Goal: Task Accomplishment & Management: Use online tool/utility

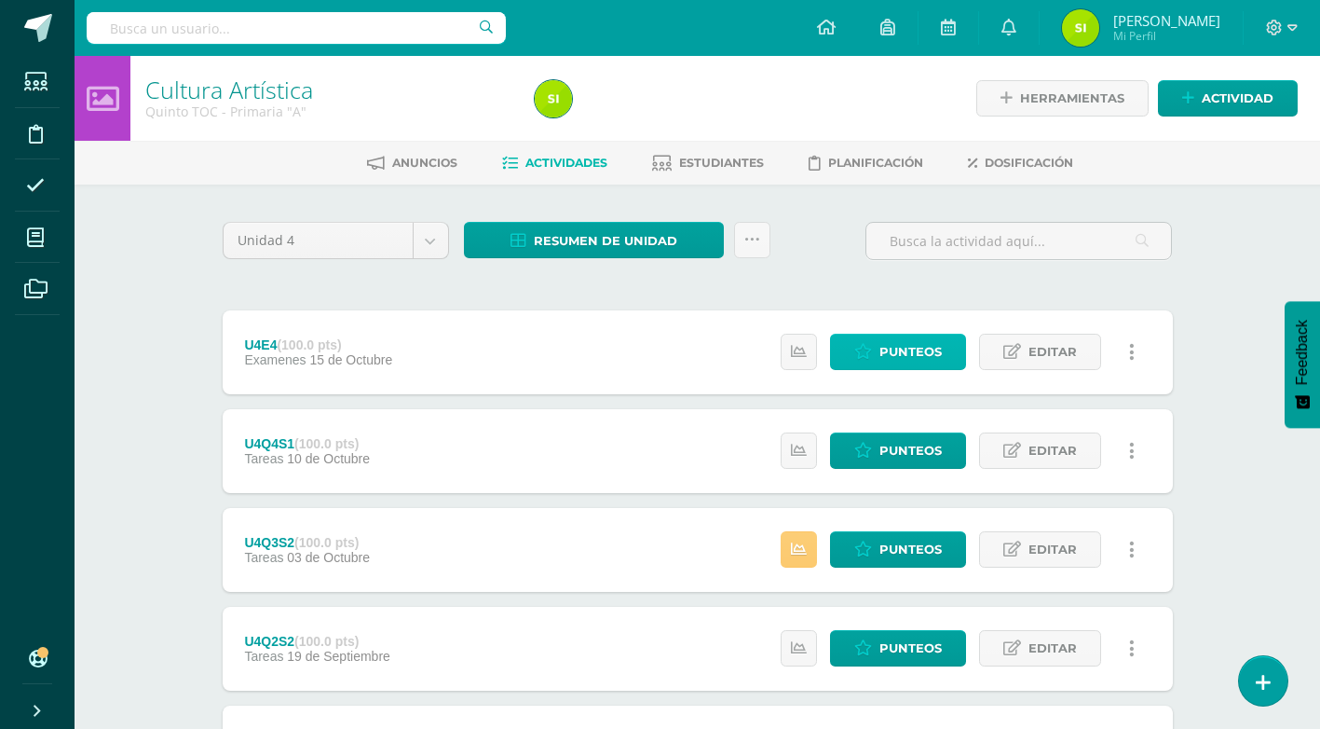
click at [909, 355] on span "Punteos" at bounding box center [911, 352] width 62 height 34
click at [903, 355] on span "Punteos" at bounding box center [911, 352] width 62 height 34
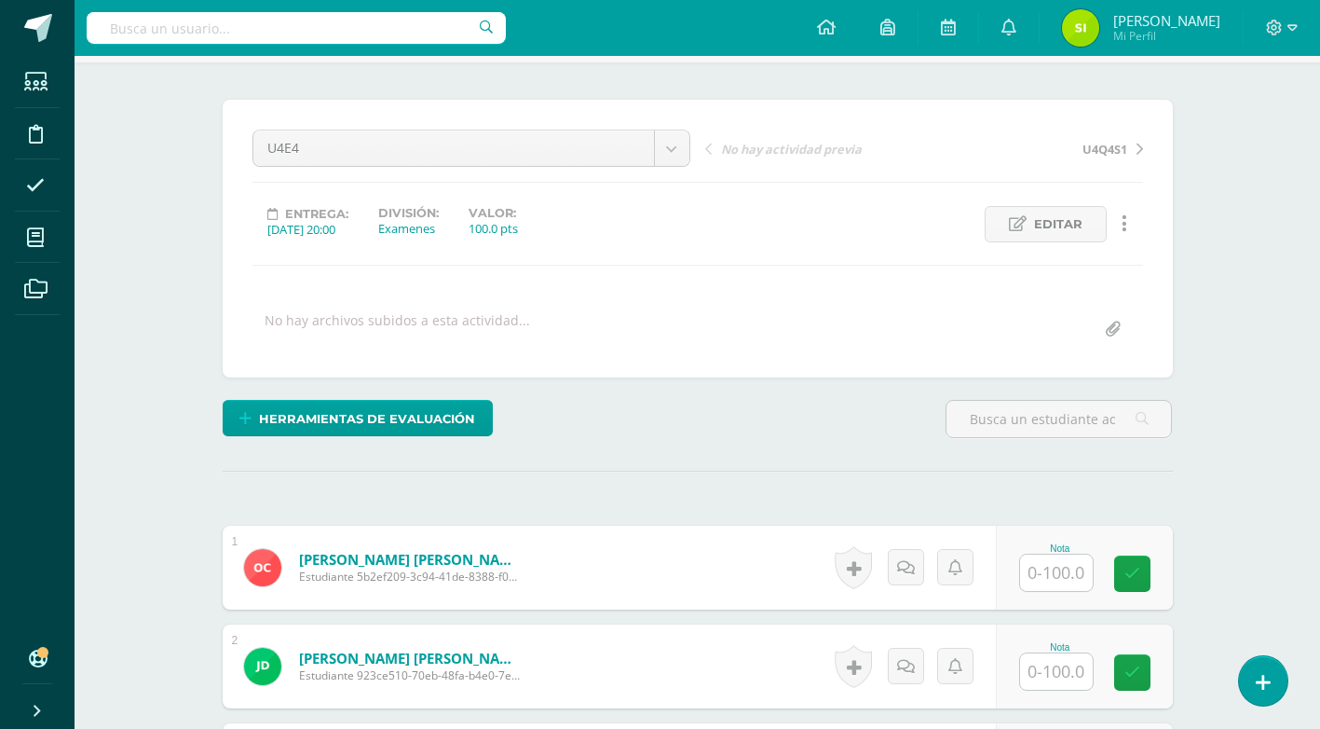
scroll to position [199, 0]
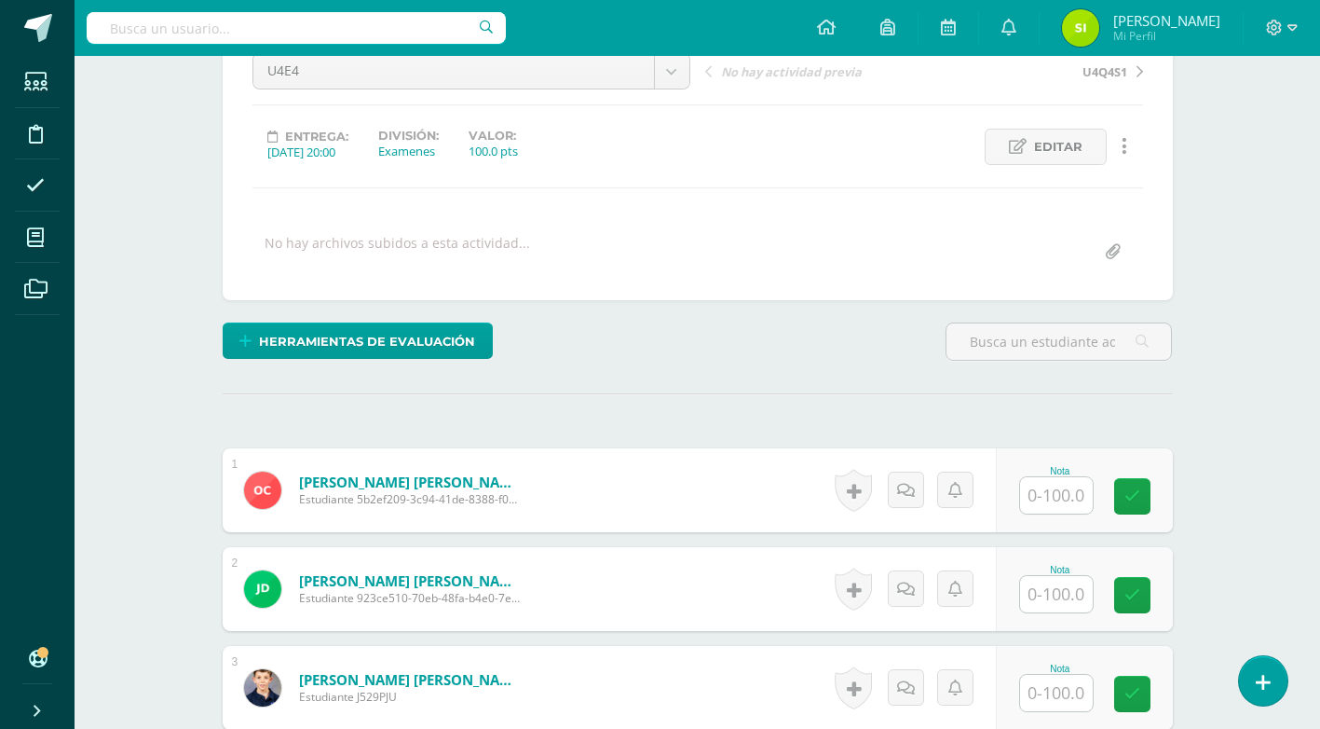
click at [1069, 501] on input "text" at bounding box center [1056, 495] width 73 height 36
type input "90"
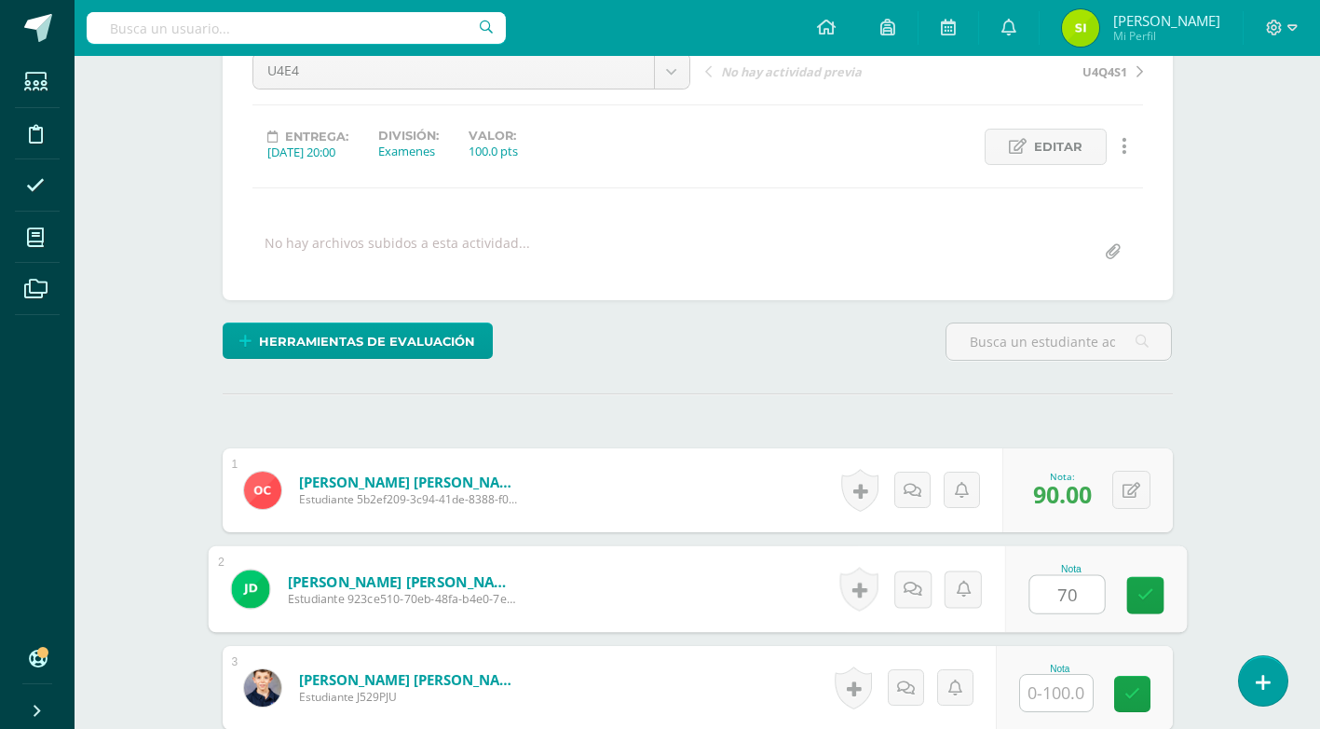
type input "70"
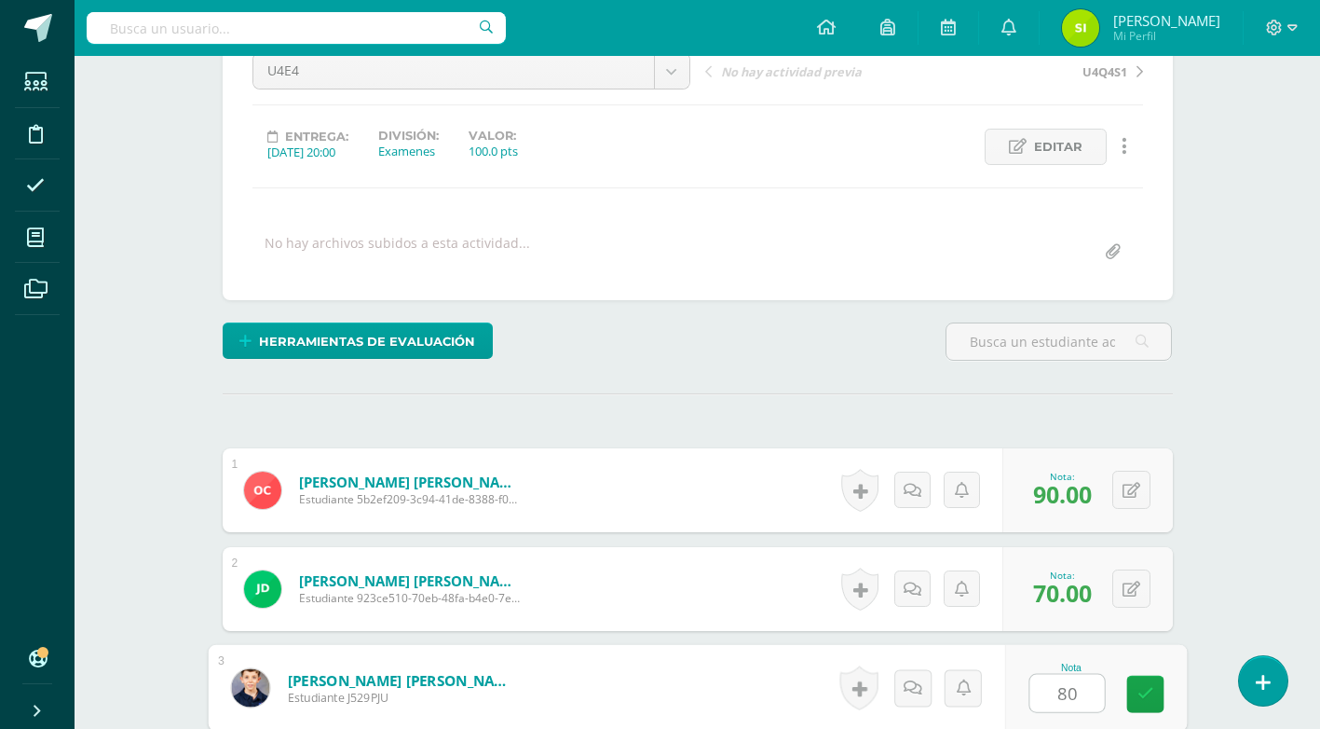
type input "80"
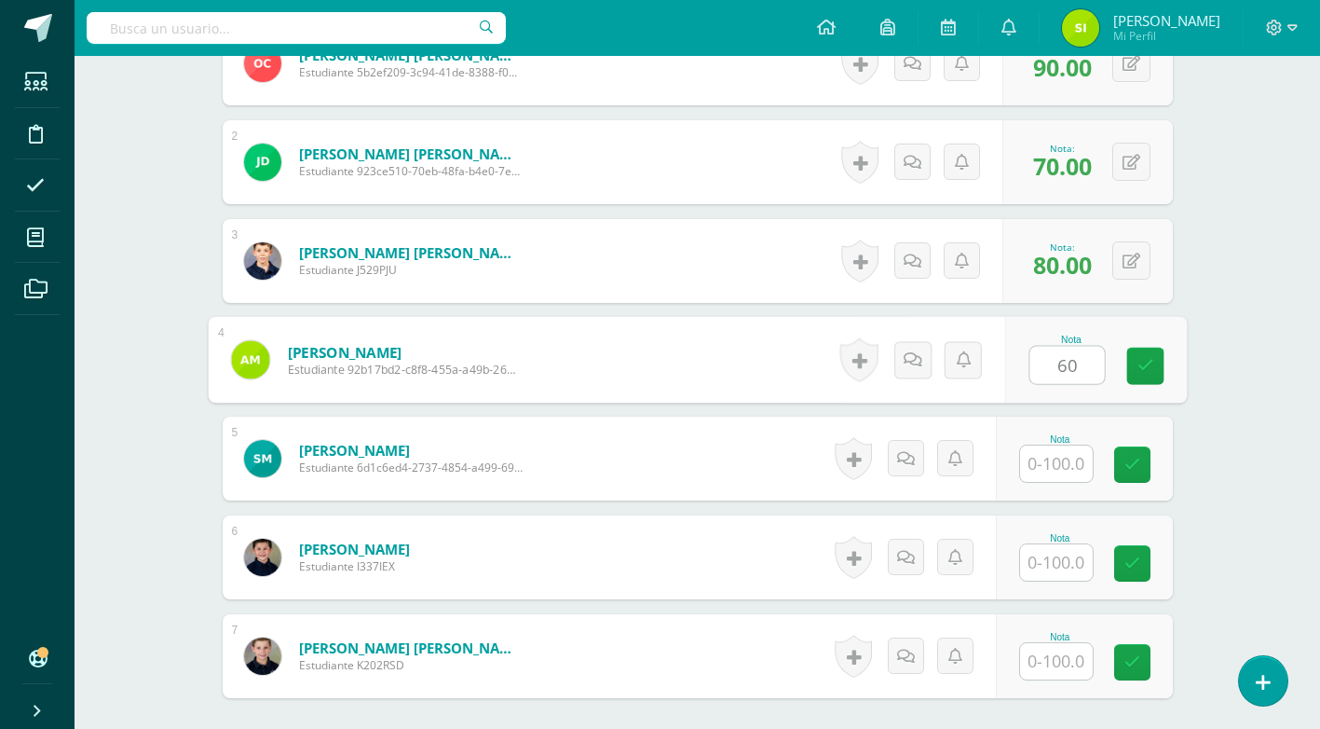
type input "60"
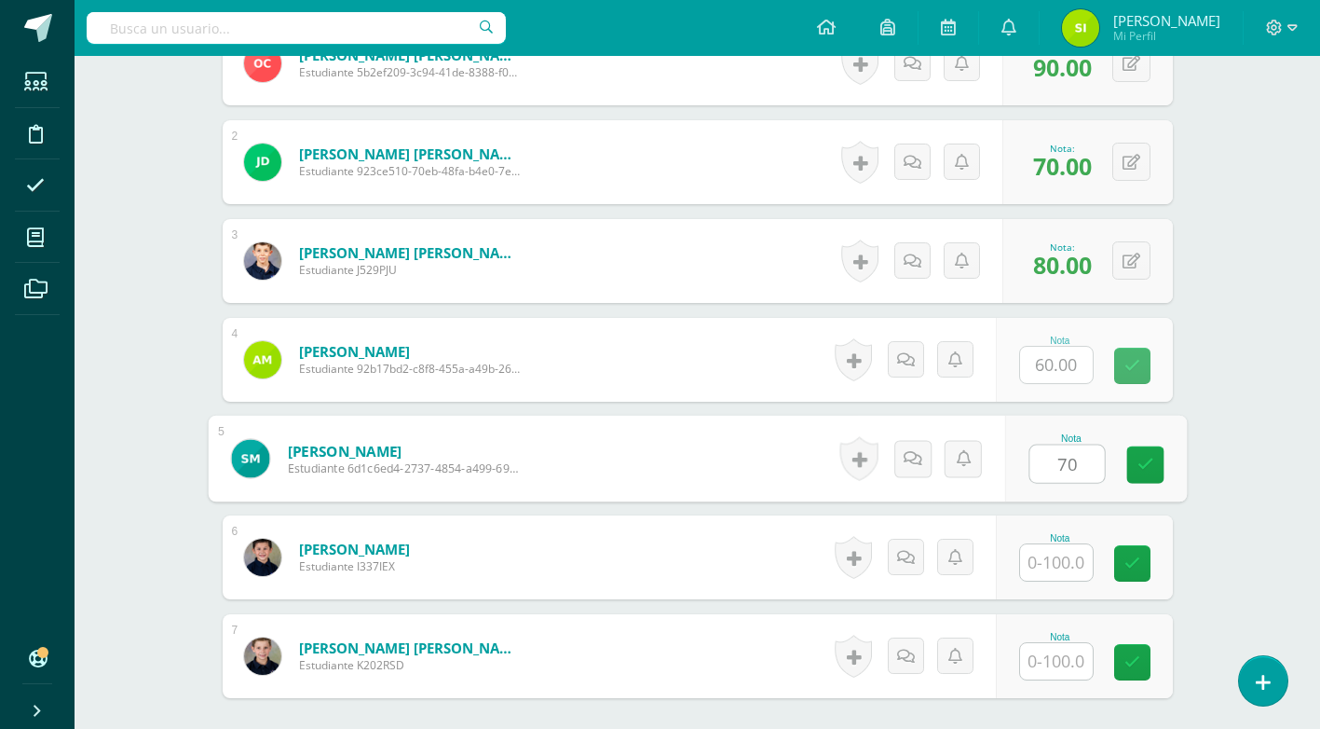
type input "70"
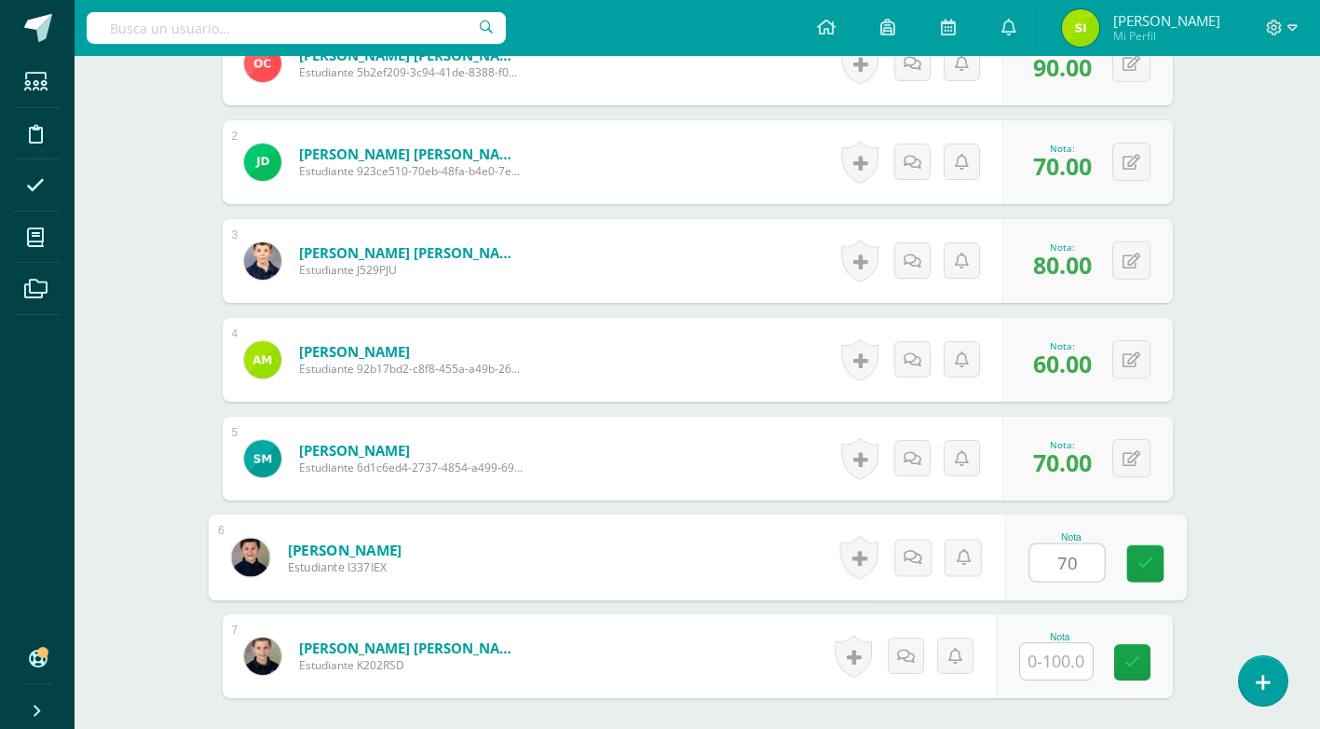
type input "70"
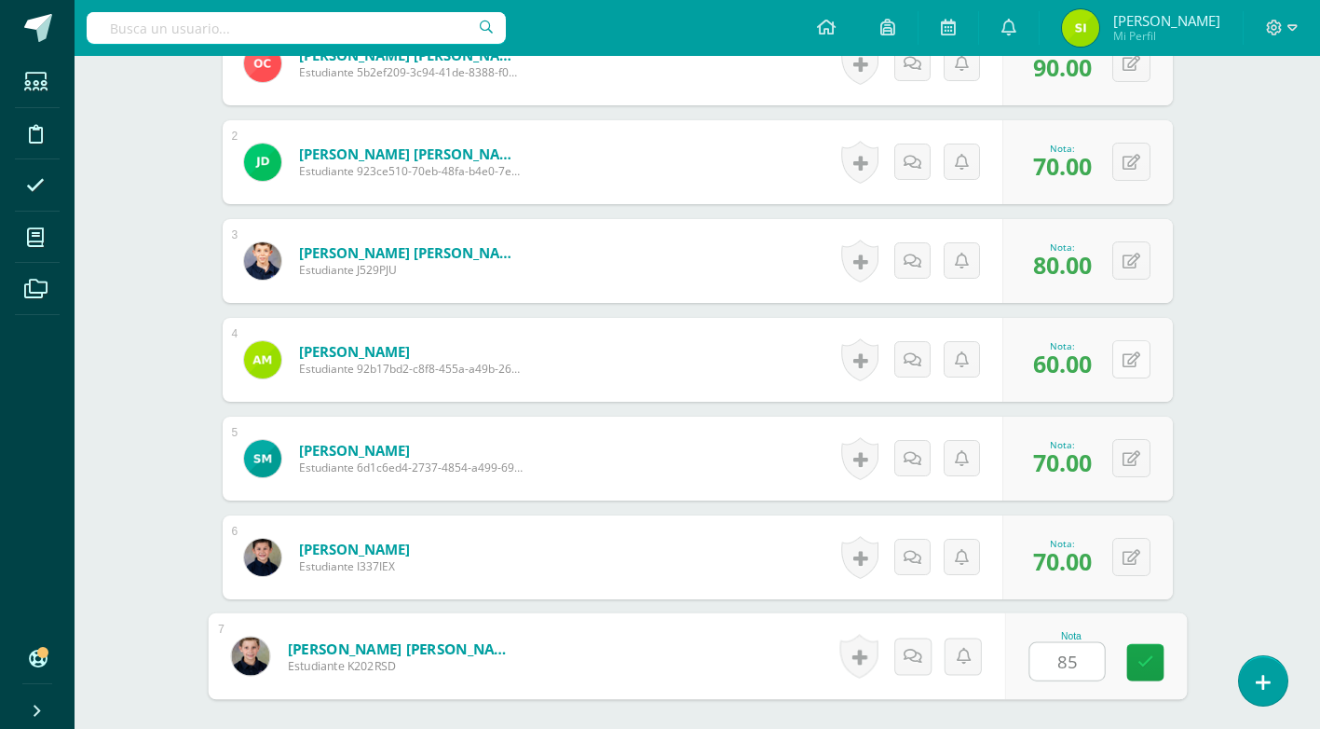
type input "85"
click at [1128, 366] on button at bounding box center [1132, 359] width 38 height 38
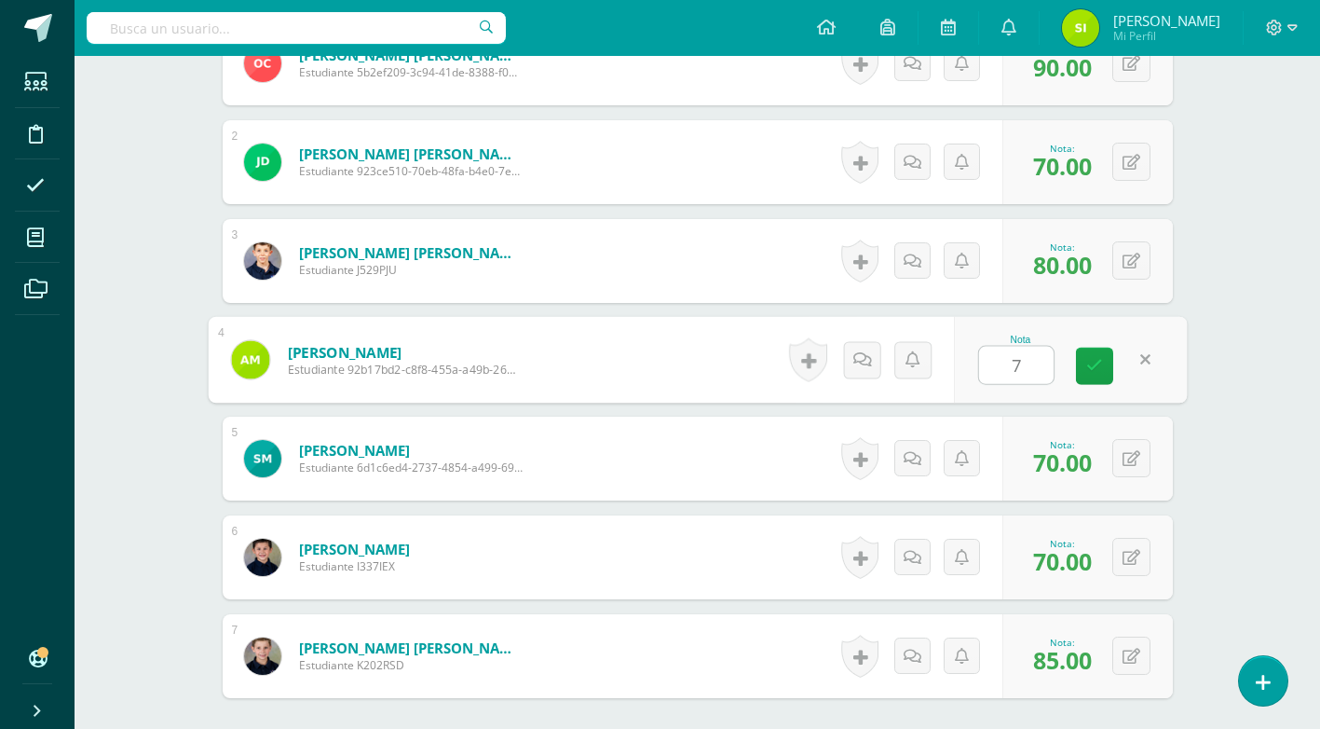
type input "70"
click at [1103, 364] on link at bounding box center [1094, 366] width 37 height 37
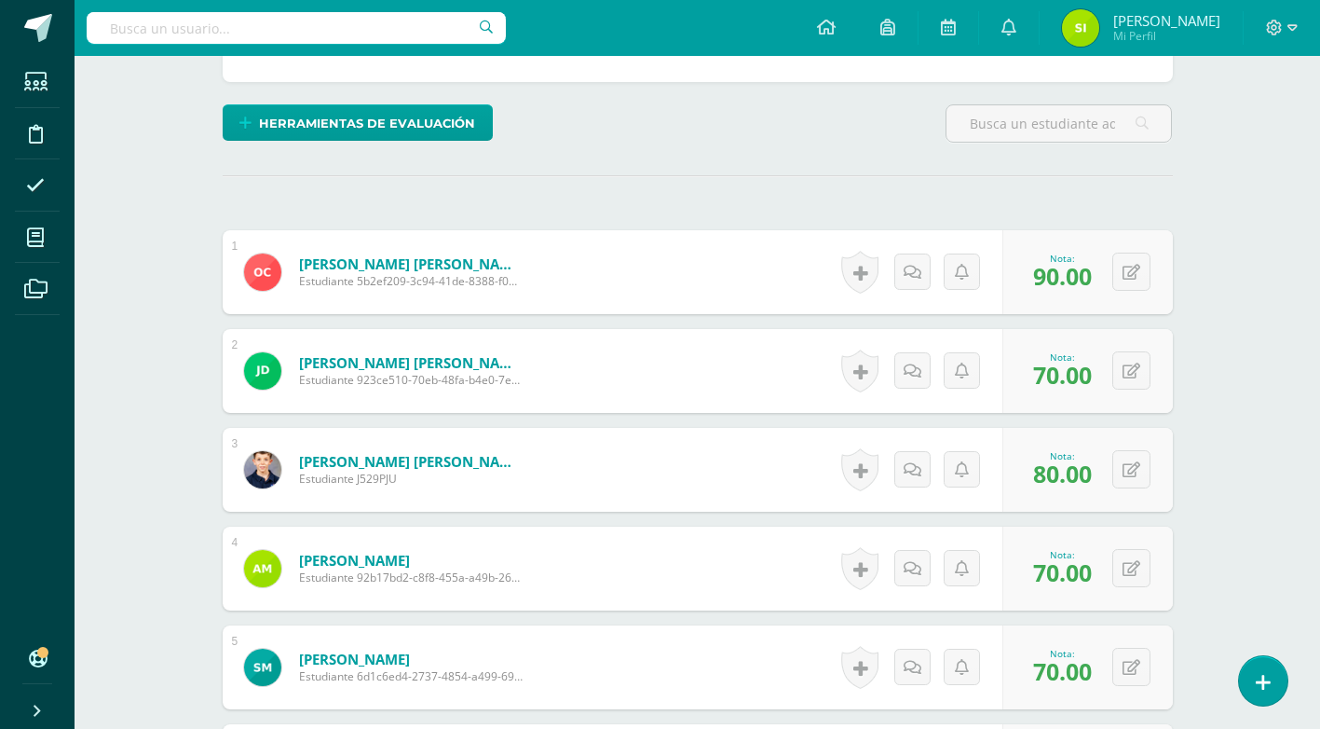
scroll to position [430, 0]
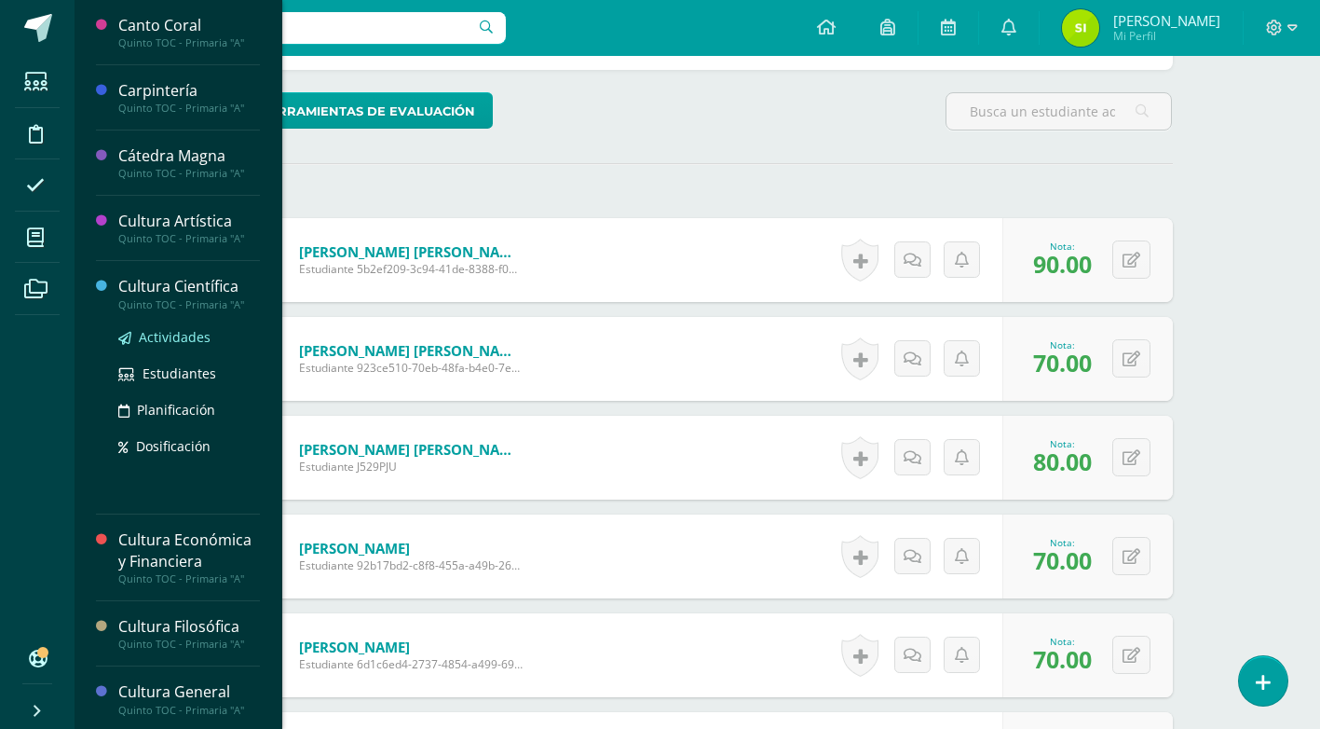
click at [196, 340] on span "Actividades" at bounding box center [175, 337] width 72 height 18
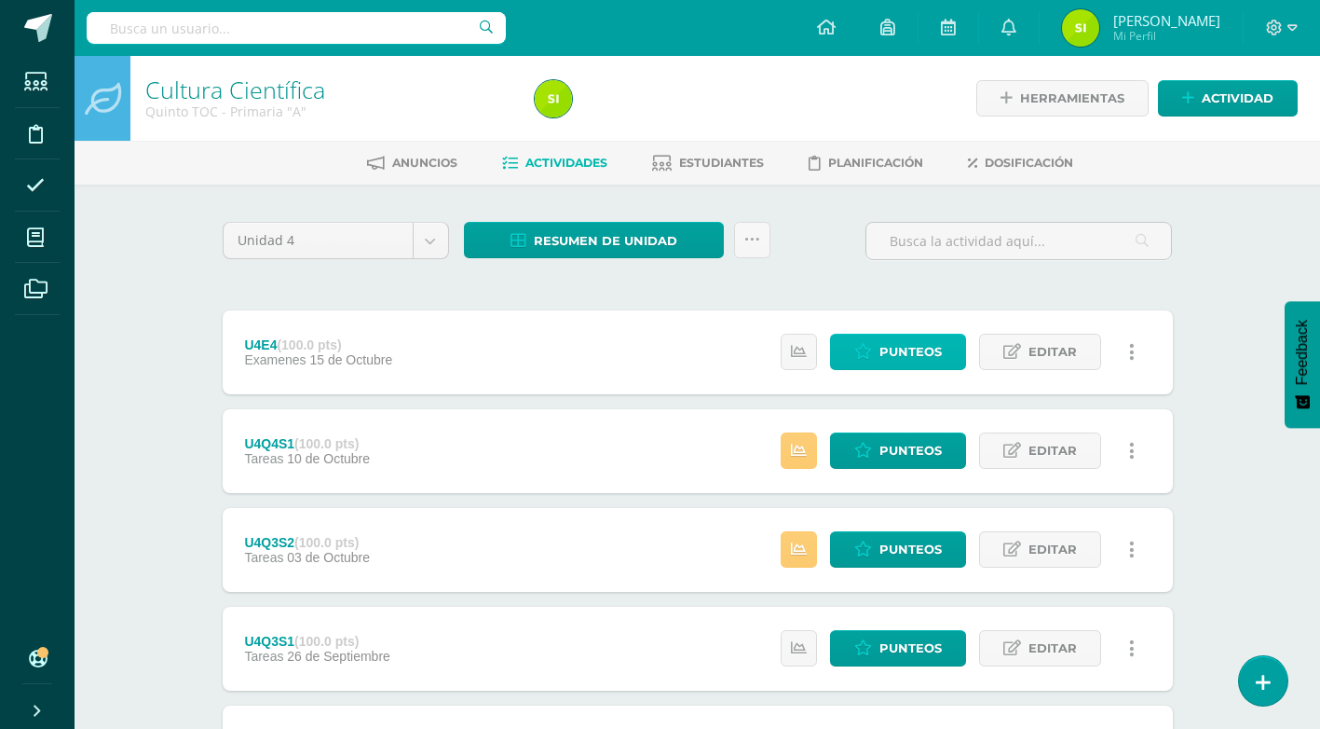
click at [935, 354] on span "Punteos" at bounding box center [911, 352] width 62 height 34
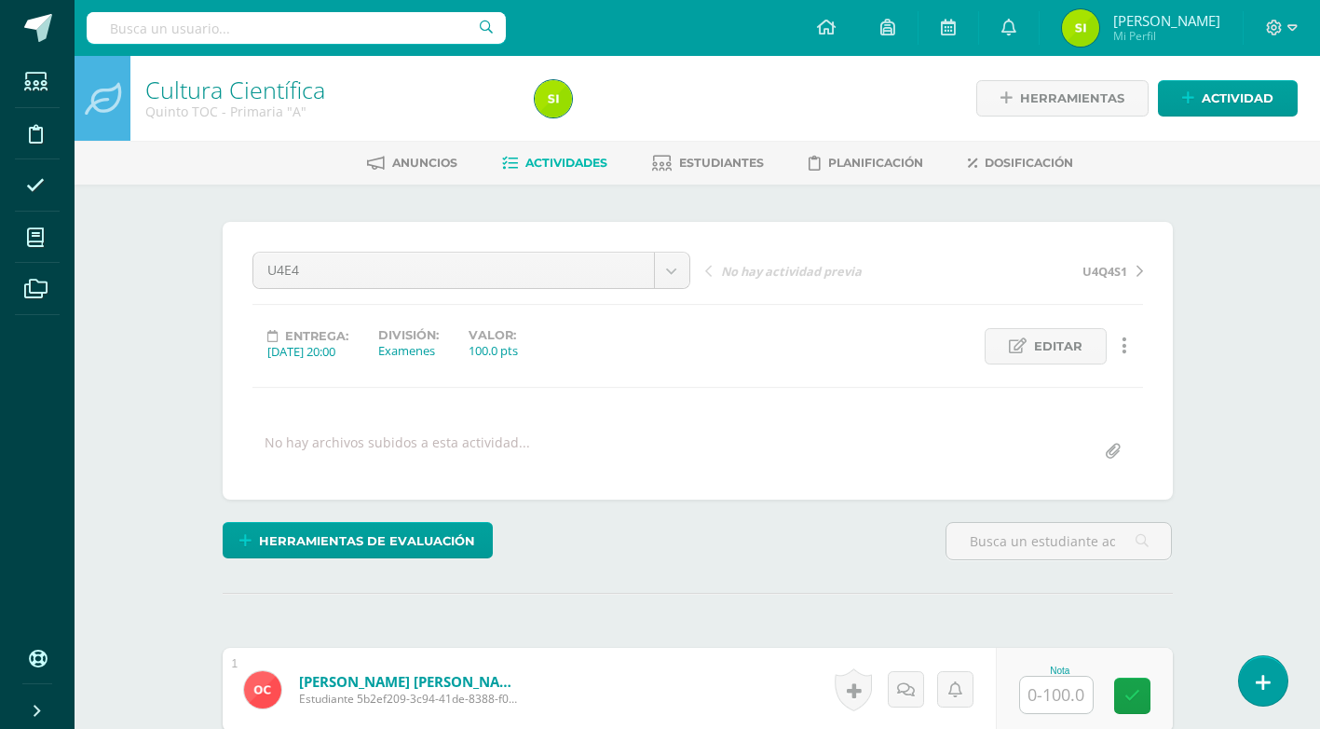
scroll to position [1, 0]
click at [1064, 697] on input "text" at bounding box center [1056, 694] width 73 height 36
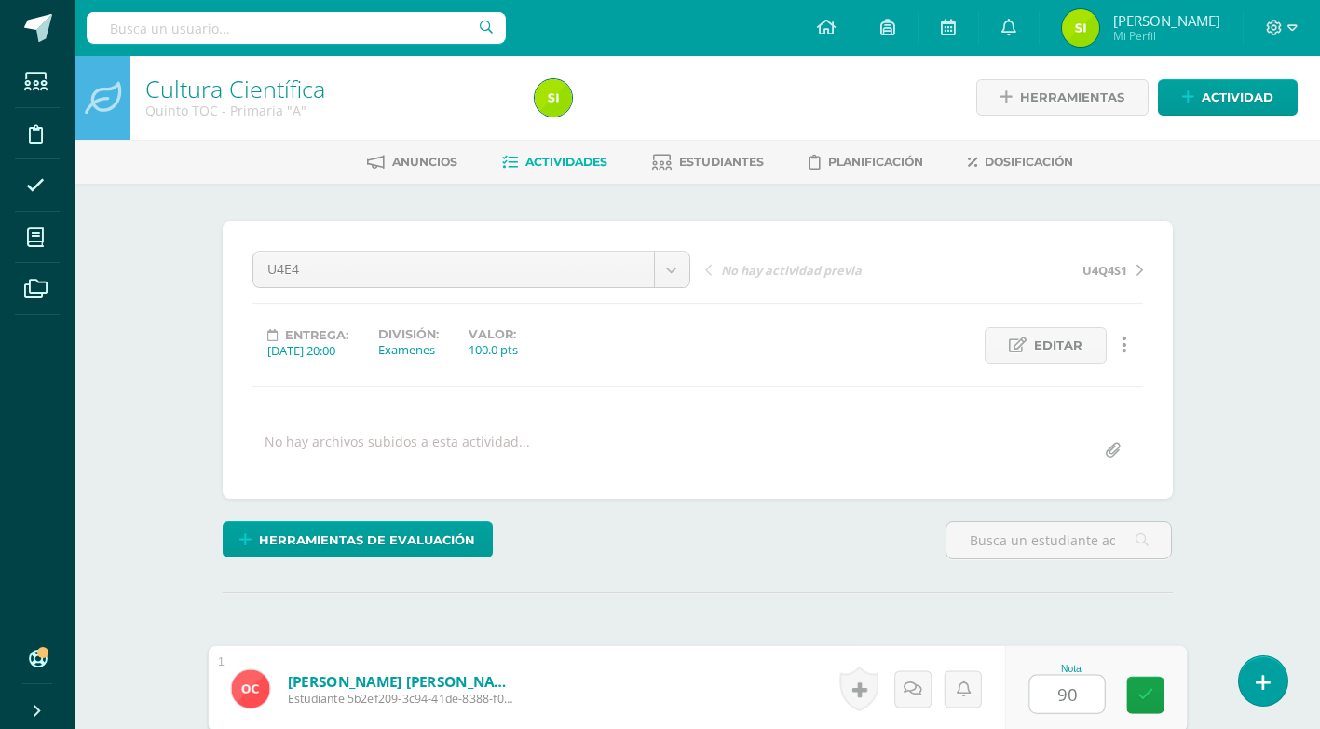
type input "90"
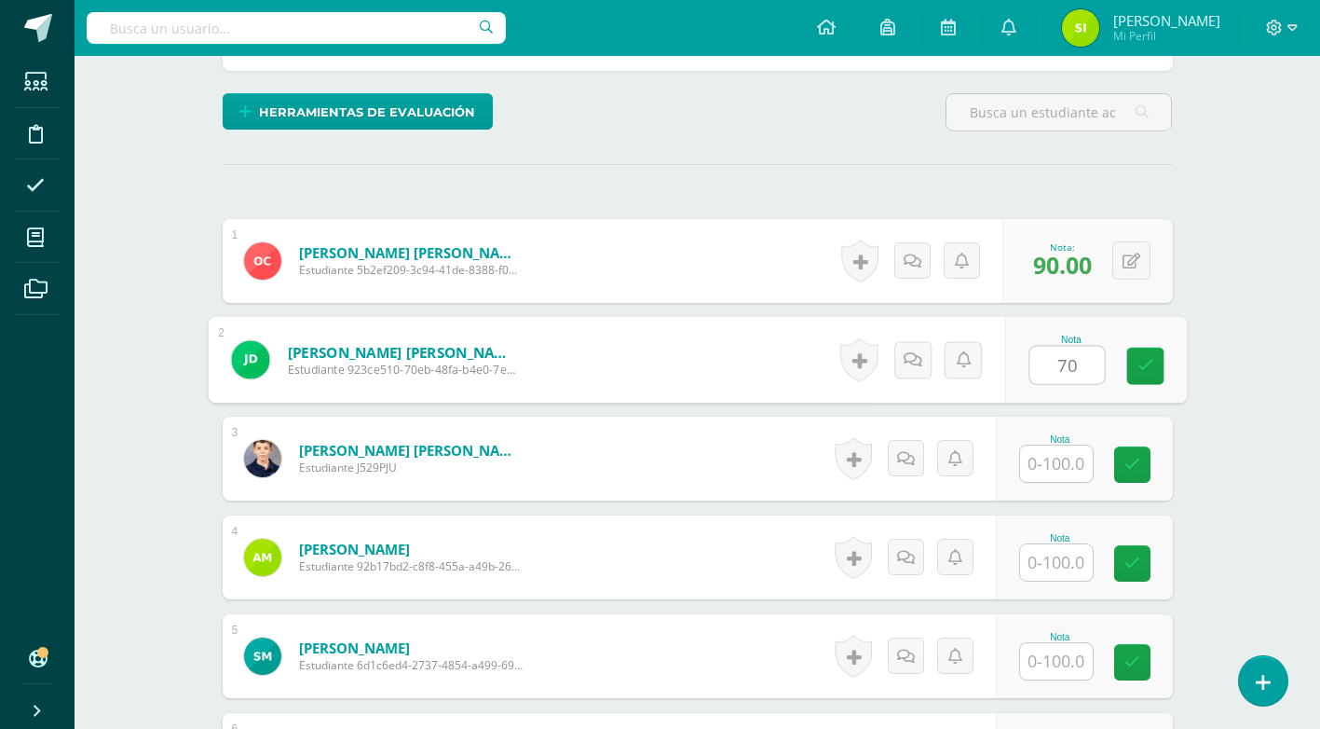
type input "70"
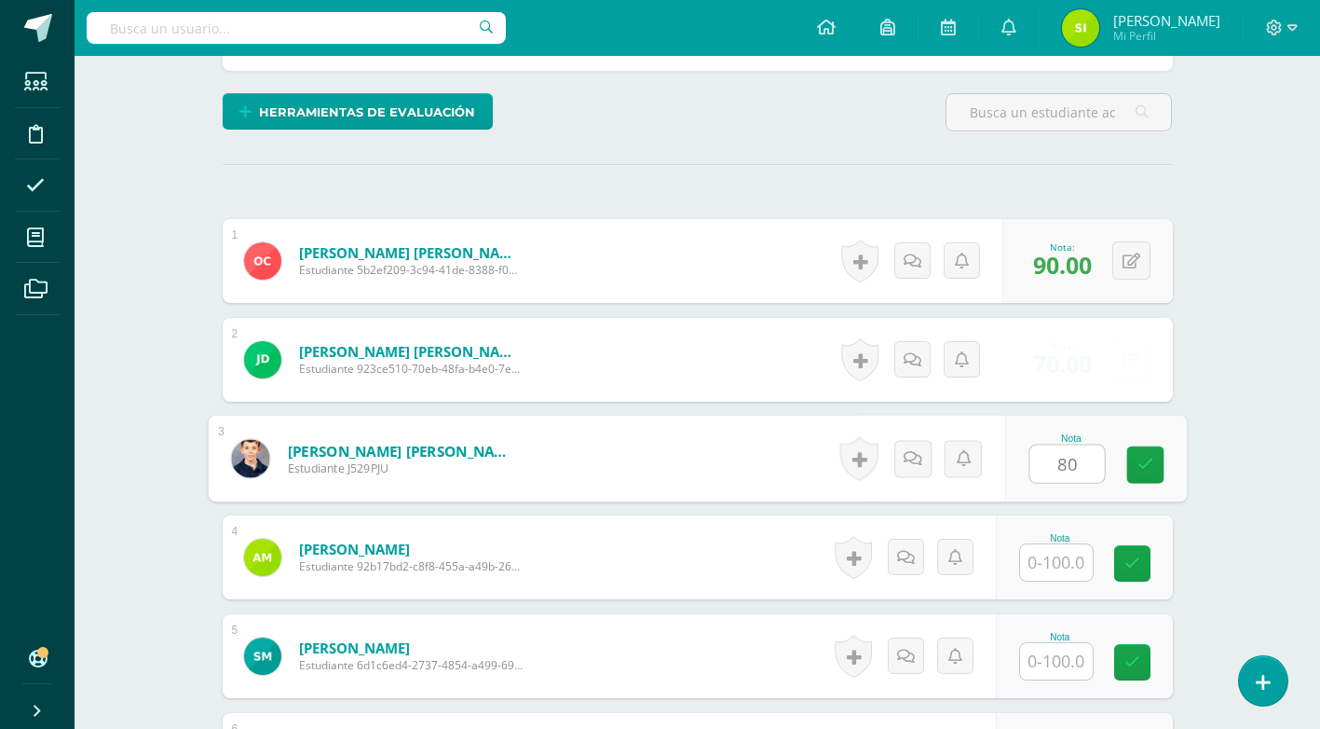
type input "80"
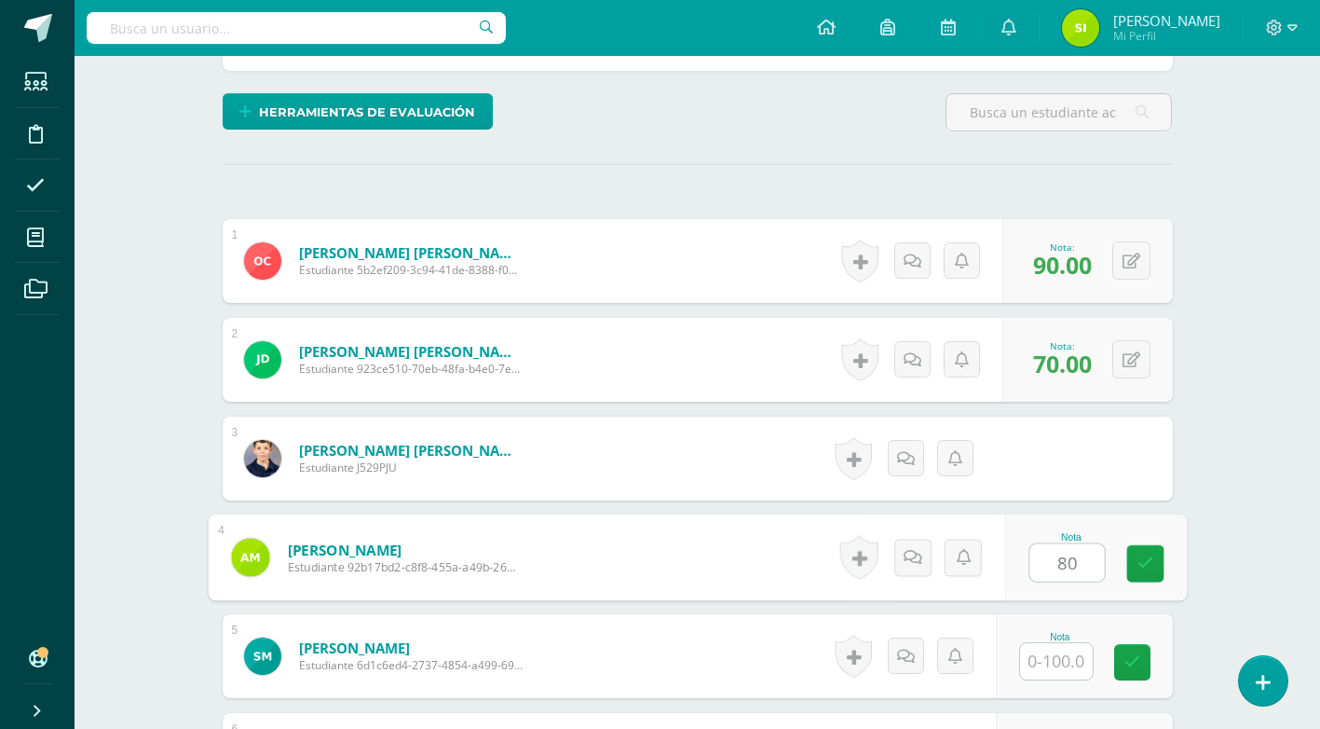
type input "80"
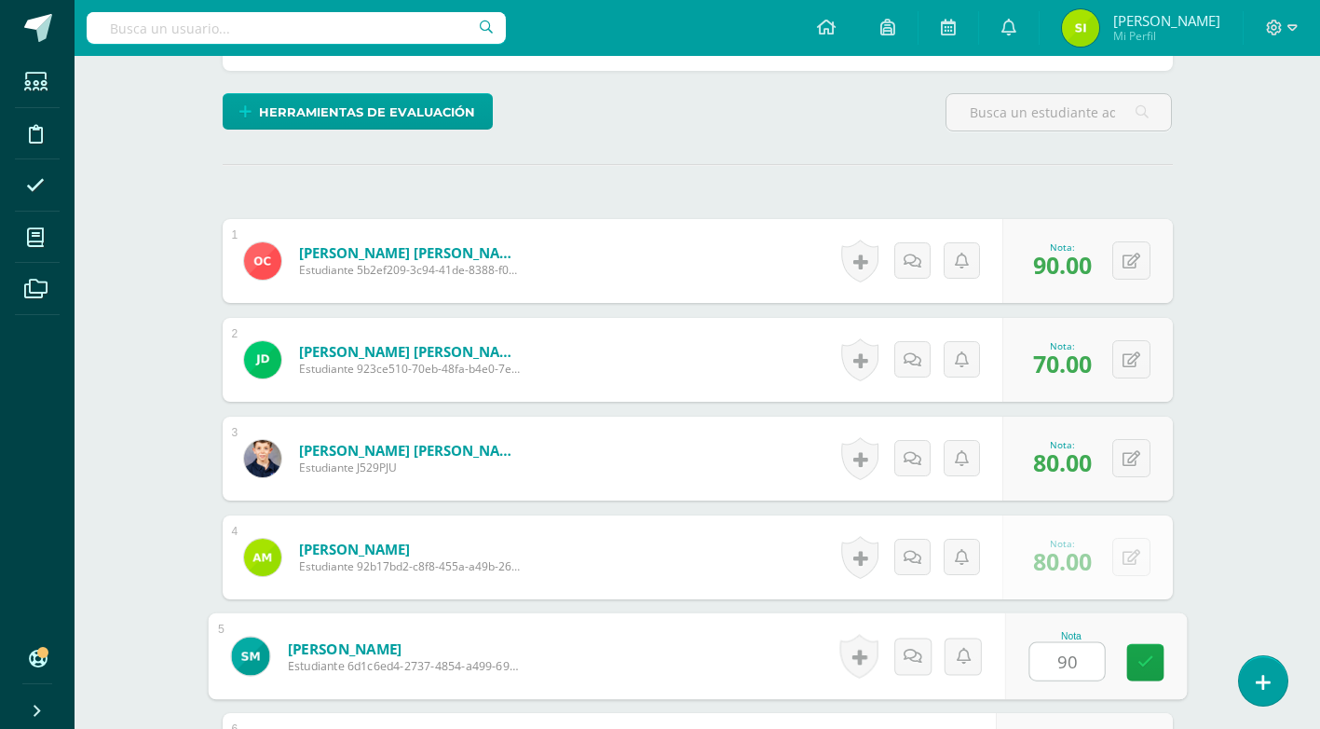
type input "90"
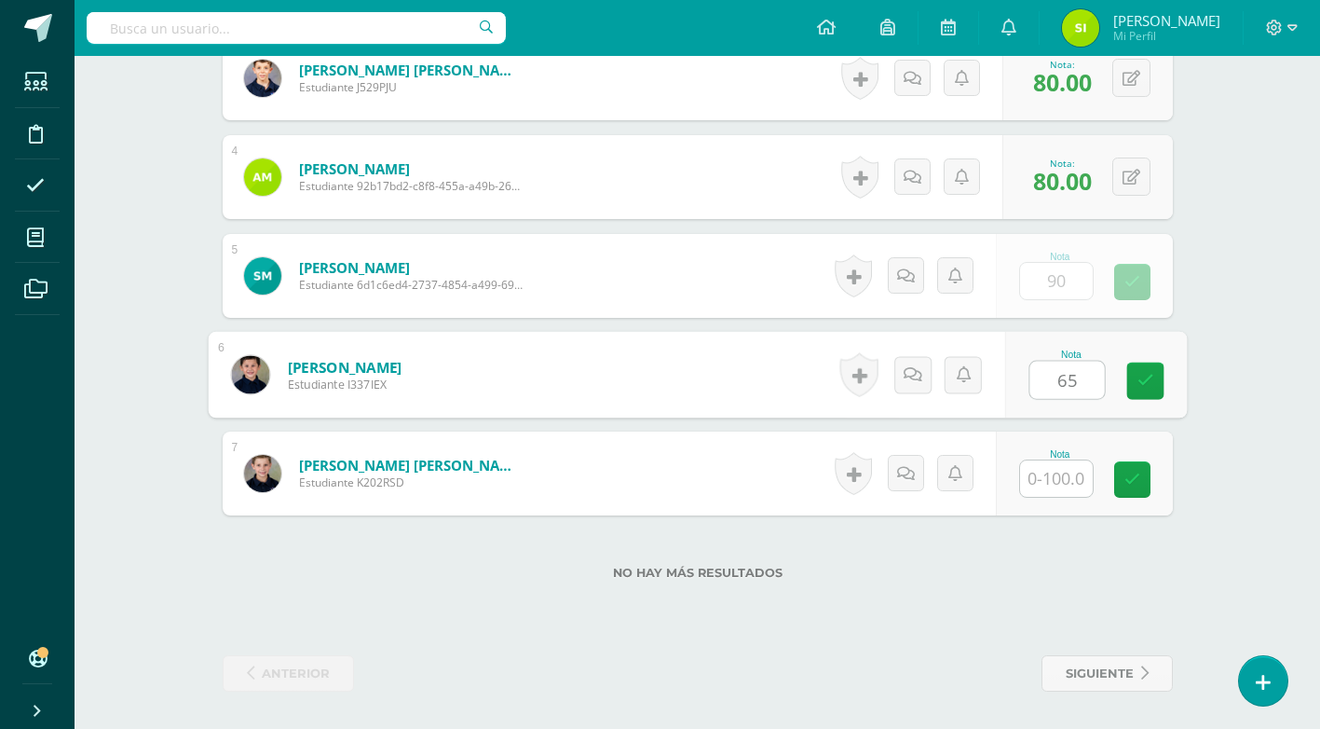
type input "65"
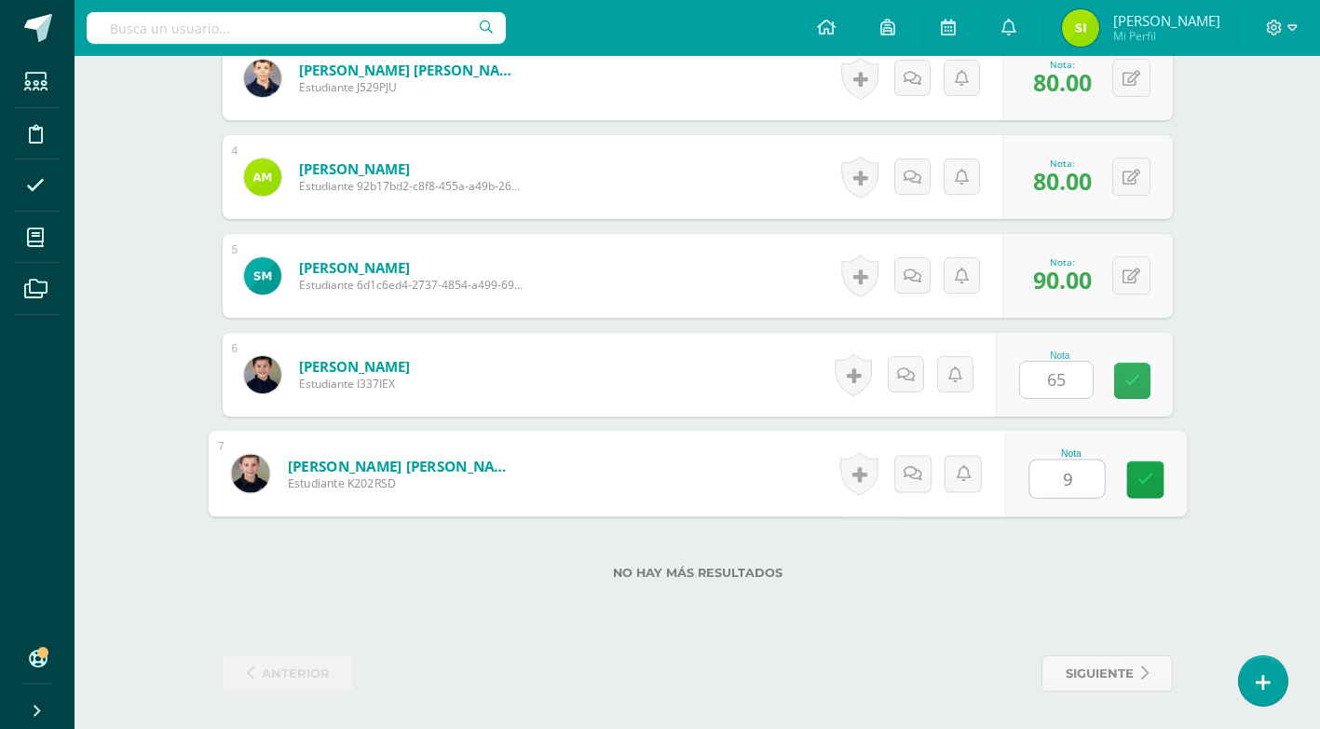
type input "90"
click at [1148, 467] on link at bounding box center [1145, 479] width 37 height 37
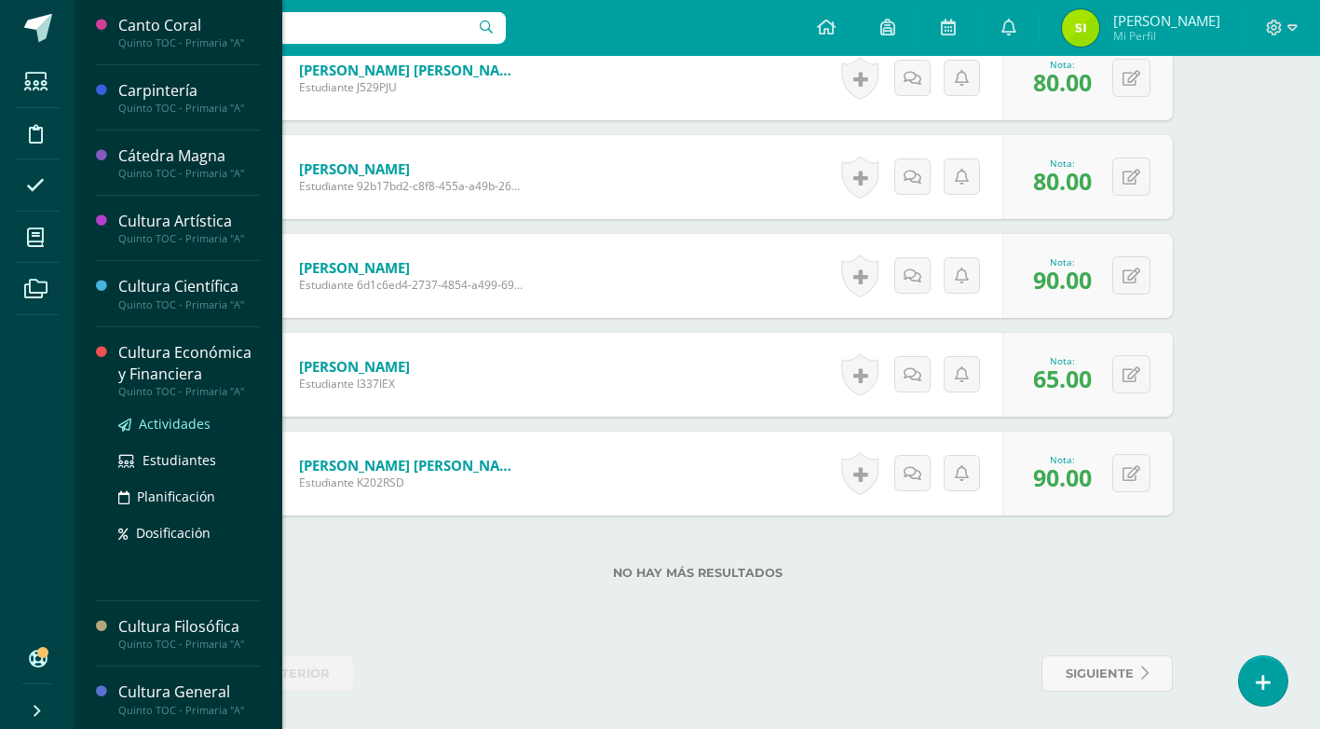
click at [187, 423] on span "Actividades" at bounding box center [175, 424] width 72 height 18
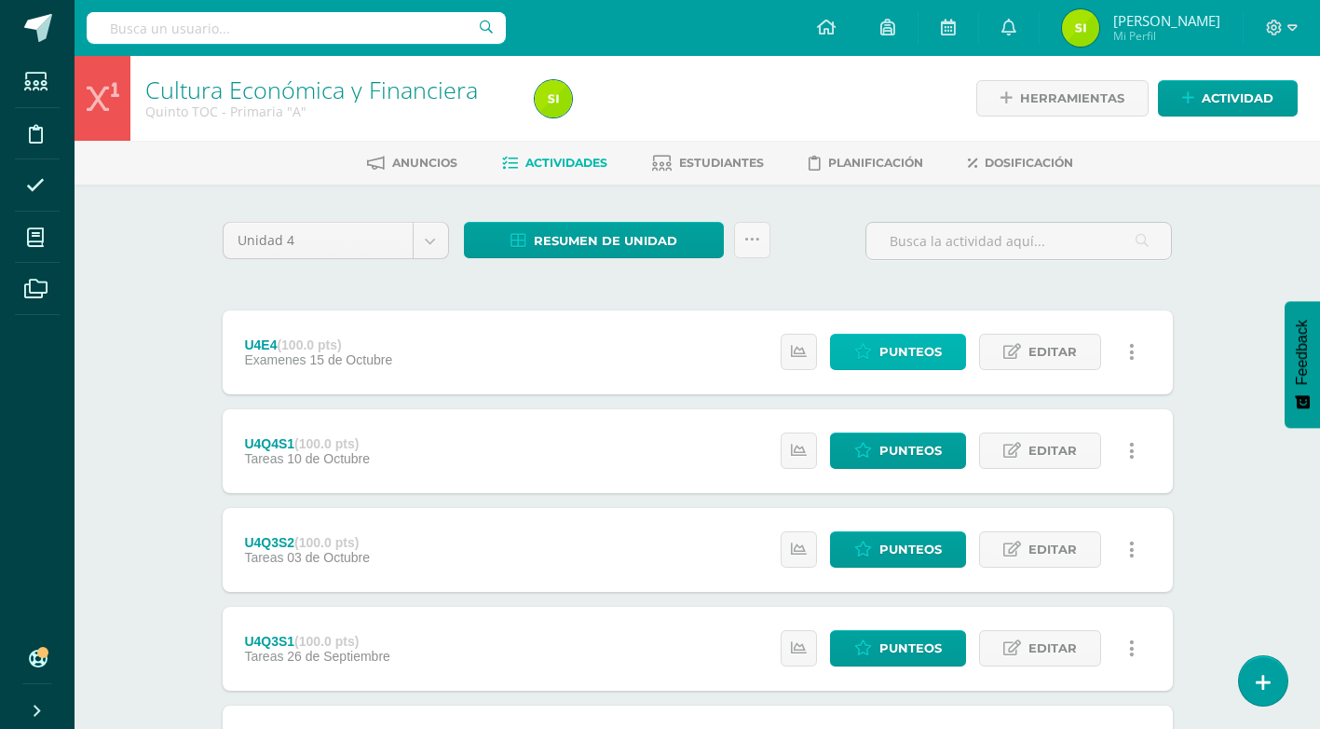
click at [889, 357] on span "Punteos" at bounding box center [911, 352] width 62 height 34
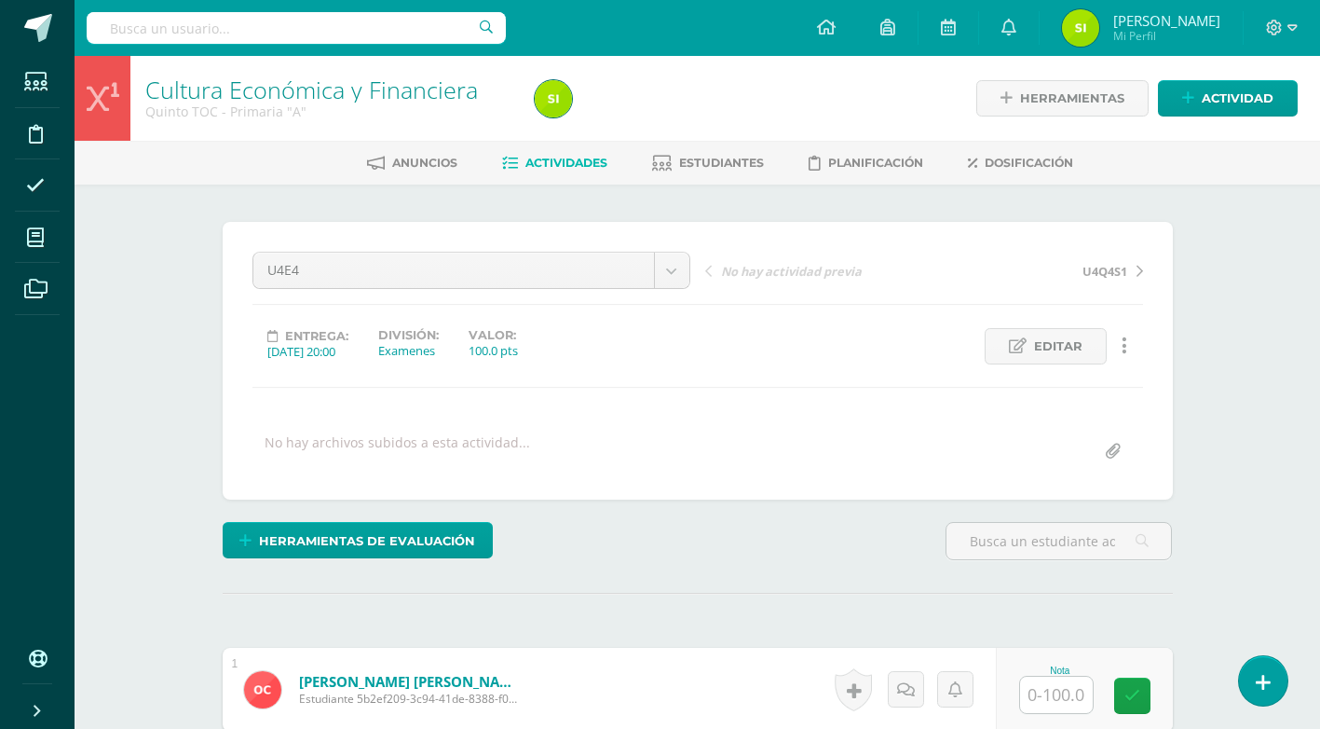
scroll to position [1, 0]
click at [1055, 694] on input "text" at bounding box center [1056, 694] width 73 height 36
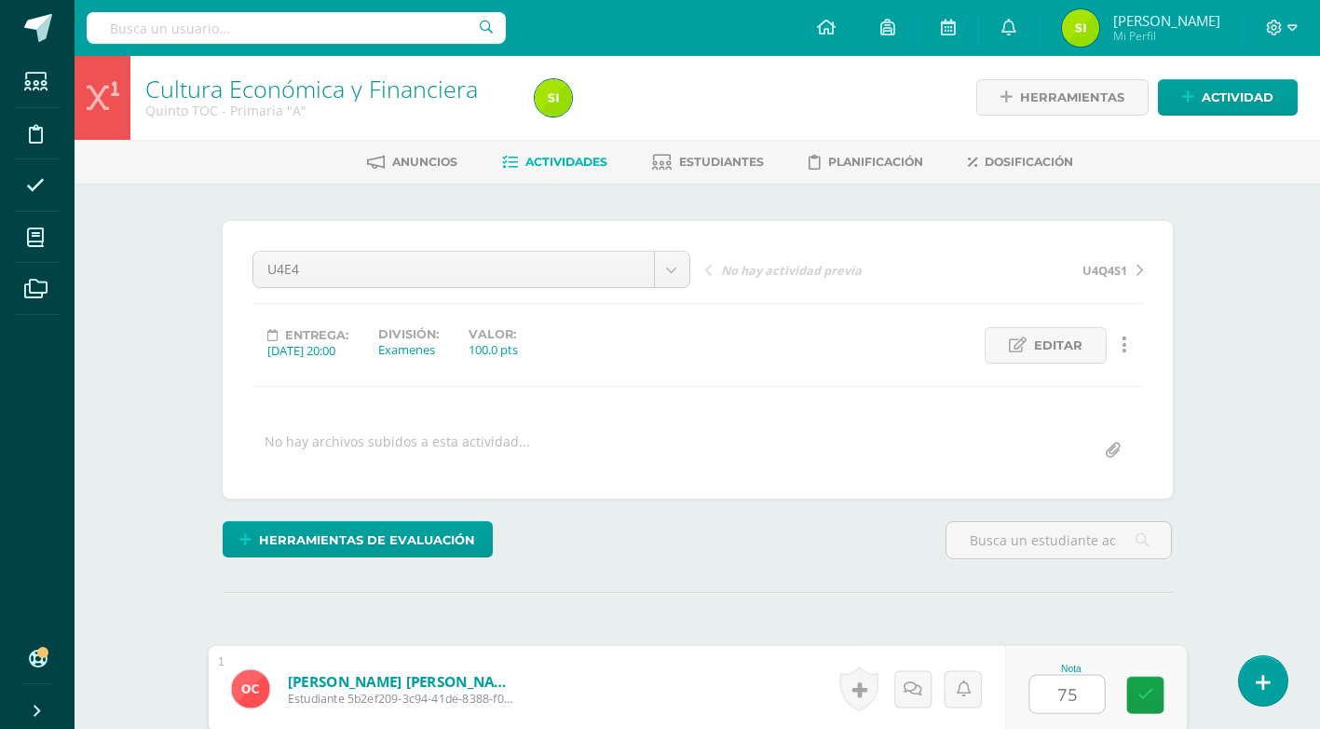
type input "75"
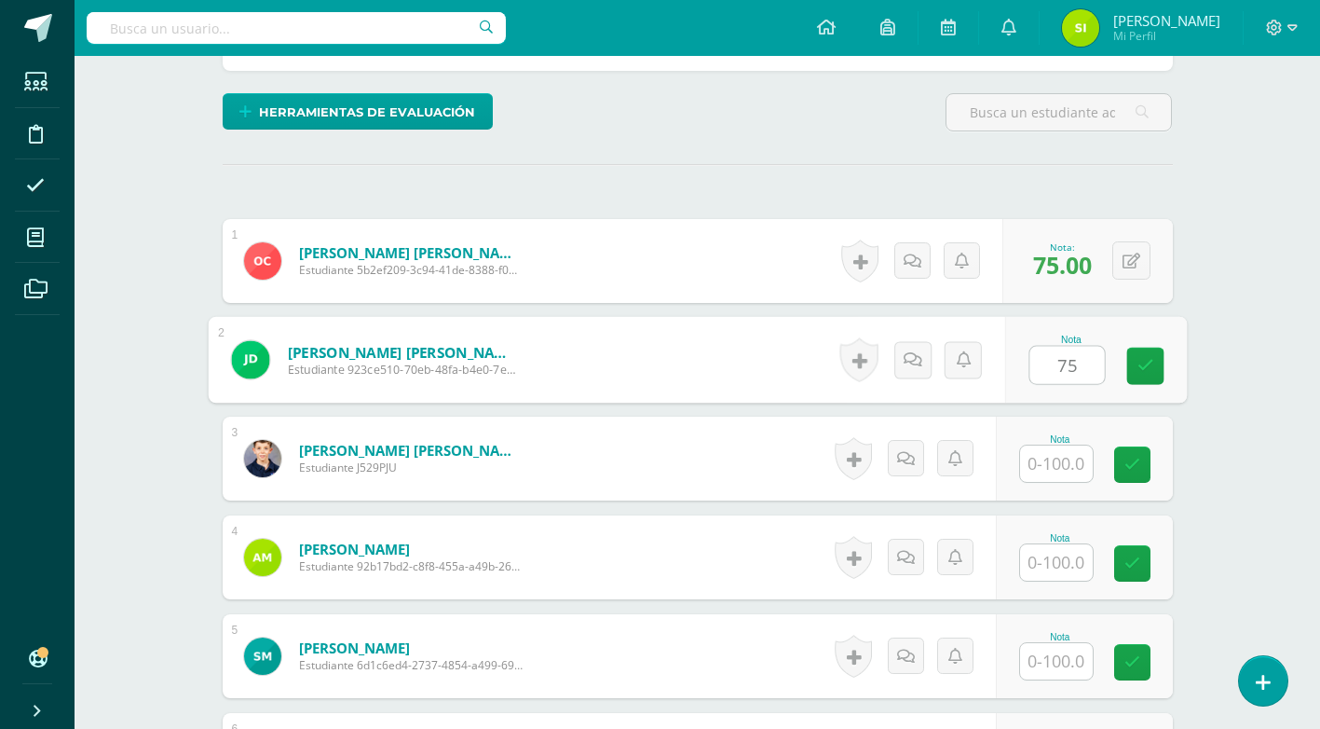
type input "75"
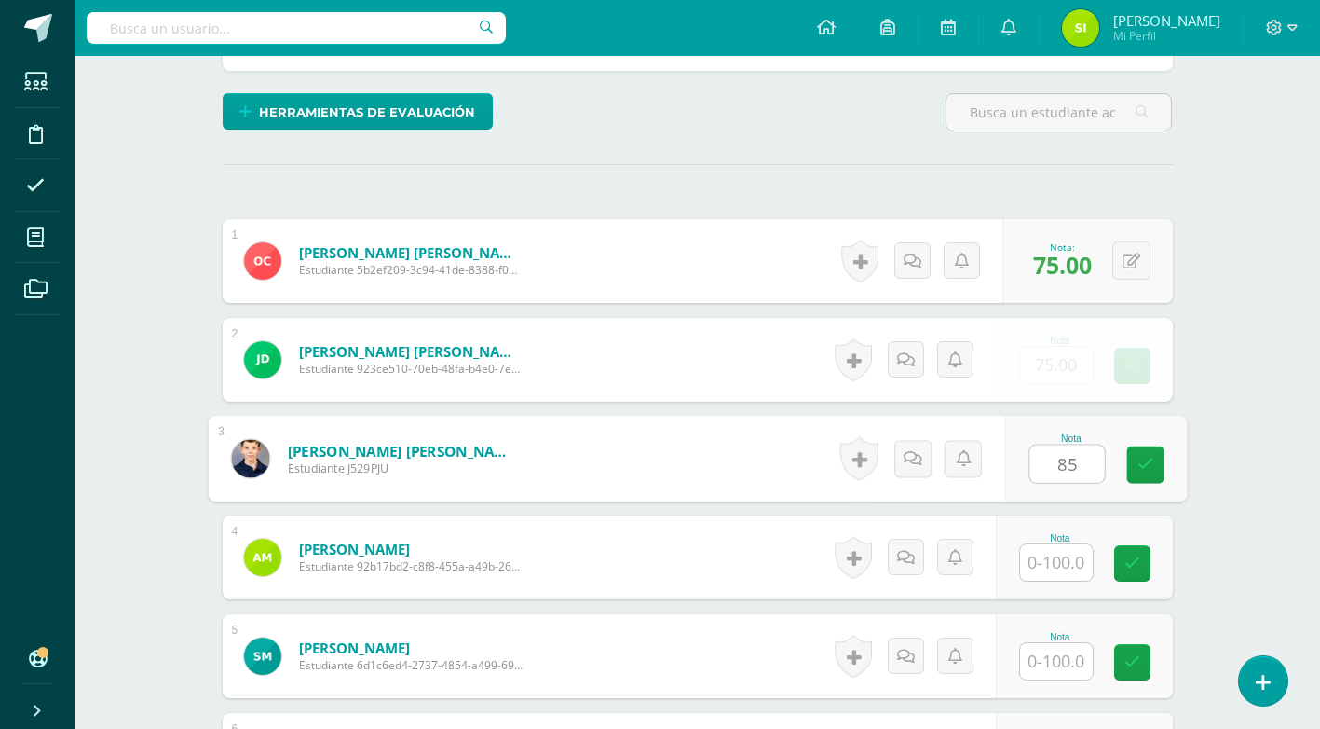
type input "85"
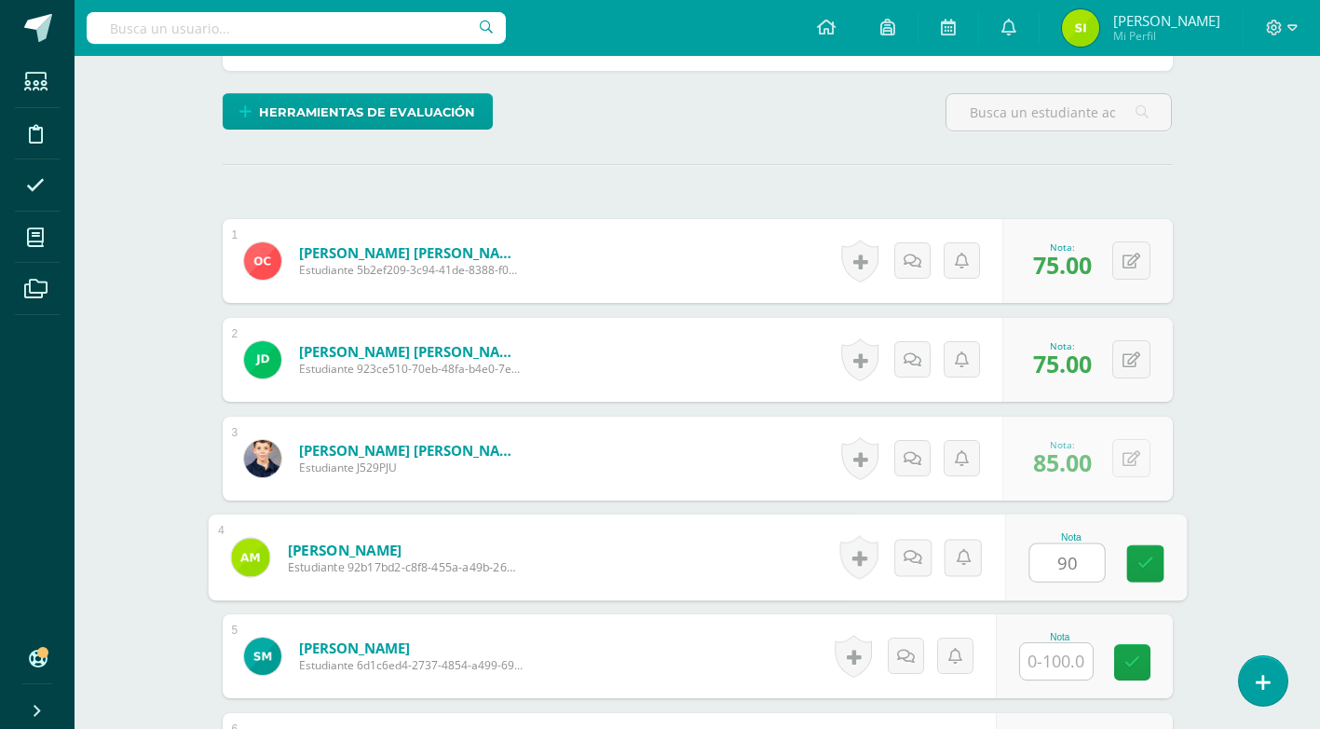
type input "90"
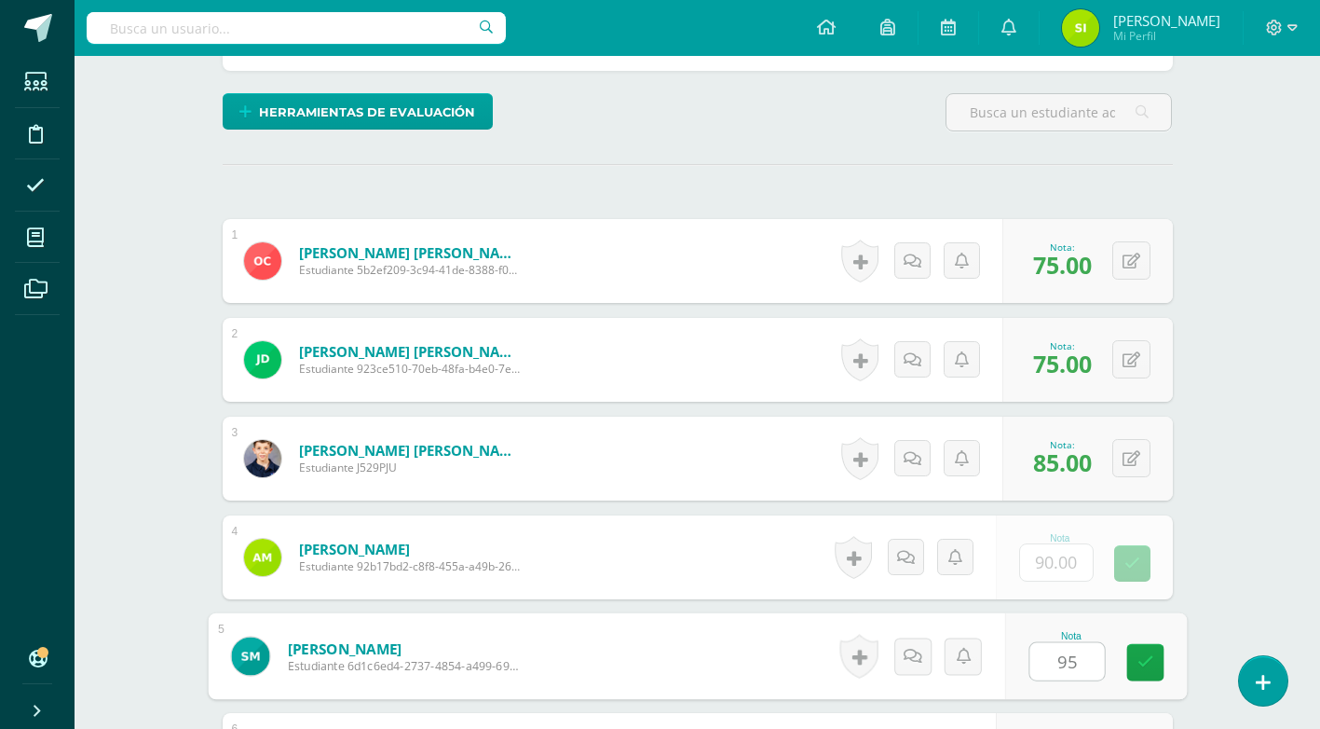
type input "95"
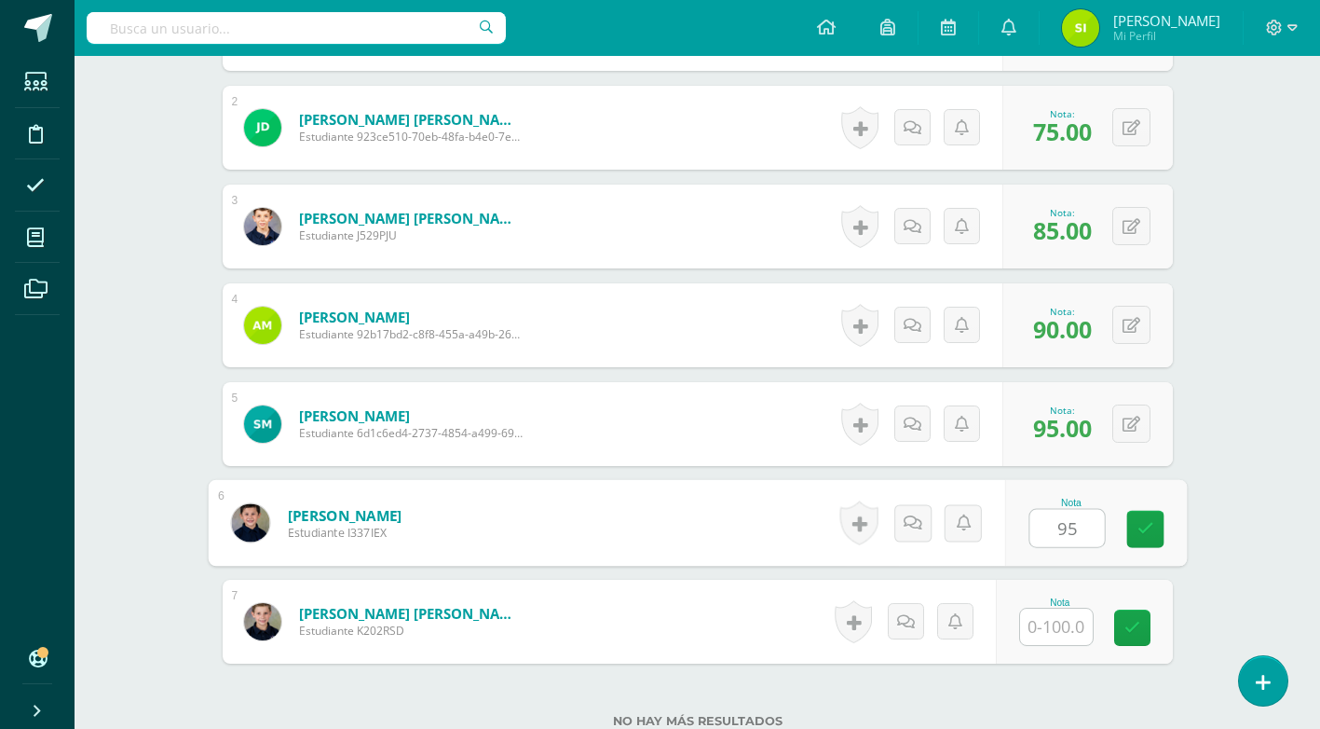
scroll to position [666, 0]
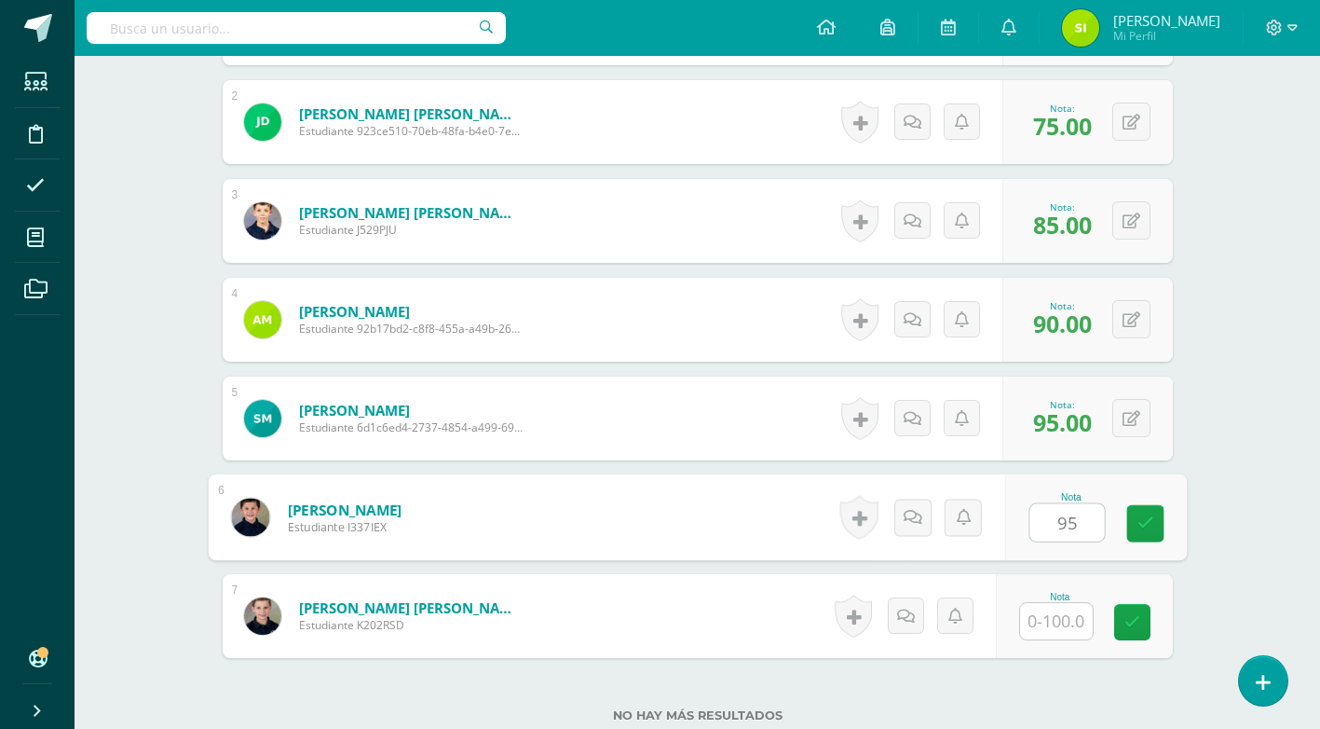
type input "95"
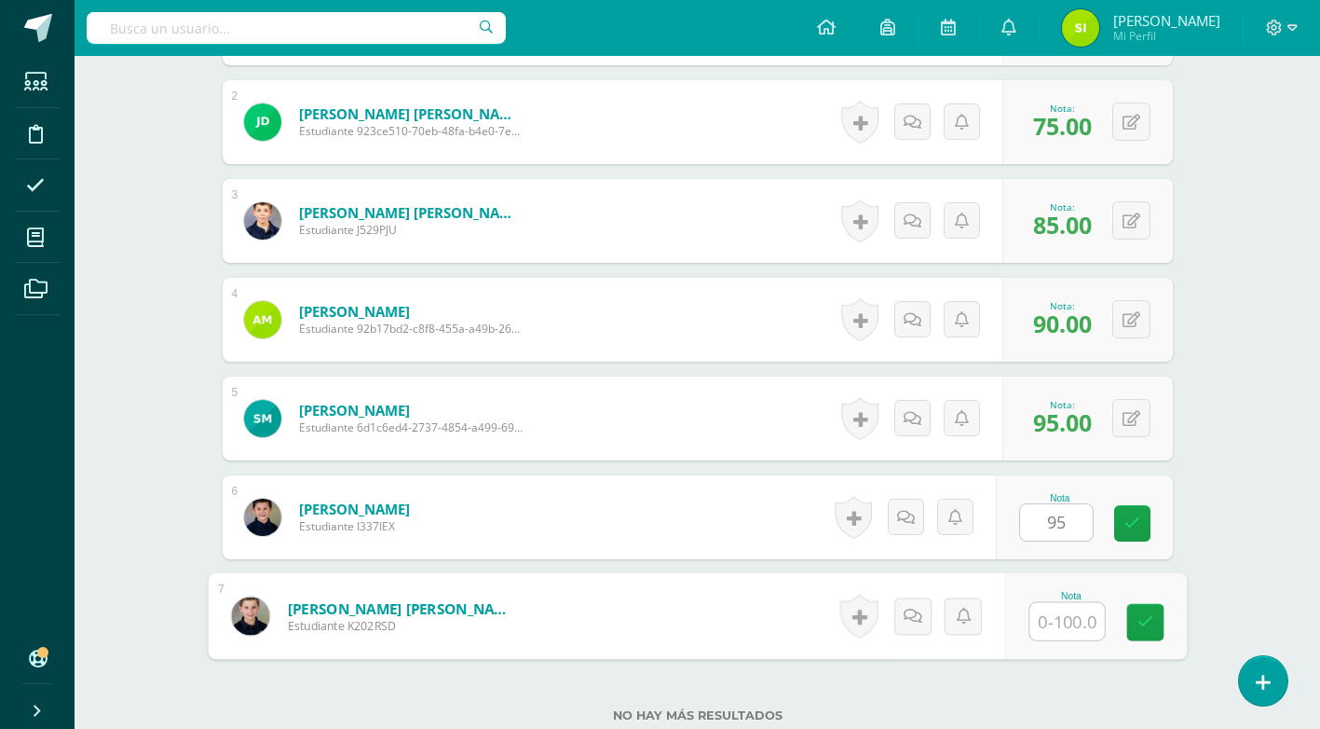
click at [1070, 620] on input "text" at bounding box center [1067, 621] width 75 height 37
type input "95"
click at [1154, 624] on link at bounding box center [1145, 622] width 37 height 37
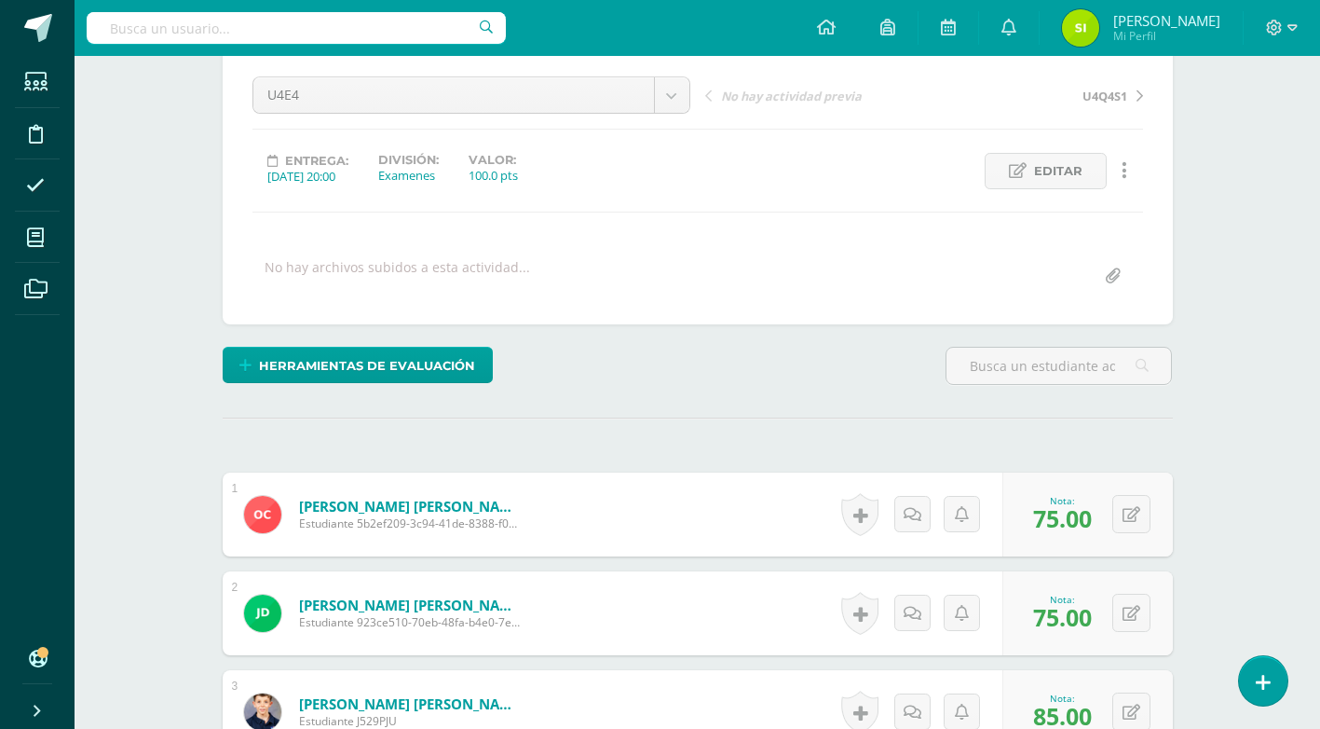
scroll to position [0, 0]
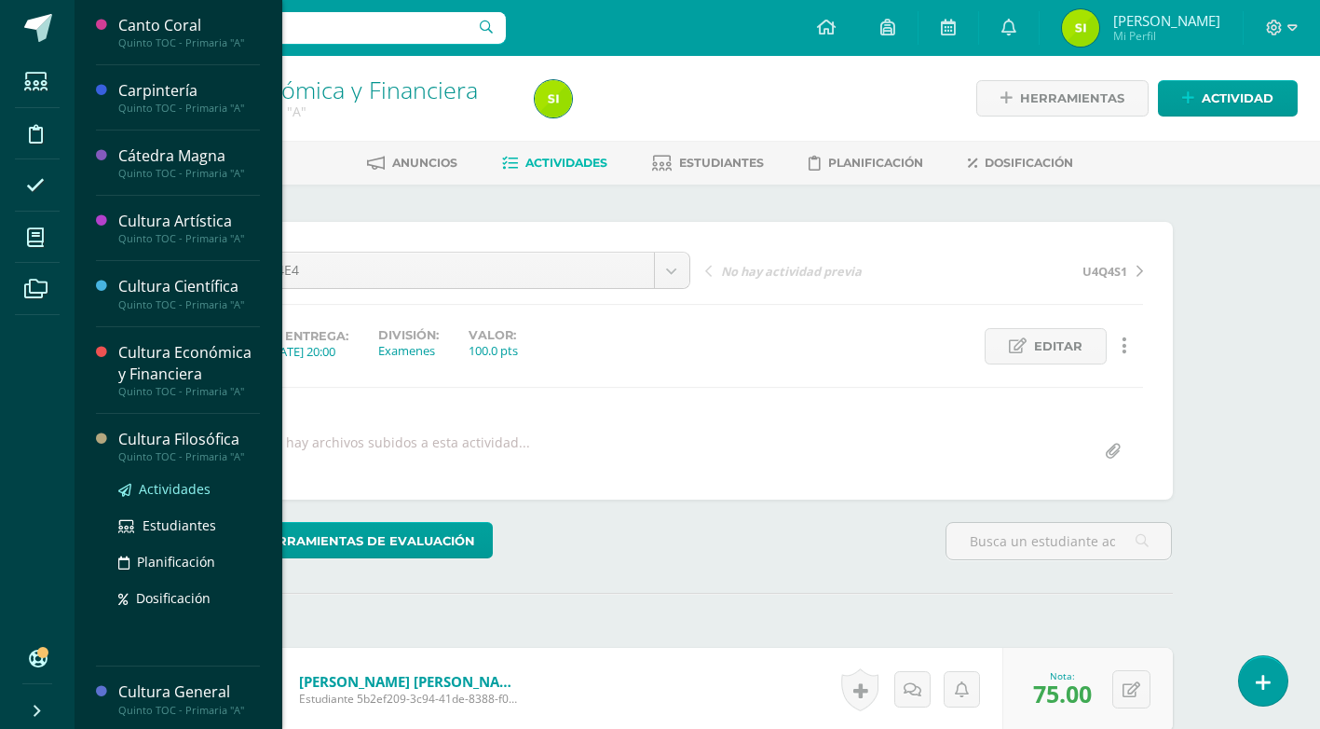
click at [171, 485] on span "Actividades" at bounding box center [175, 489] width 72 height 18
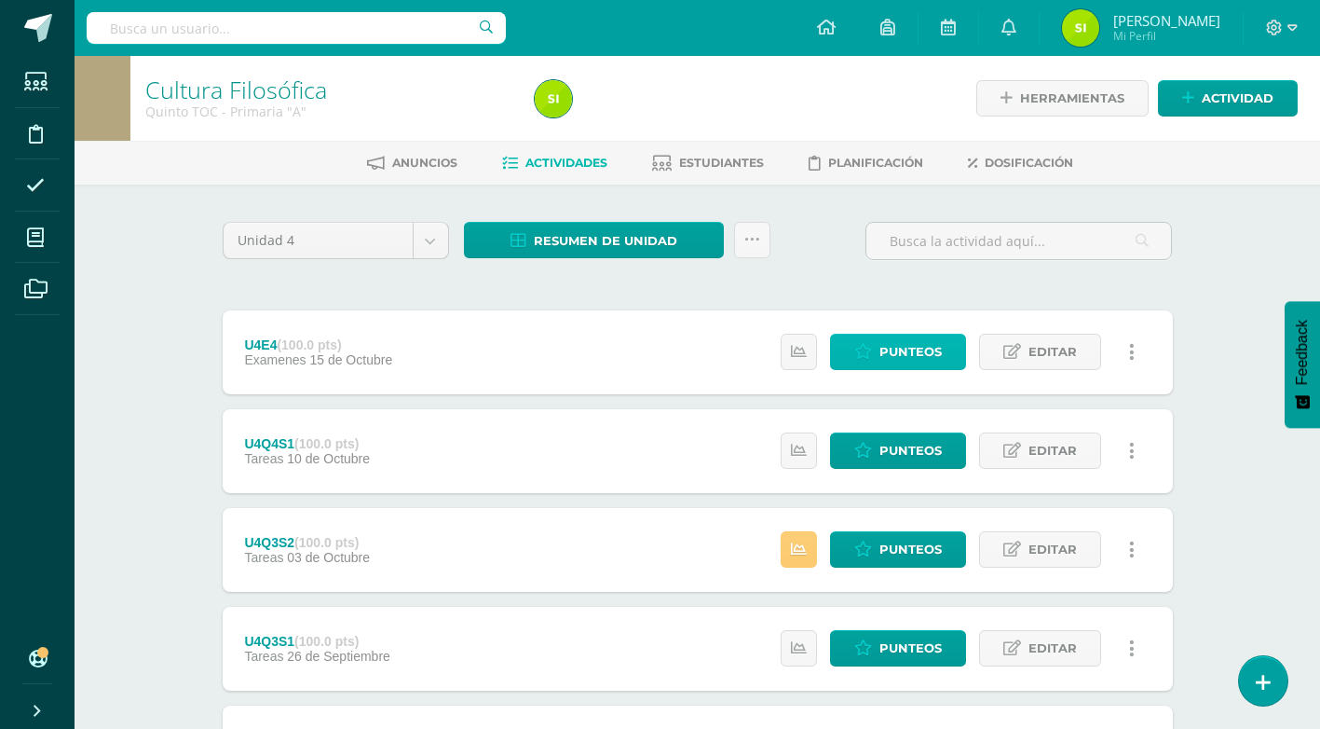
click at [950, 361] on link "Punteos" at bounding box center [898, 352] width 136 height 36
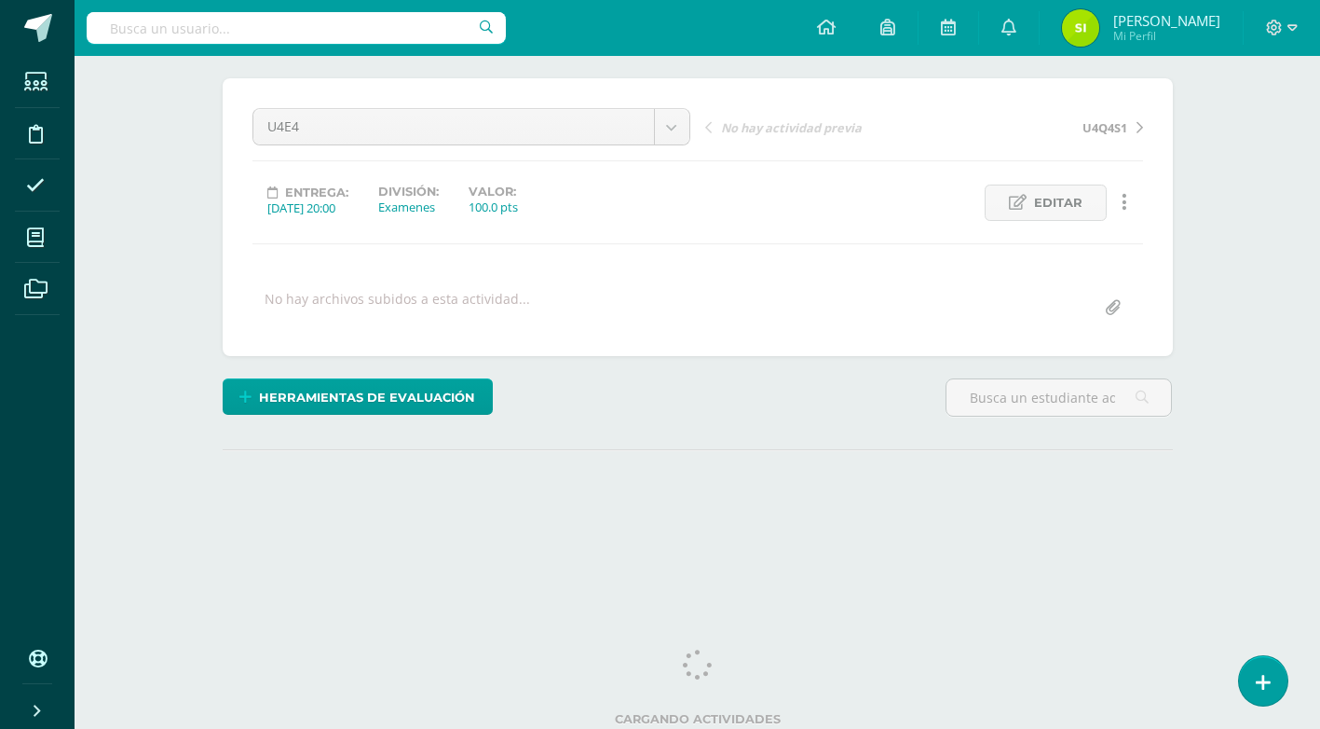
scroll to position [148, 0]
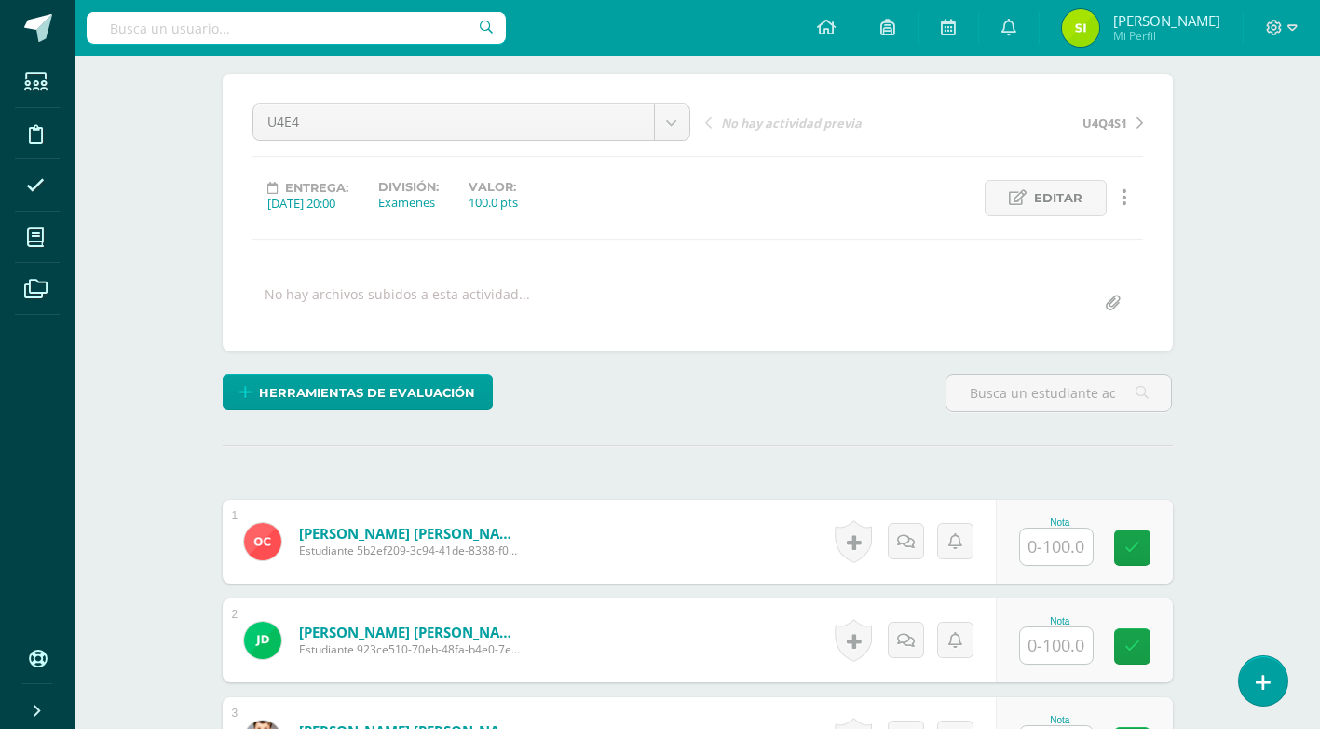
click at [1071, 549] on input "text" at bounding box center [1056, 546] width 73 height 36
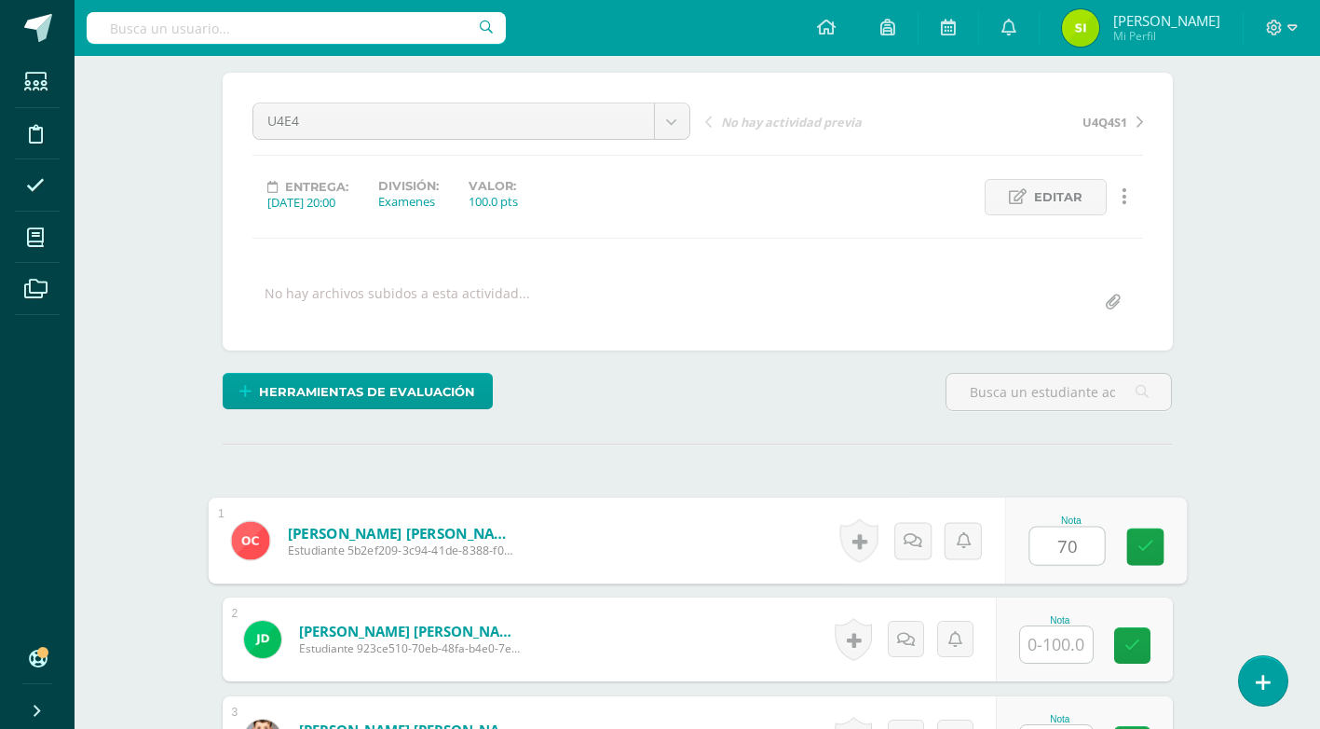
type input "70"
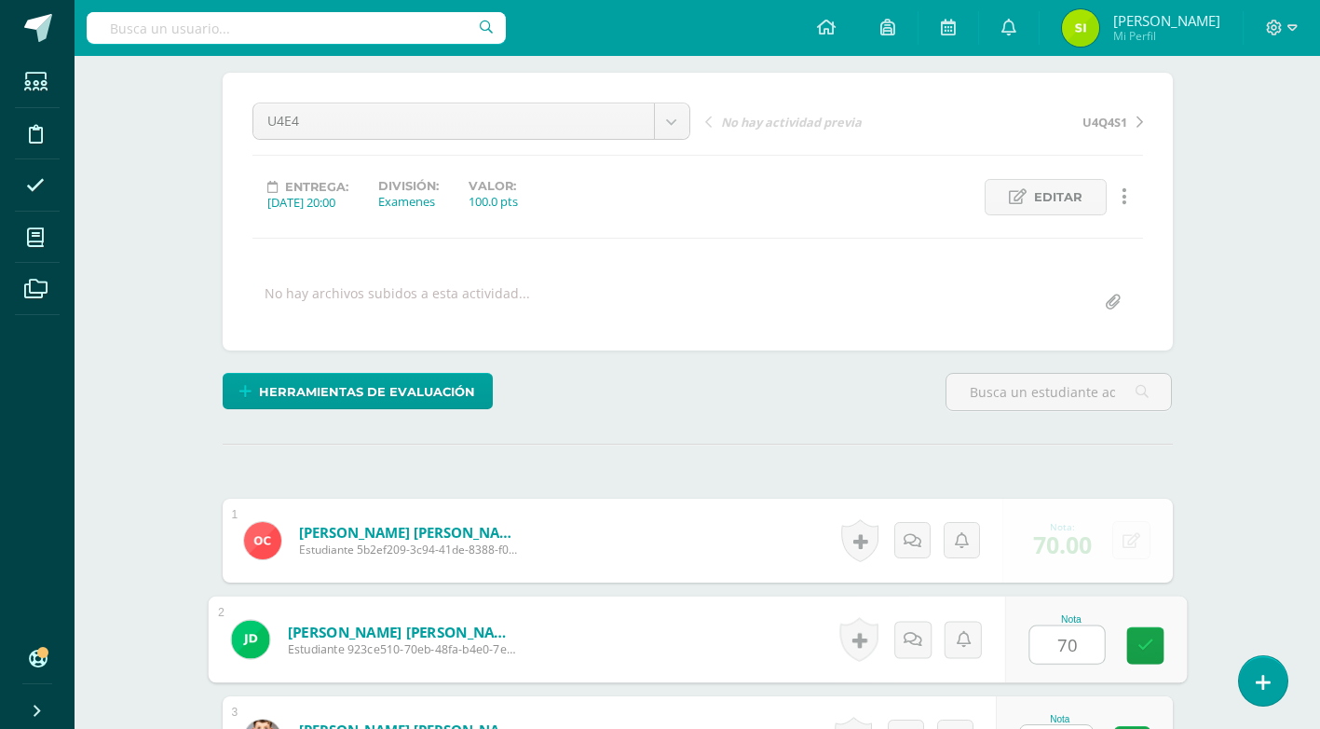
type input "70"
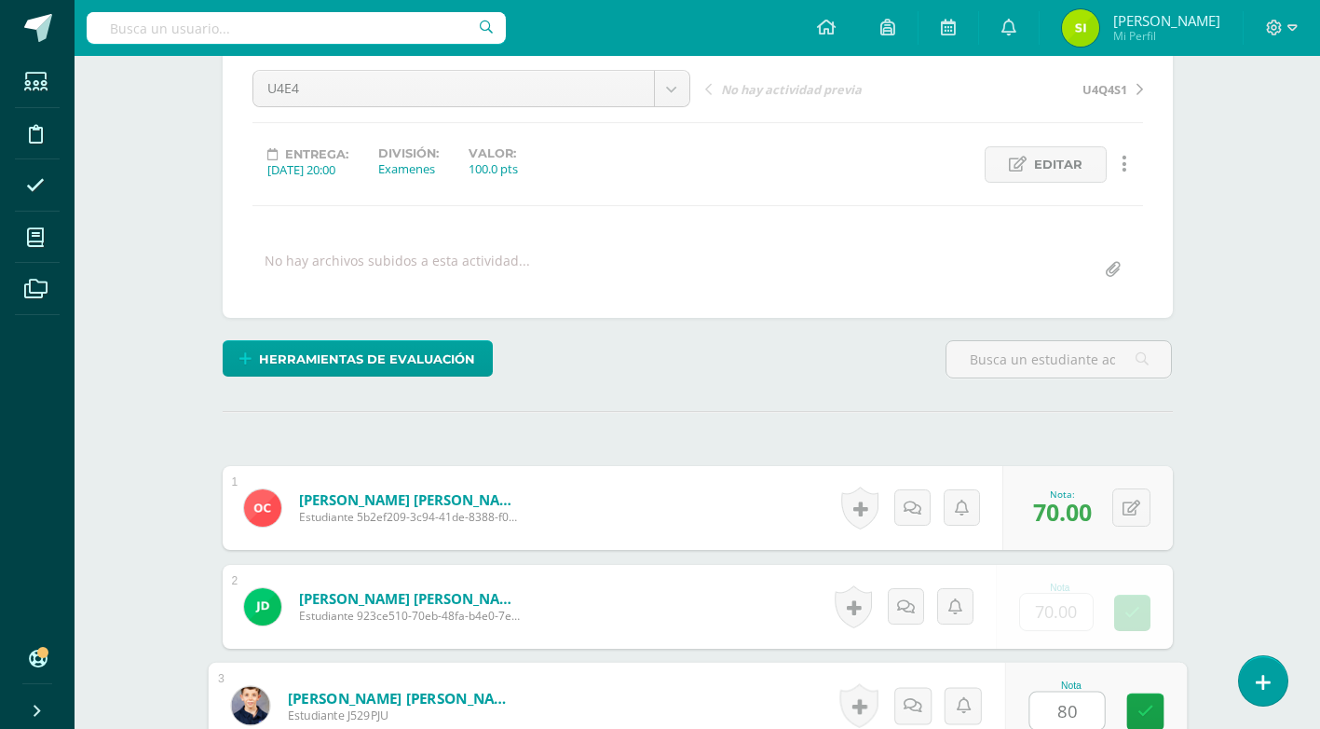
type input "80"
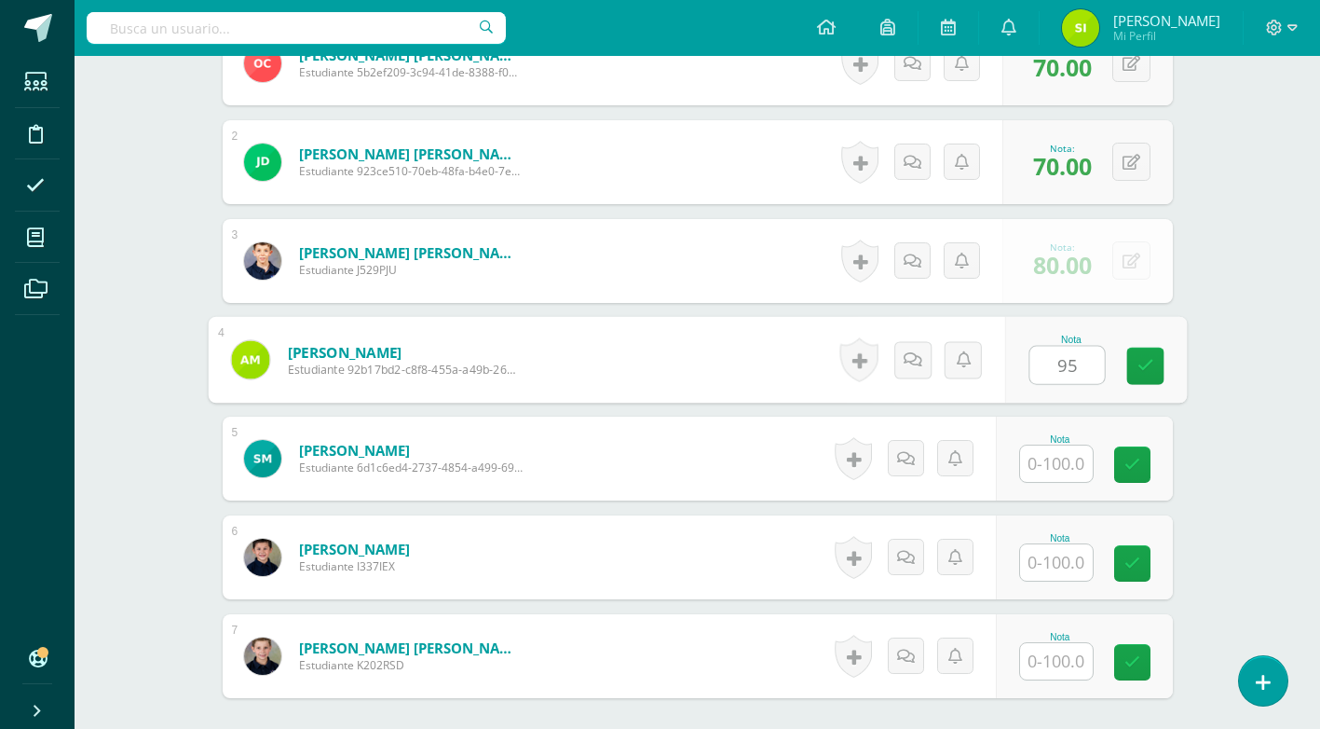
type input "95"
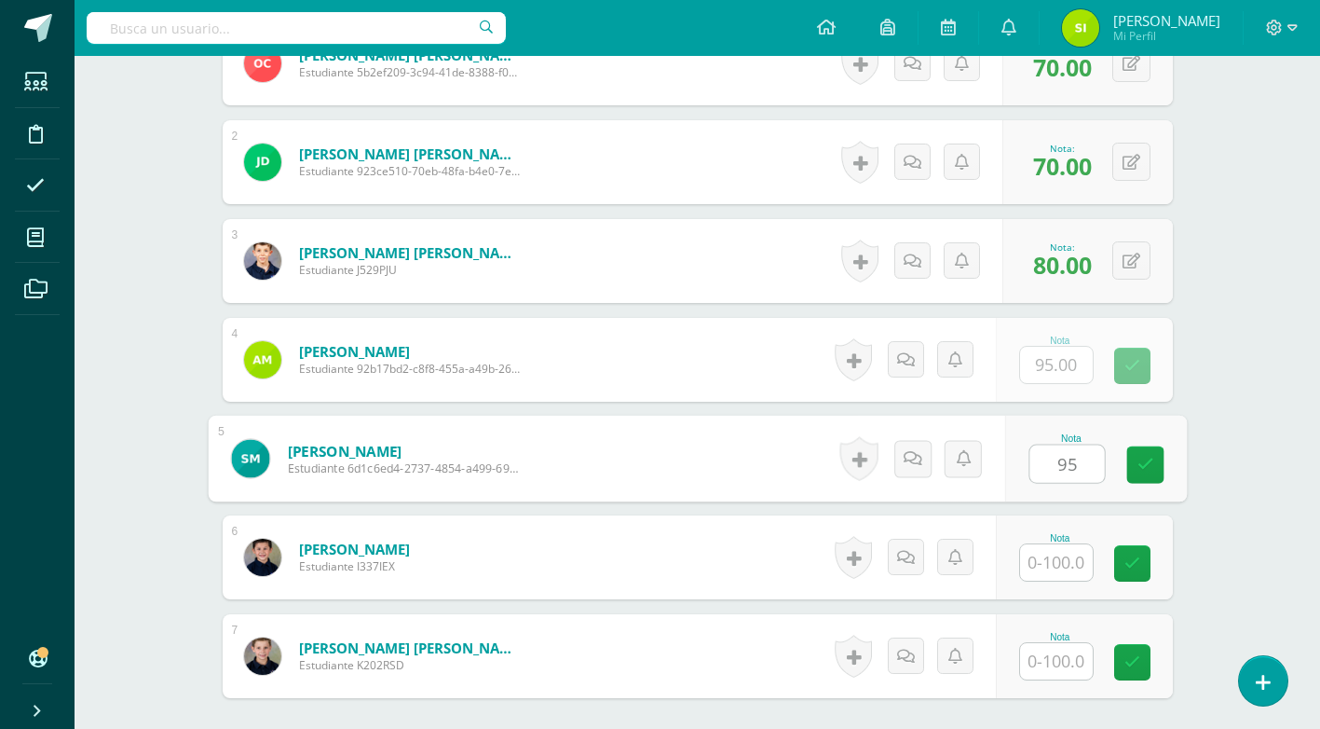
type input "95"
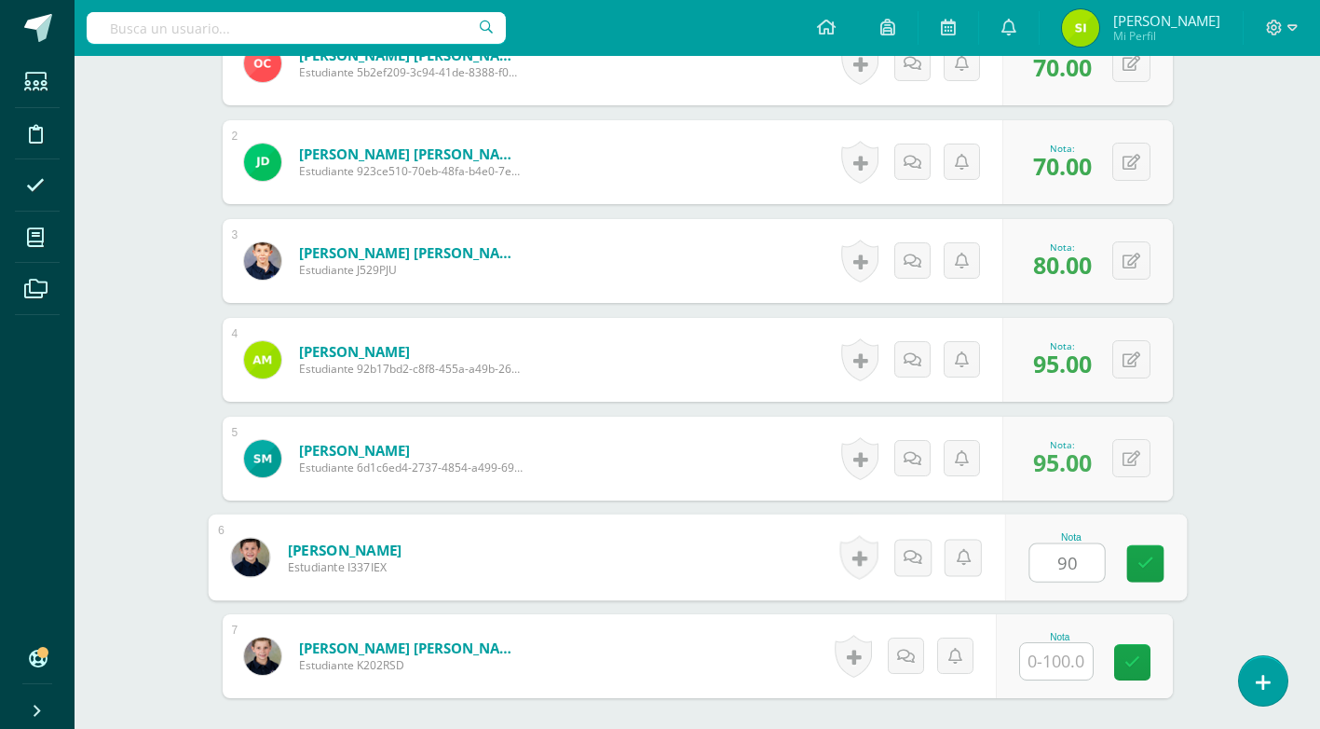
type input "90"
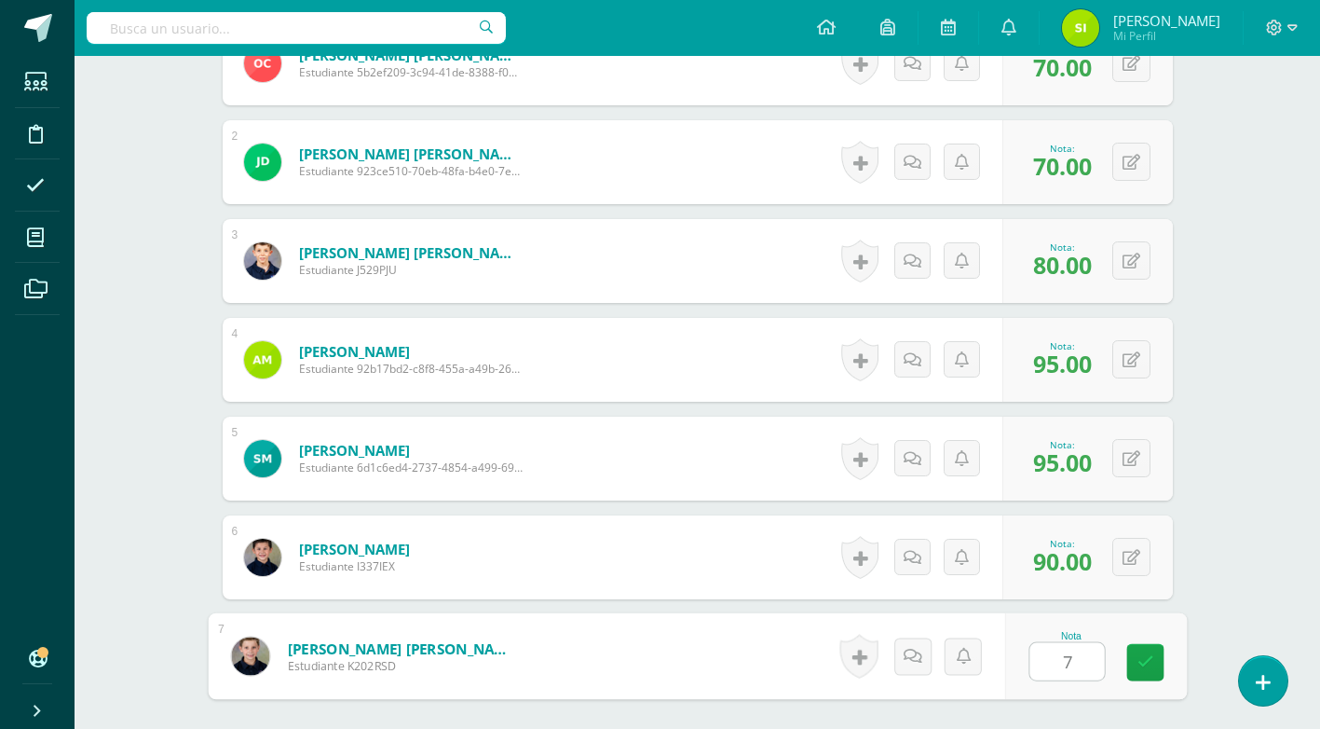
type input "70"
click at [1141, 663] on icon at bounding box center [1145, 662] width 17 height 16
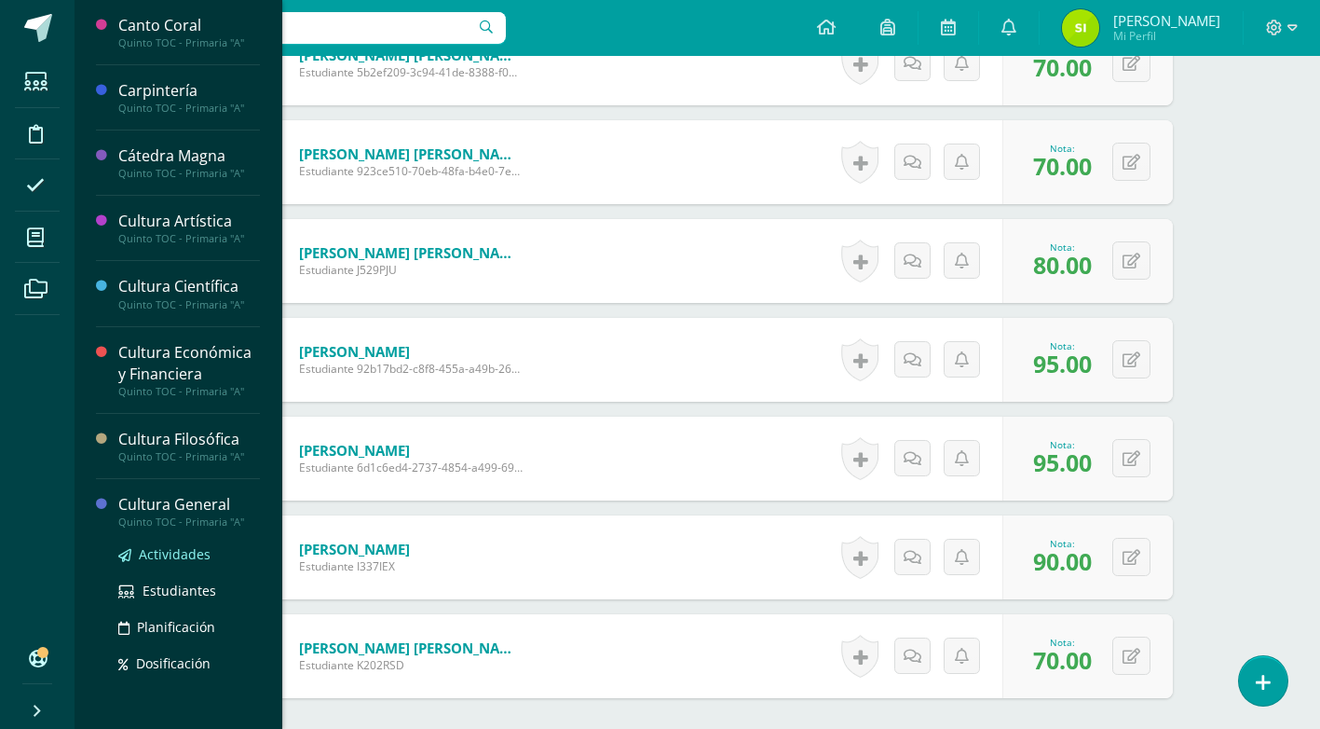
click at [192, 552] on span "Actividades" at bounding box center [175, 554] width 72 height 18
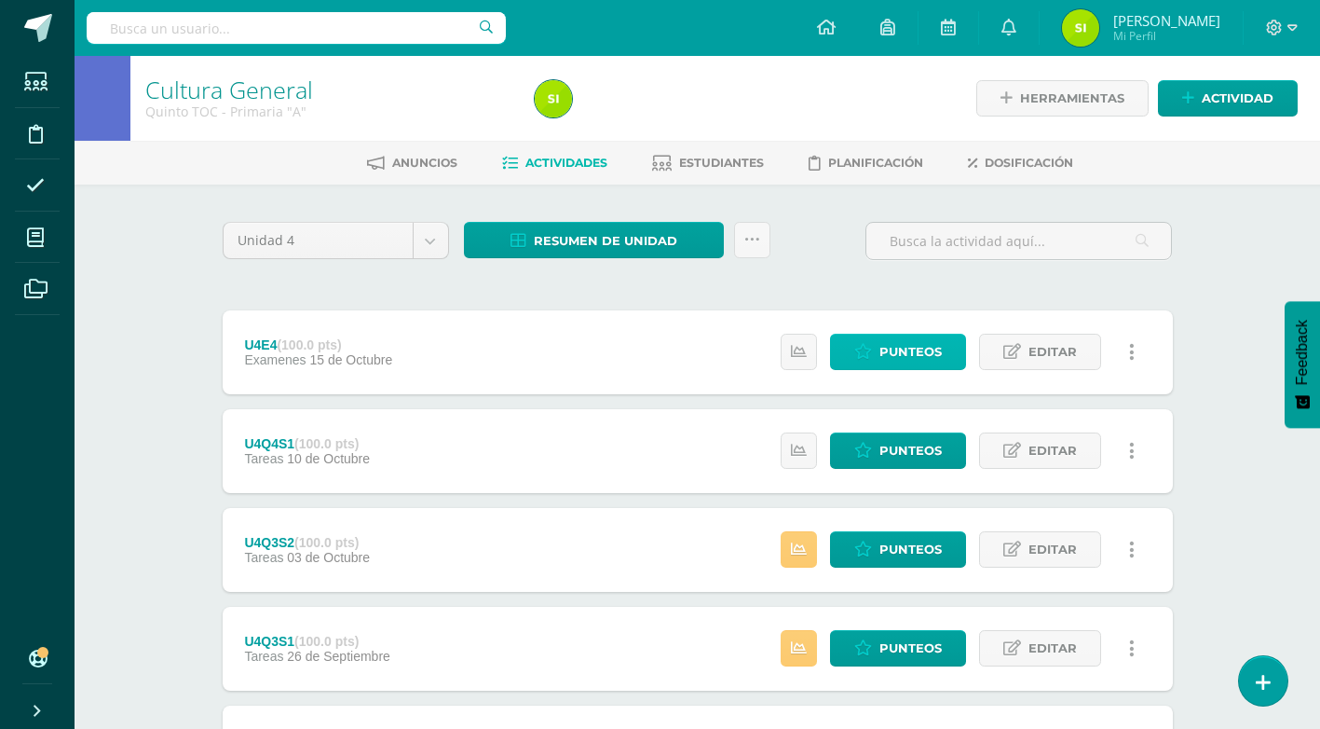
click at [906, 350] on span "Punteos" at bounding box center [911, 352] width 62 height 34
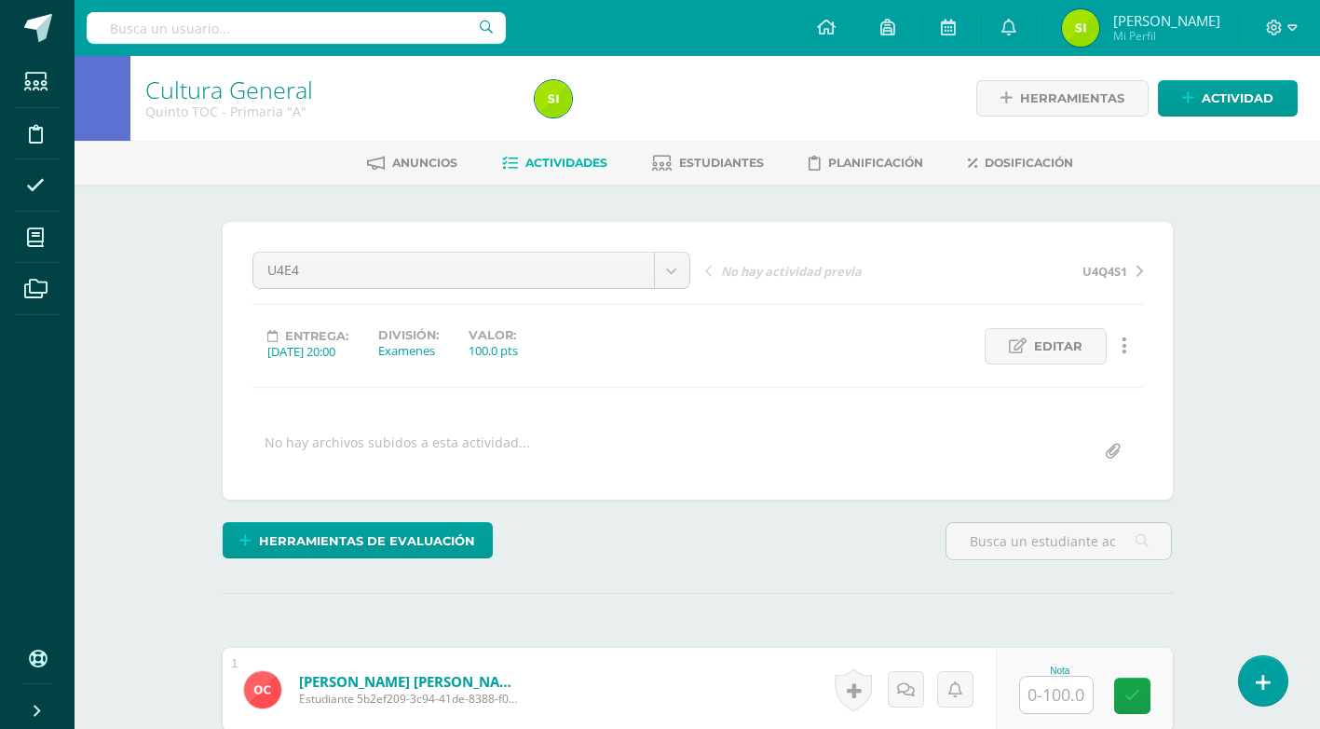
scroll to position [1, 0]
click at [1058, 693] on input "text" at bounding box center [1056, 694] width 73 height 36
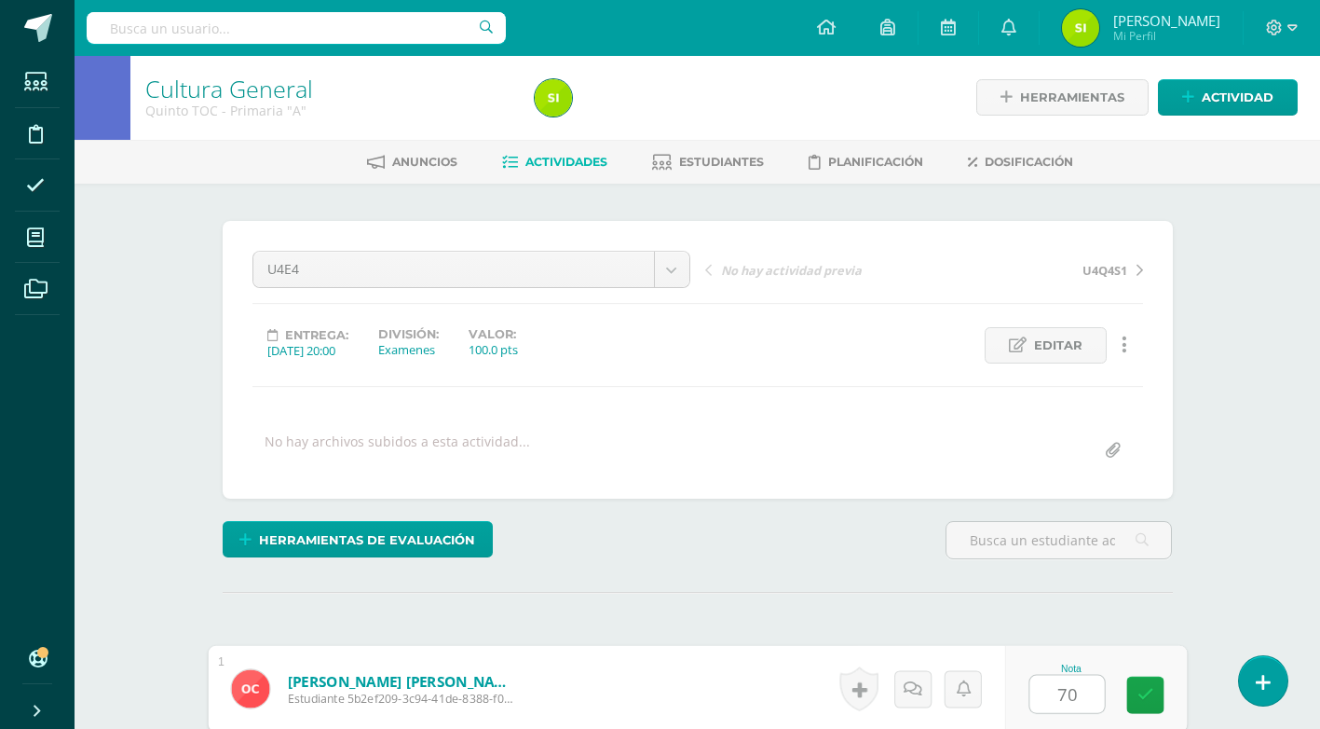
type input "70"
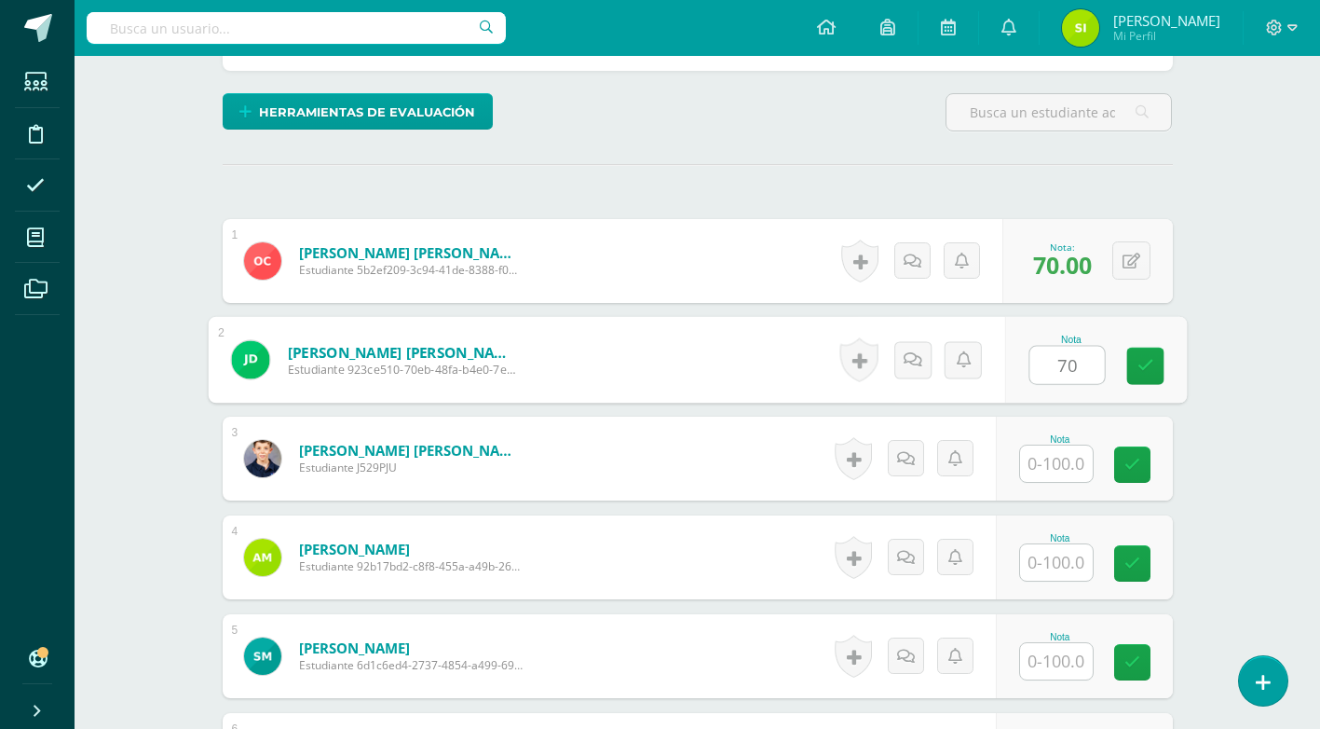
type input "70"
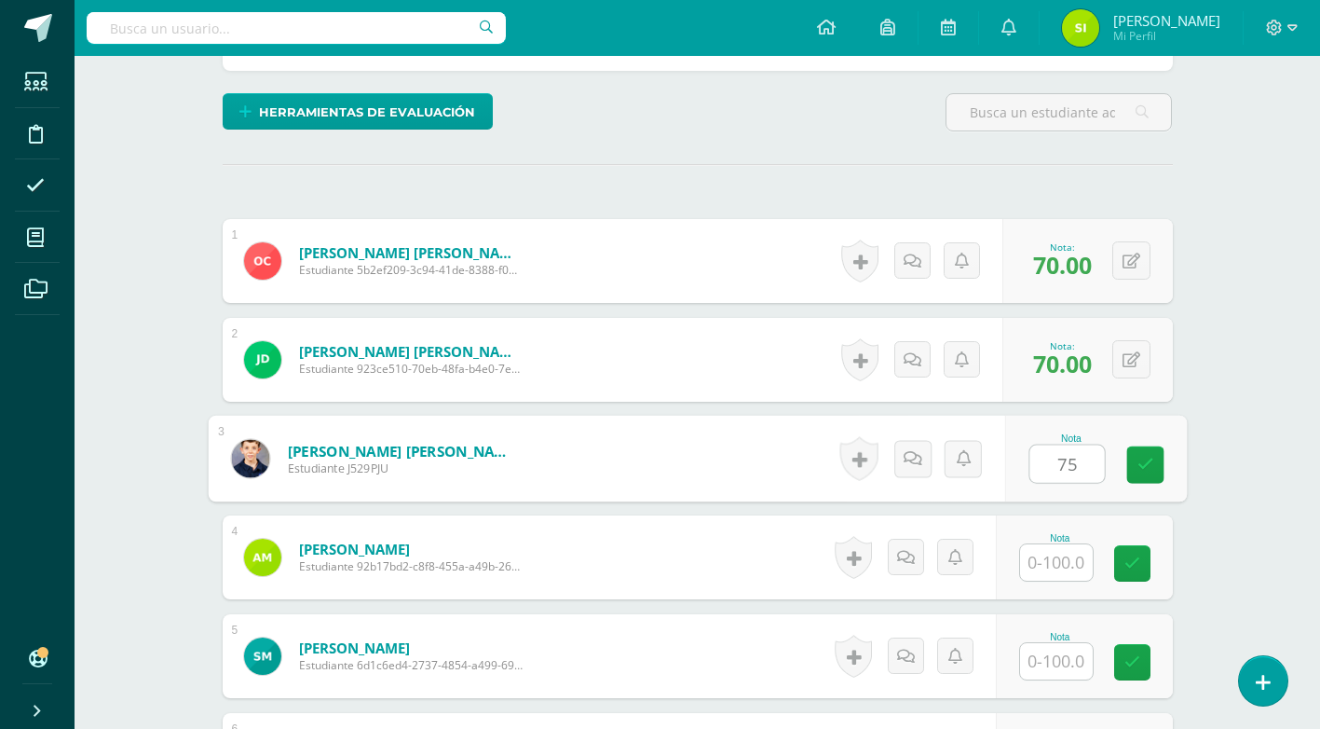
type input "75"
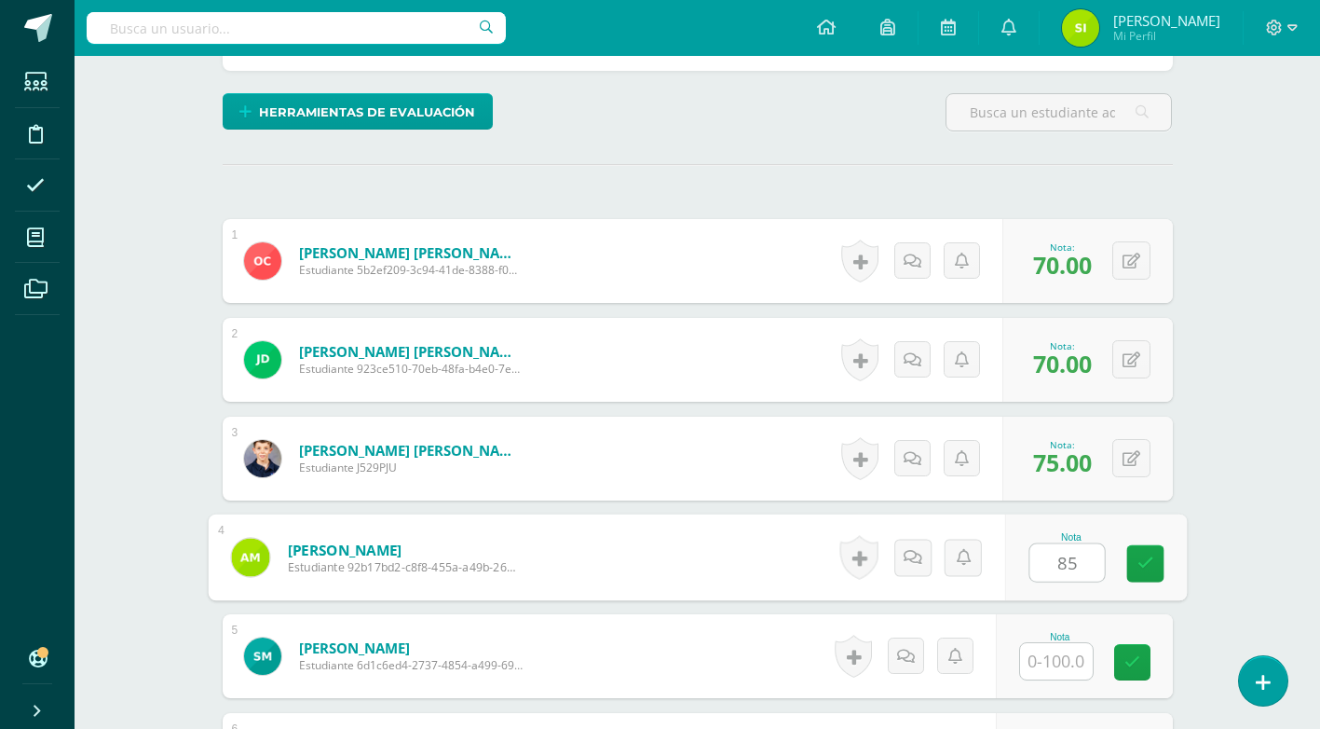
type input "85"
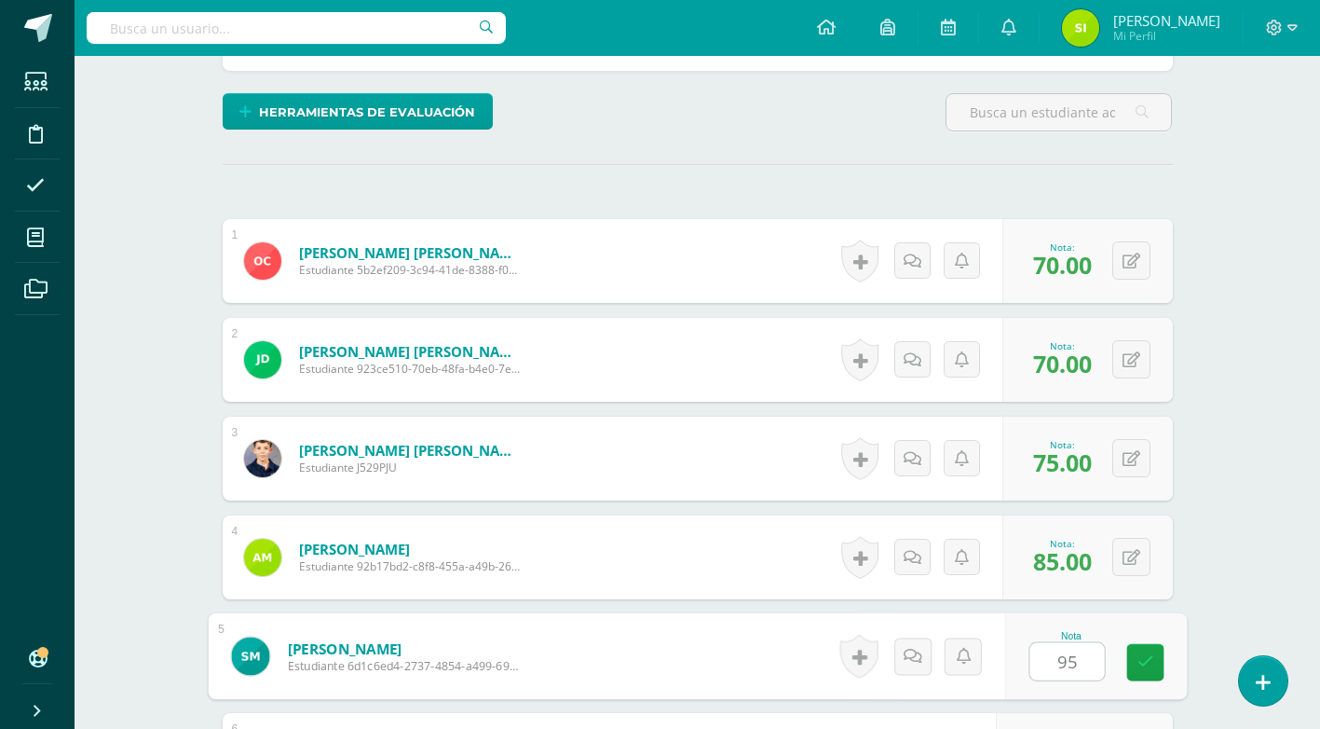
type input "95"
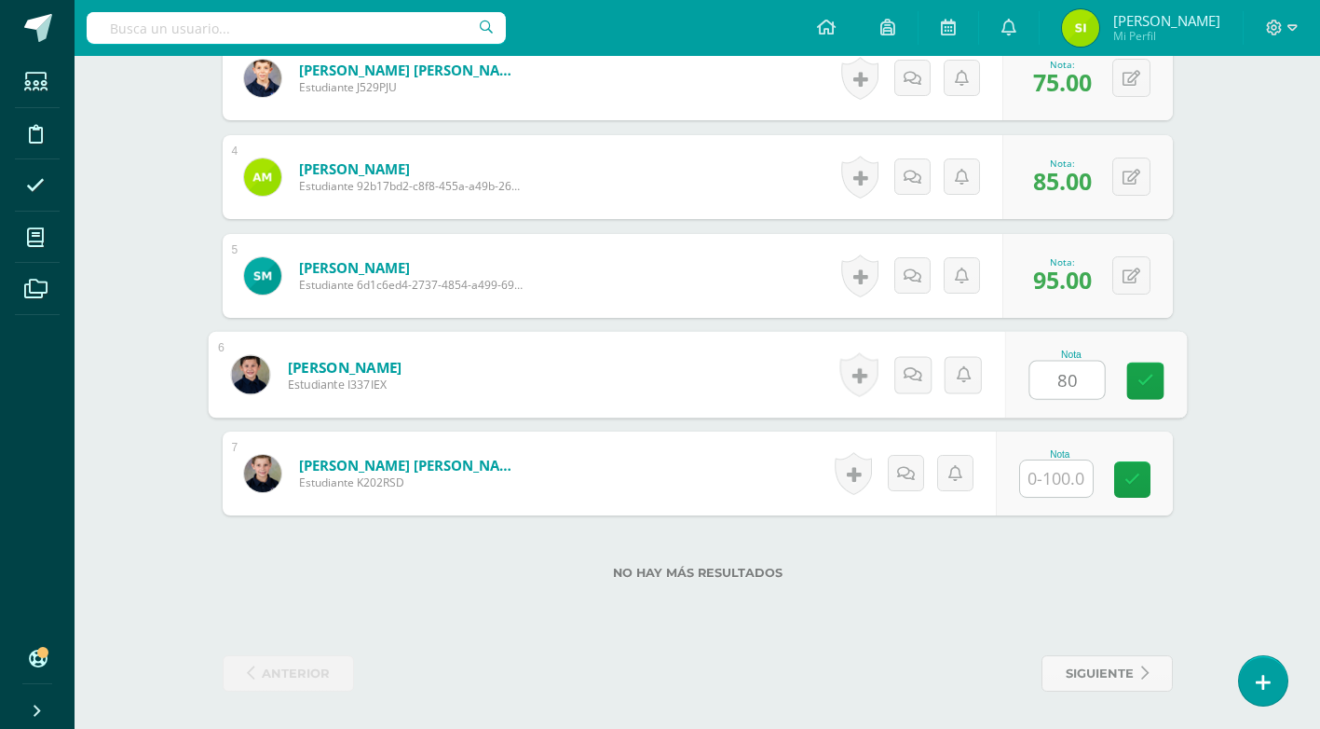
type input "80"
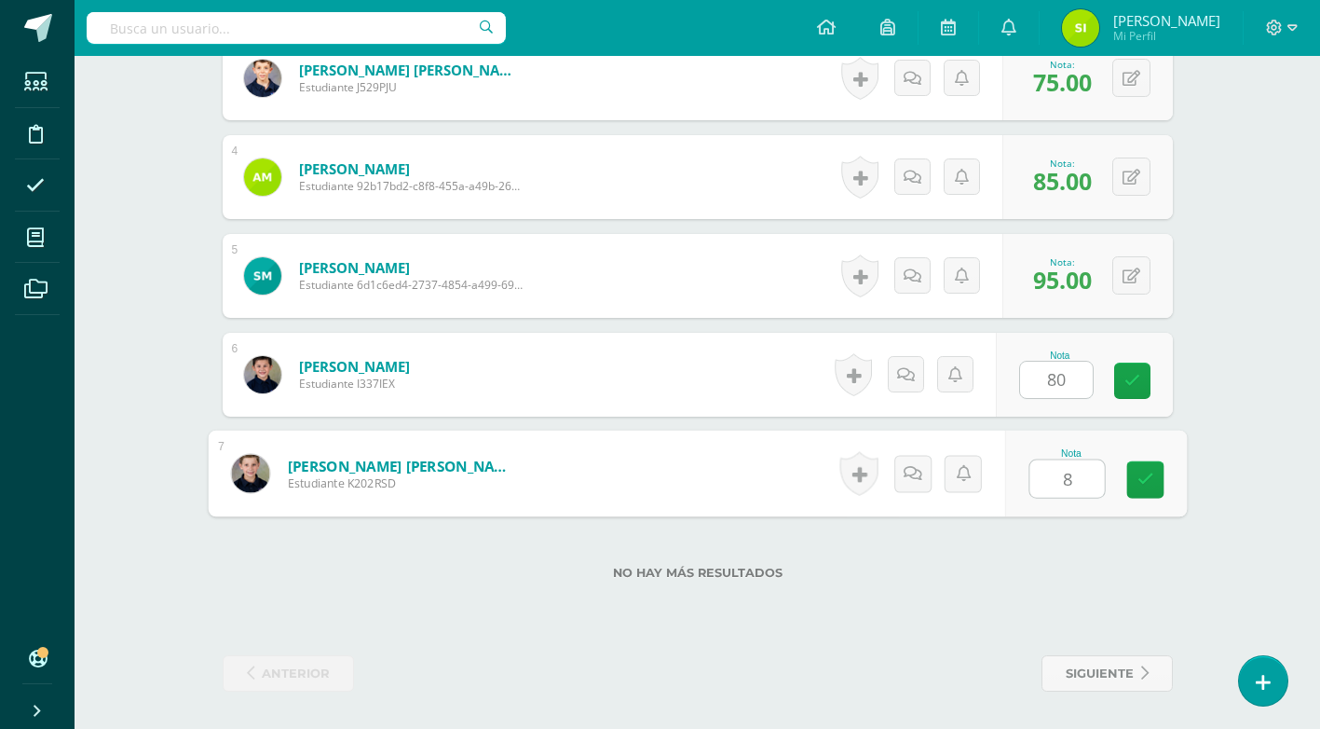
type input "84"
click at [1144, 491] on link at bounding box center [1145, 479] width 37 height 37
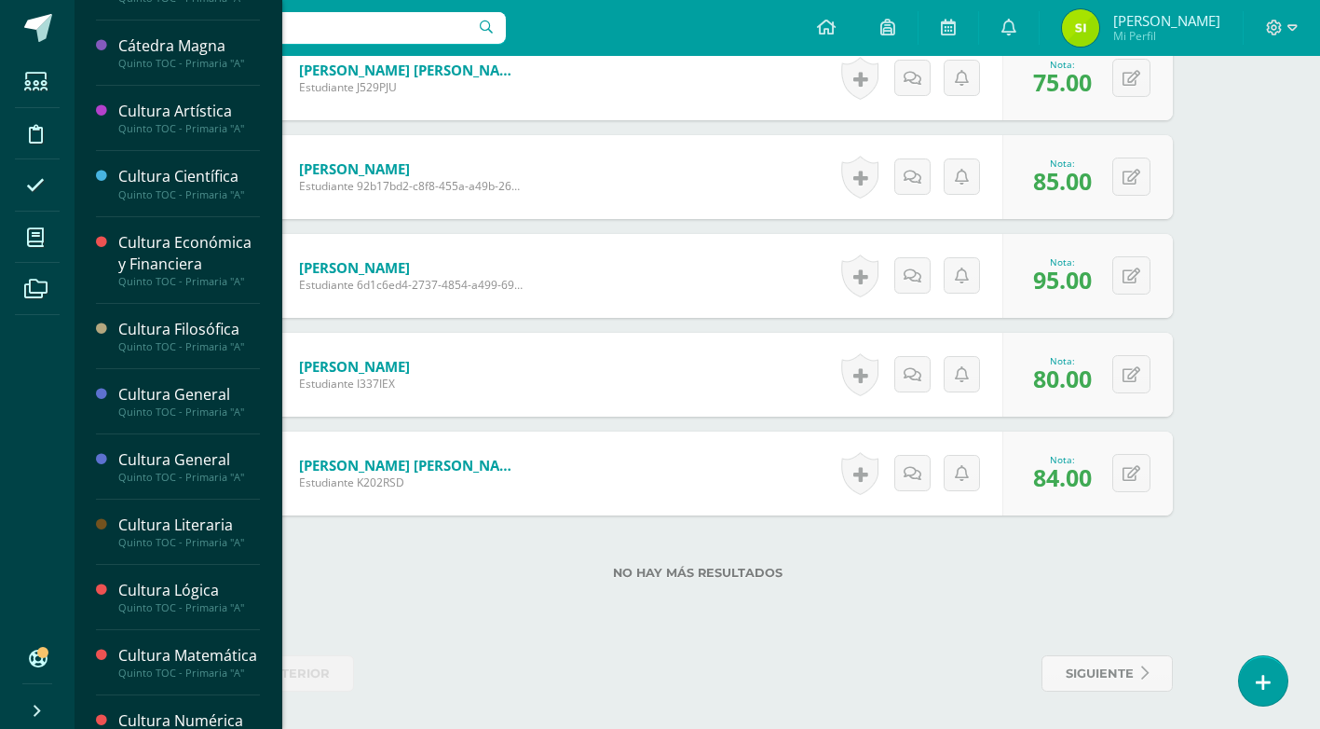
scroll to position [174, 0]
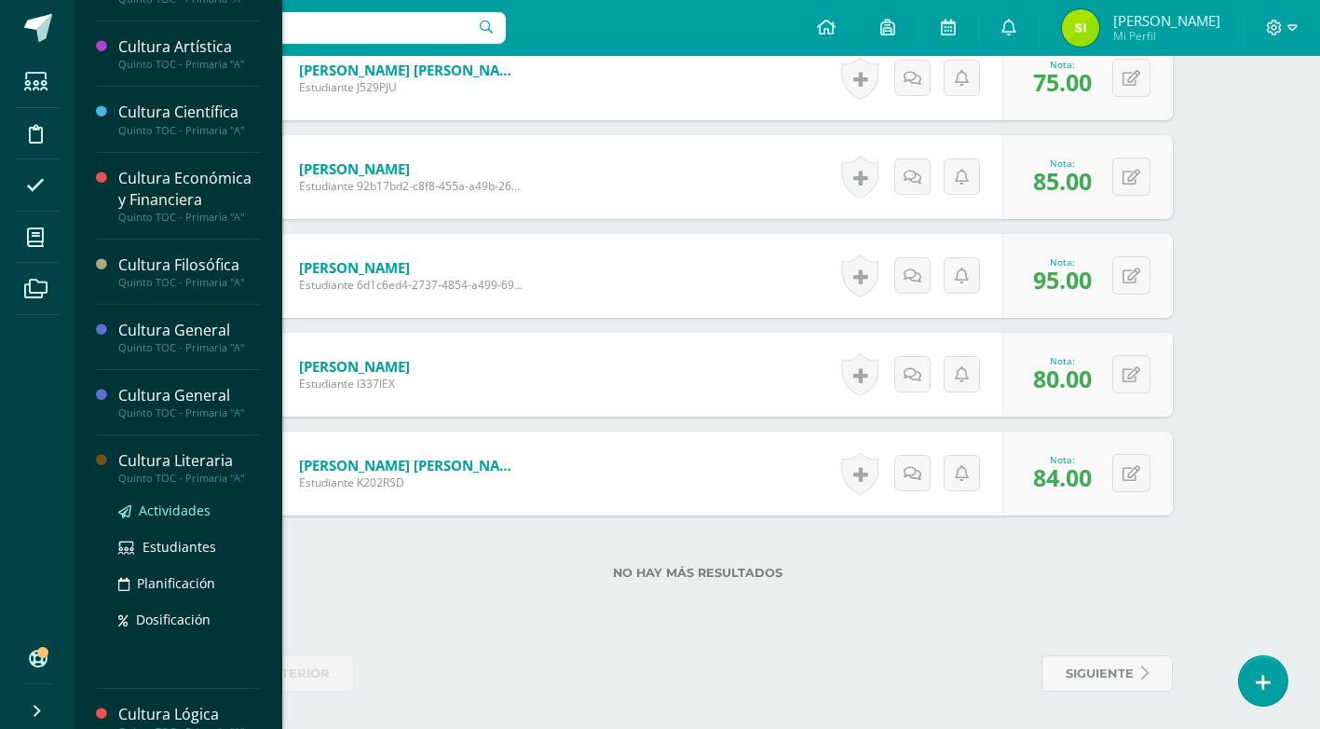
click at [188, 510] on span "Actividades" at bounding box center [175, 510] width 72 height 18
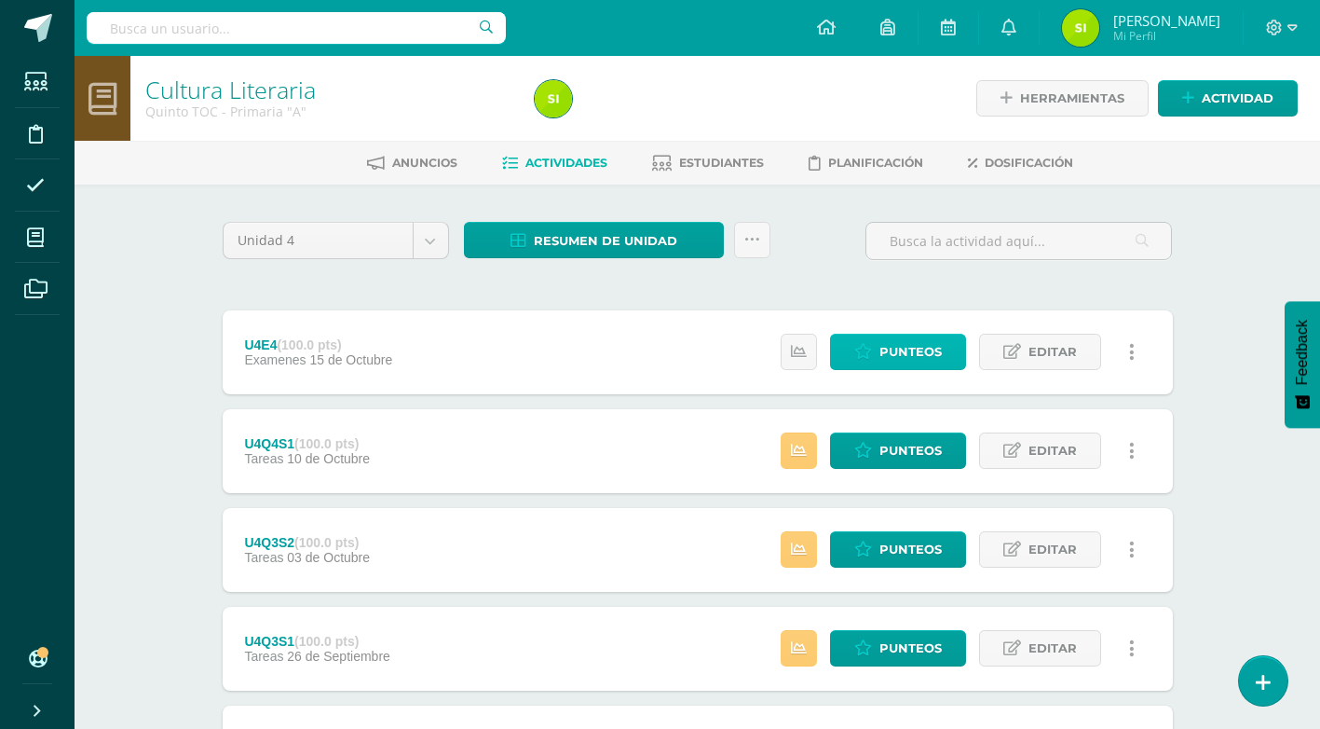
click at [893, 358] on span "Punteos" at bounding box center [911, 352] width 62 height 34
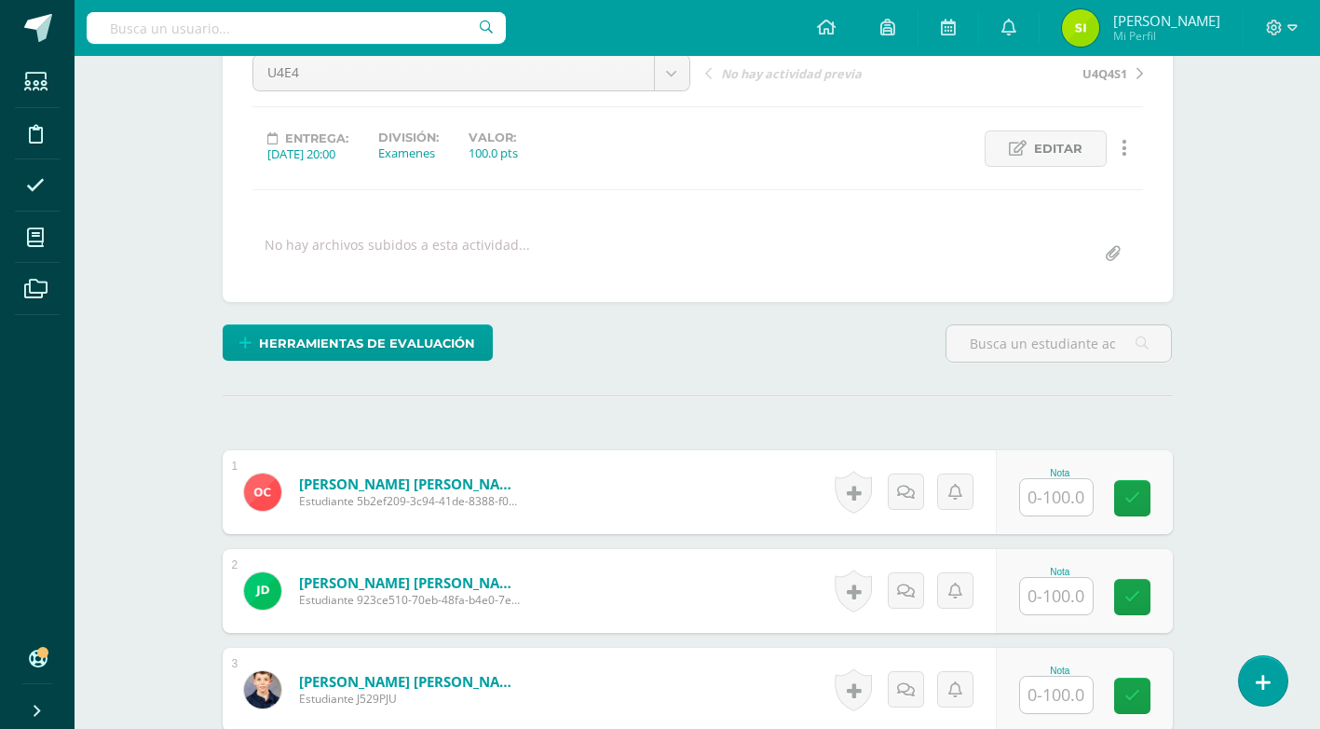
scroll to position [199, 0]
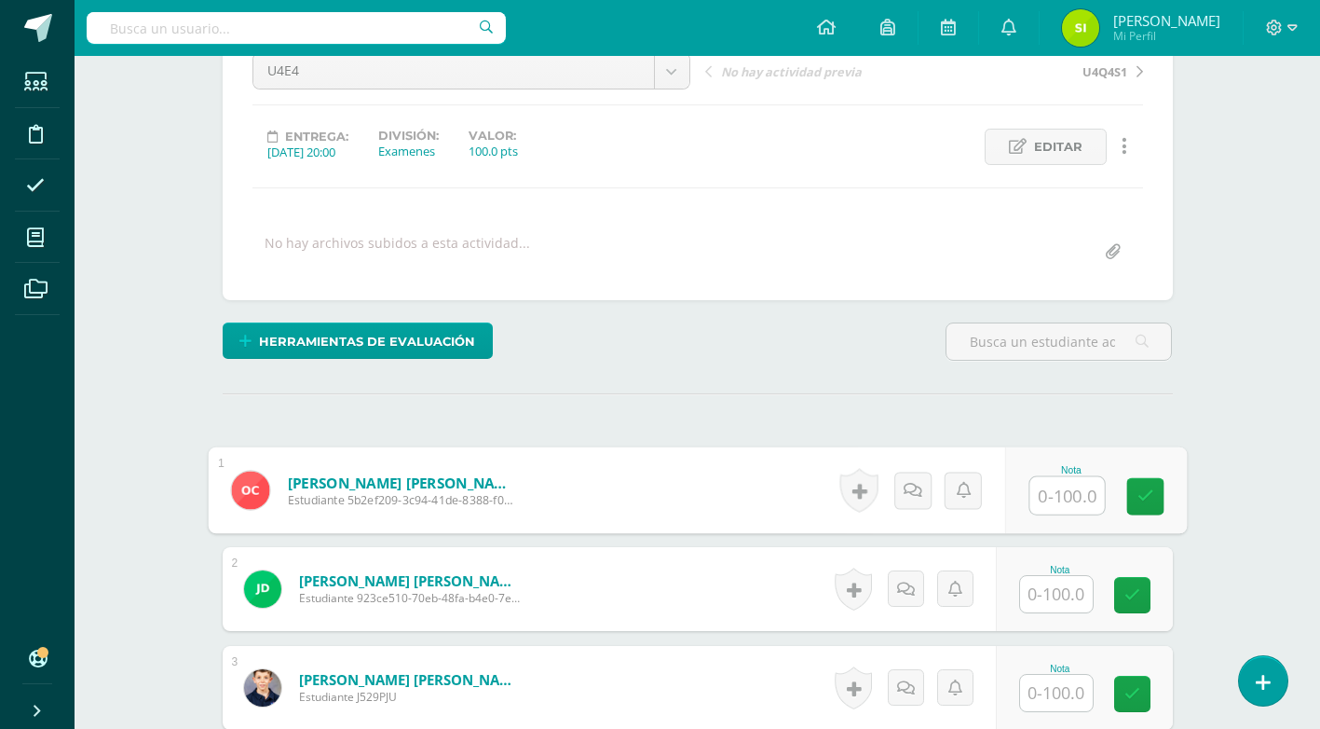
click at [1055, 499] on input "text" at bounding box center [1067, 495] width 75 height 37
type input "80"
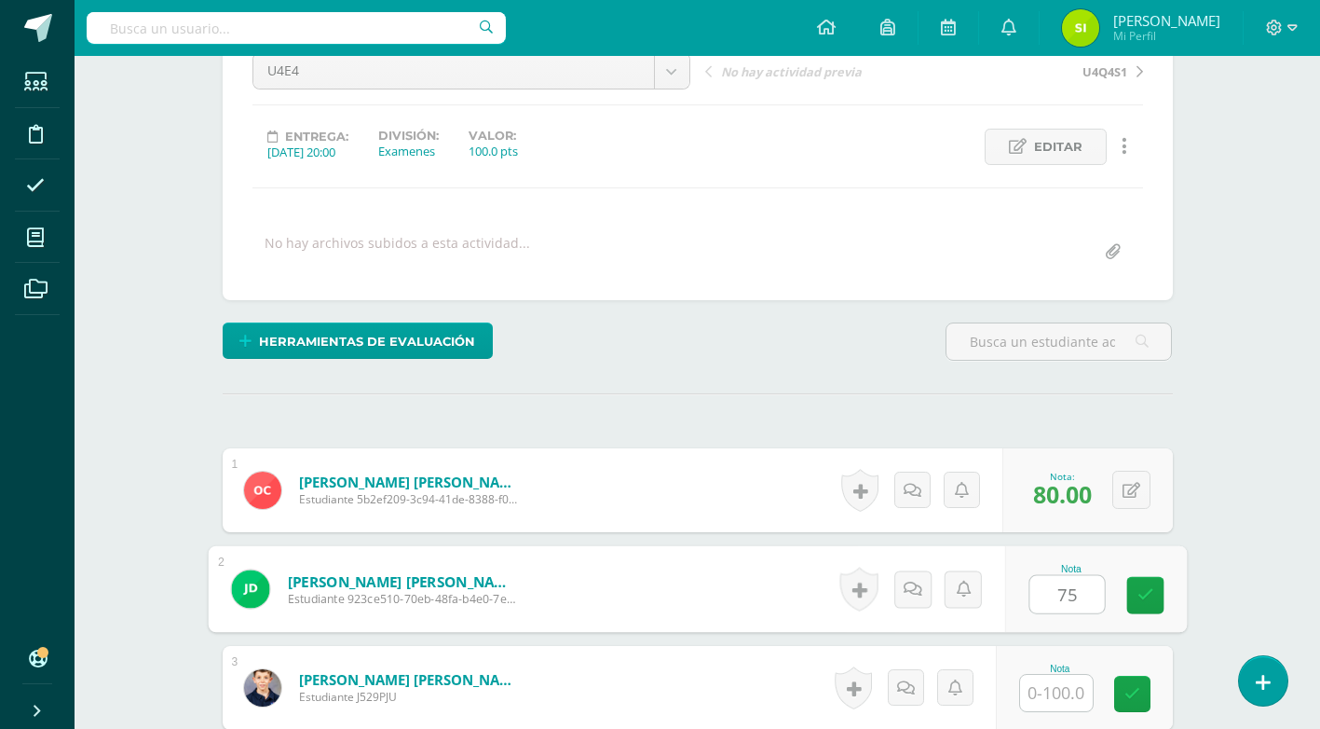
type input "75"
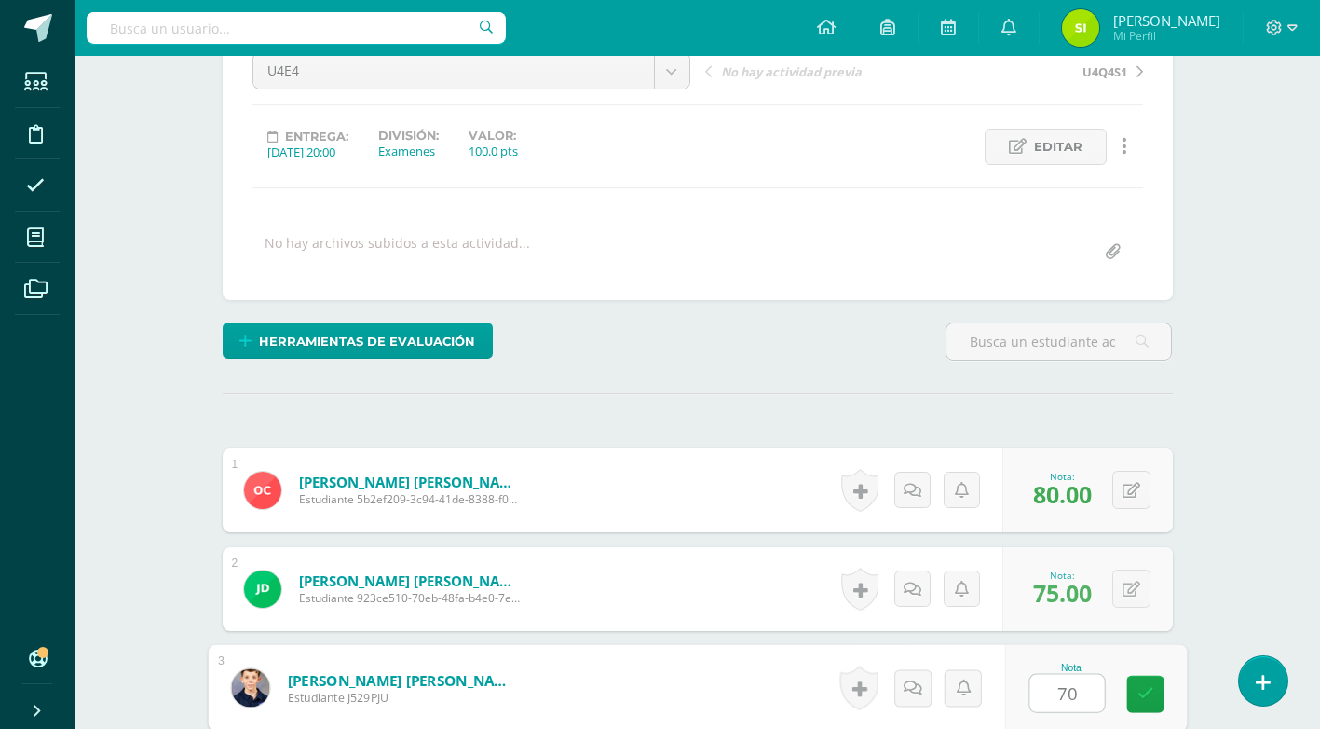
type input "70"
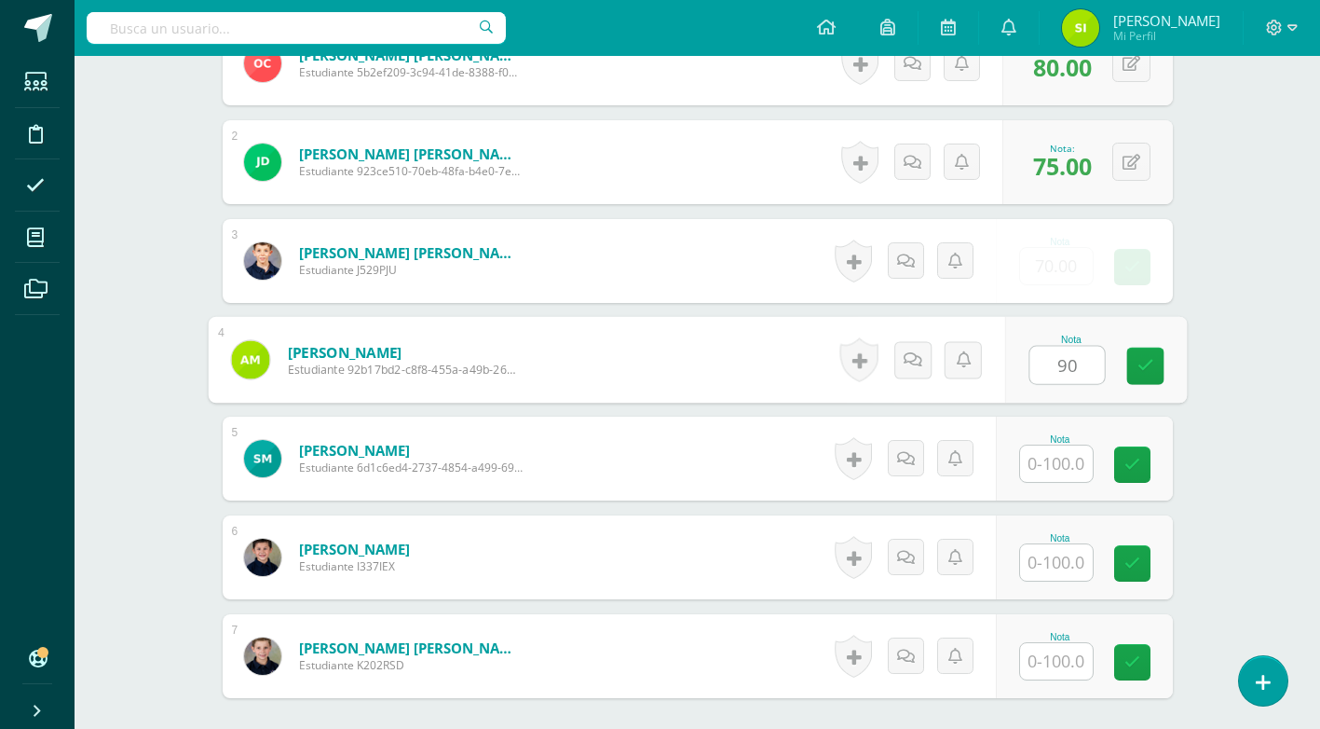
type input "90"
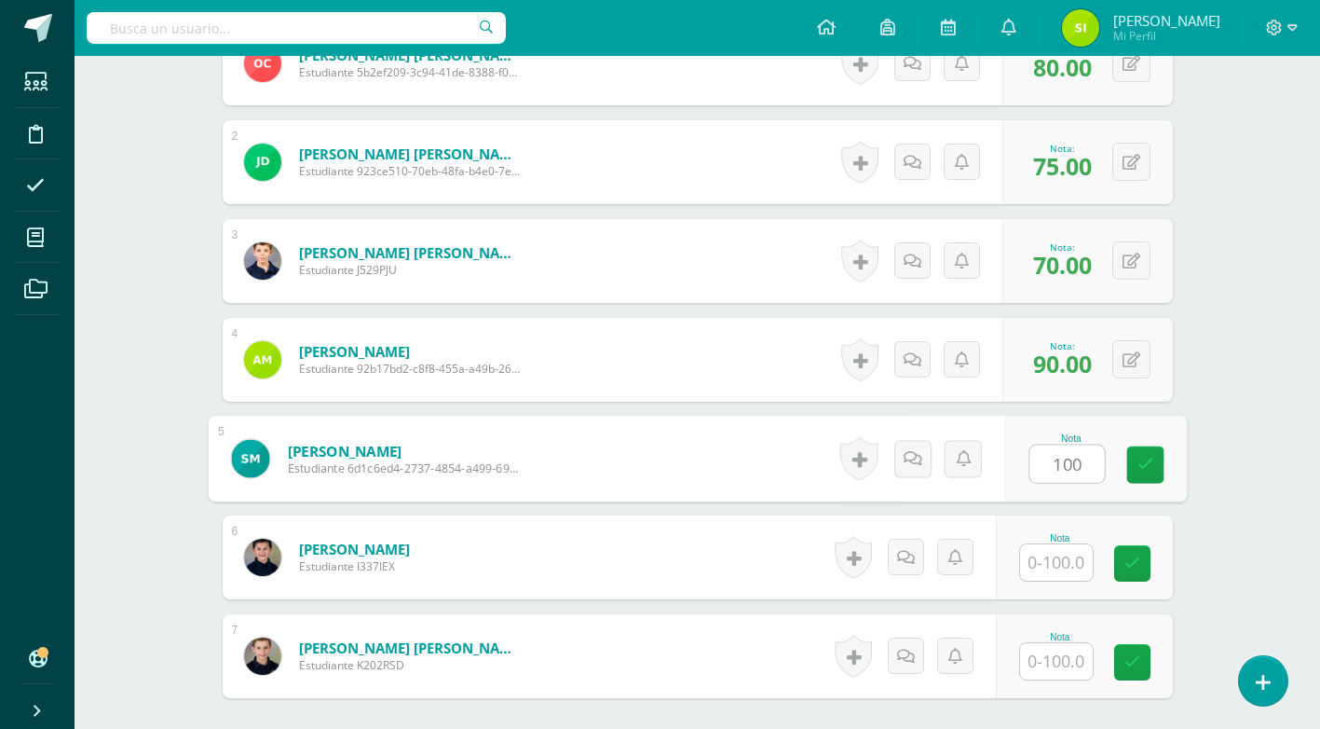
type input "100"
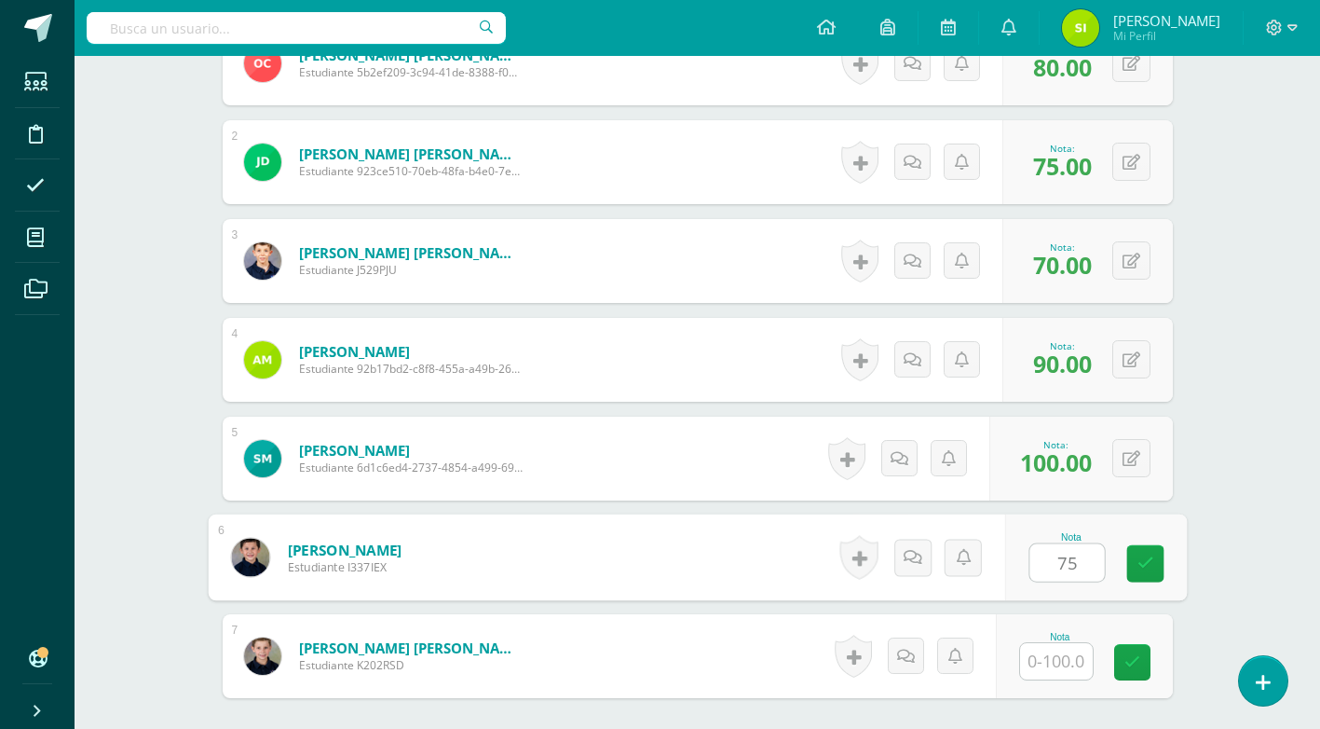
type input "75"
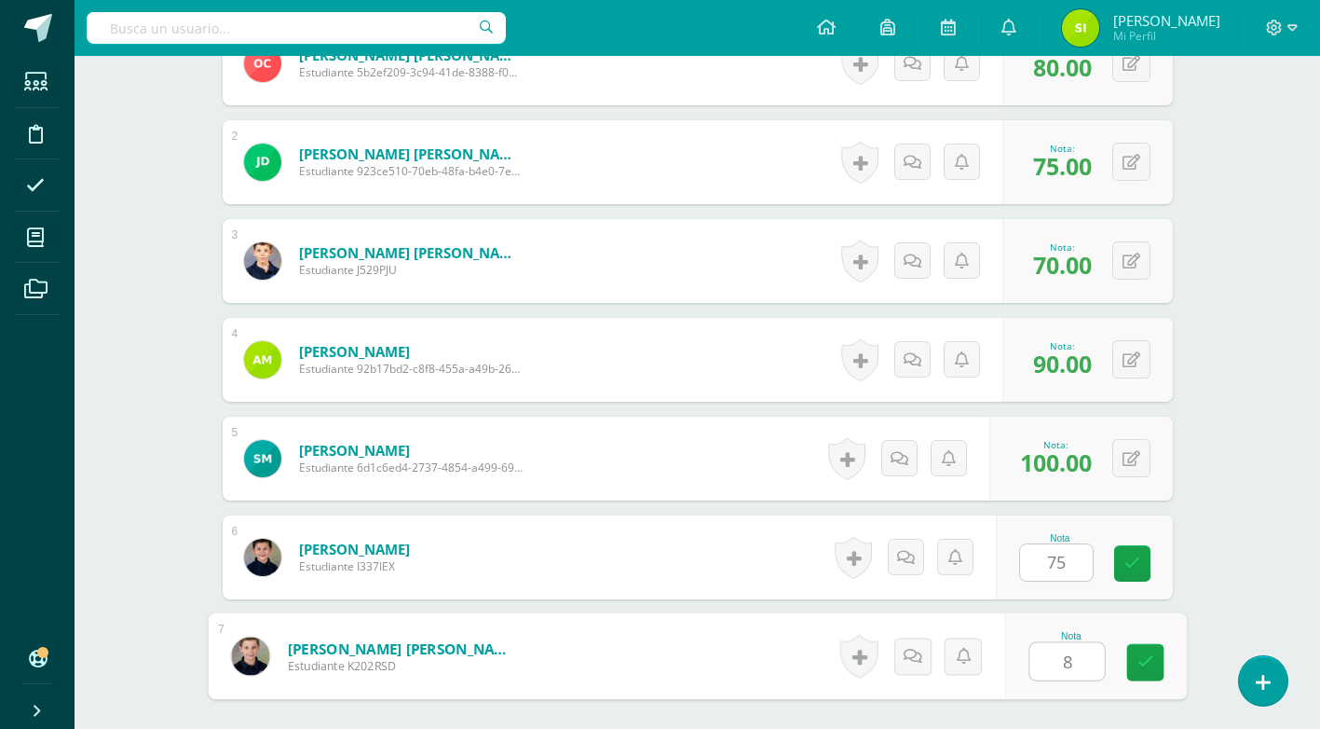
type input "80"
click at [1142, 659] on icon at bounding box center [1145, 662] width 17 height 16
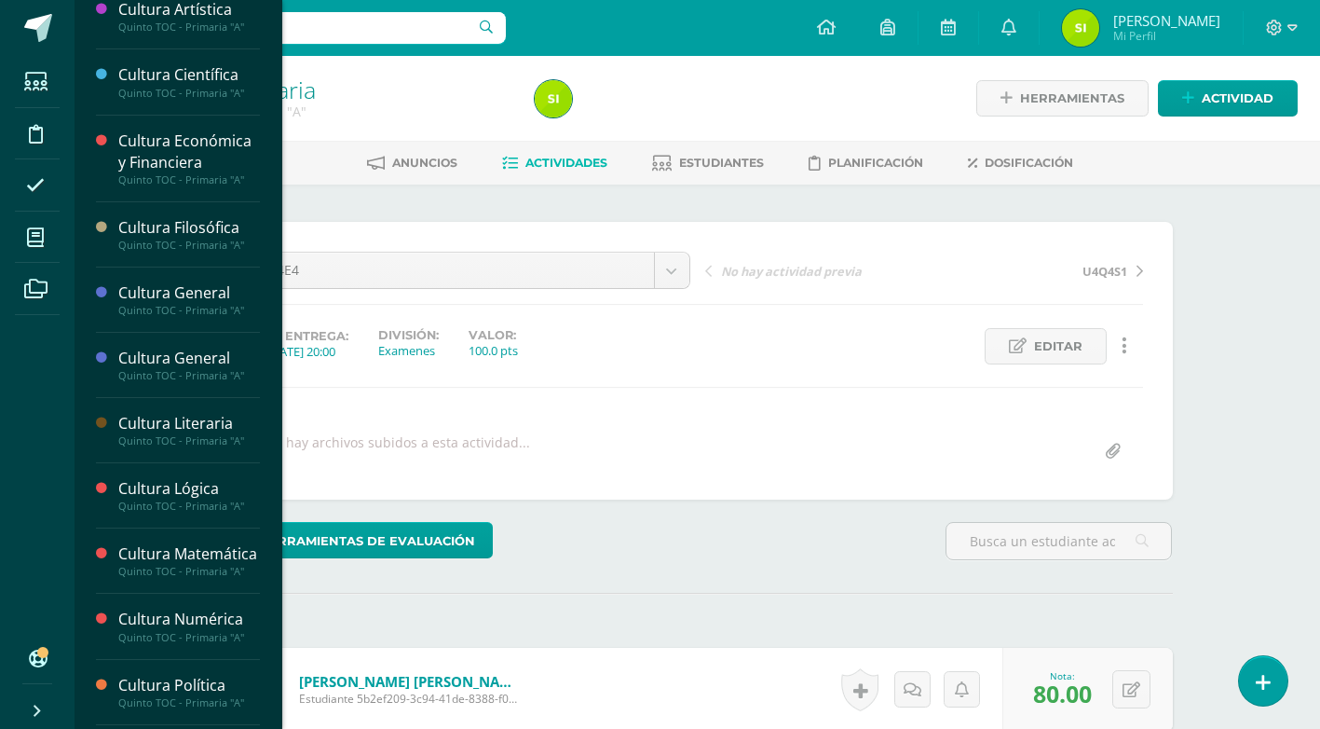
scroll to position [226, 0]
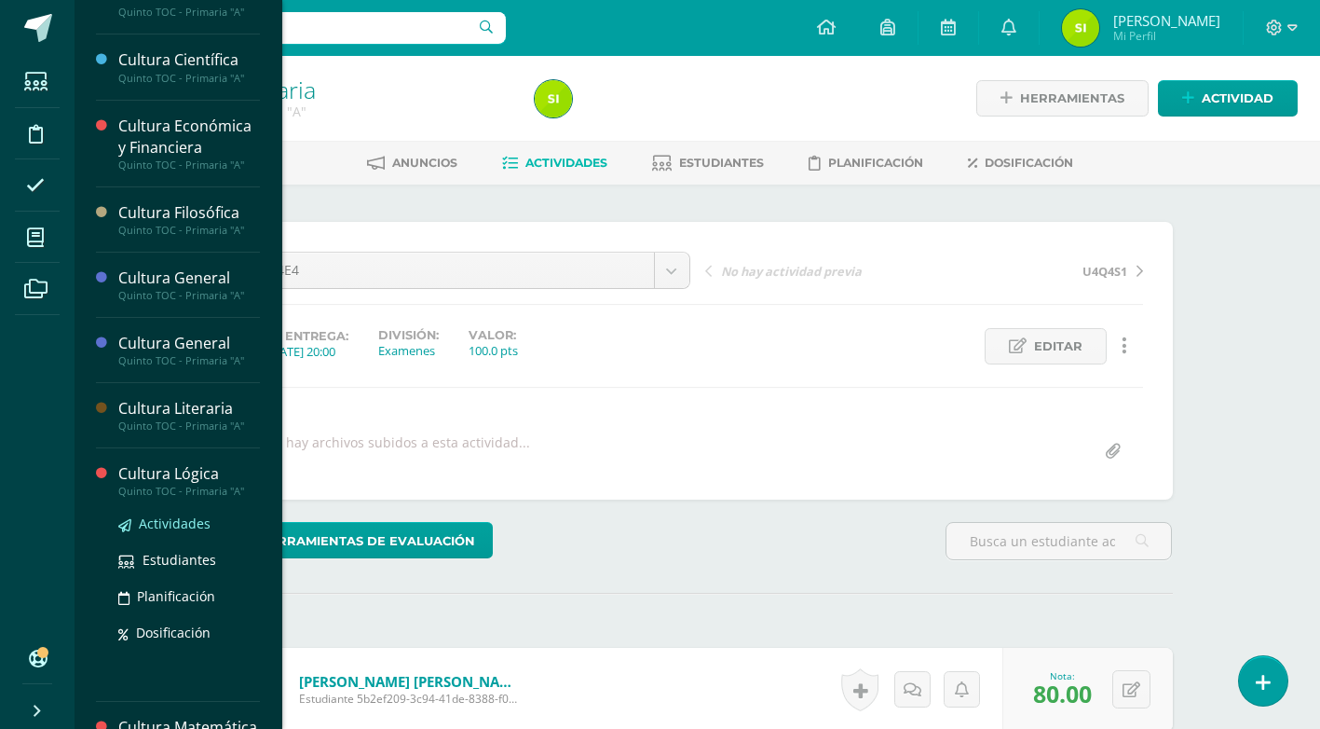
click at [177, 521] on span "Actividades" at bounding box center [175, 523] width 72 height 18
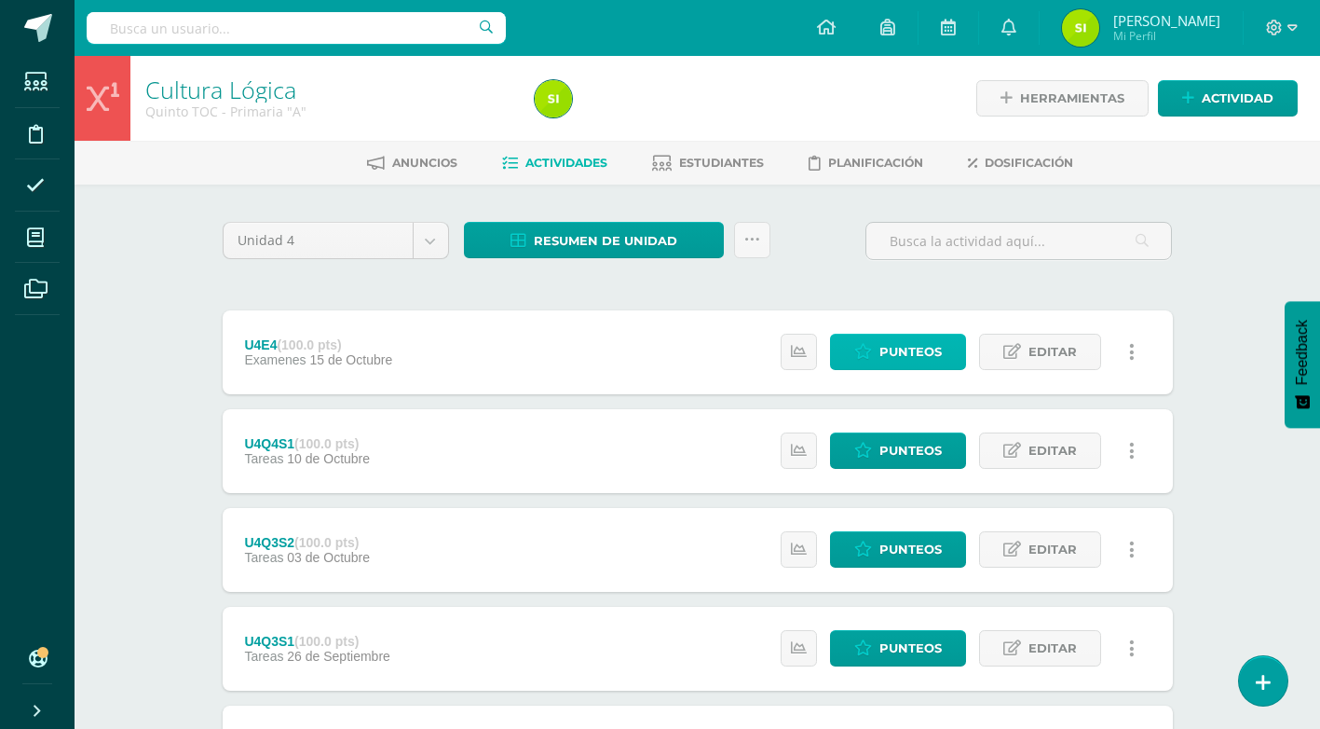
click at [905, 343] on span "Punteos" at bounding box center [911, 352] width 62 height 34
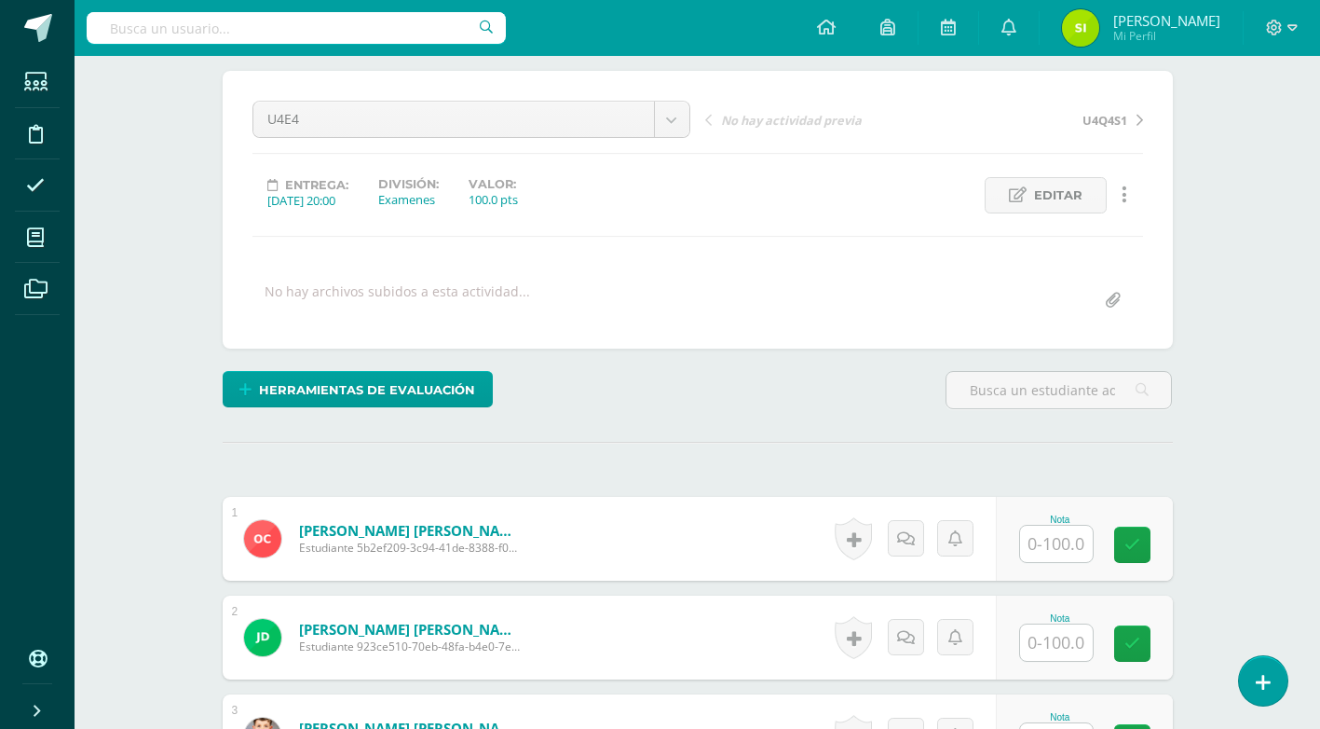
scroll to position [152, 0]
click at [1072, 545] on input "text" at bounding box center [1056, 543] width 73 height 36
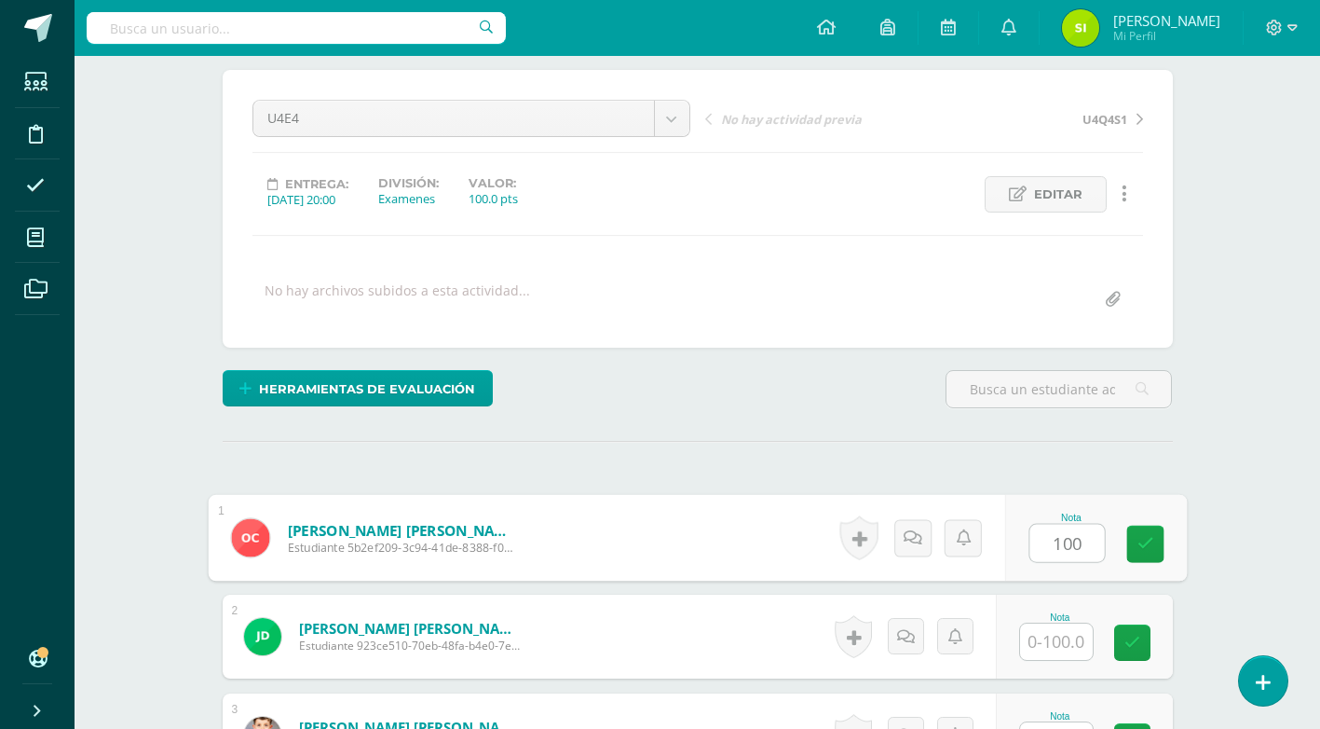
type input "100"
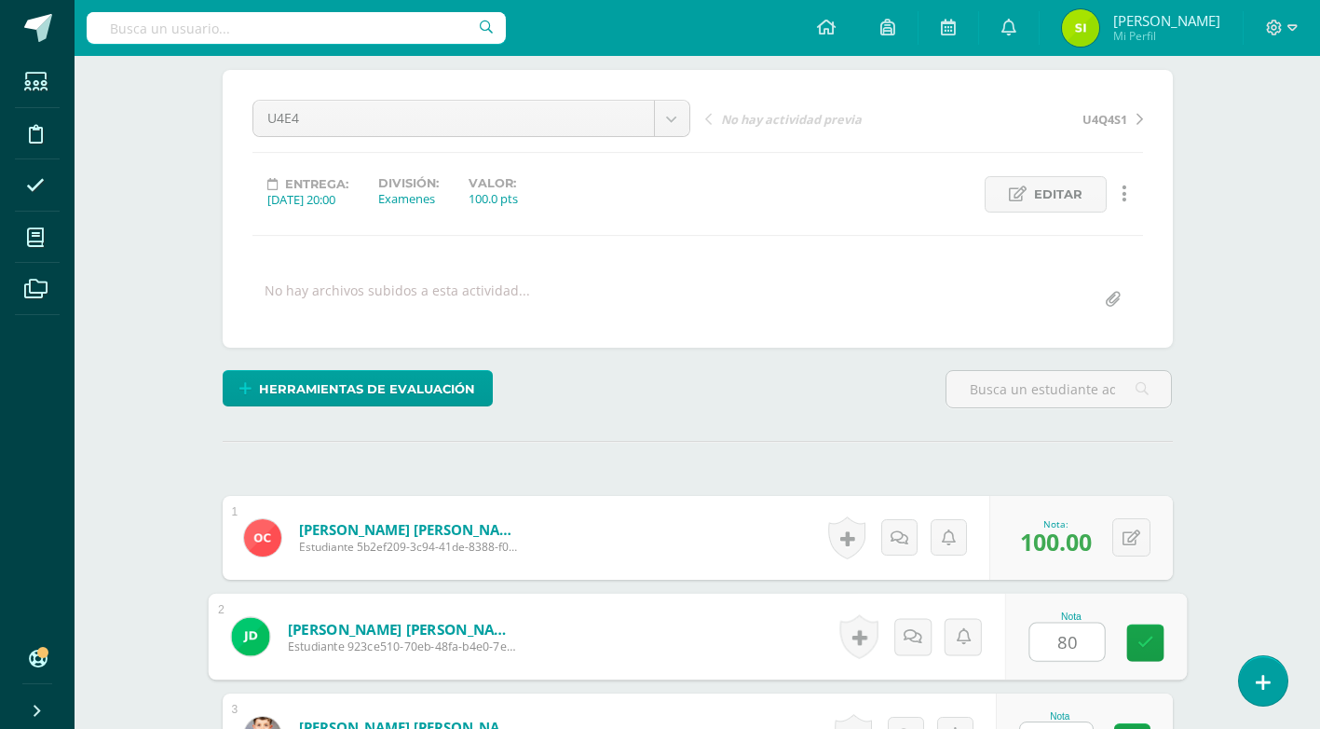
type input "80"
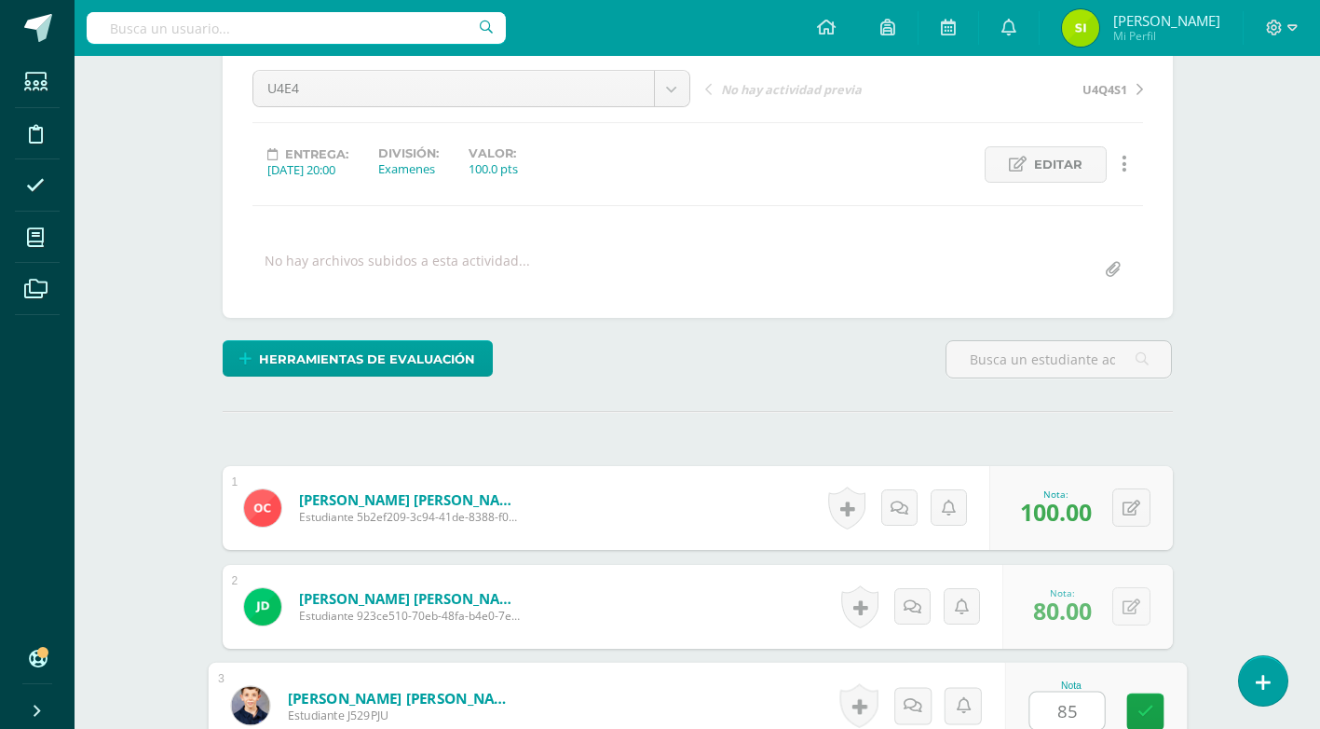
type input "85"
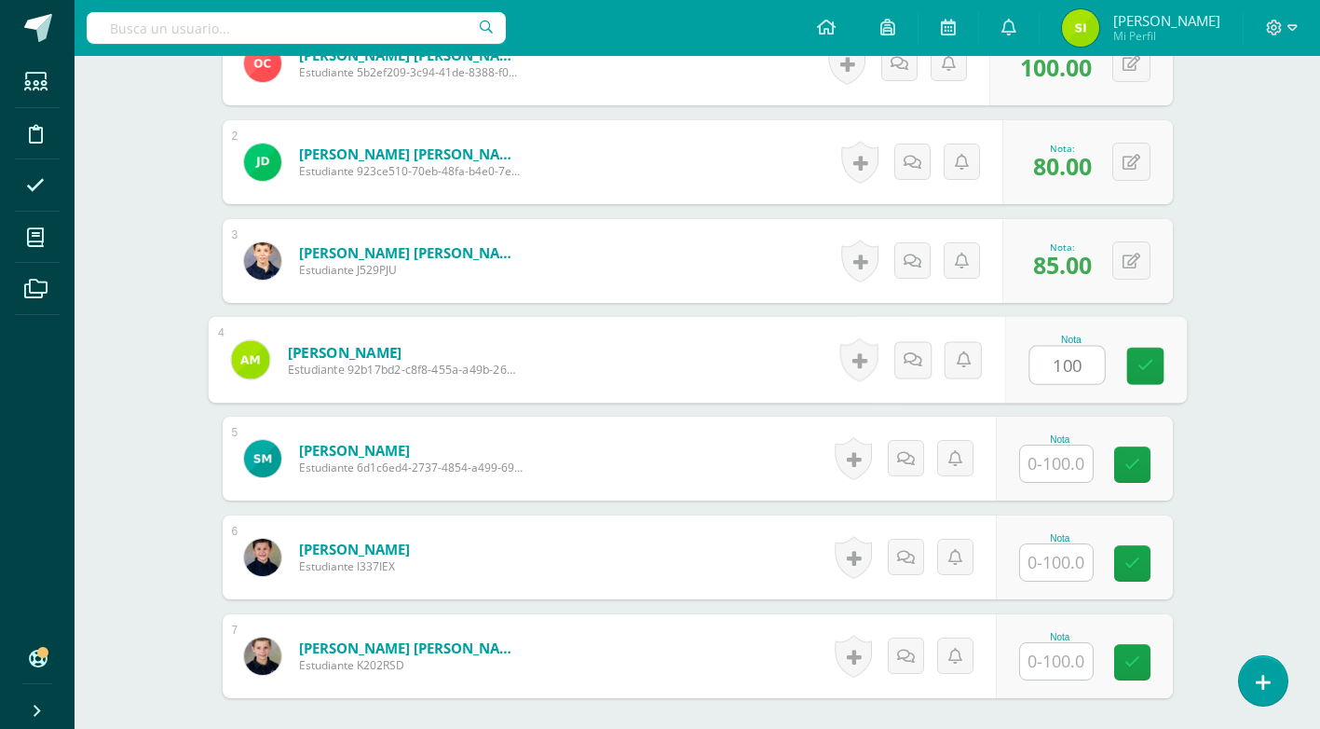
type input "100"
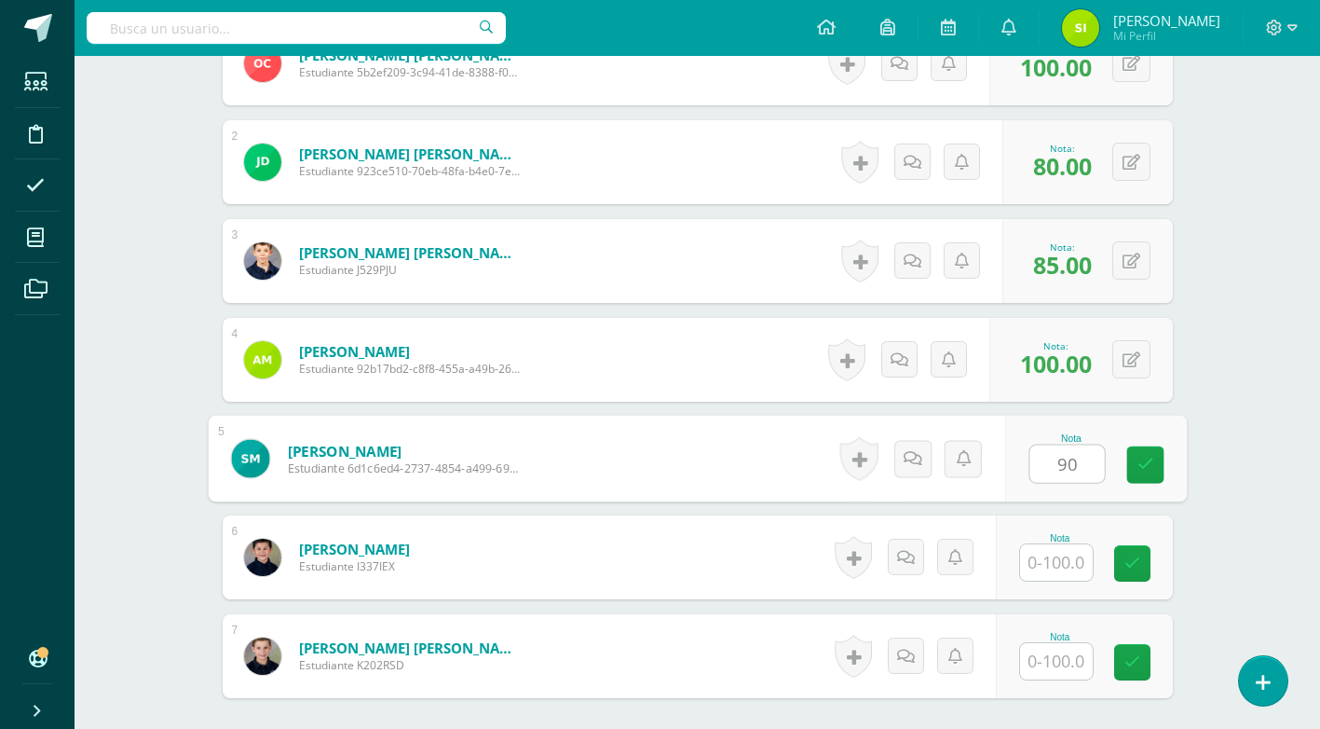
type input "90"
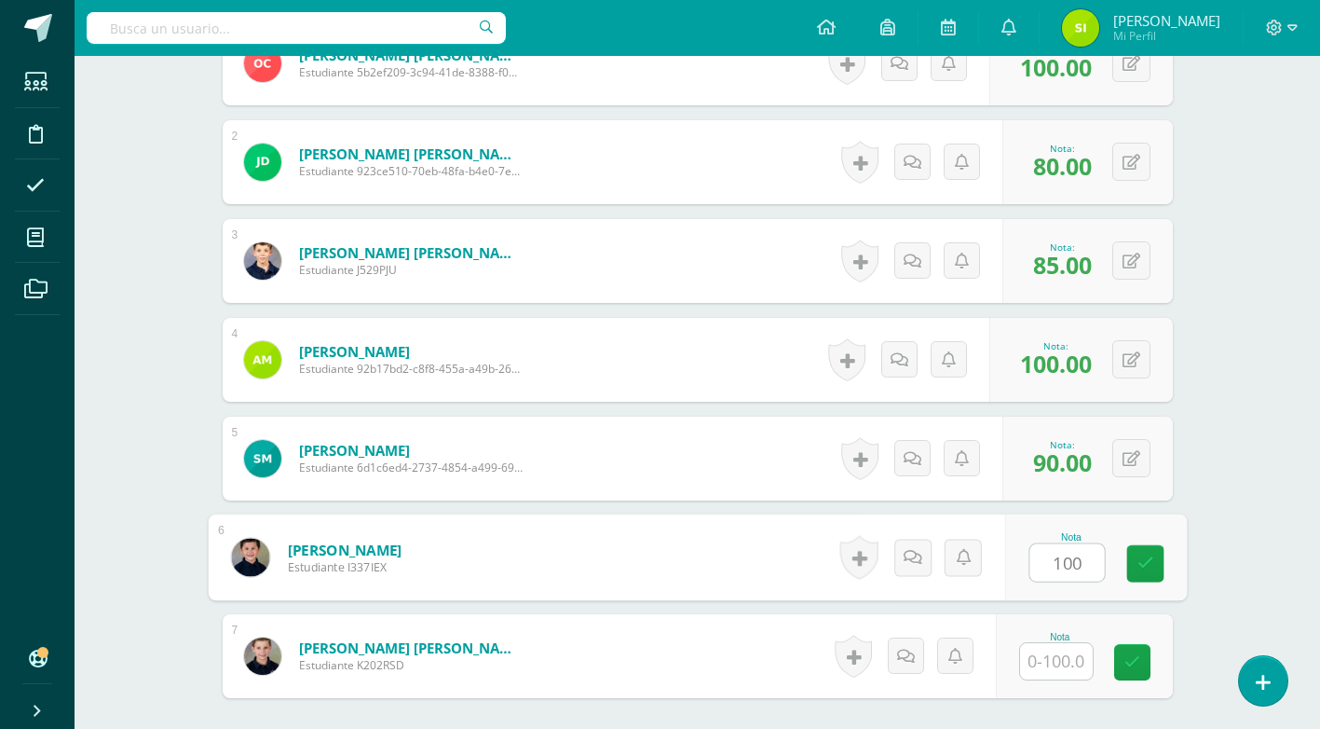
type input "100"
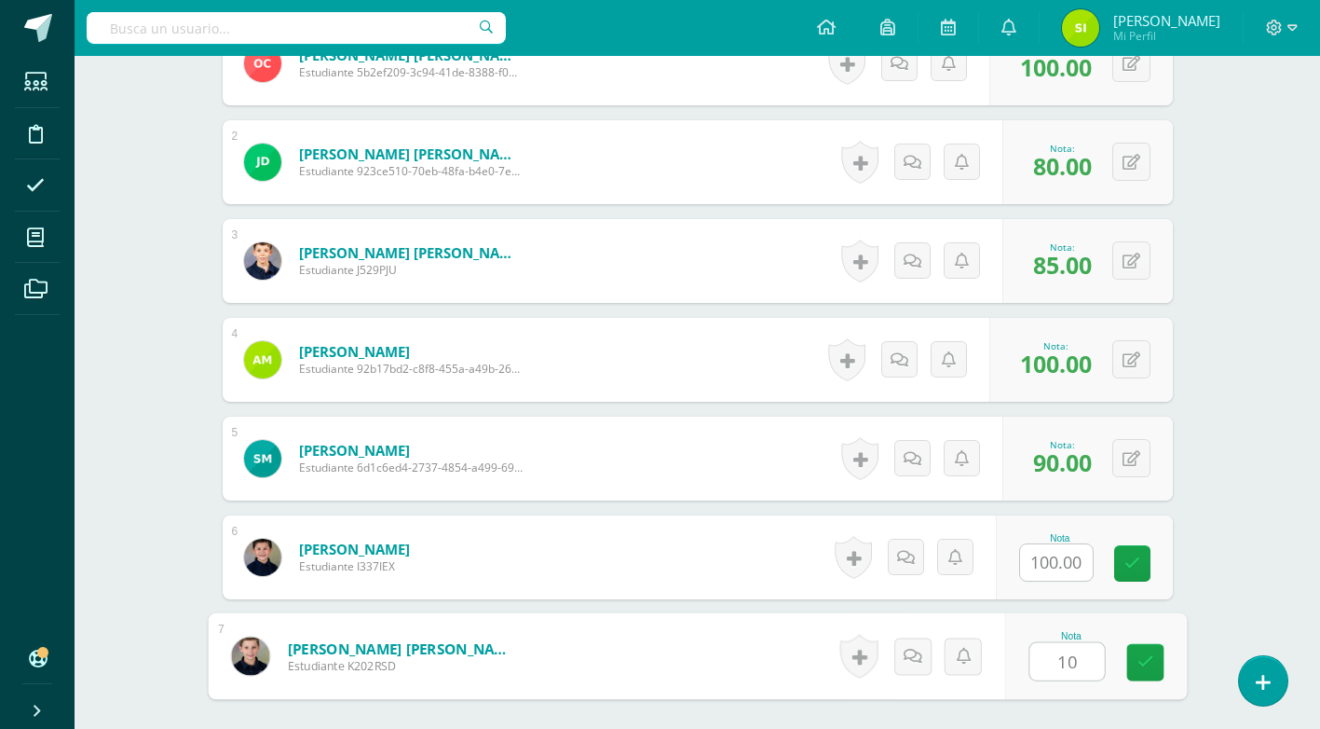
type input "100"
click at [1152, 654] on icon at bounding box center [1145, 662] width 17 height 16
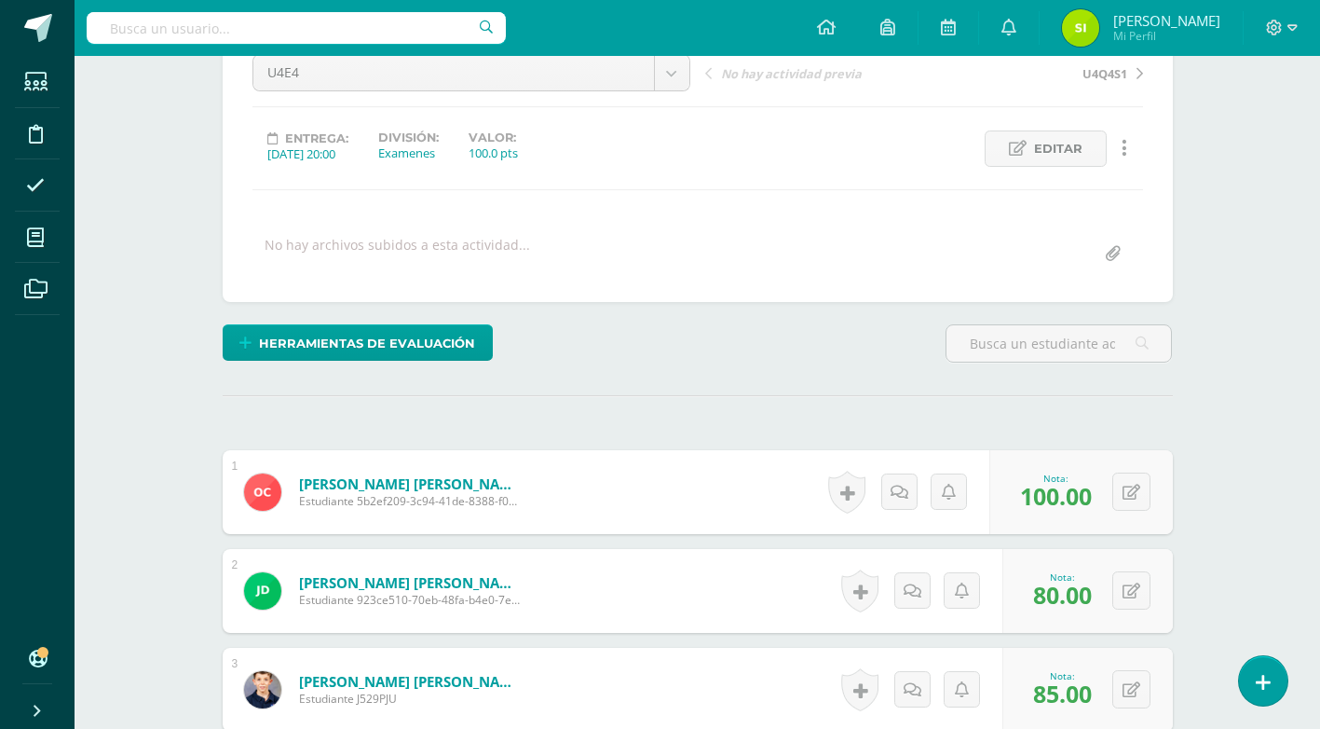
scroll to position [0, 0]
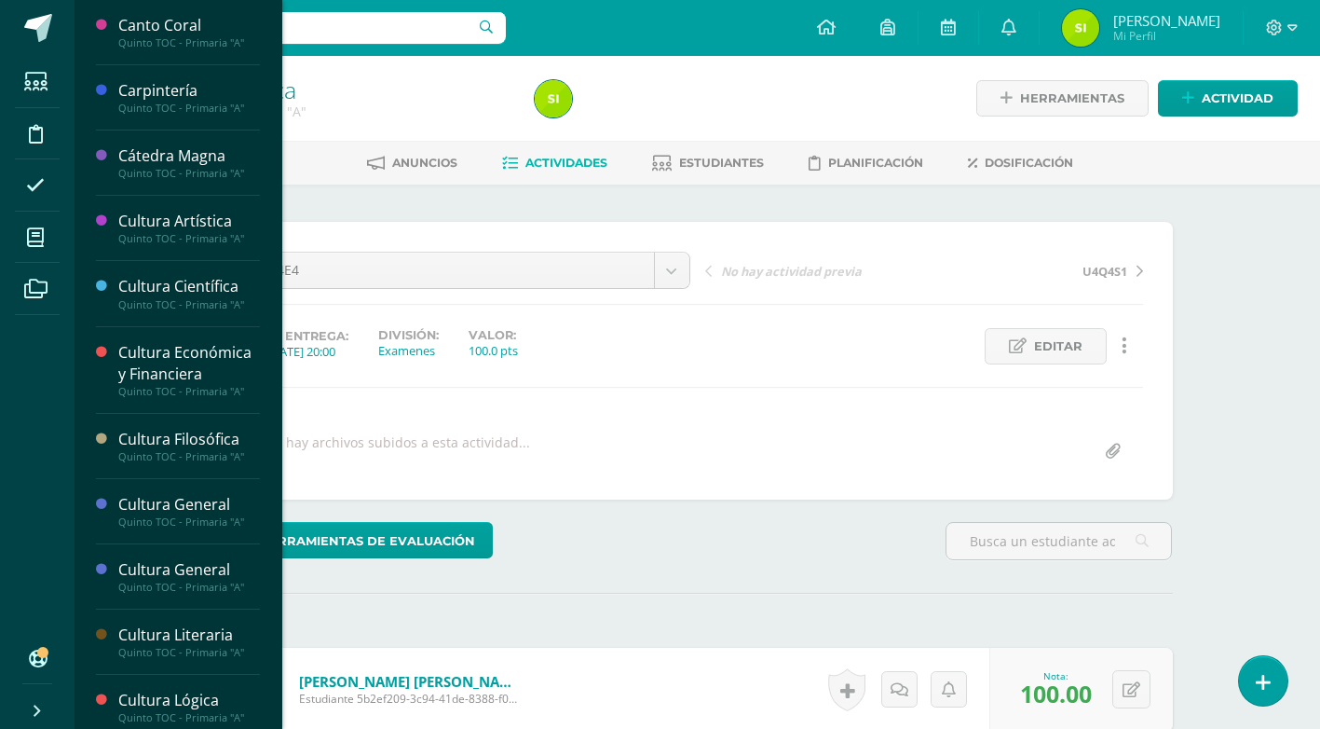
drag, startPoint x: 272, startPoint y: 320, endPoint x: 268, endPoint y: 425, distance: 105.4
click at [268, 425] on div "Canto Coral Quinto TOC - Primaria "A" Actividades Estudiantes Planificación Dos…" at bounding box center [178, 364] width 209 height 729
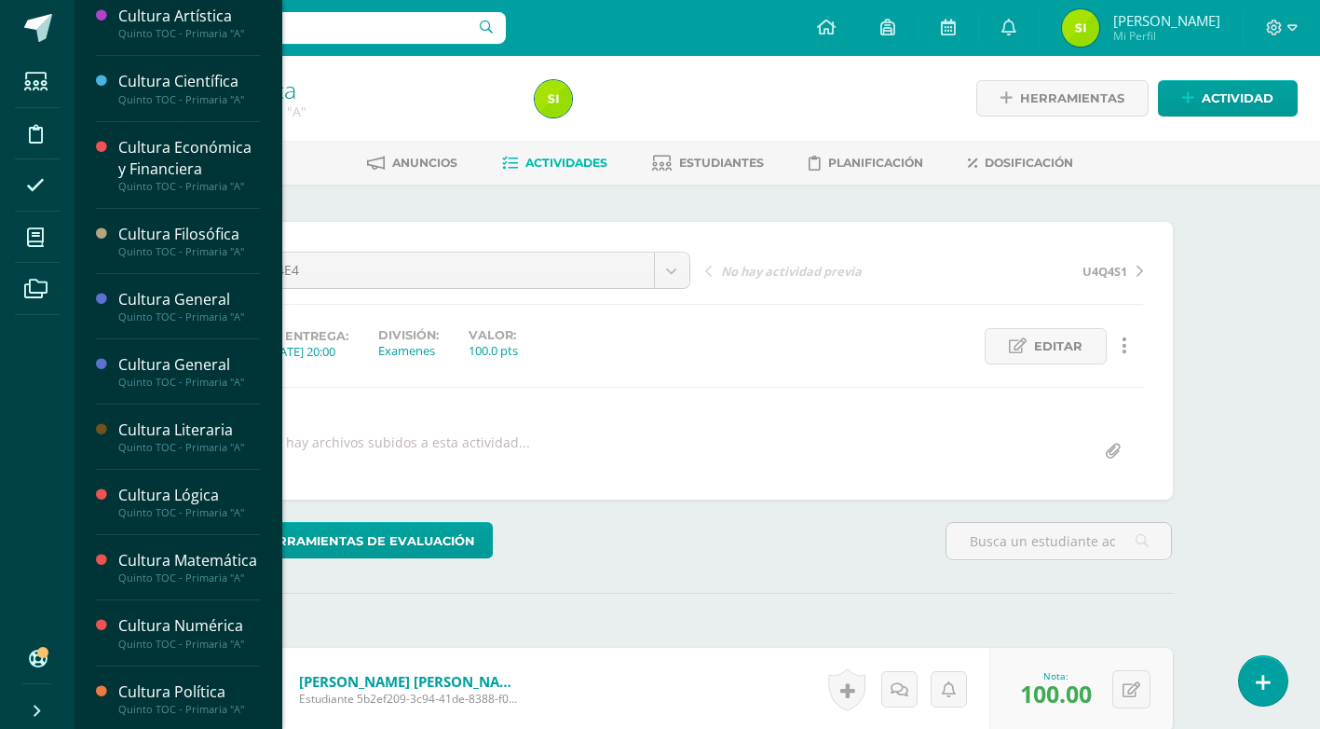
scroll to position [225, 0]
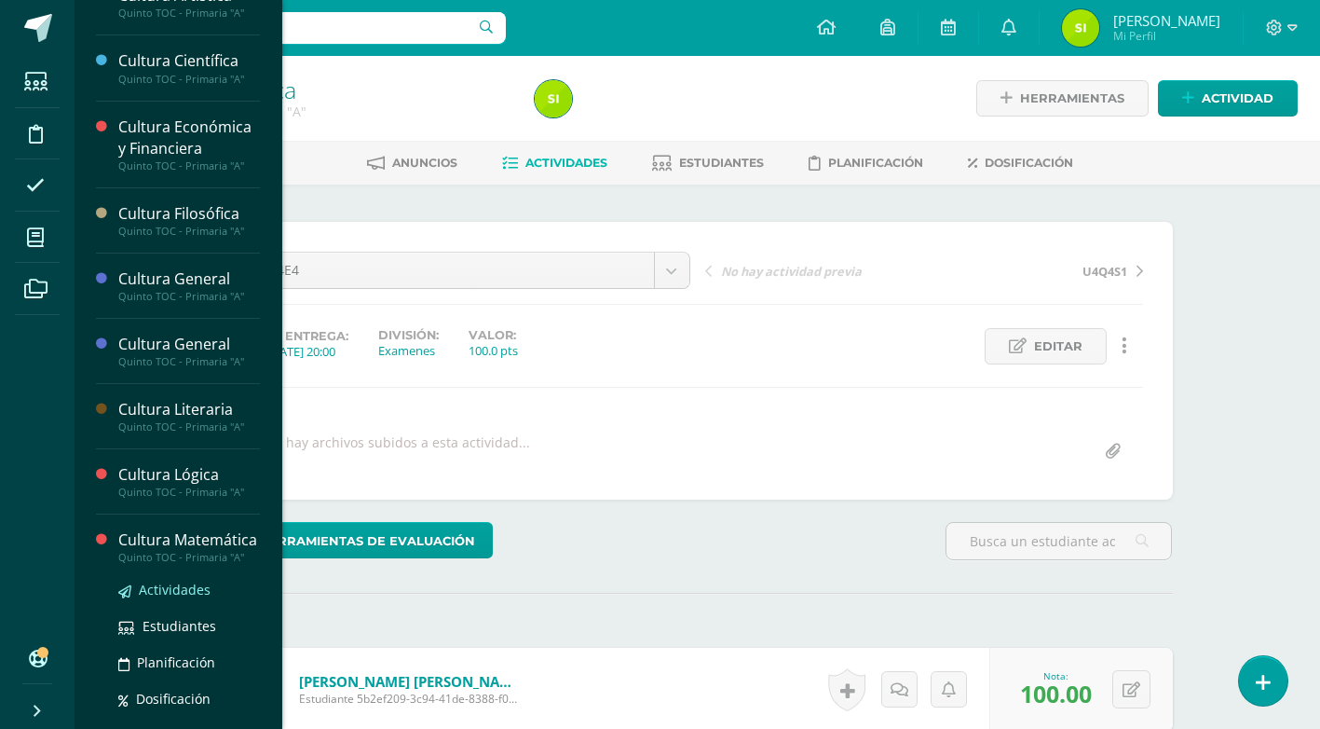
click at [178, 598] on span "Actividades" at bounding box center [175, 590] width 72 height 18
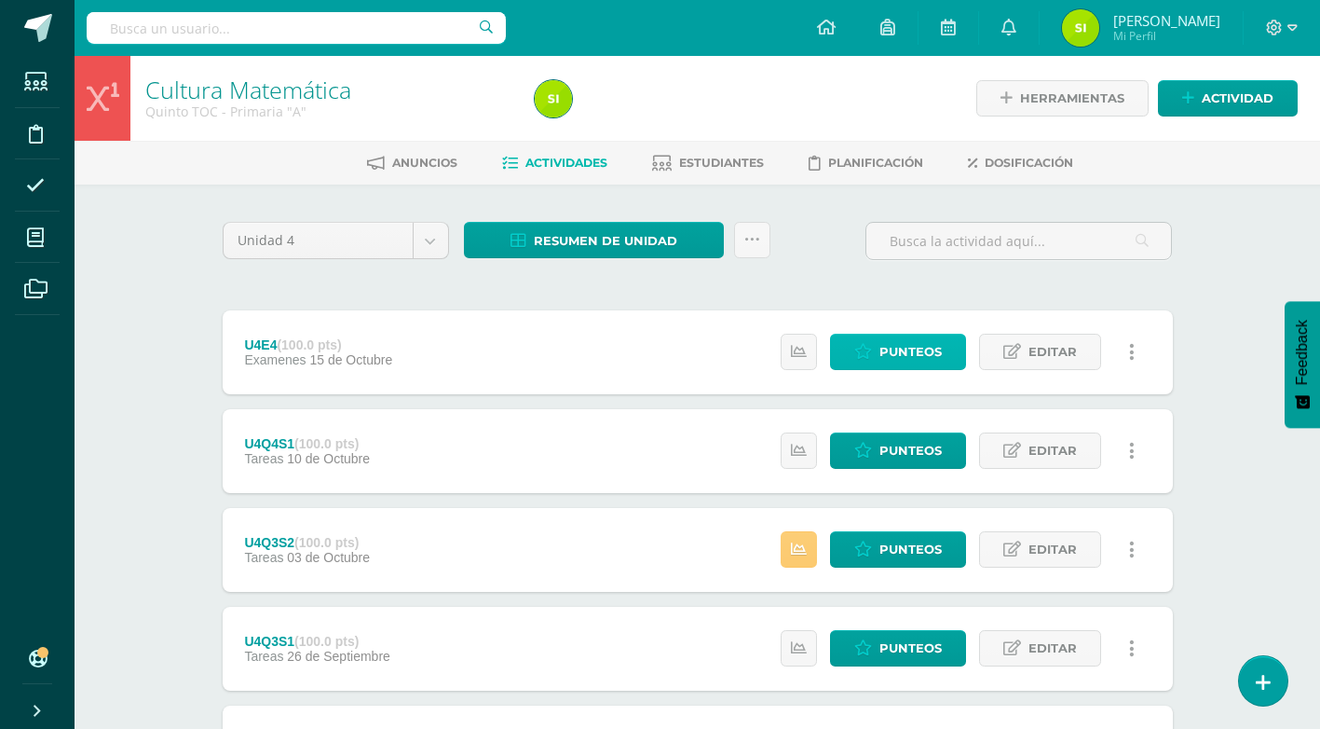
click at [891, 350] on span "Punteos" at bounding box center [911, 352] width 62 height 34
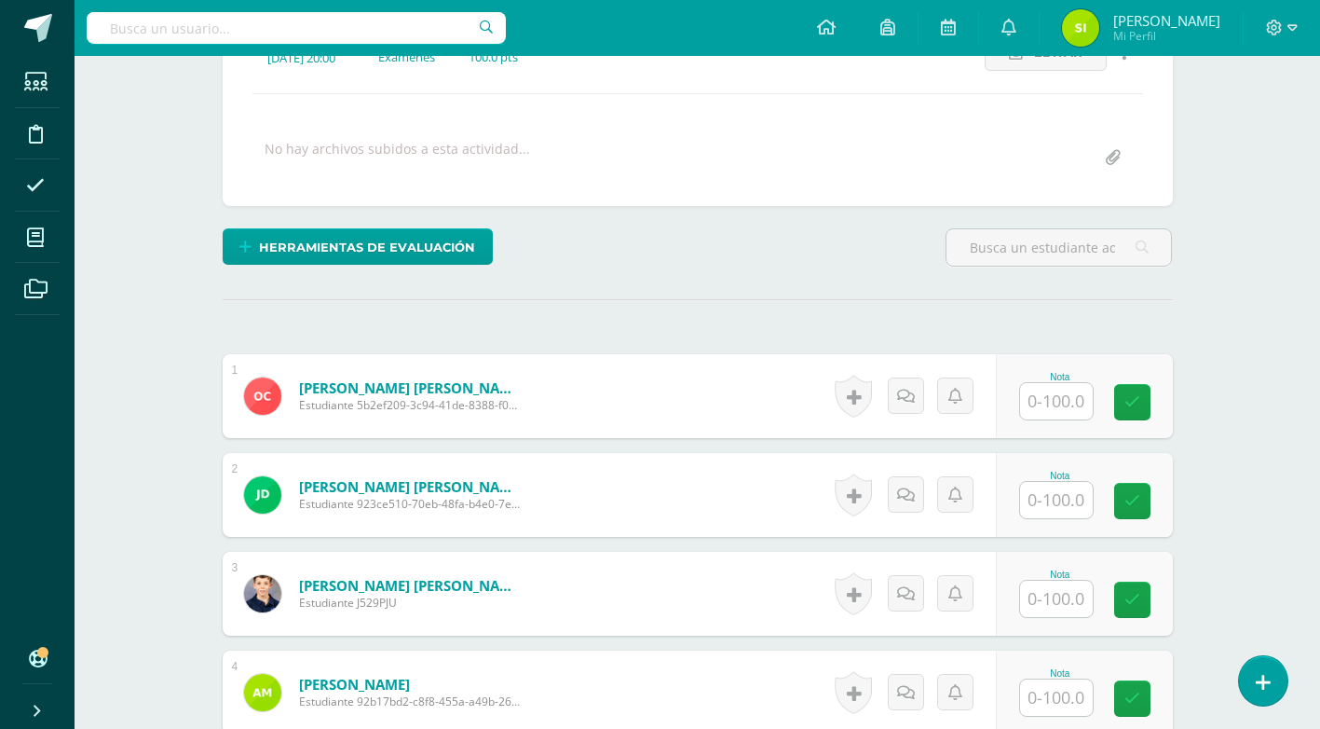
scroll to position [310, 0]
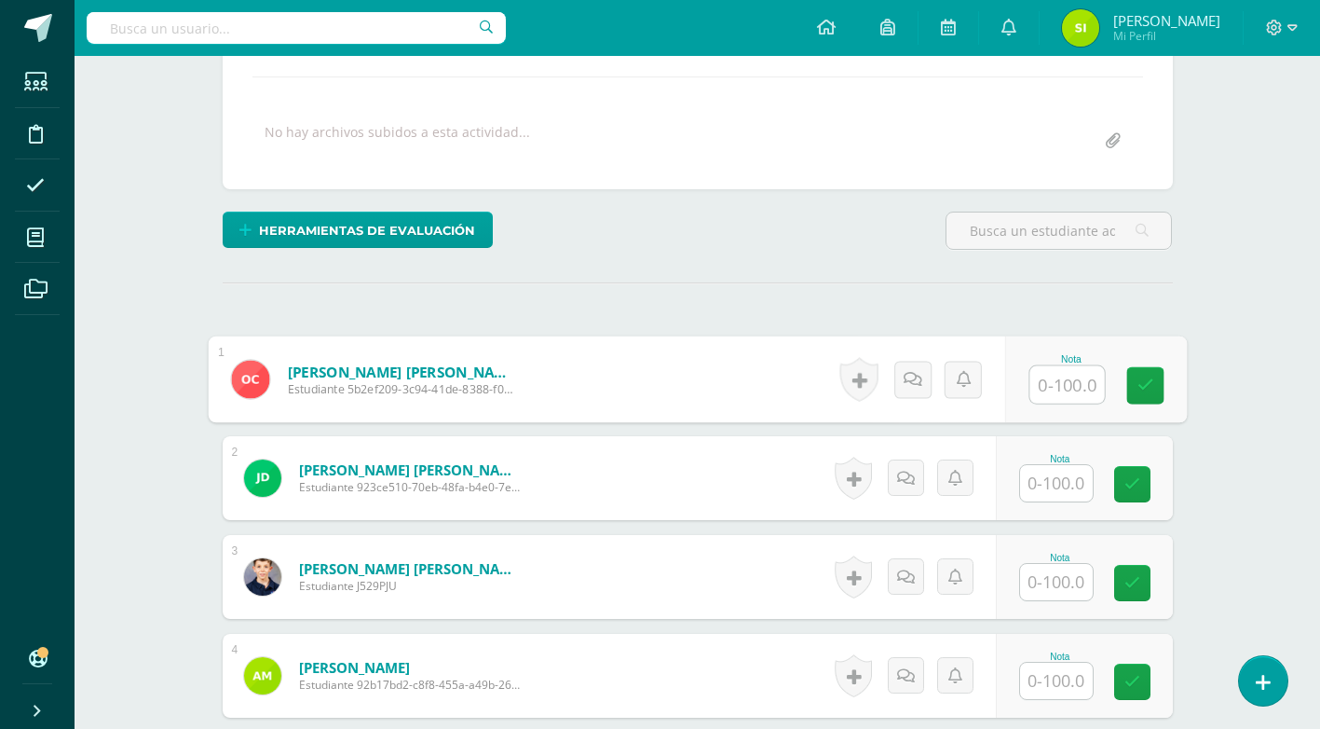
click at [1059, 386] on input "text" at bounding box center [1067, 384] width 75 height 37
type input "90"
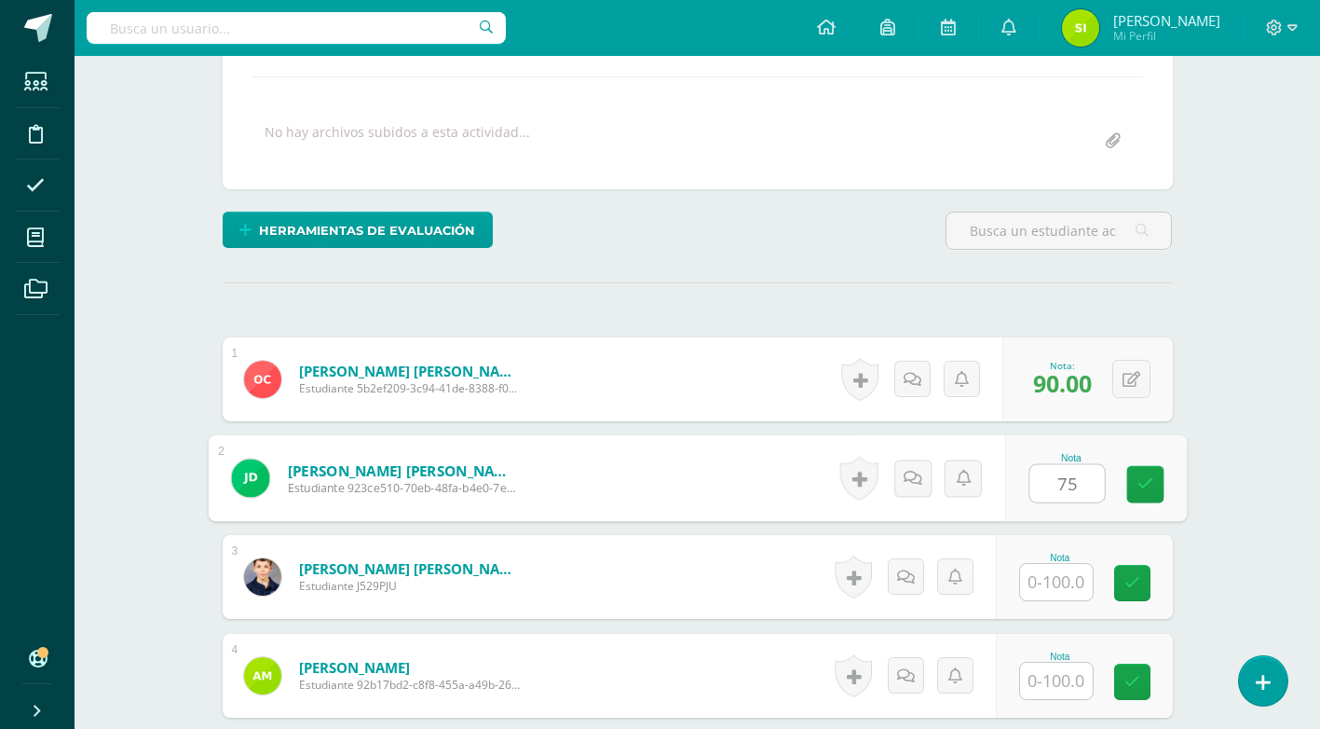
type input "75"
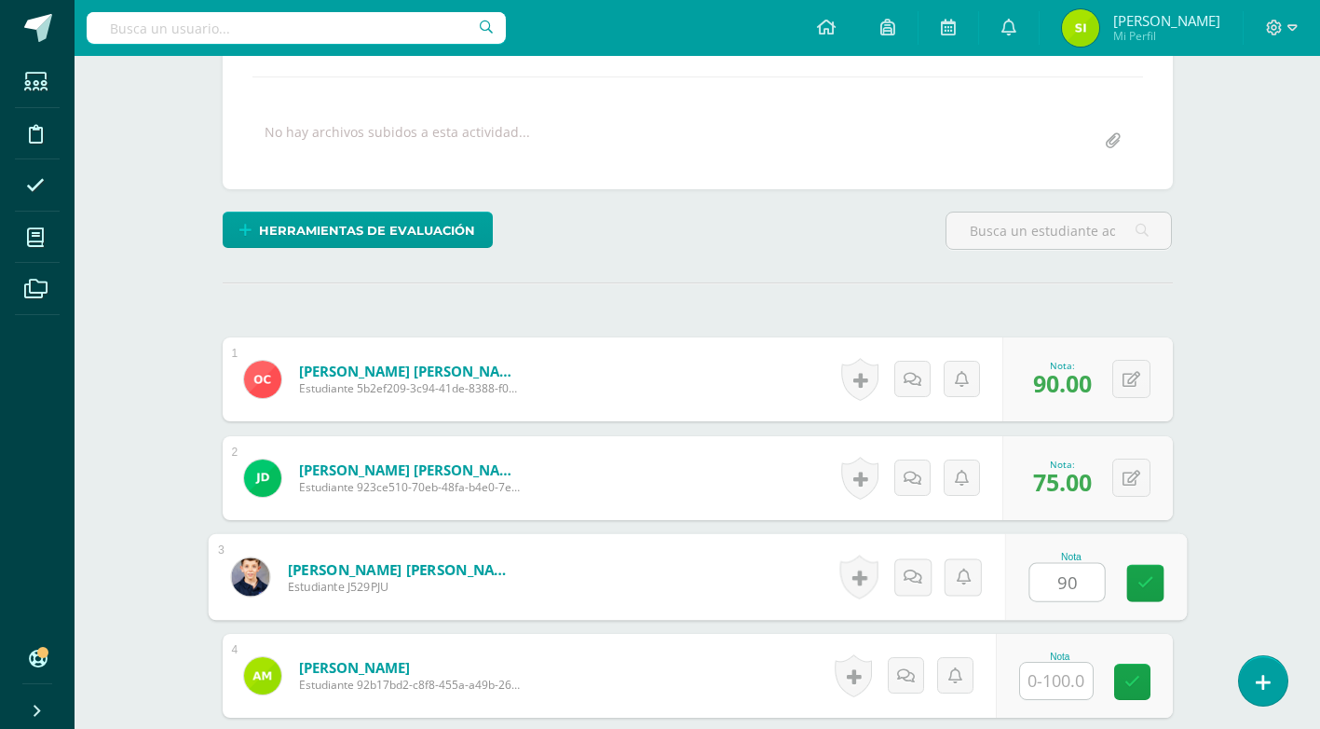
type input "90"
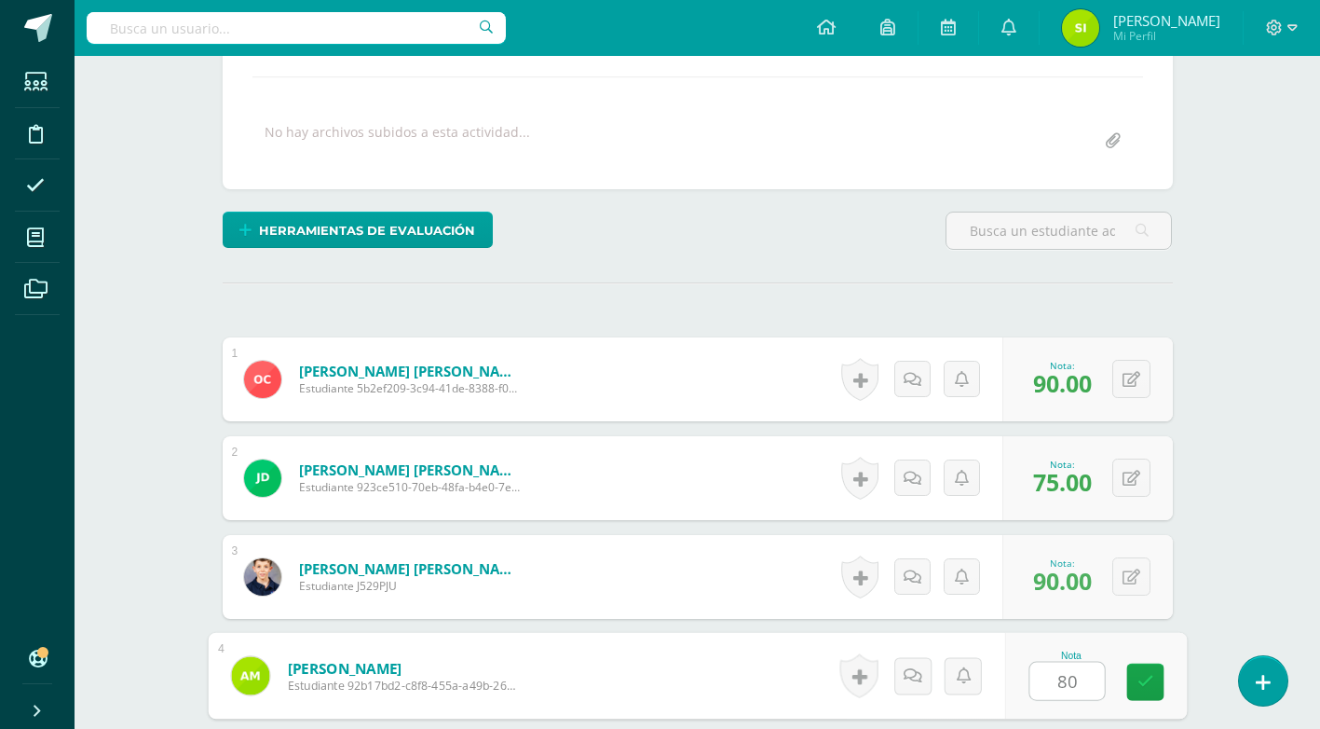
type input "80"
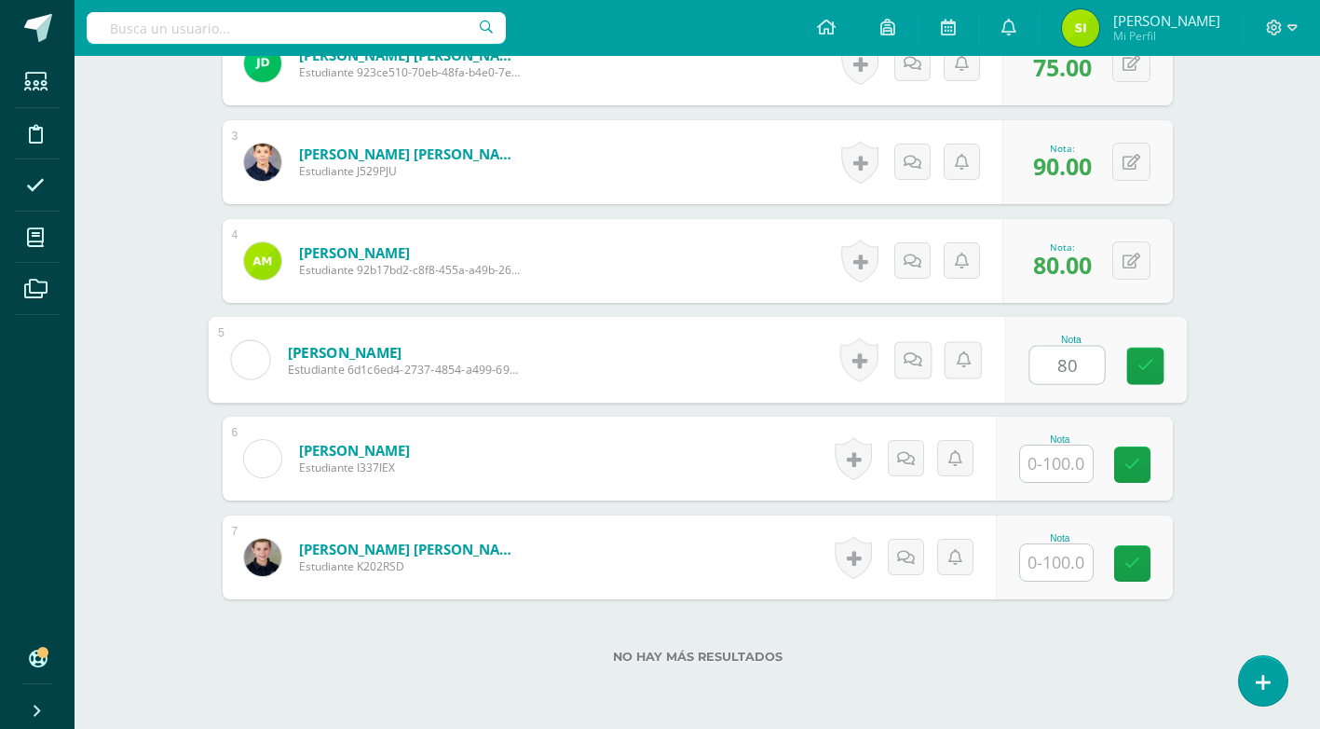
type input "80"
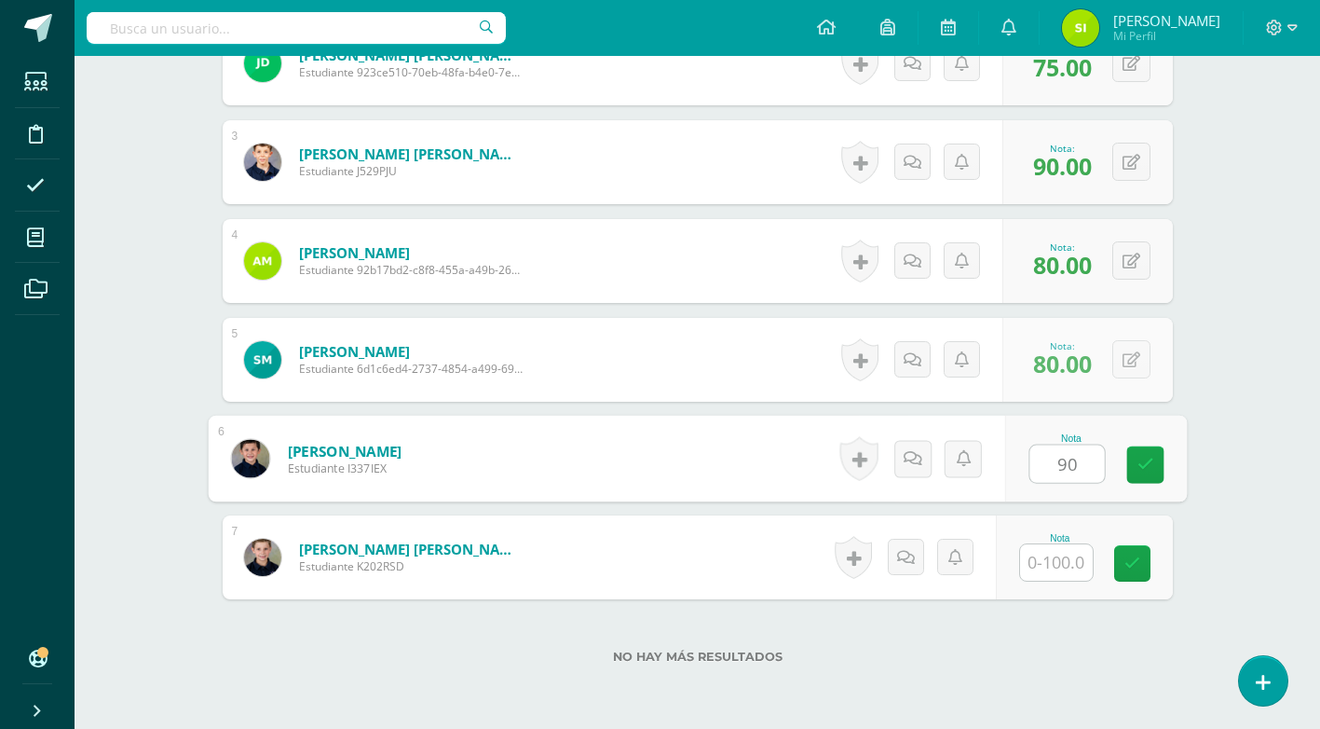
type input "90"
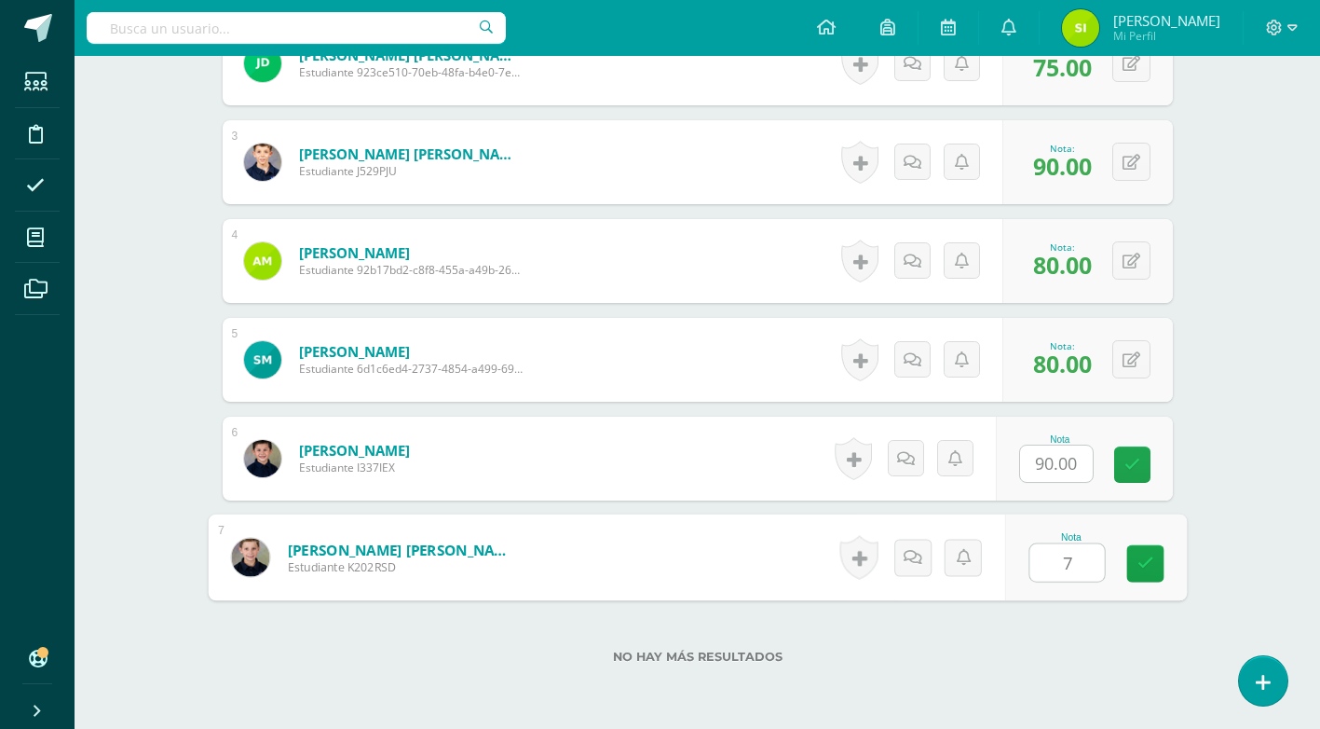
type input "75"
click at [1154, 566] on link at bounding box center [1145, 563] width 37 height 37
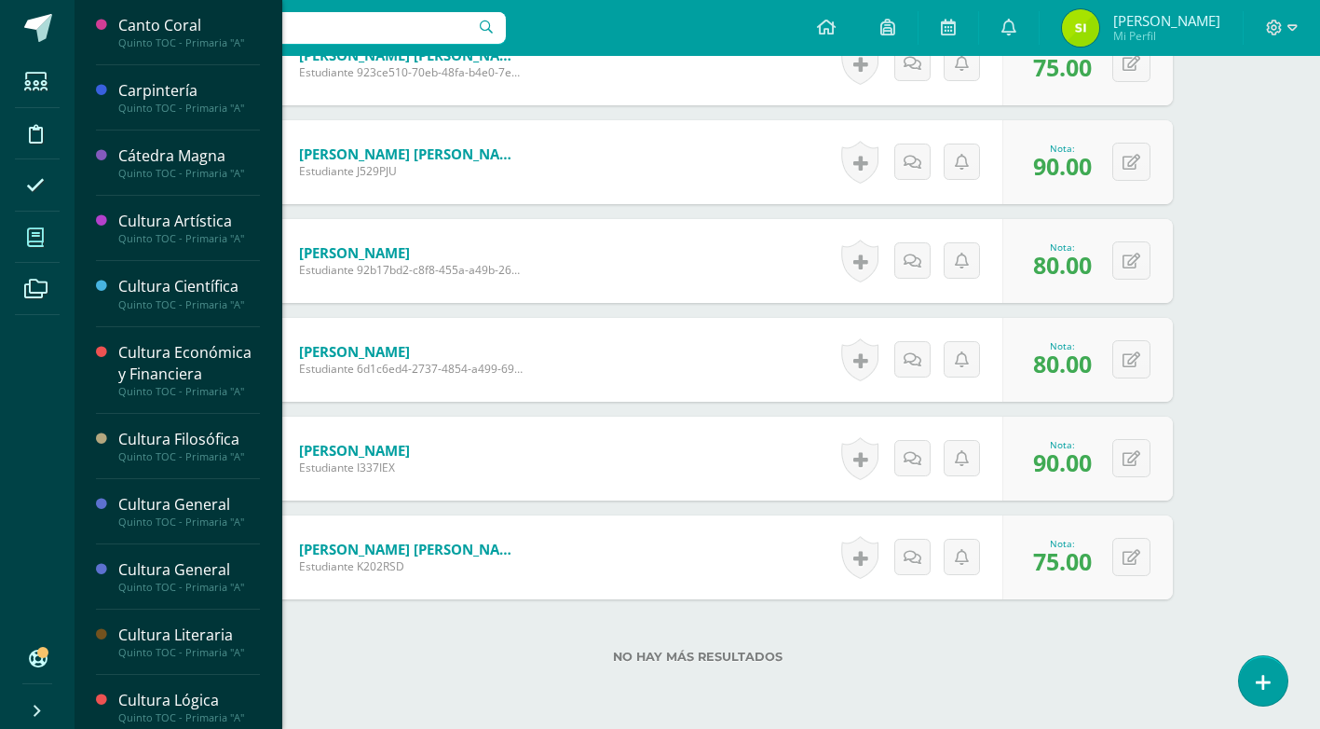
click at [30, 245] on icon at bounding box center [35, 237] width 17 height 19
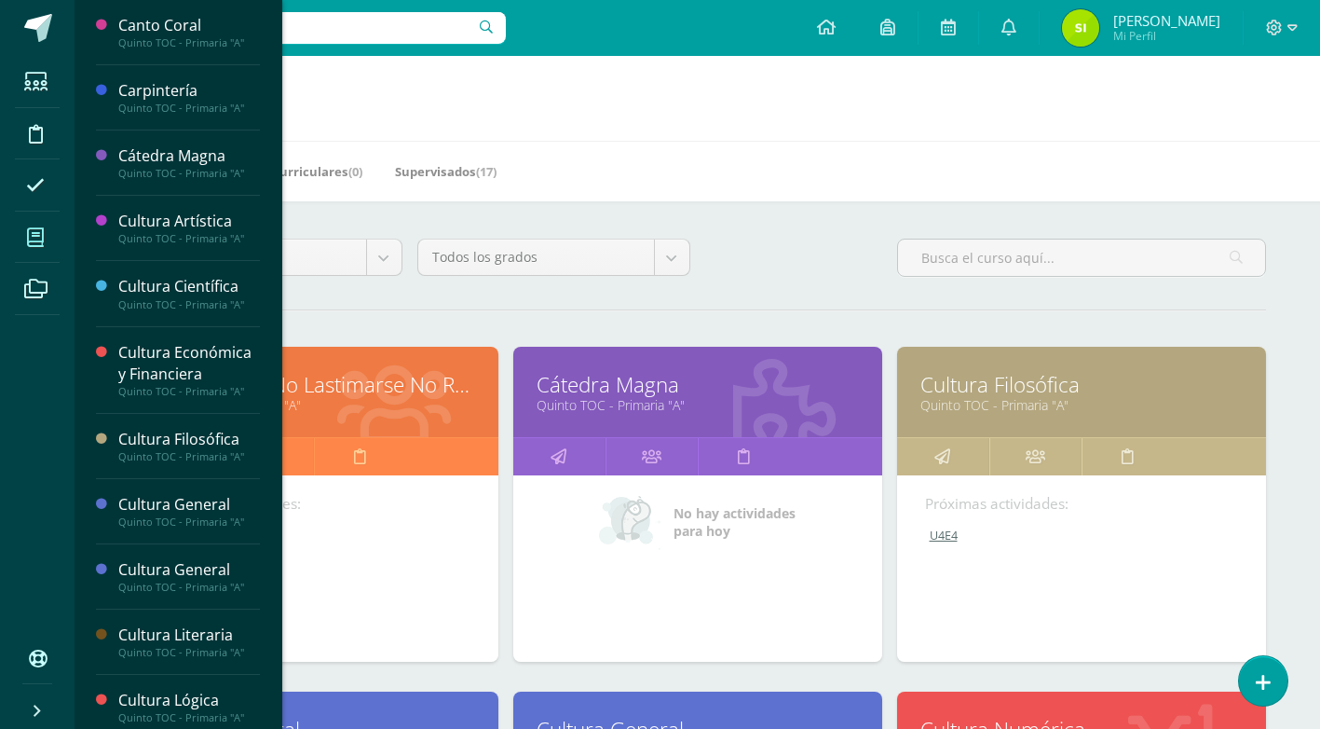
click at [34, 238] on icon at bounding box center [35, 237] width 17 height 19
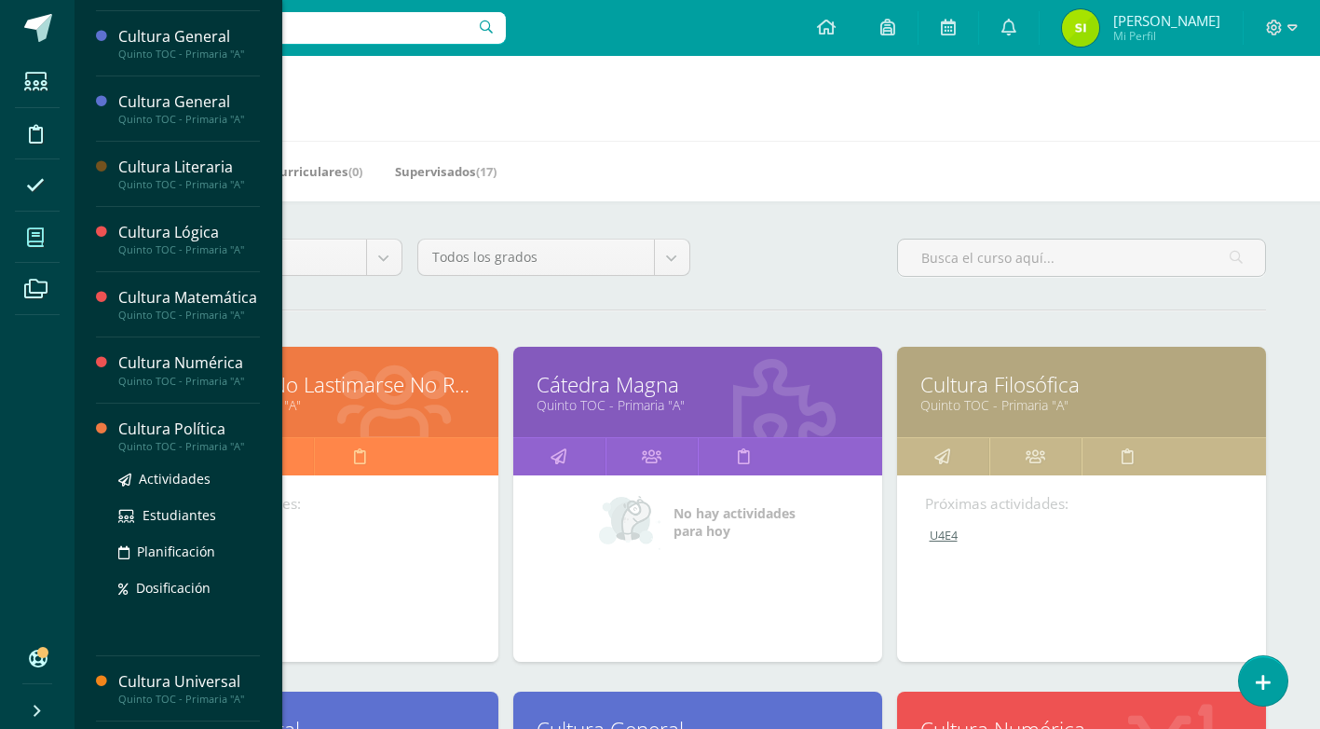
scroll to position [465, 0]
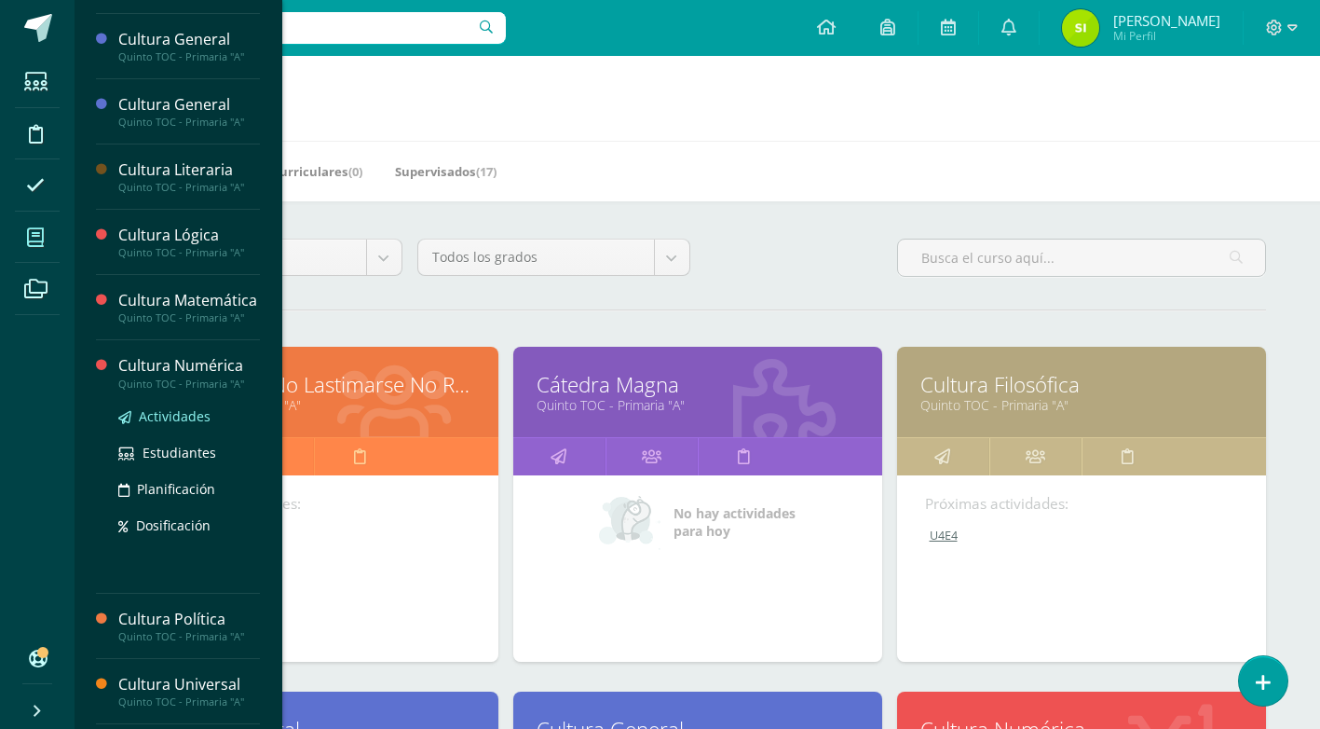
click at [185, 425] on span "Actividades" at bounding box center [175, 416] width 72 height 18
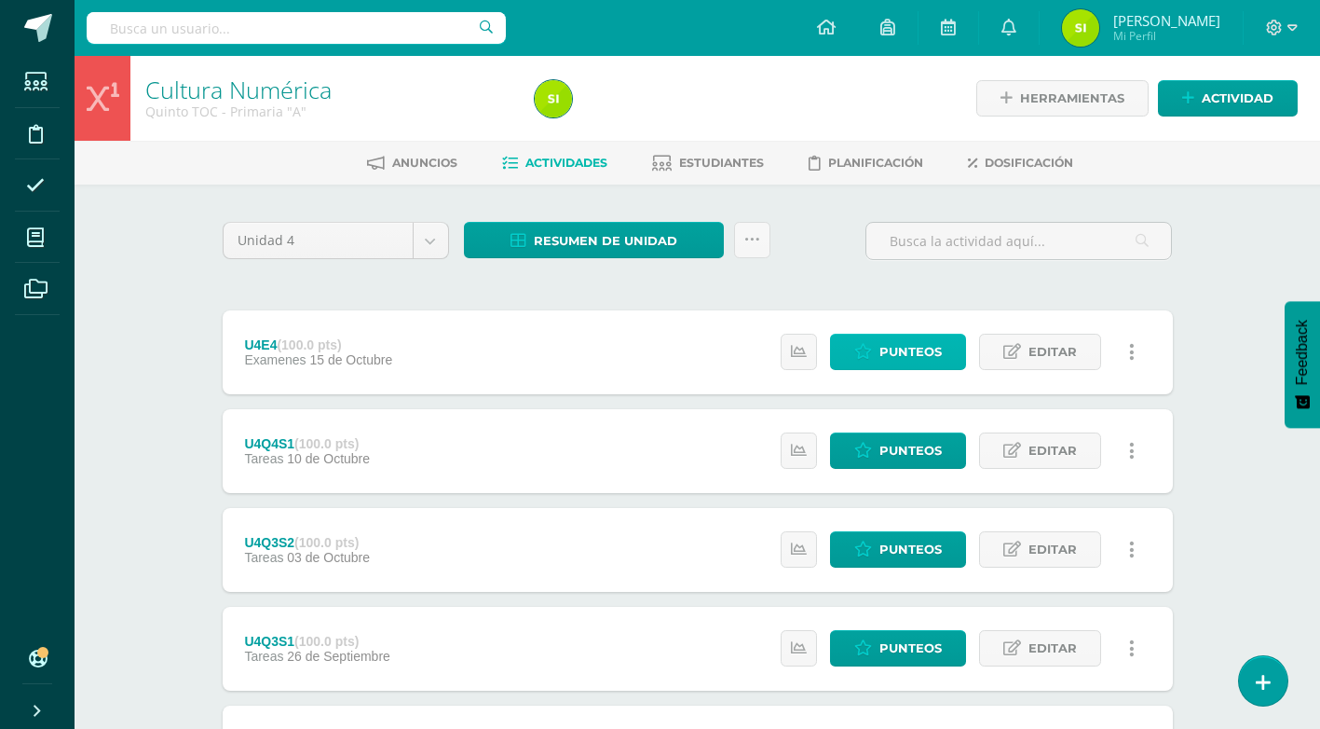
click at [907, 346] on span "Punteos" at bounding box center [911, 352] width 62 height 34
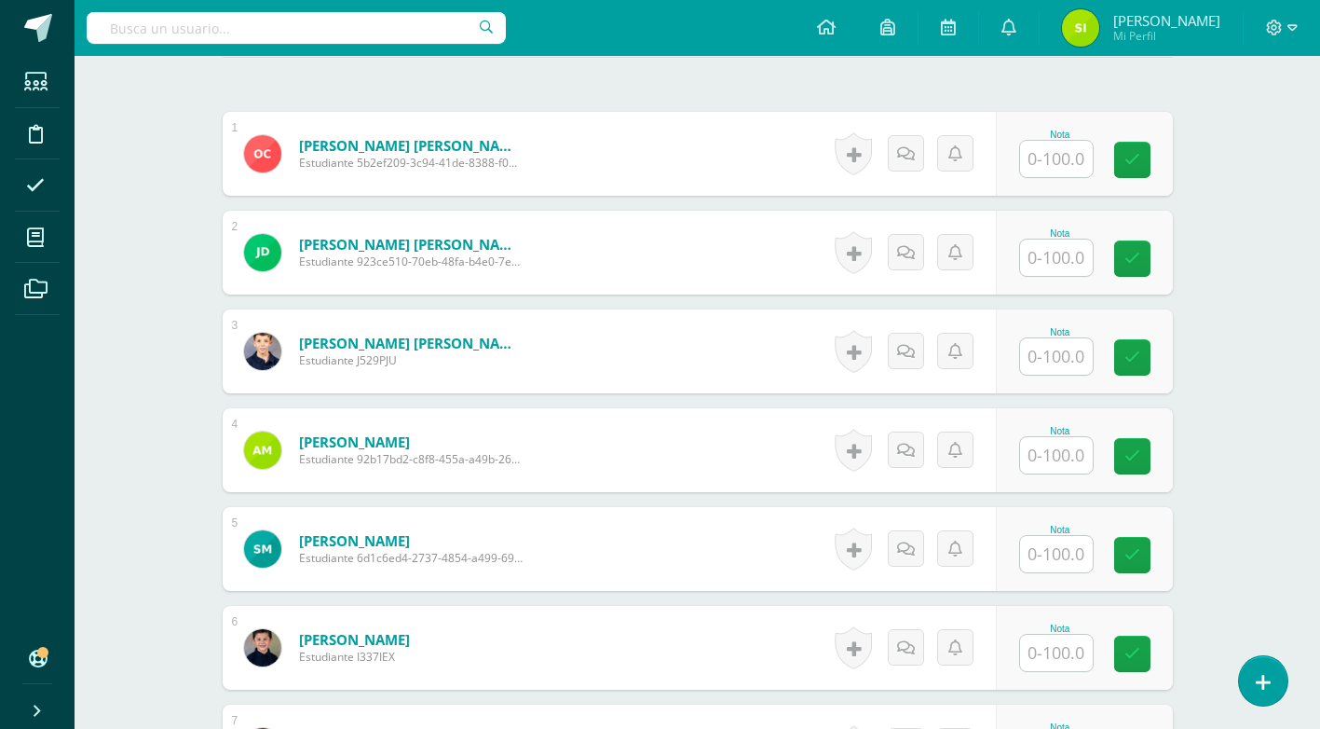
scroll to position [540, 0]
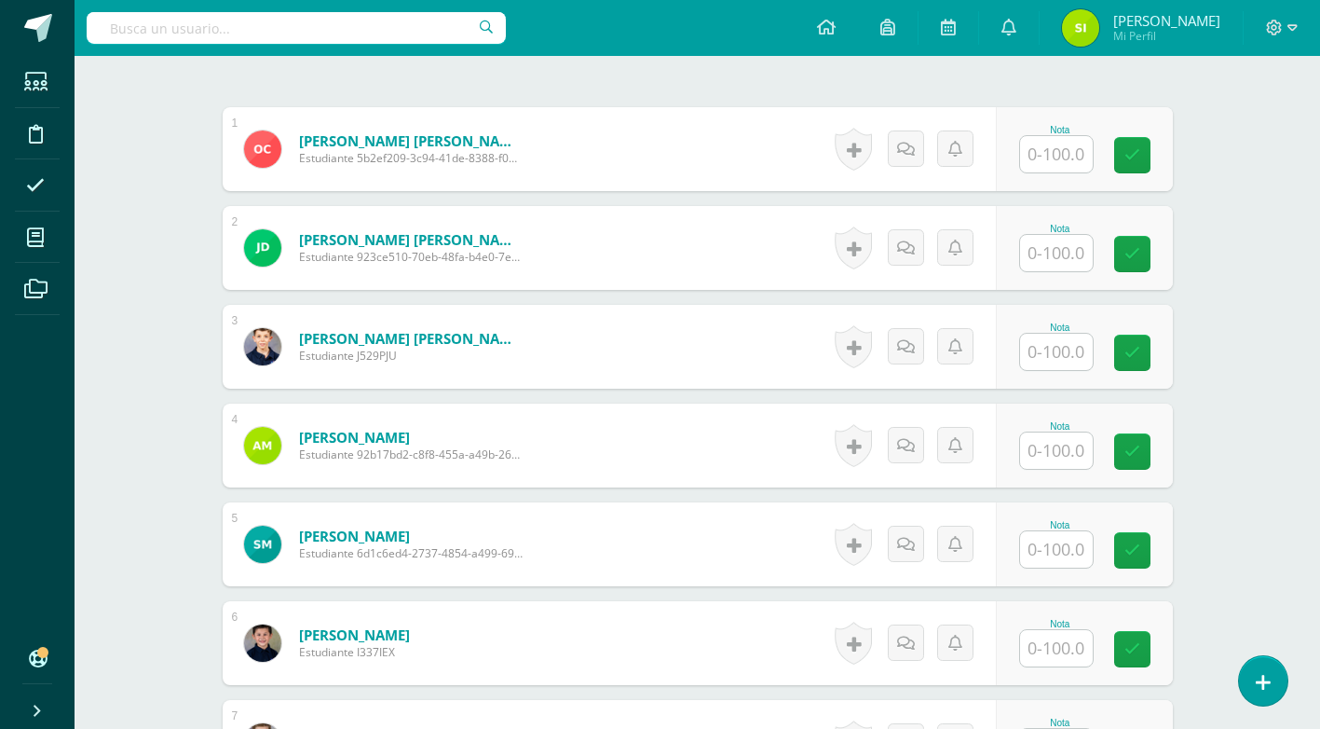
click at [1045, 152] on input "text" at bounding box center [1056, 154] width 73 height 36
type input "100"
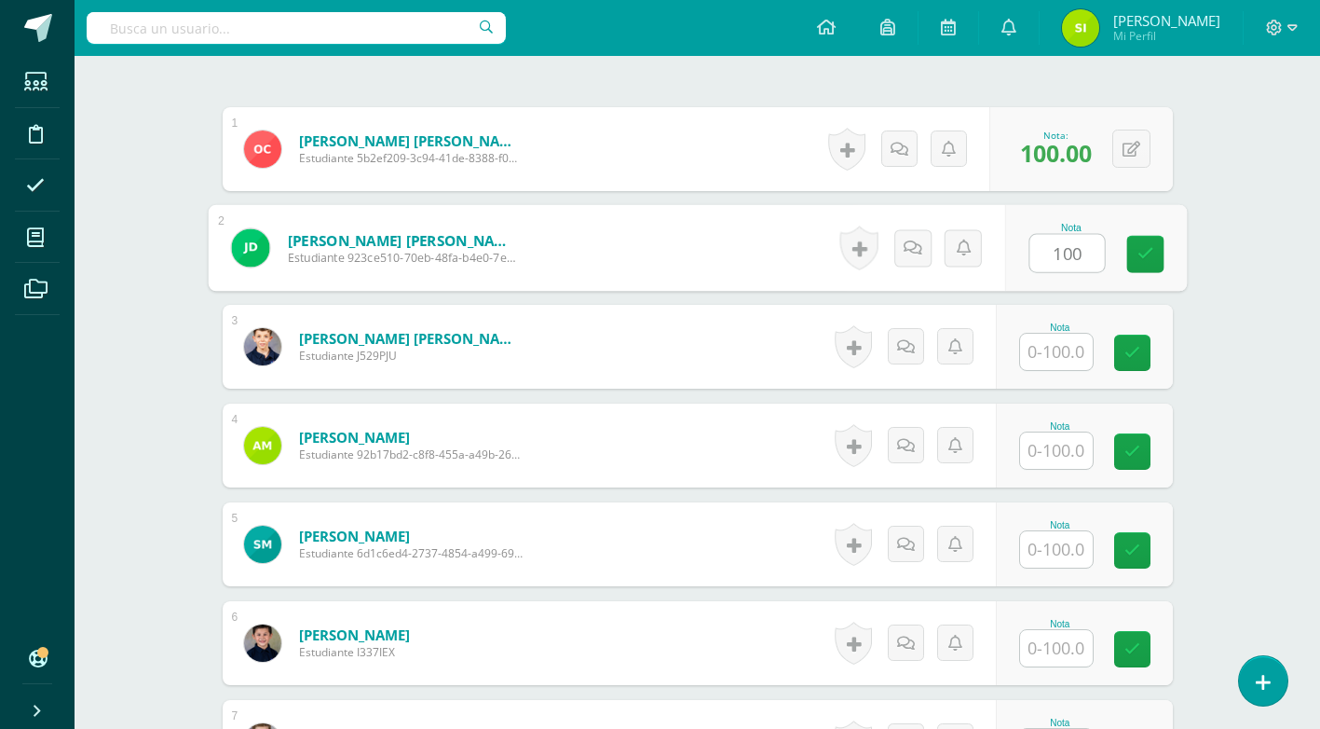
type input "100"
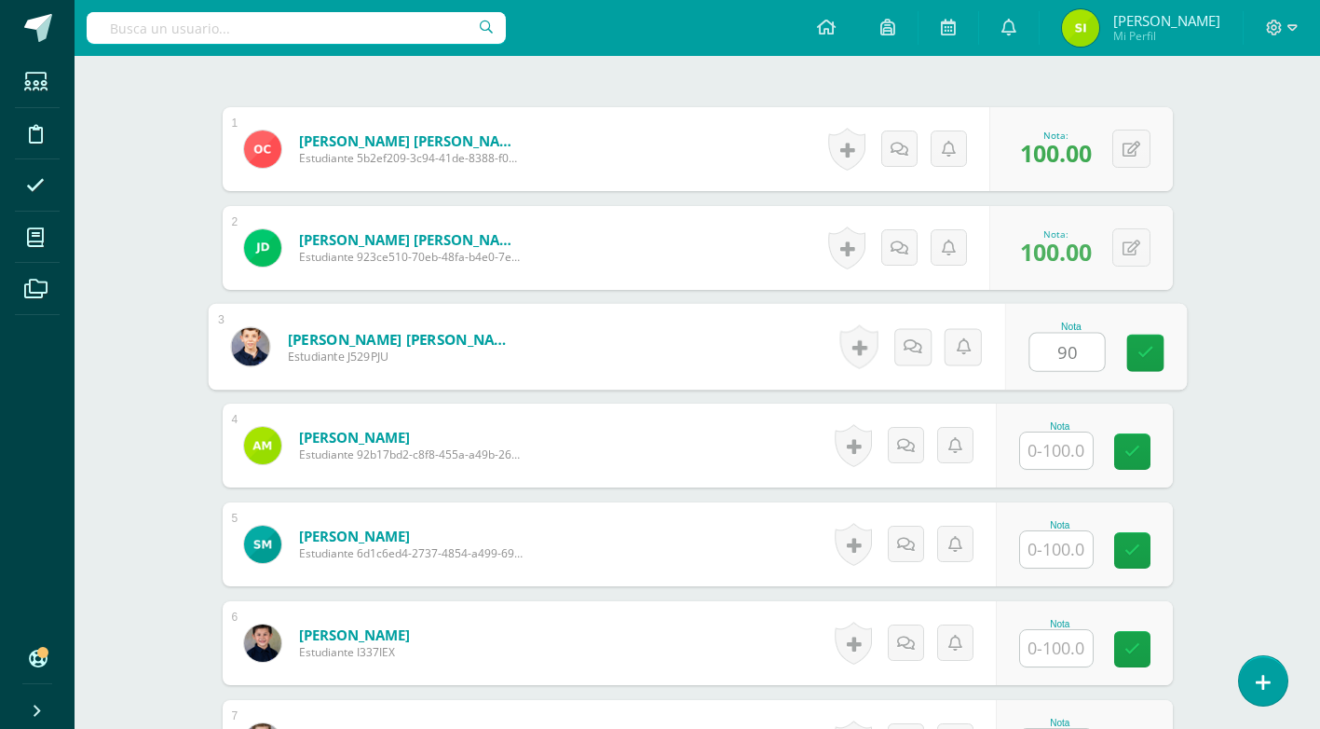
type input "90"
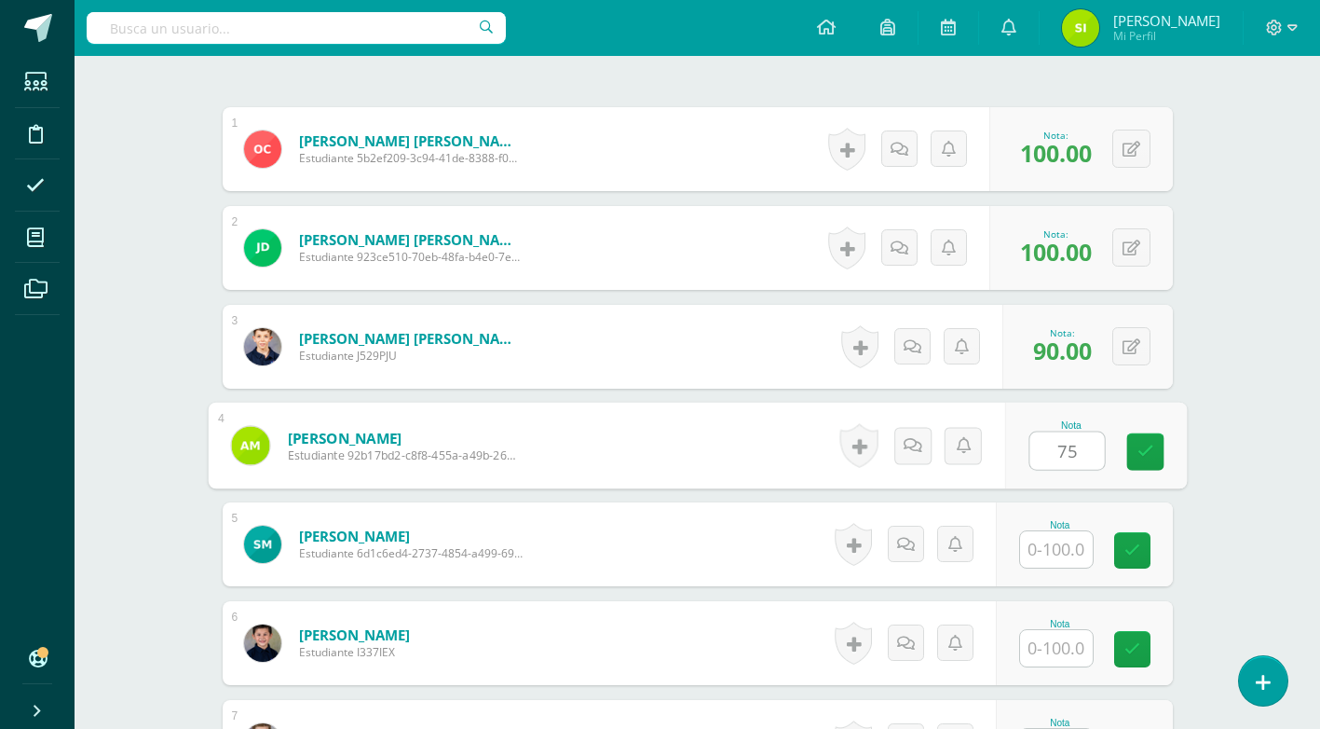
type input "75"
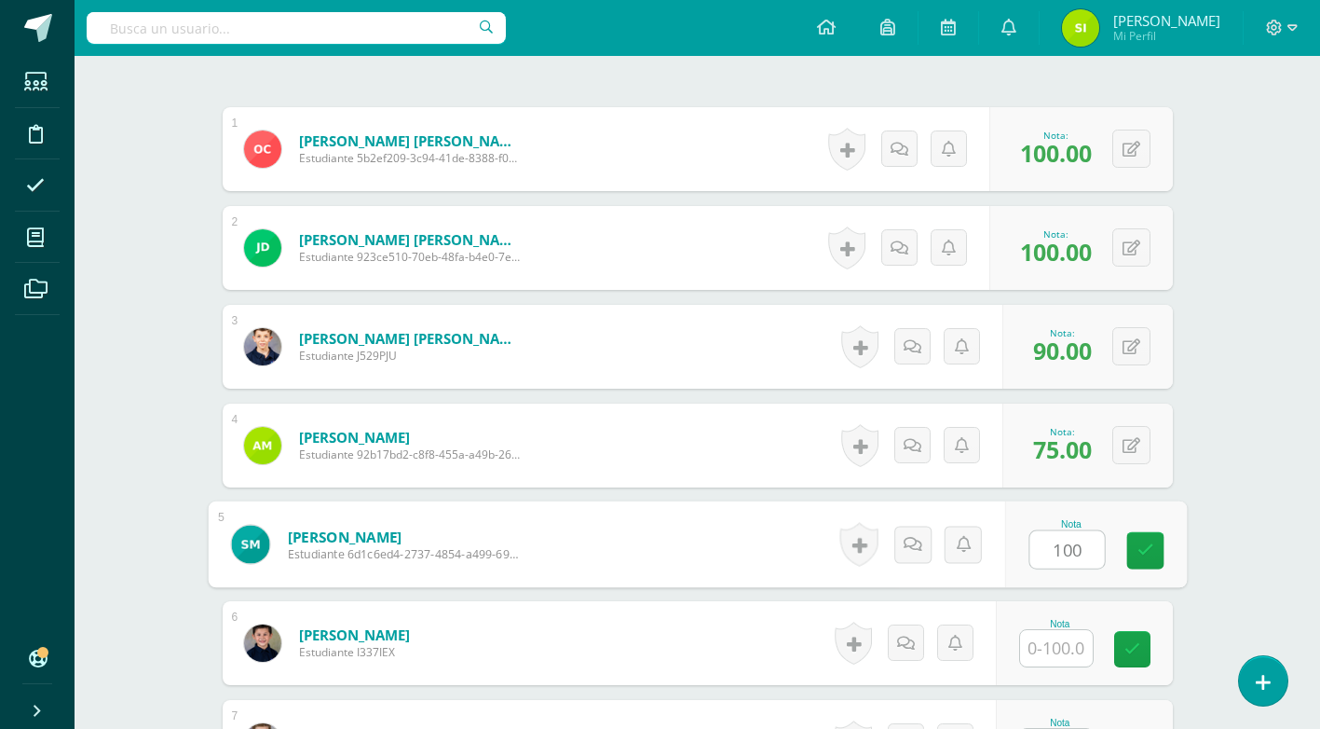
type input "100"
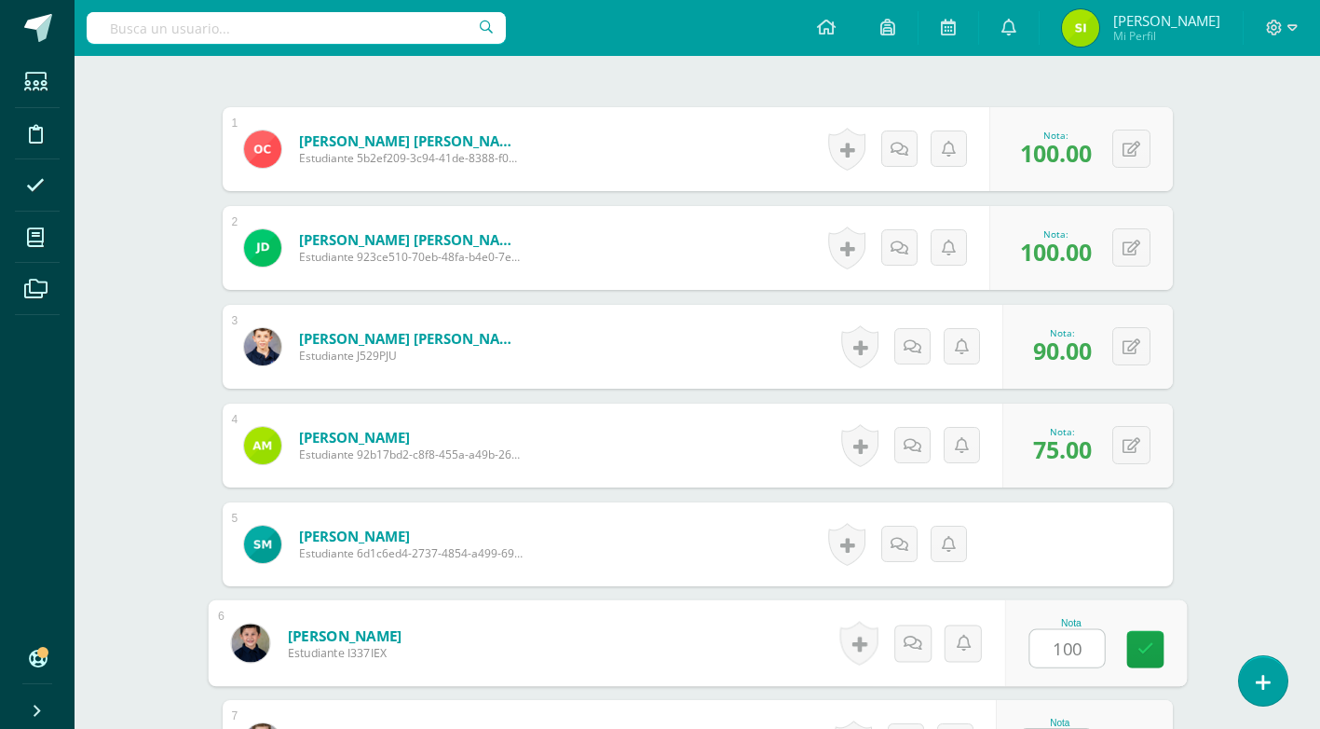
type input "100"
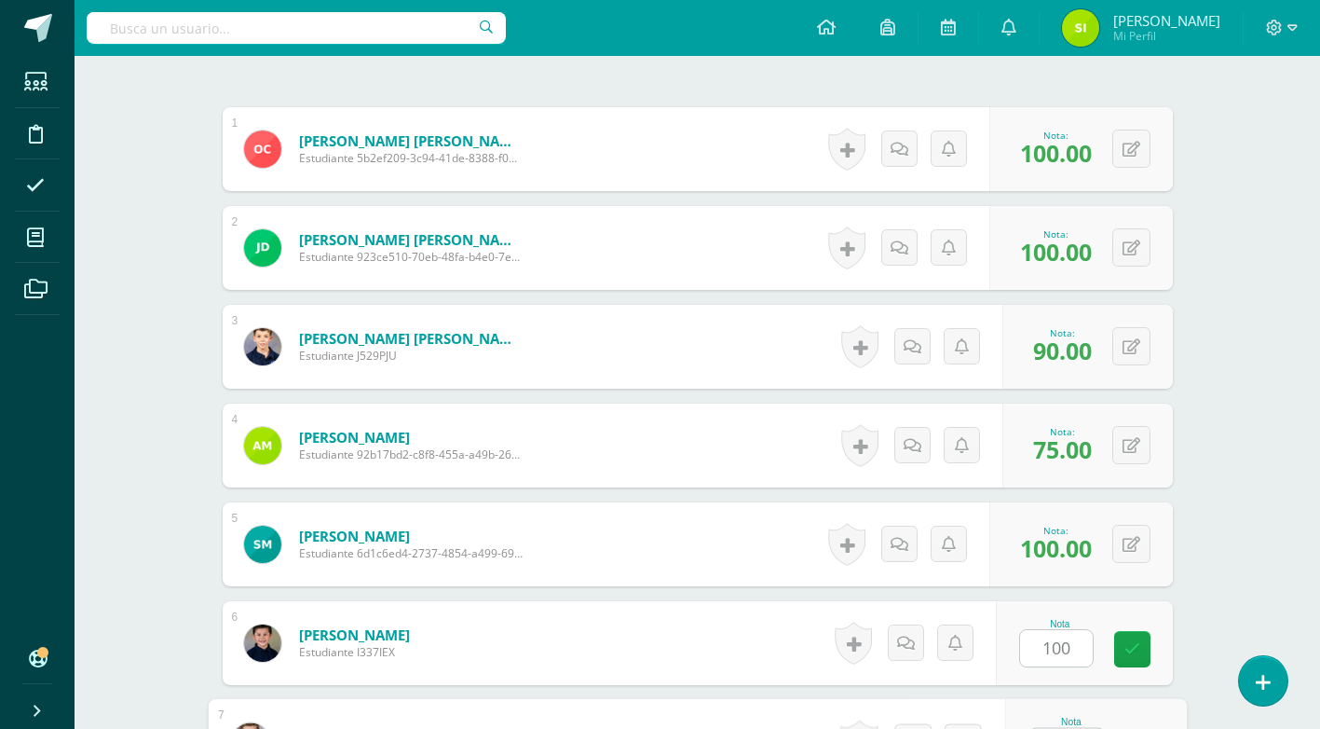
scroll to position [577, 0]
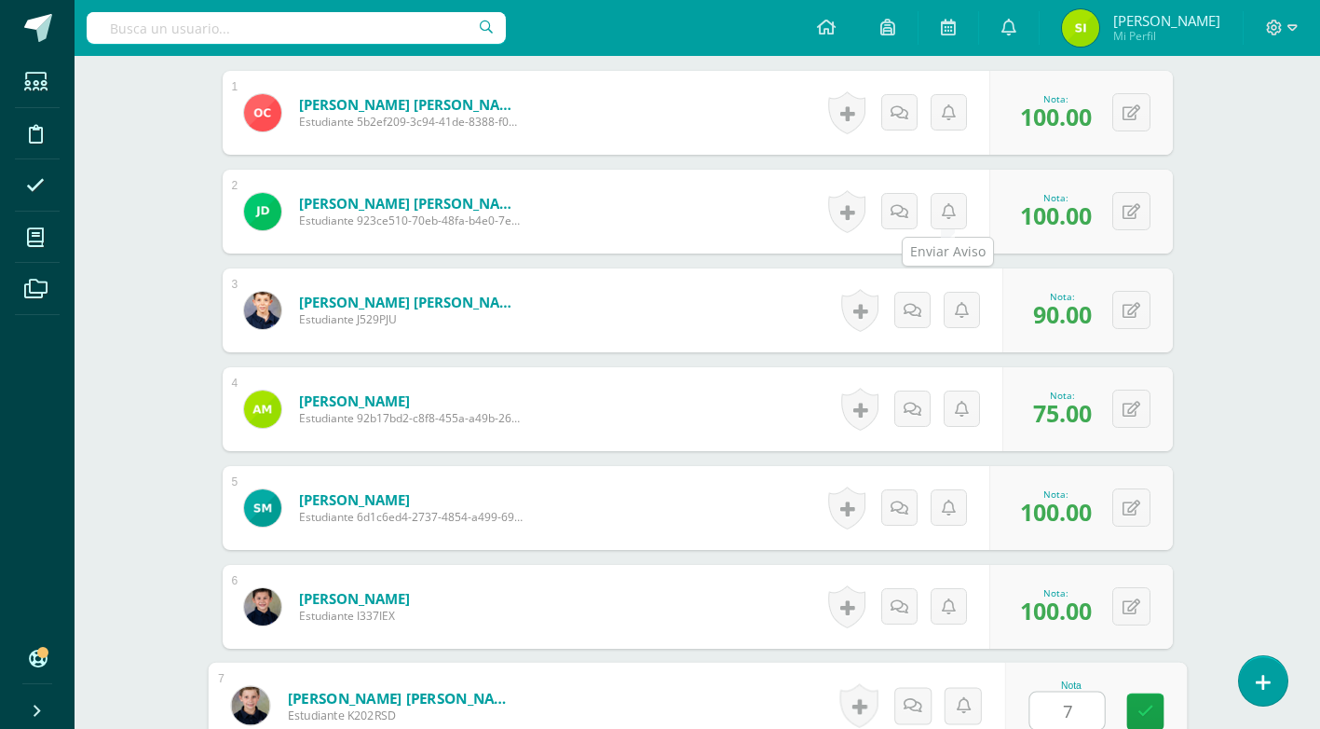
type input "75"
click at [1154, 706] on link at bounding box center [1145, 711] width 37 height 37
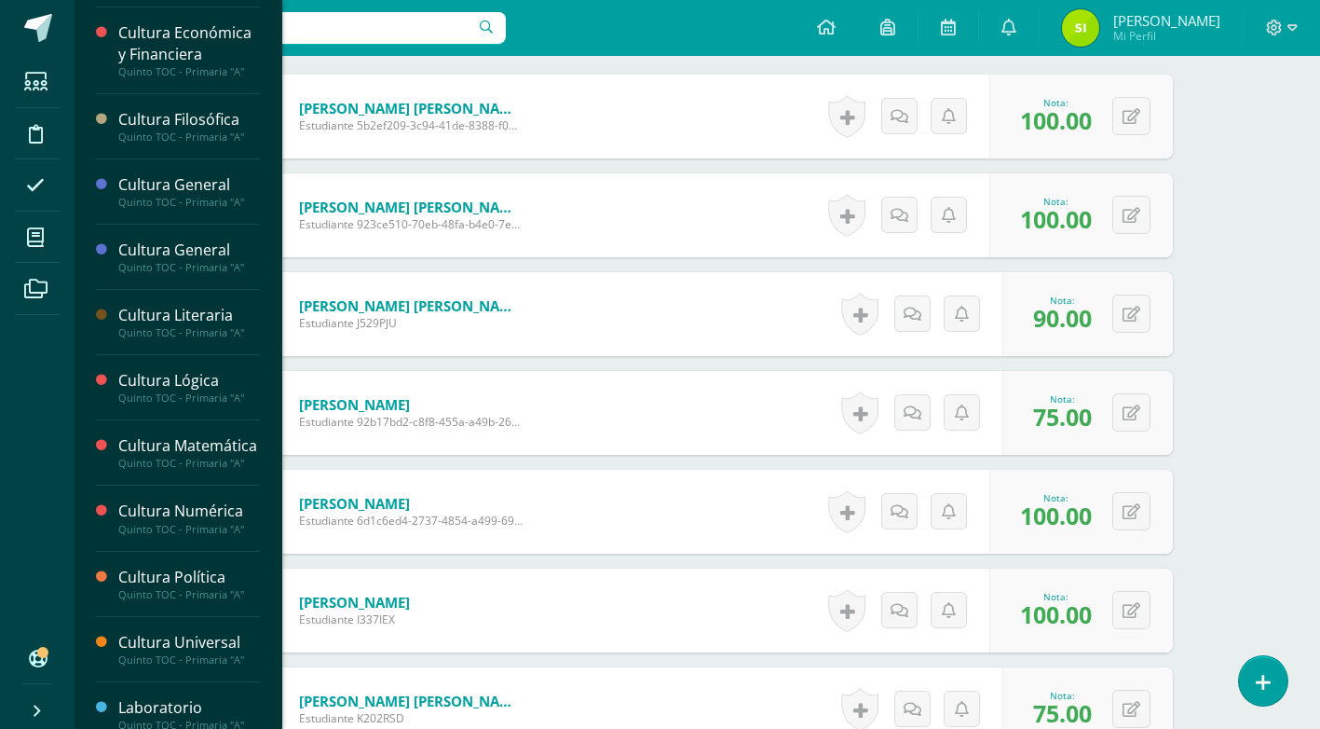
scroll to position [362, 0]
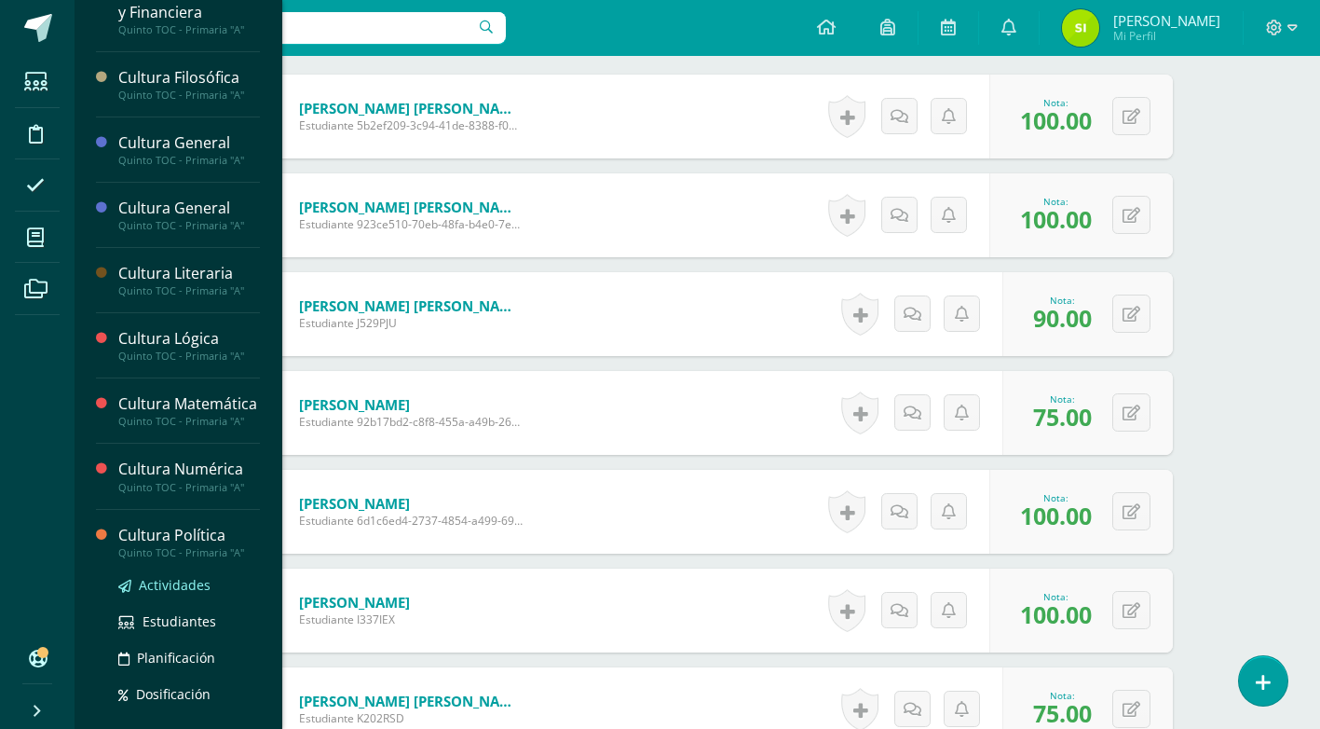
click at [186, 594] on span "Actividades" at bounding box center [175, 585] width 72 height 18
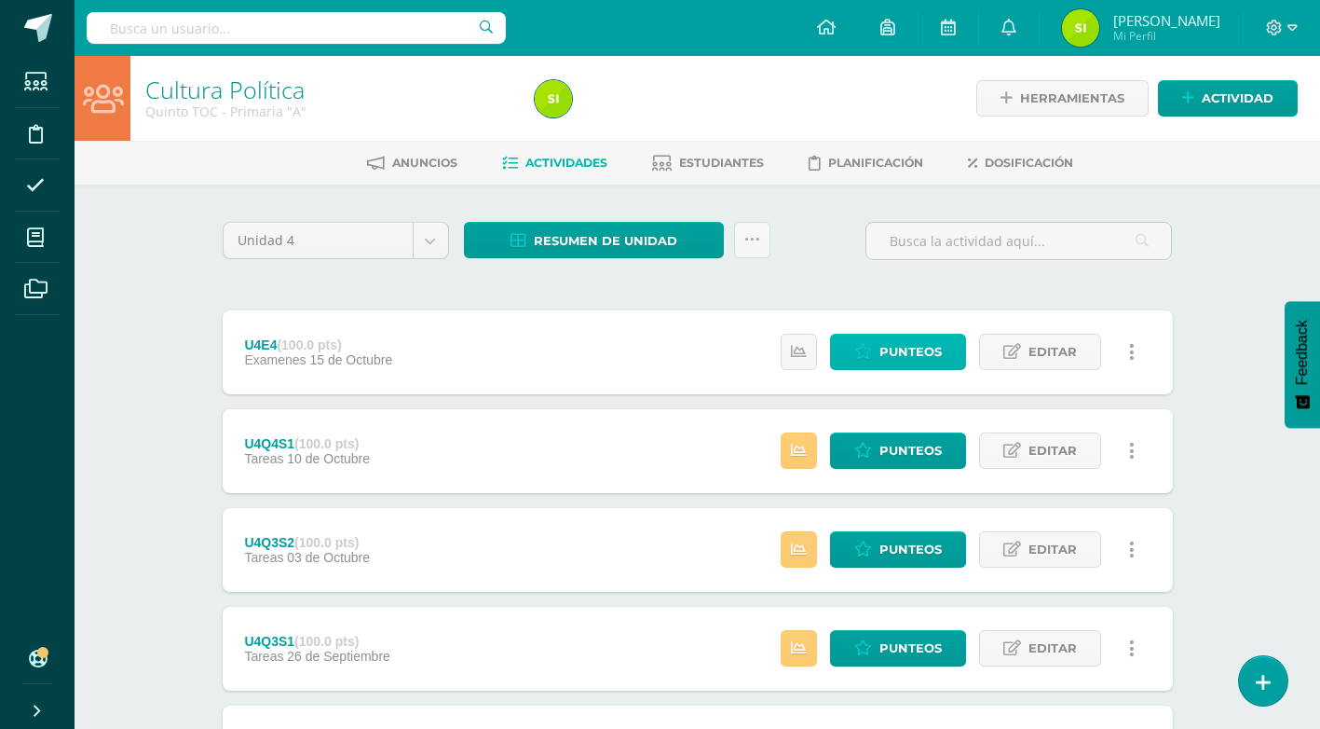
click at [926, 342] on span "Punteos" at bounding box center [911, 352] width 62 height 34
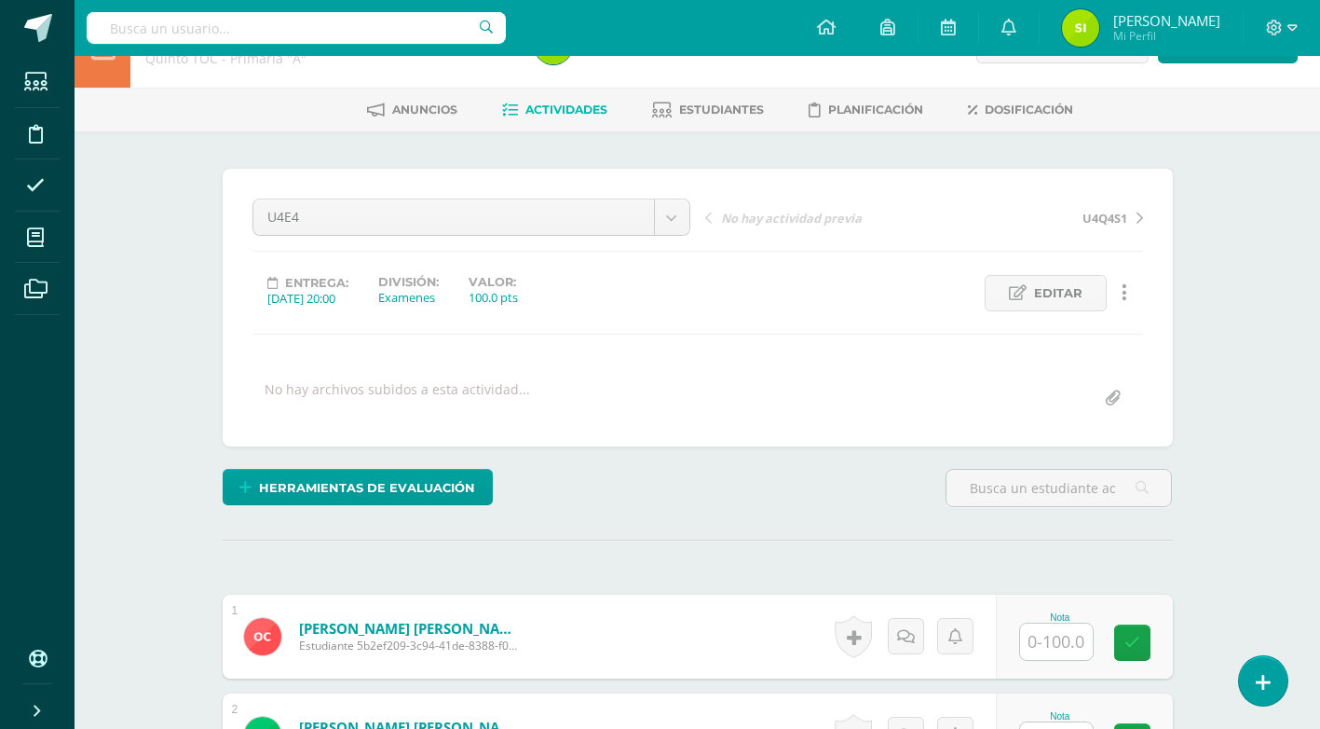
scroll to position [146, 0]
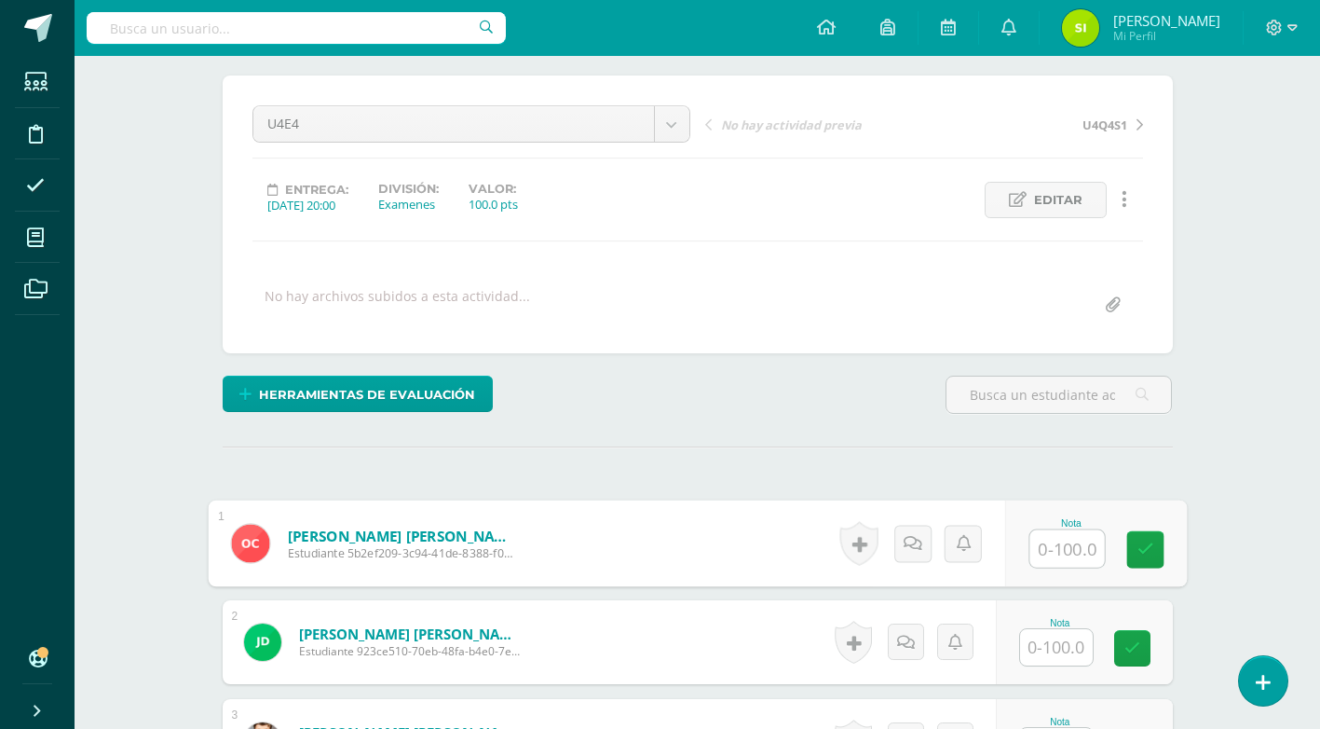
click at [1053, 553] on input "text" at bounding box center [1067, 548] width 75 height 37
type input "90"
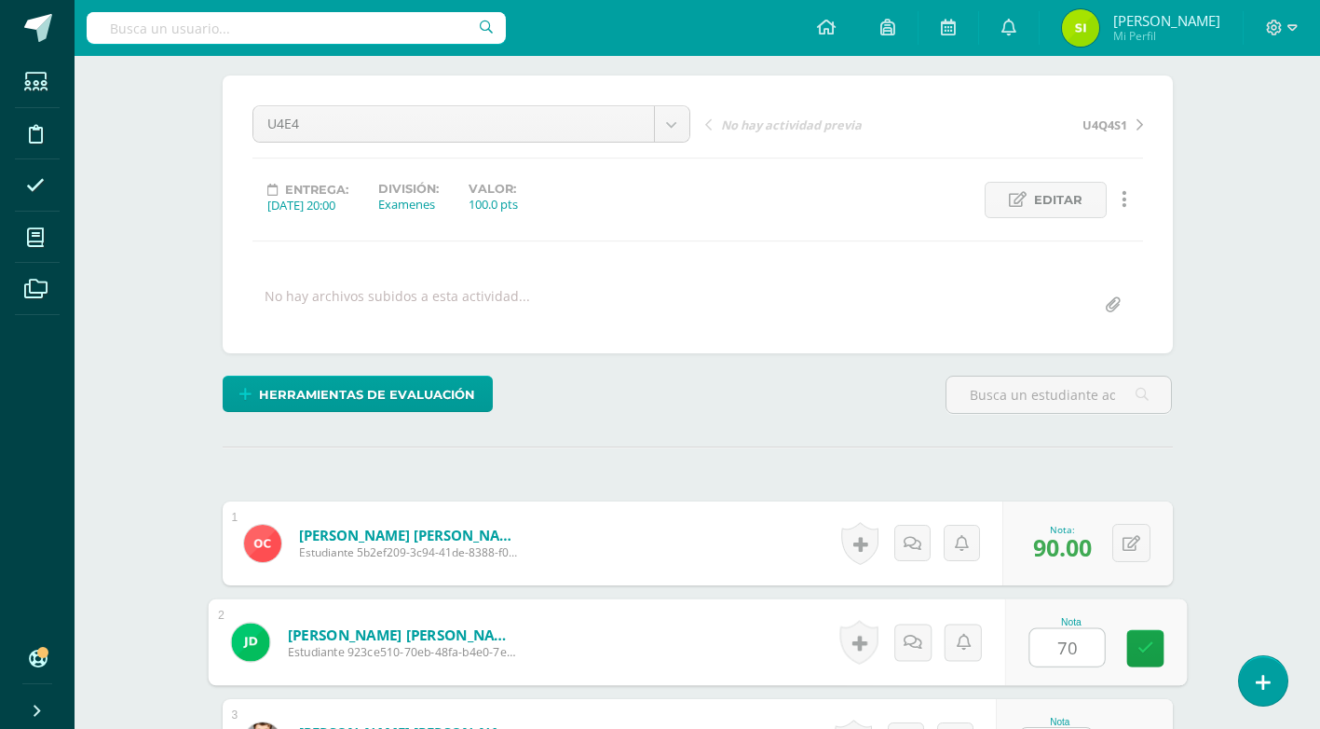
type input "70"
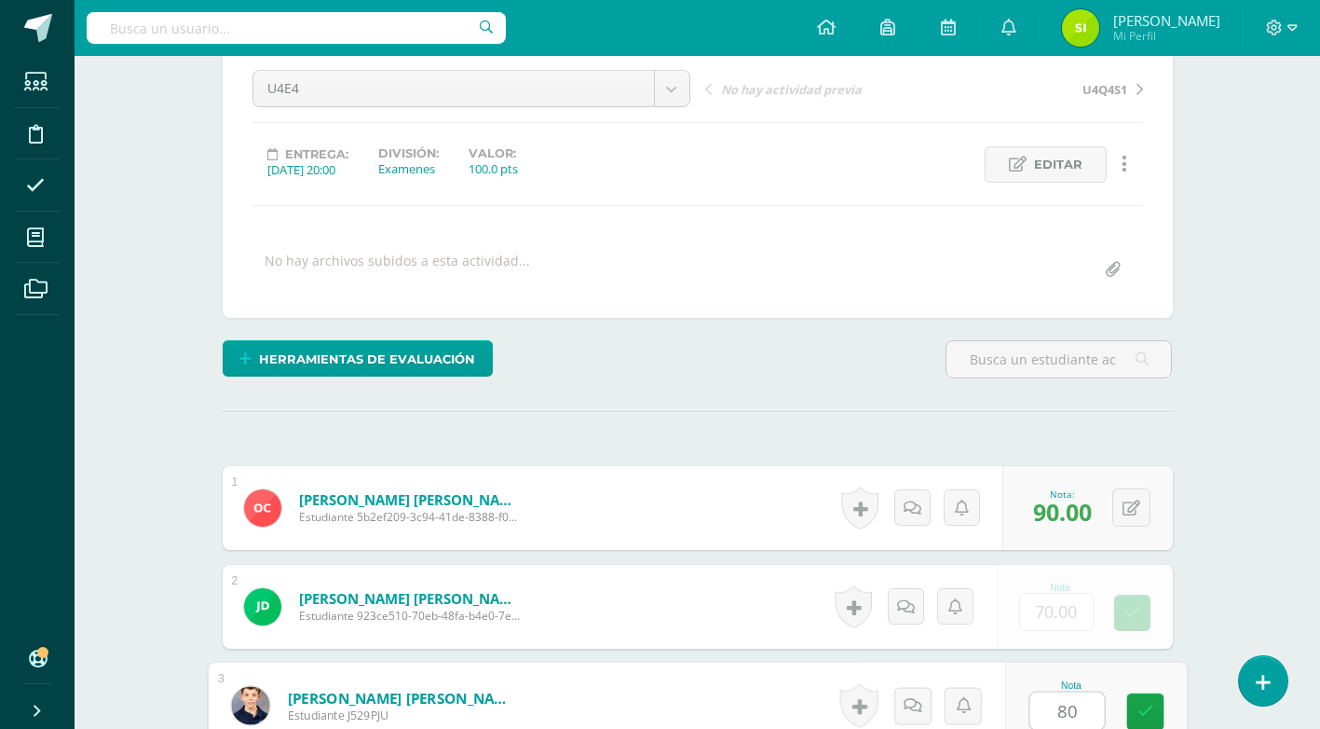
type input "80"
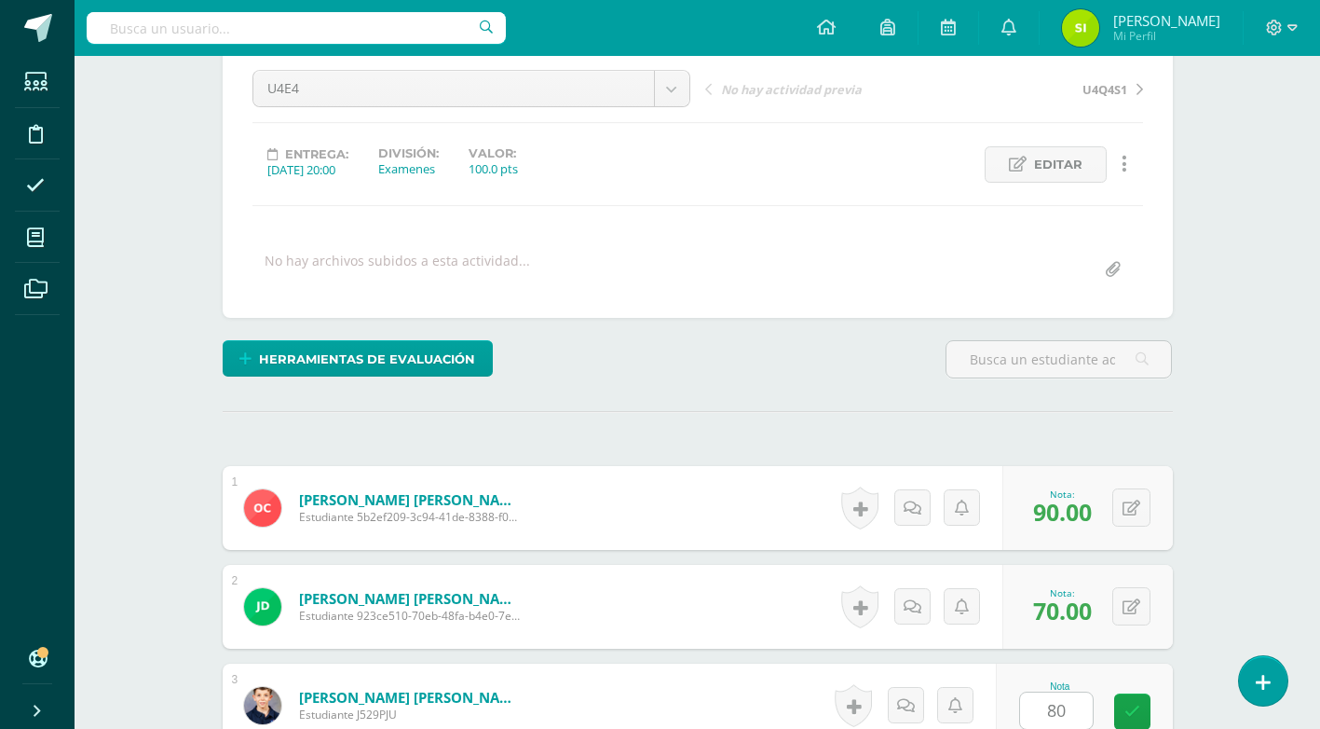
scroll to position [626, 0]
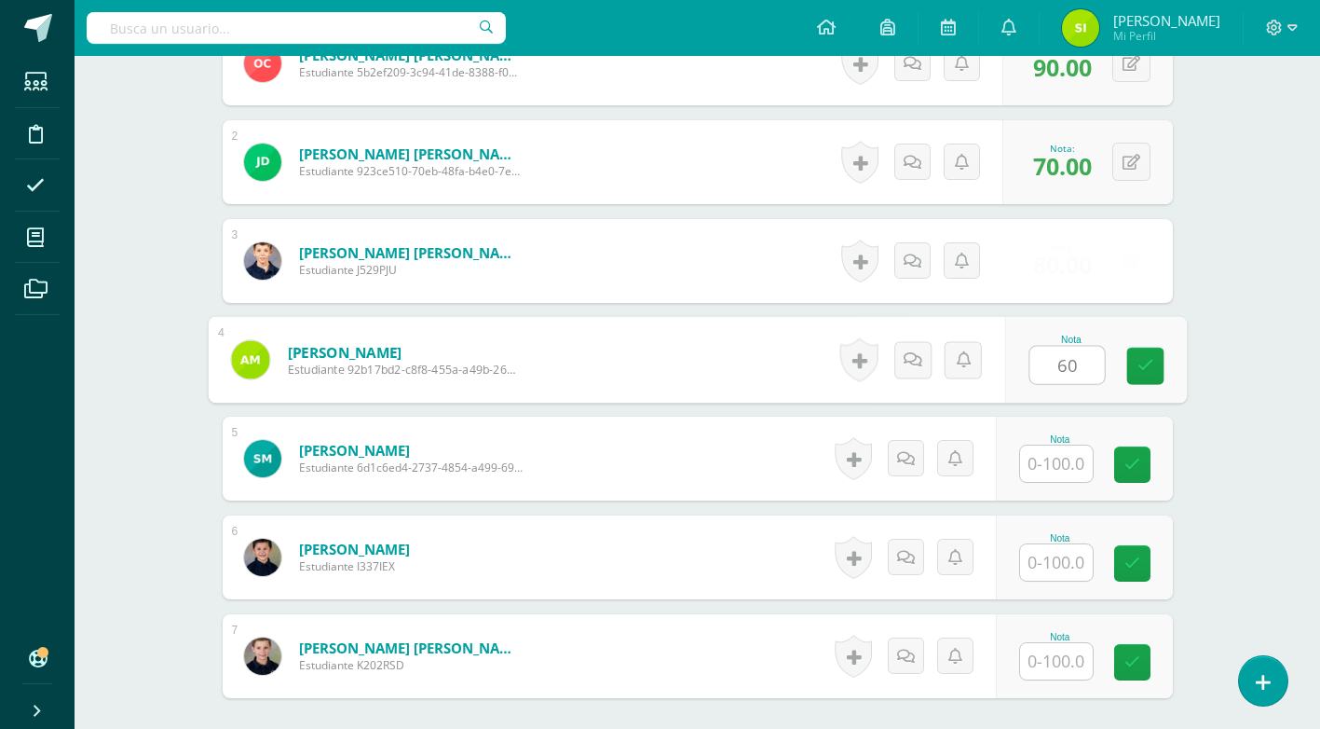
type input "60"
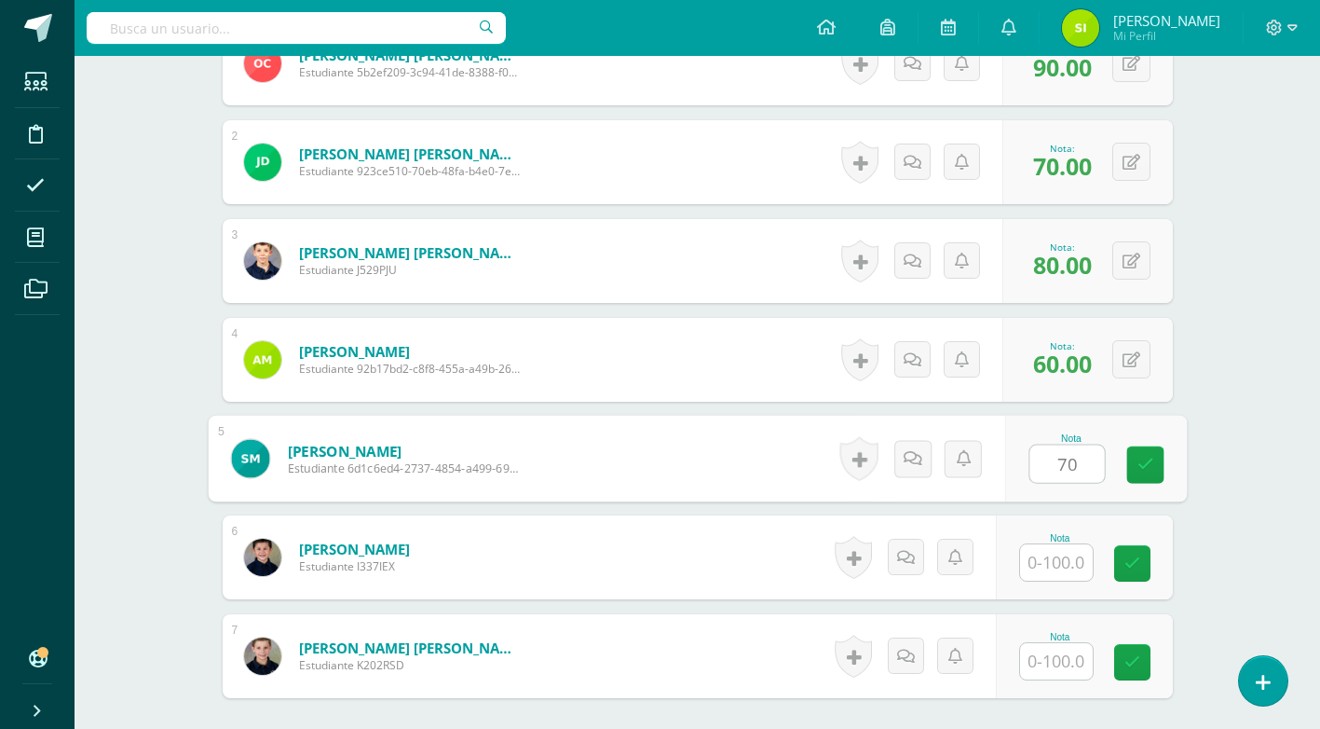
type input "7"
type input "80"
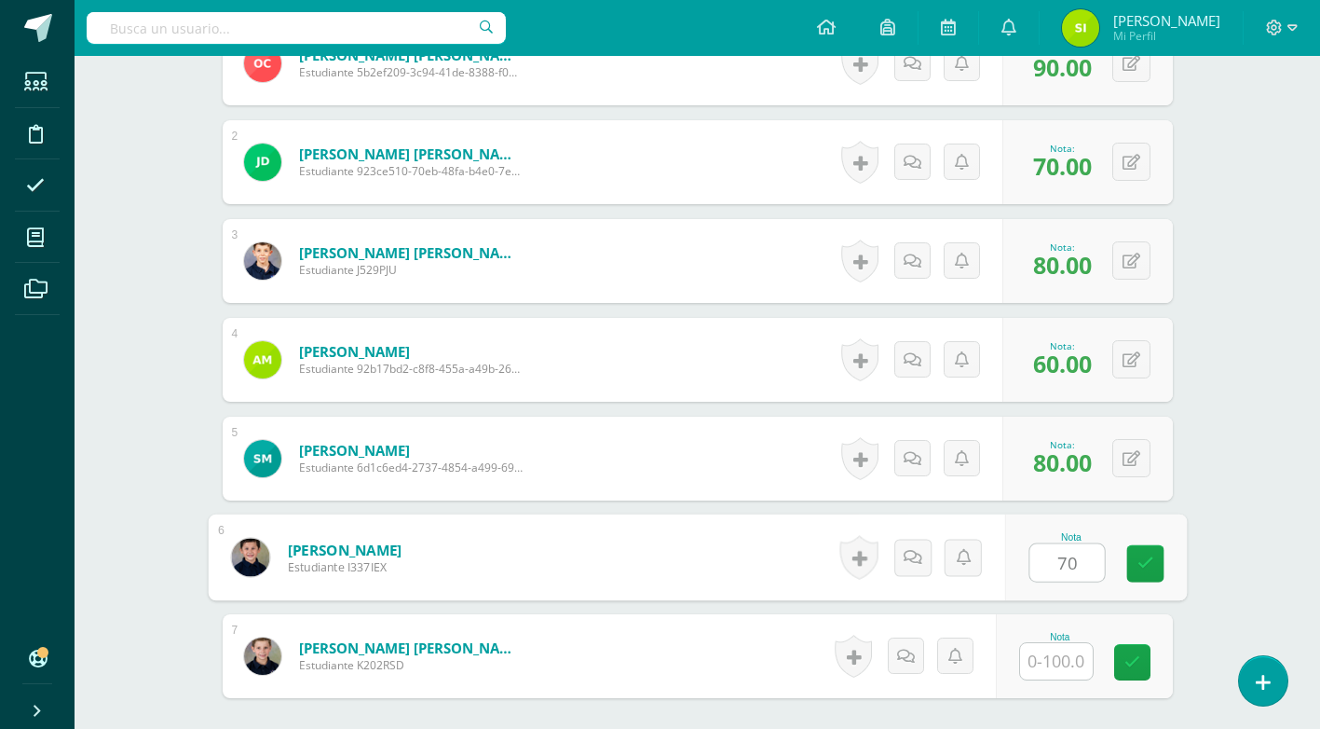
type input "70"
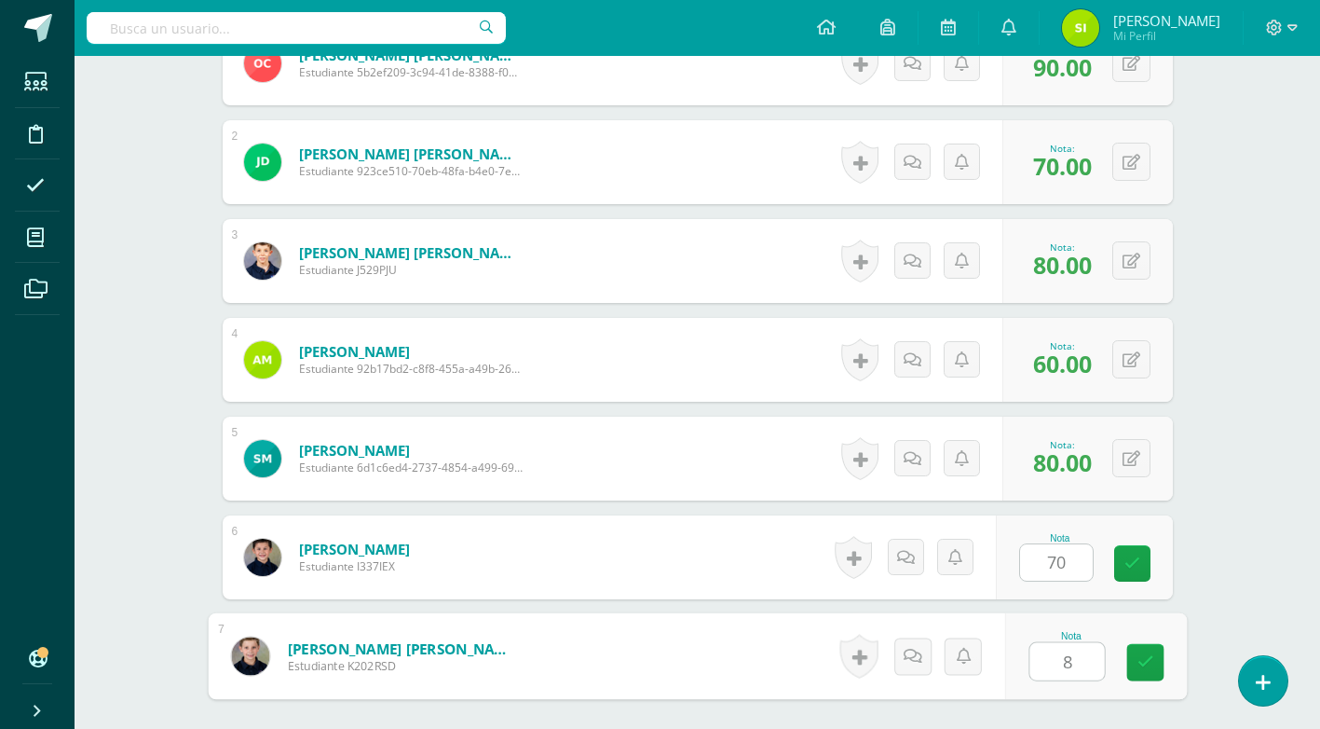
type input "80"
click at [1144, 671] on link at bounding box center [1145, 662] width 37 height 37
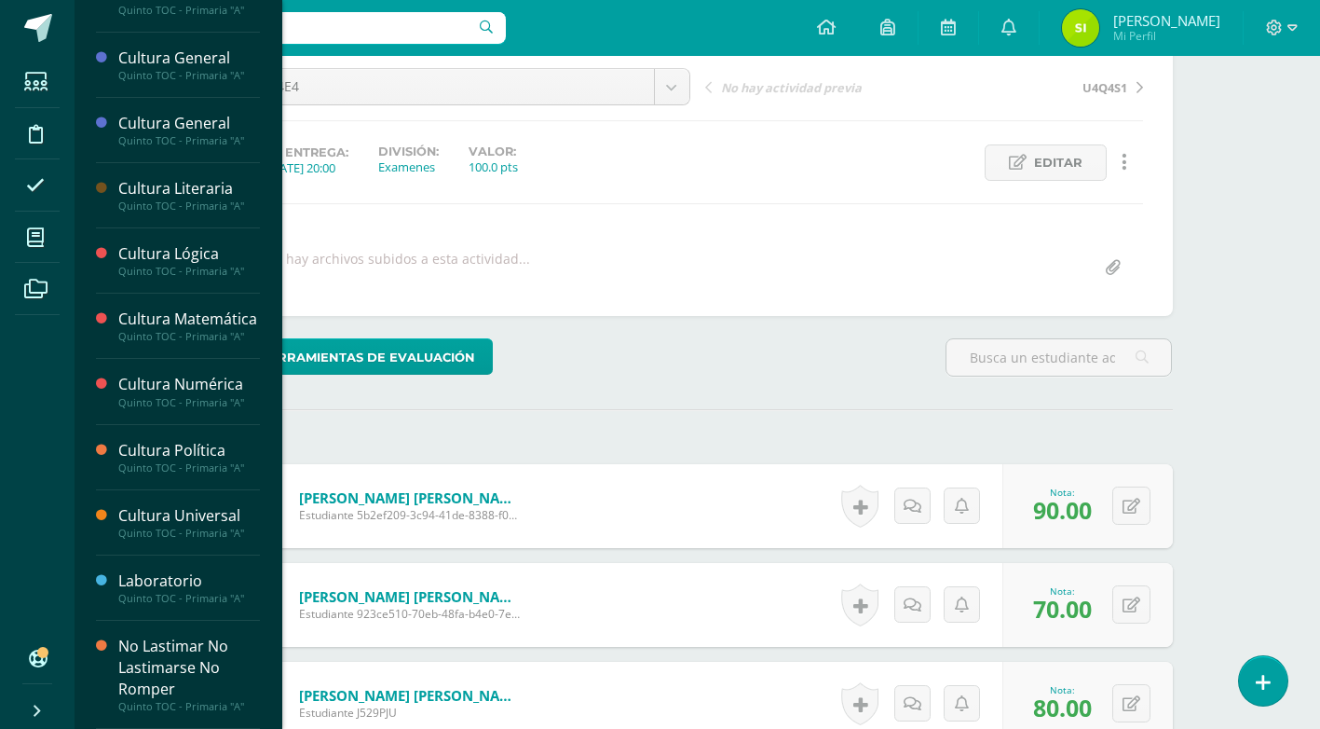
scroll to position [454, 0]
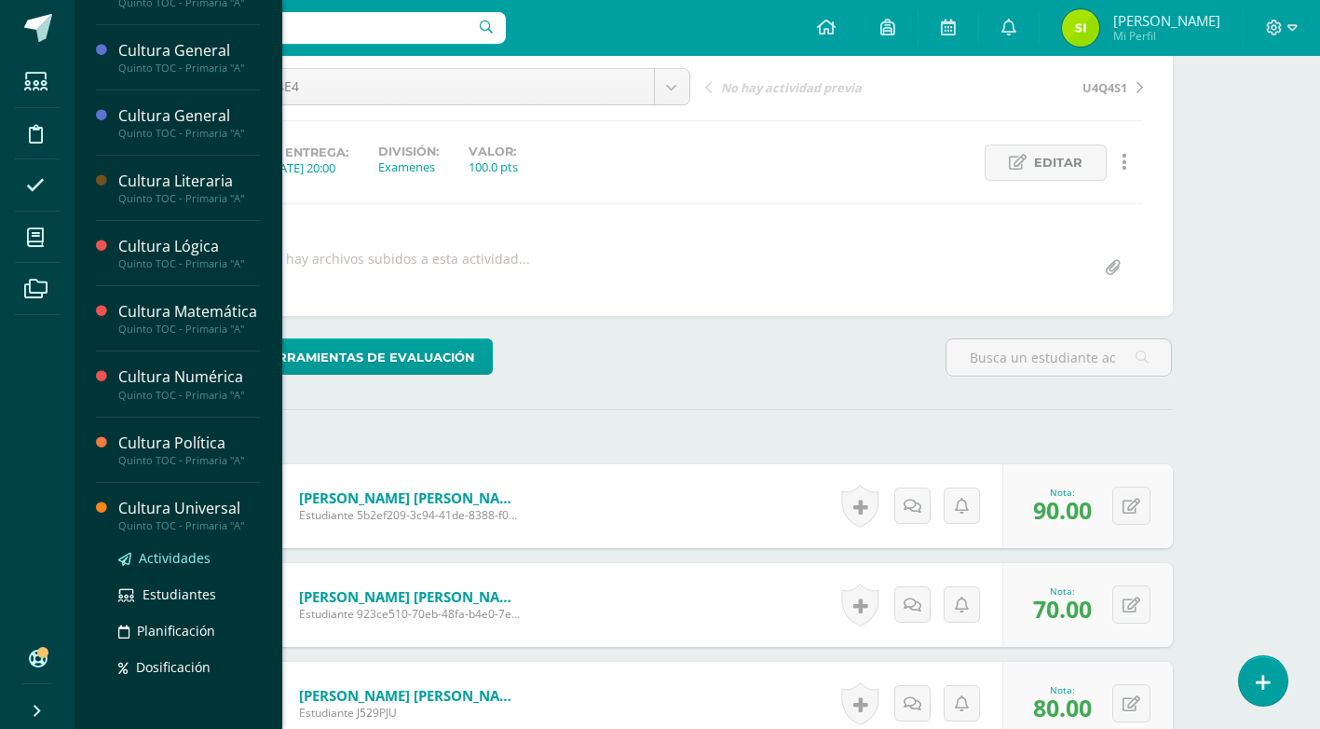
click at [196, 567] on span "Actividades" at bounding box center [175, 558] width 72 height 18
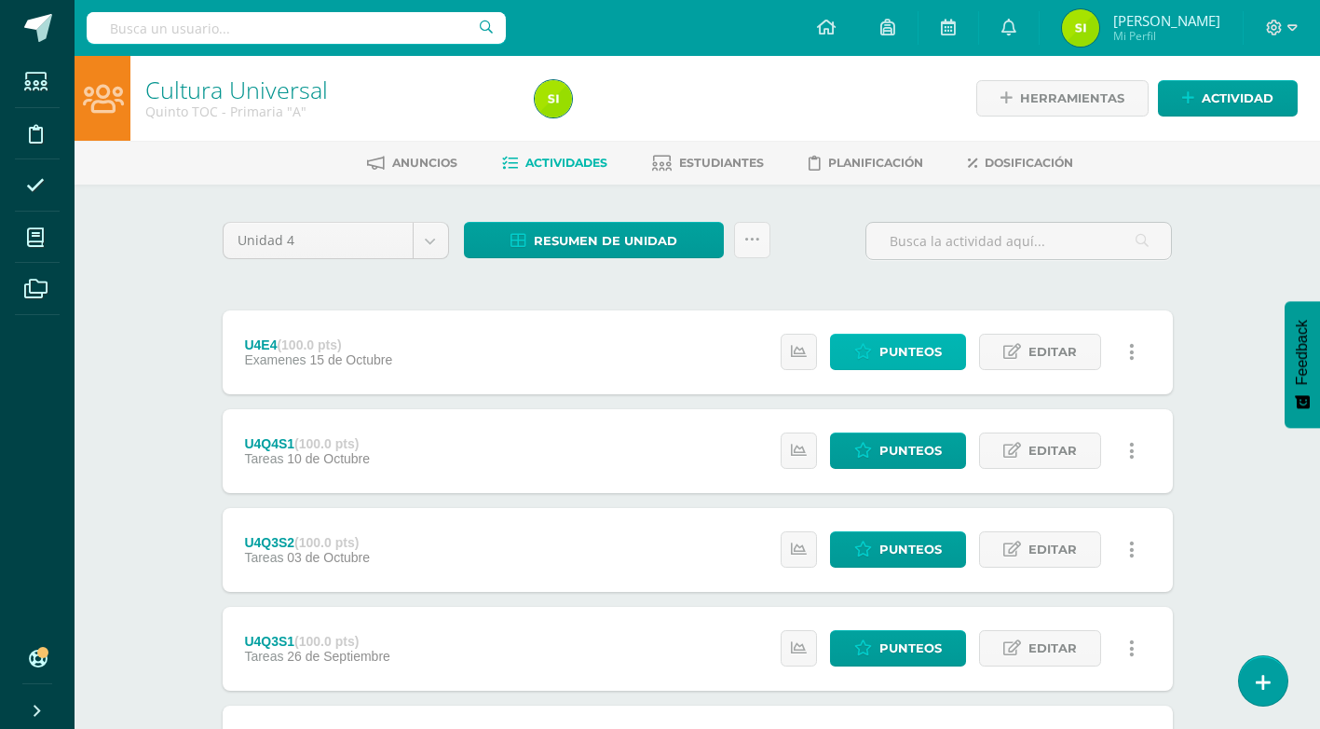
click at [929, 351] on span "Punteos" at bounding box center [911, 352] width 62 height 34
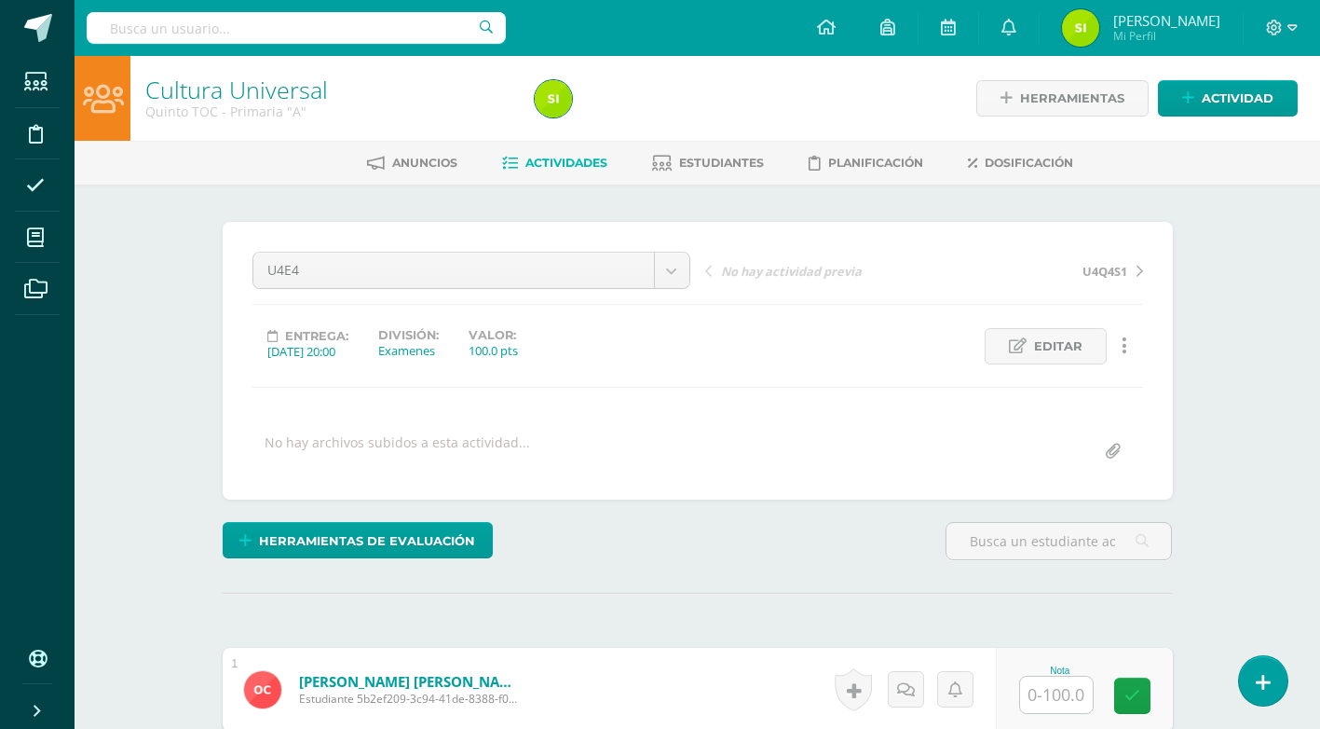
scroll to position [1, 0]
click at [1057, 693] on input "text" at bounding box center [1056, 694] width 73 height 36
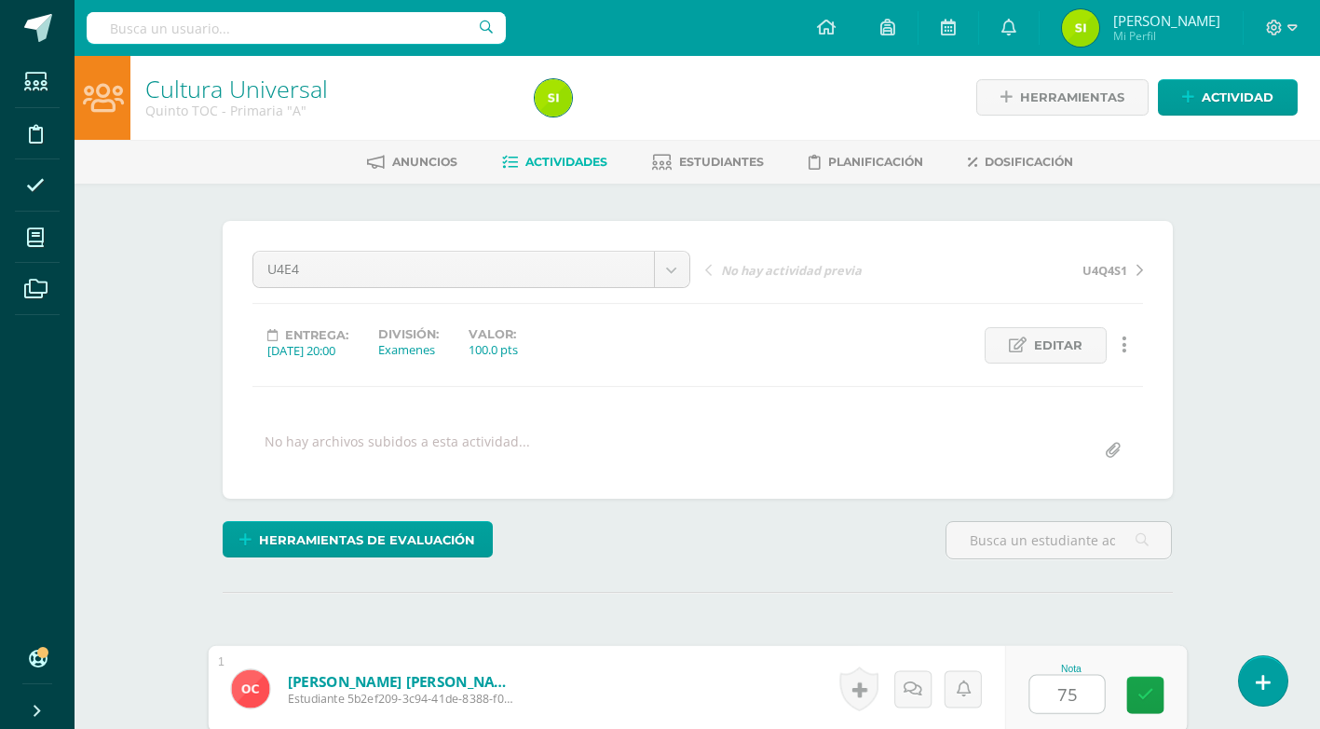
type input "75"
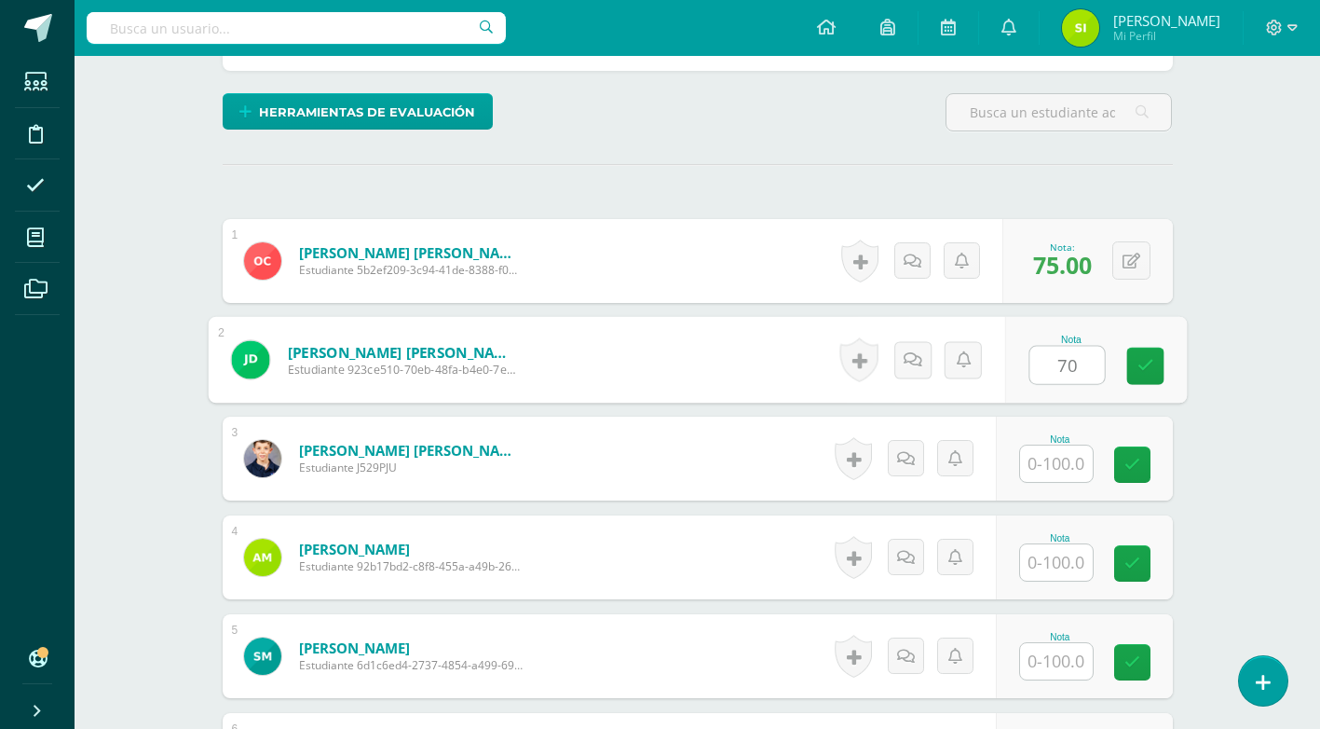
type input "70"
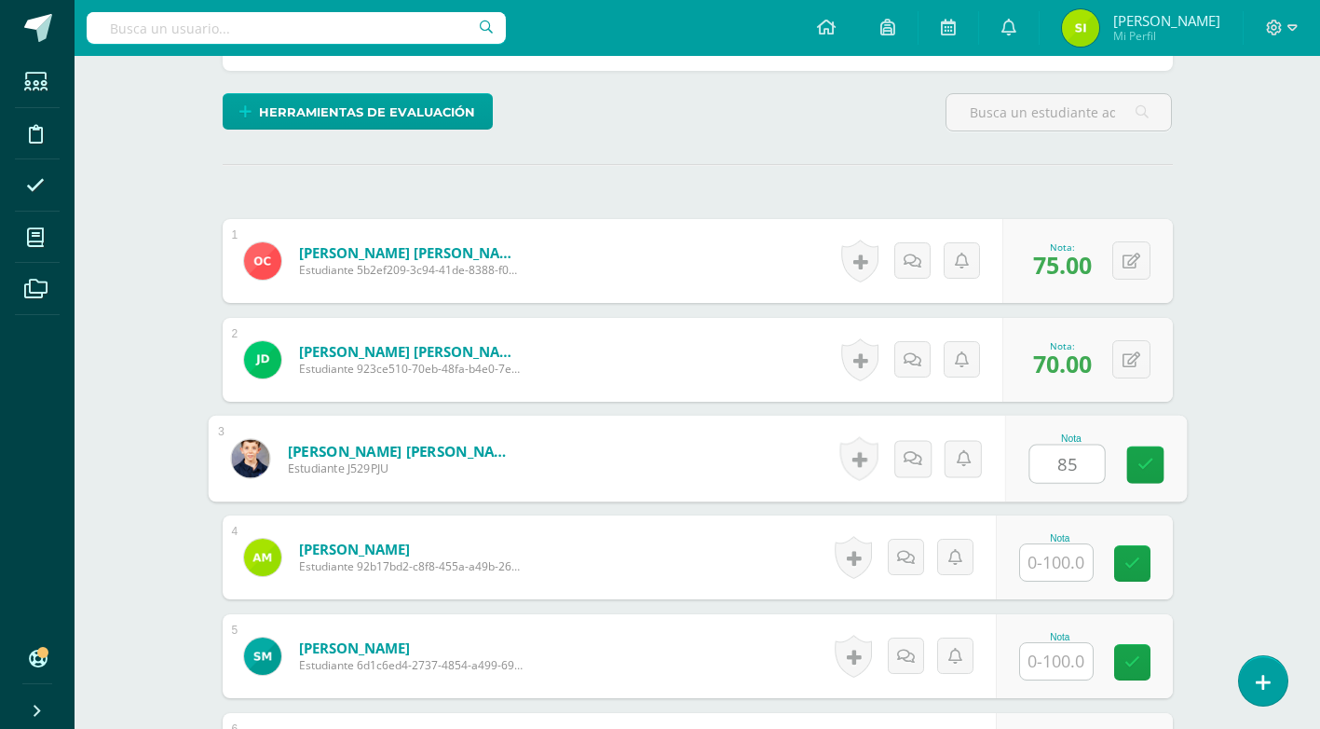
type input "85"
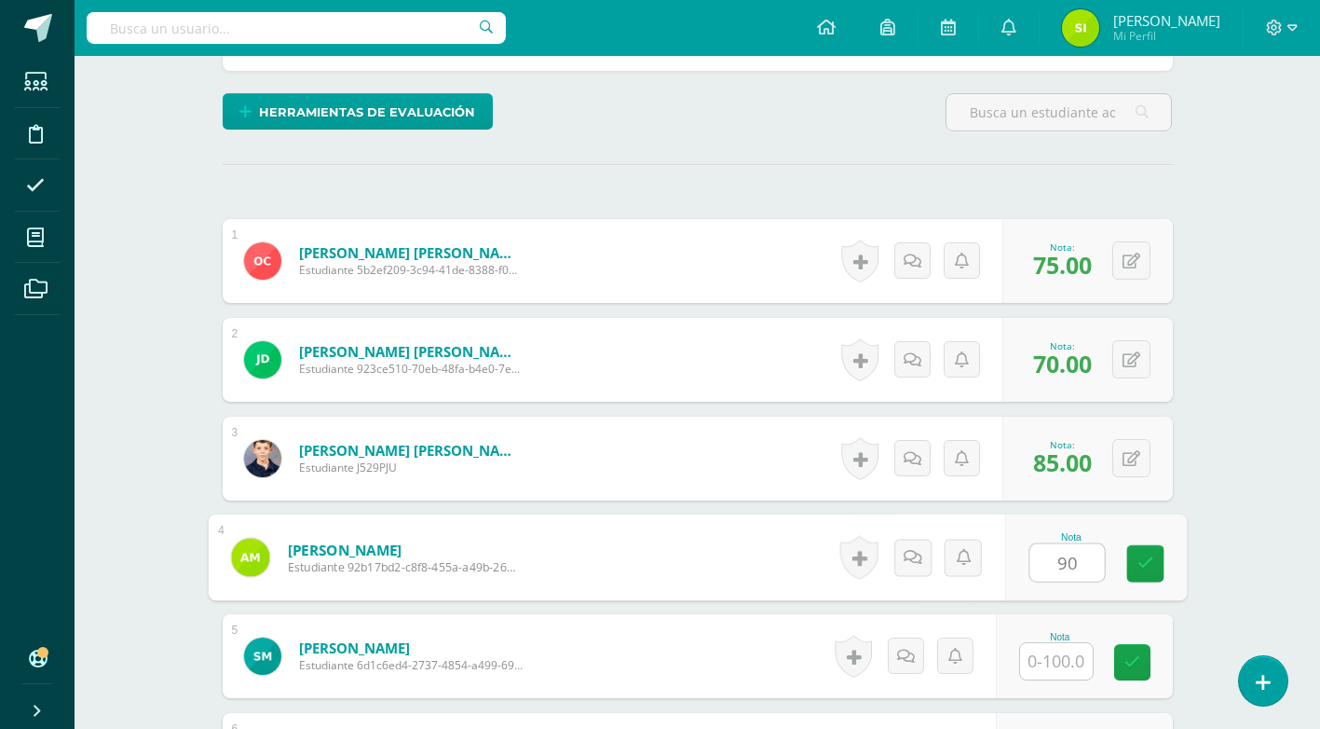
type input "90"
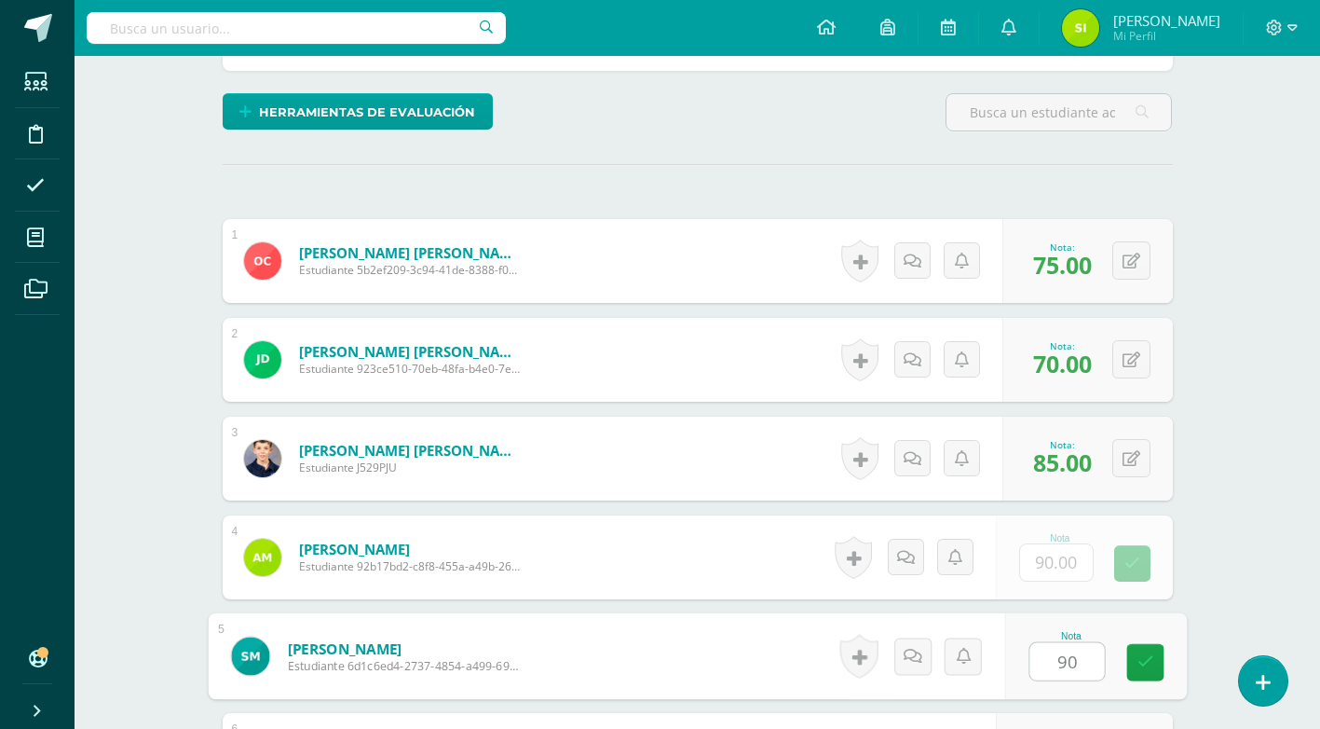
type input "90"
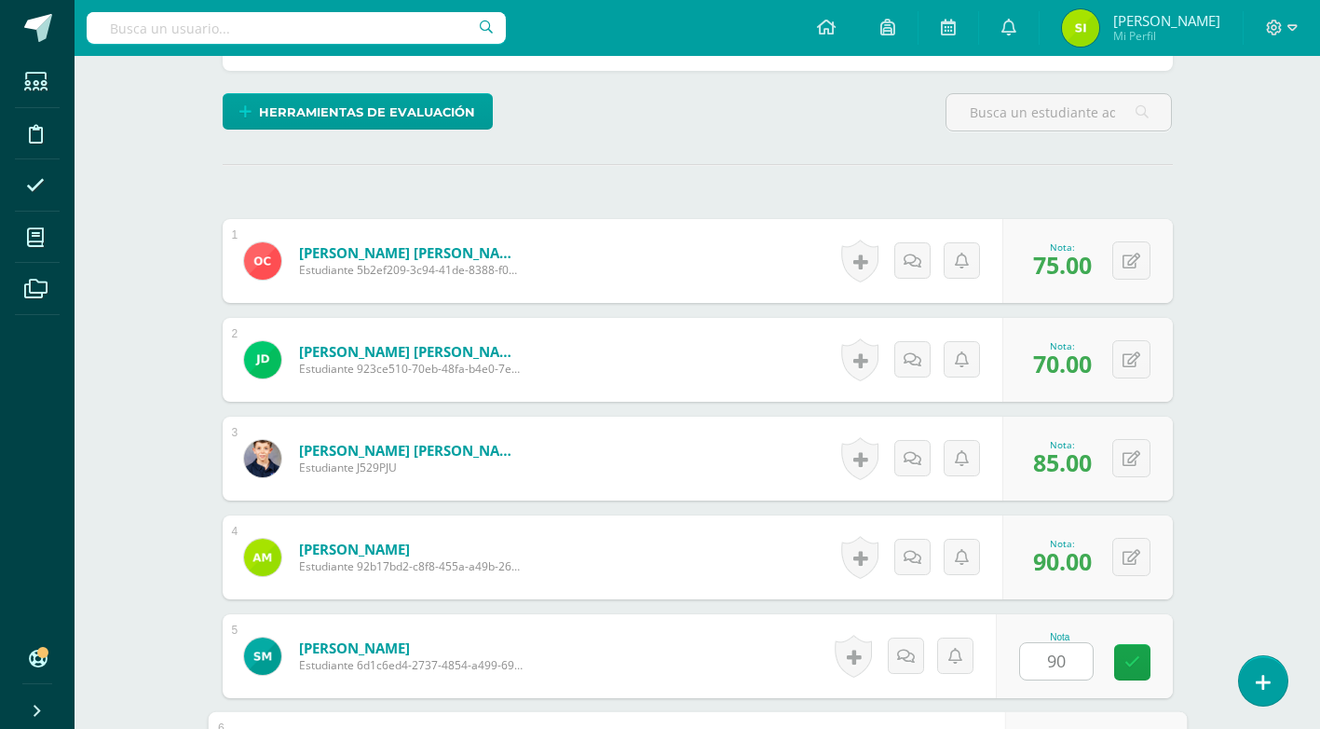
scroll to position [809, 0]
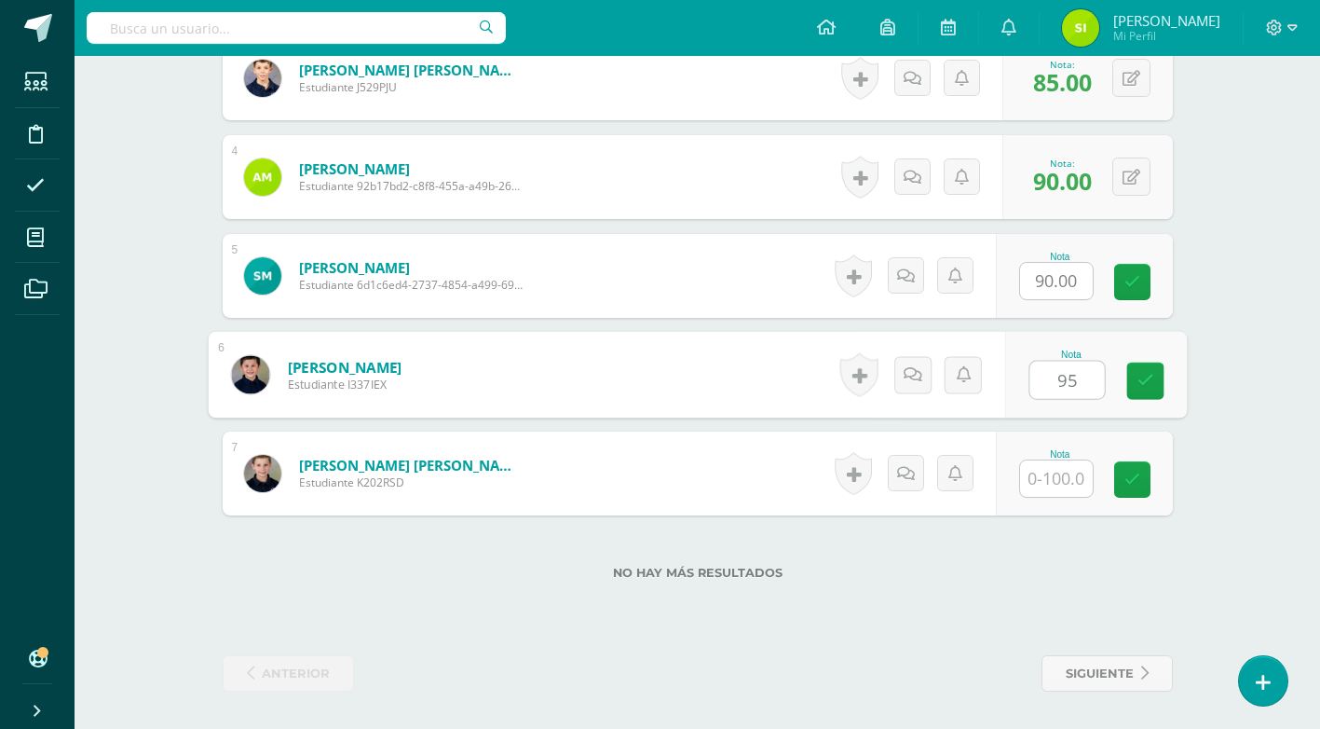
type input "95"
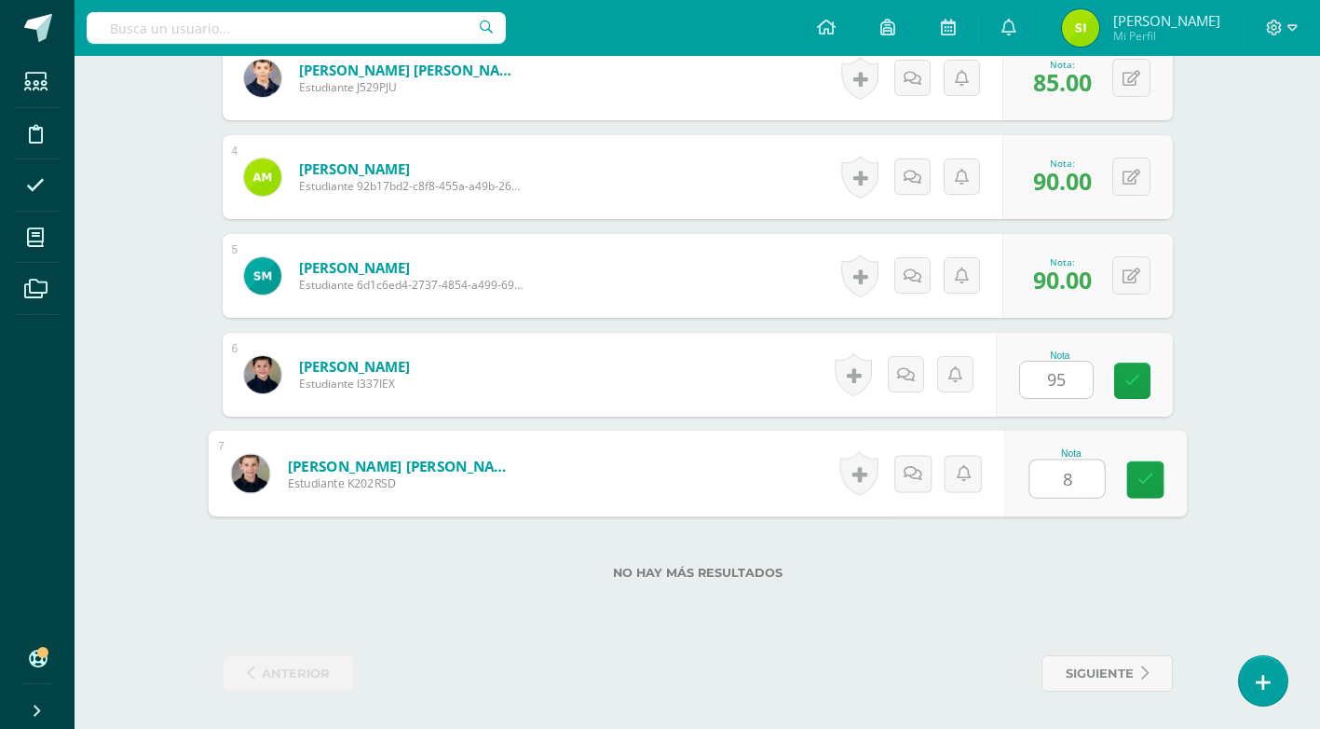
type input "85"
click at [1141, 468] on link at bounding box center [1145, 479] width 37 height 37
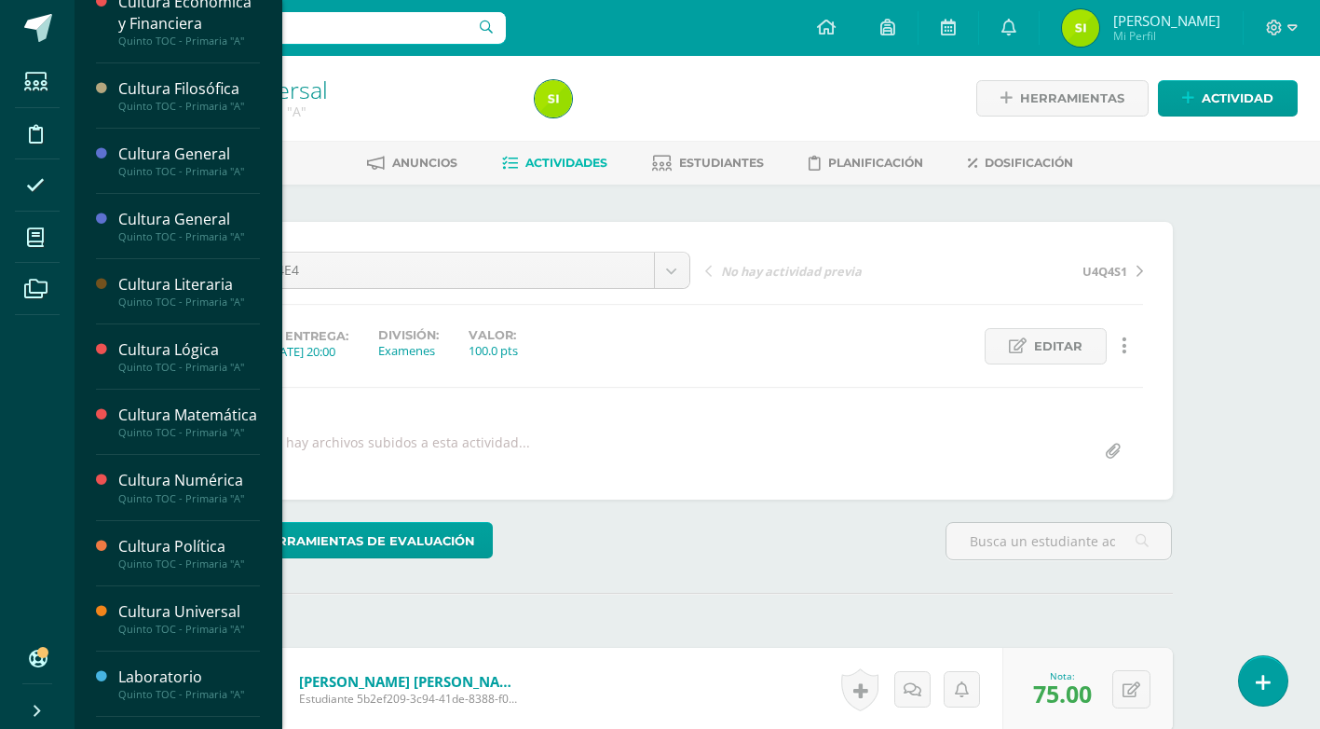
scroll to position [468, 0]
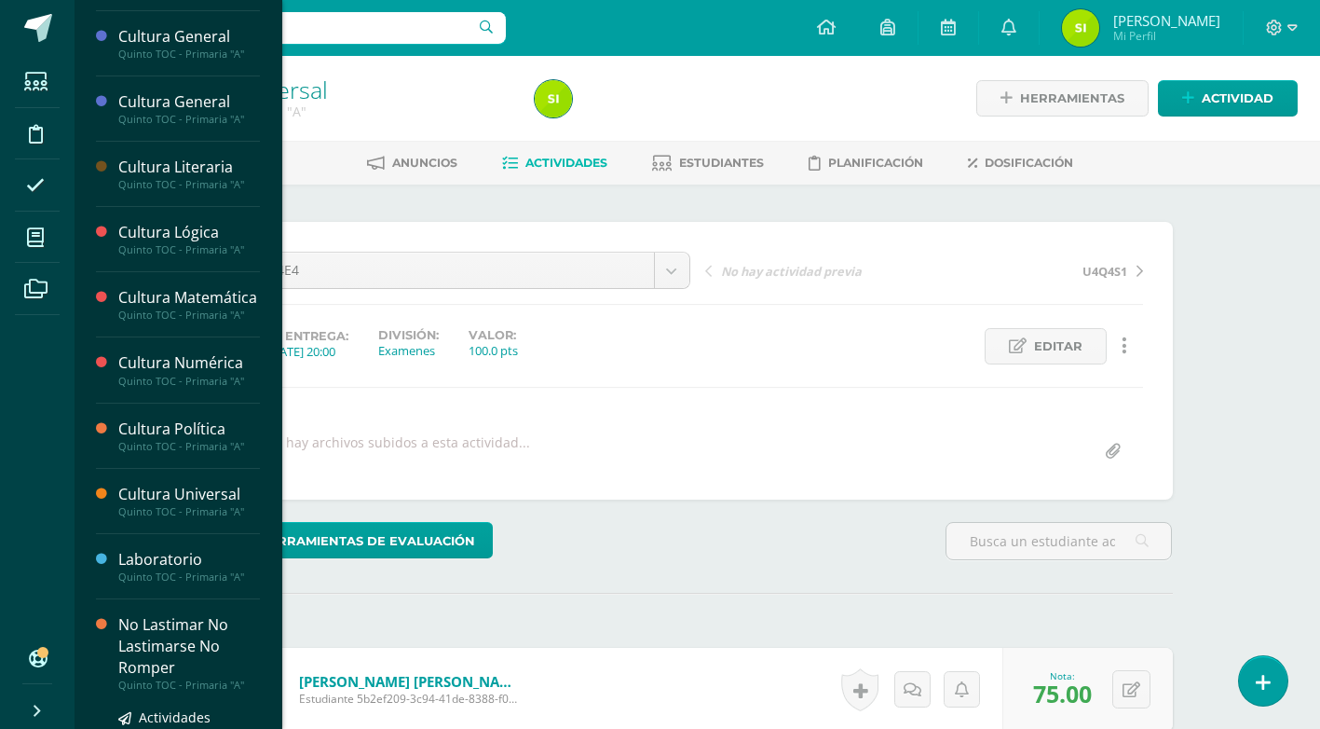
click at [178, 659] on div "No Lastimar No Lastimarse No Romper" at bounding box center [189, 646] width 142 height 64
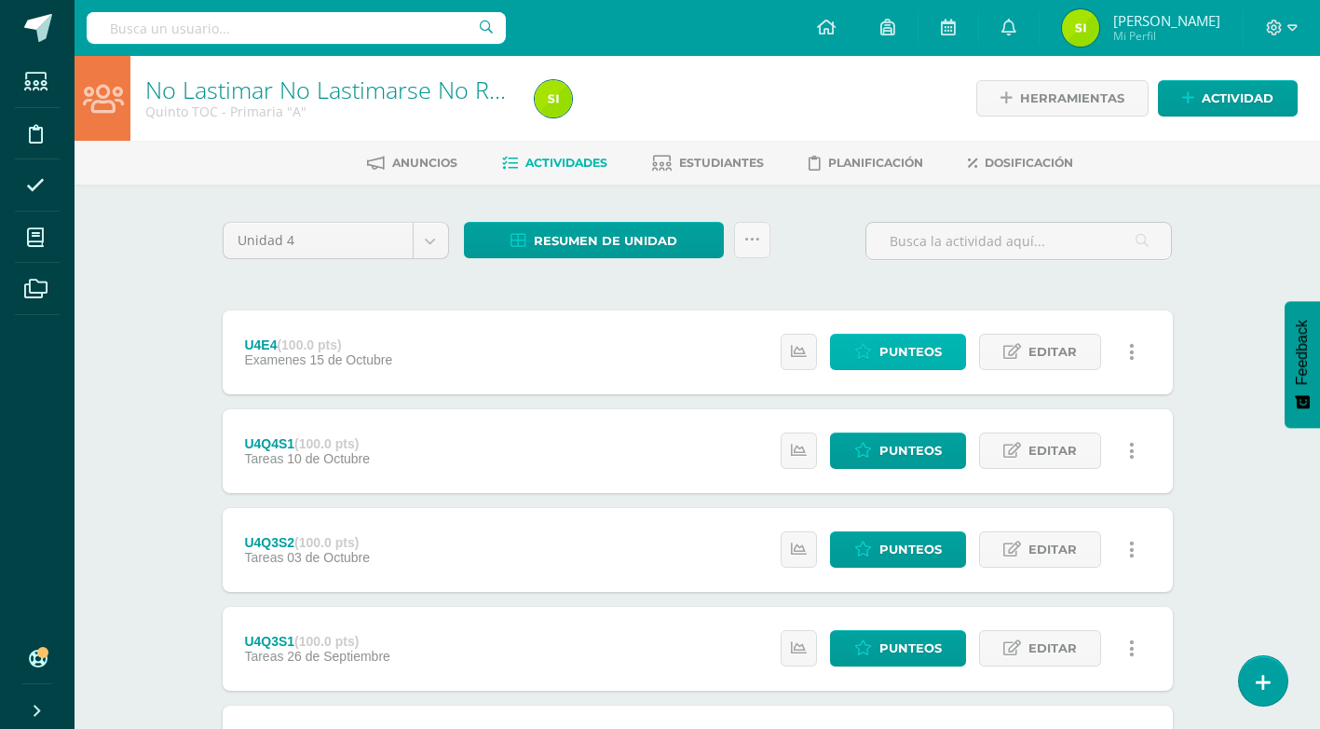
click at [942, 360] on span "Punteos" at bounding box center [911, 352] width 62 height 34
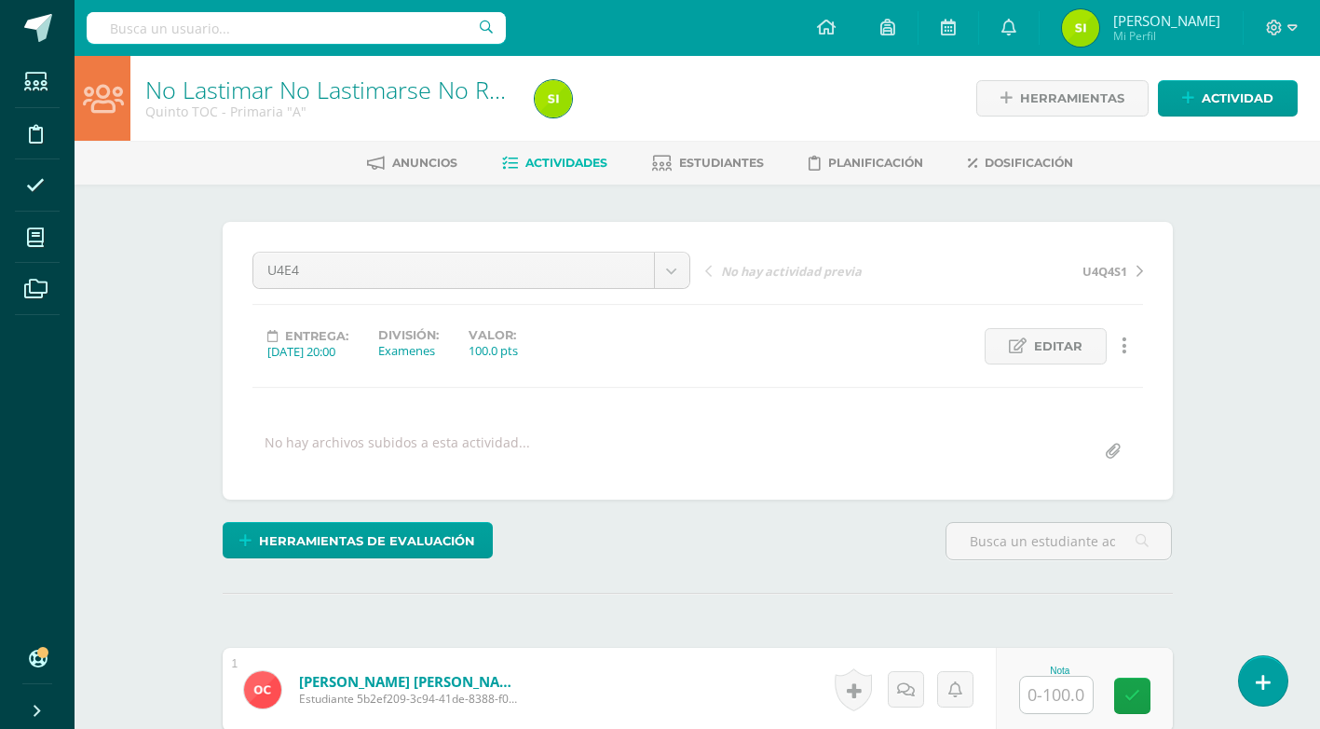
scroll to position [1, 0]
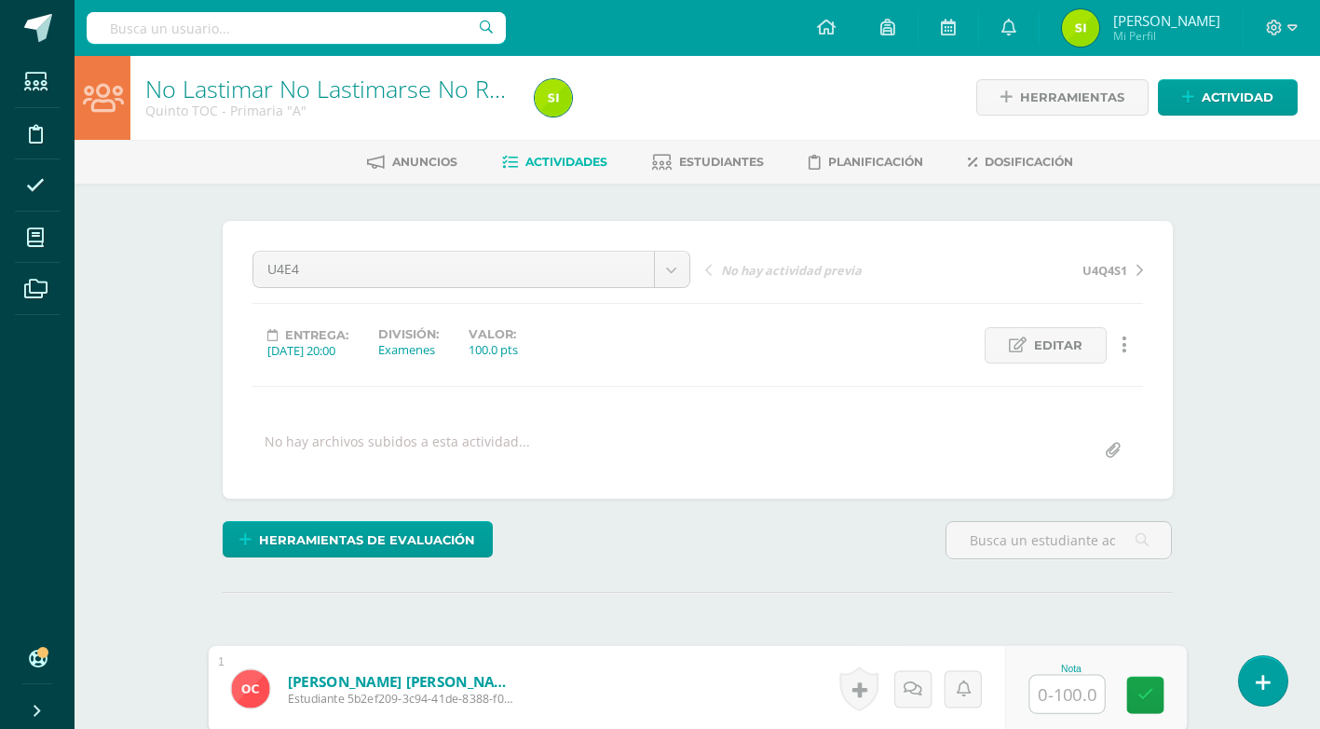
click at [1036, 692] on input "text" at bounding box center [1067, 694] width 75 height 37
type input "70"
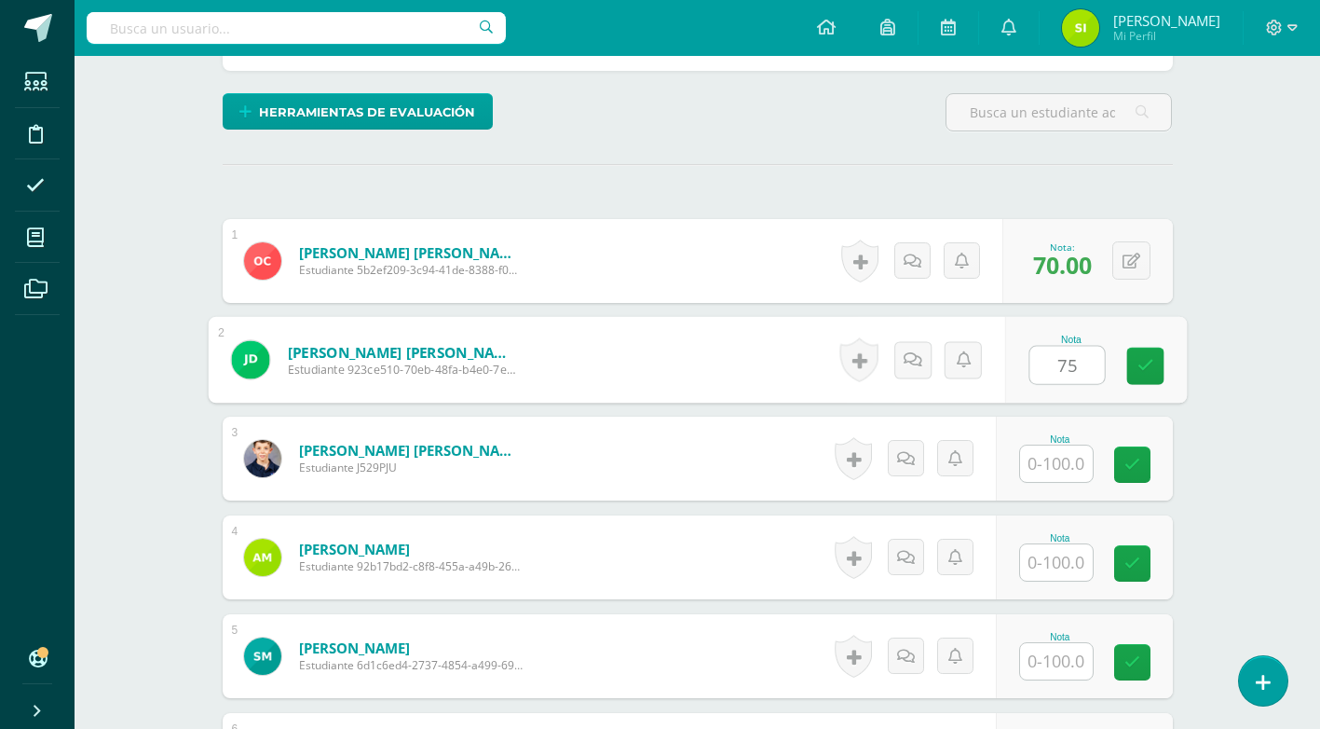
type input "75"
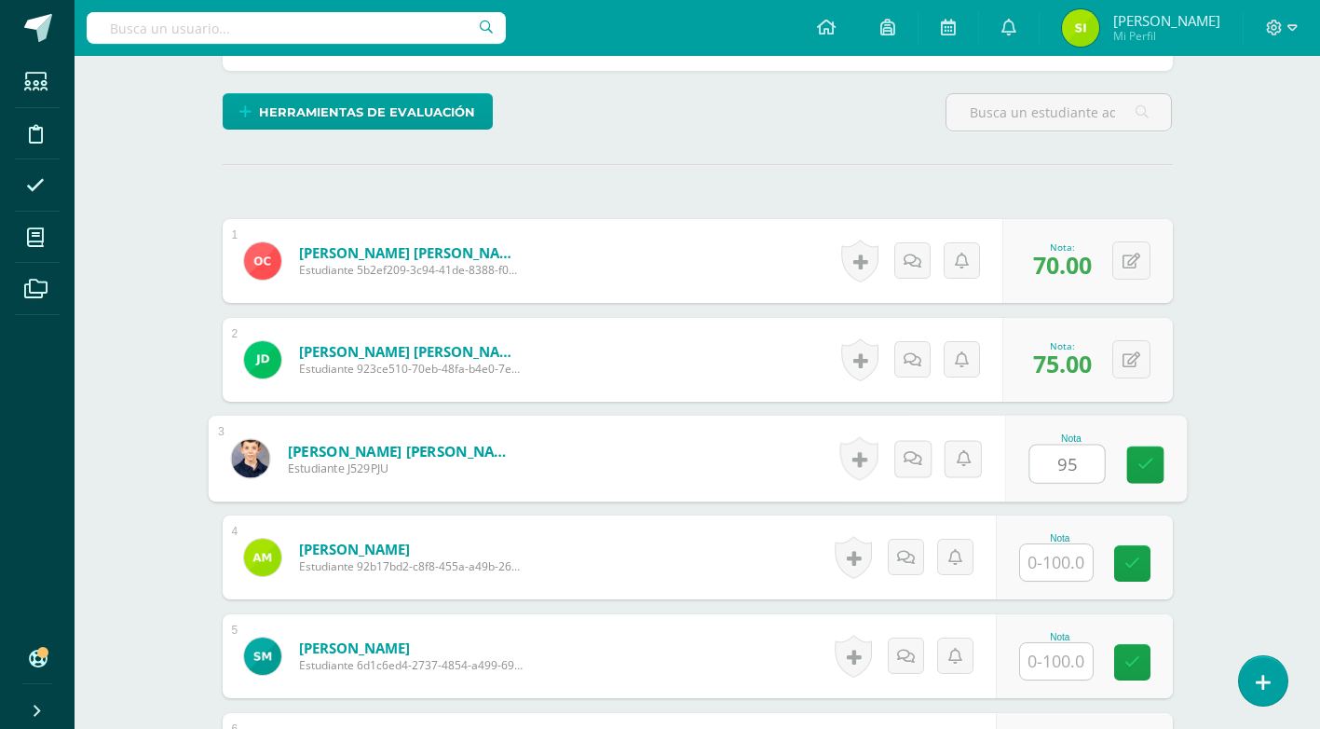
type input "95"
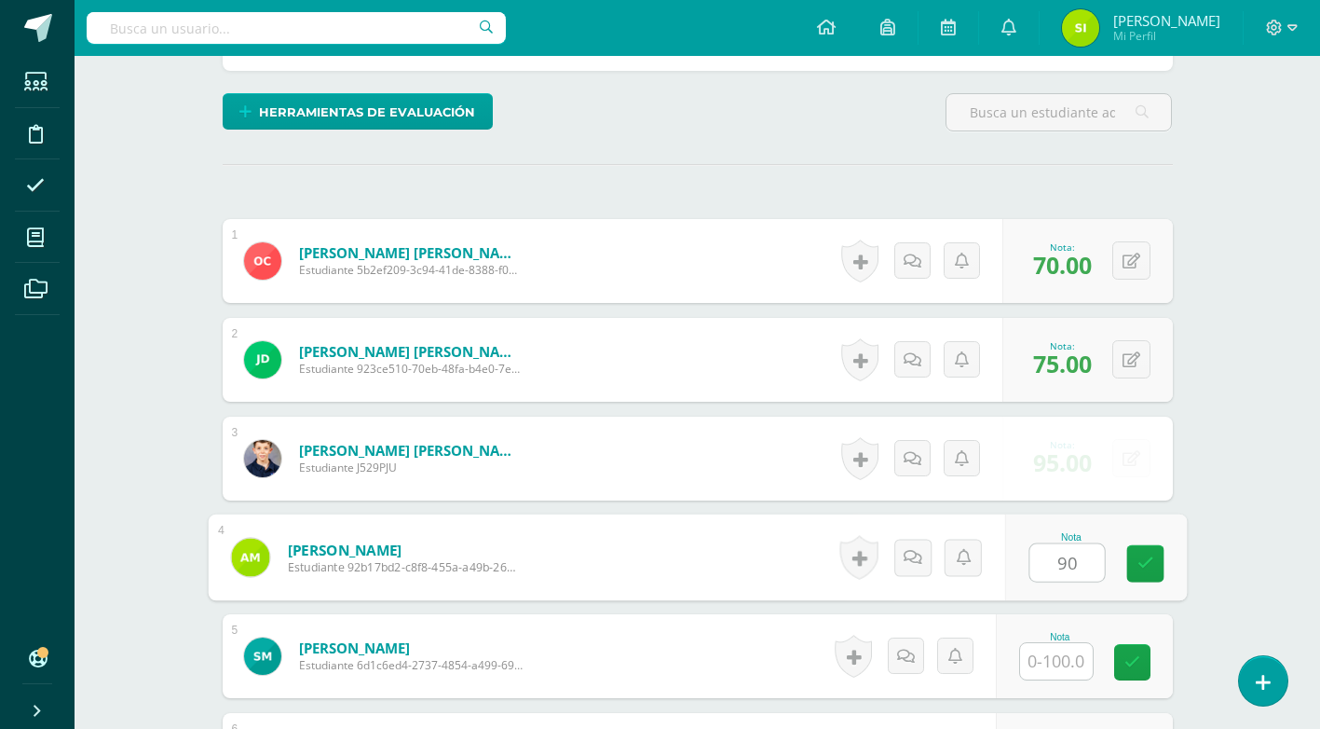
type input "90"
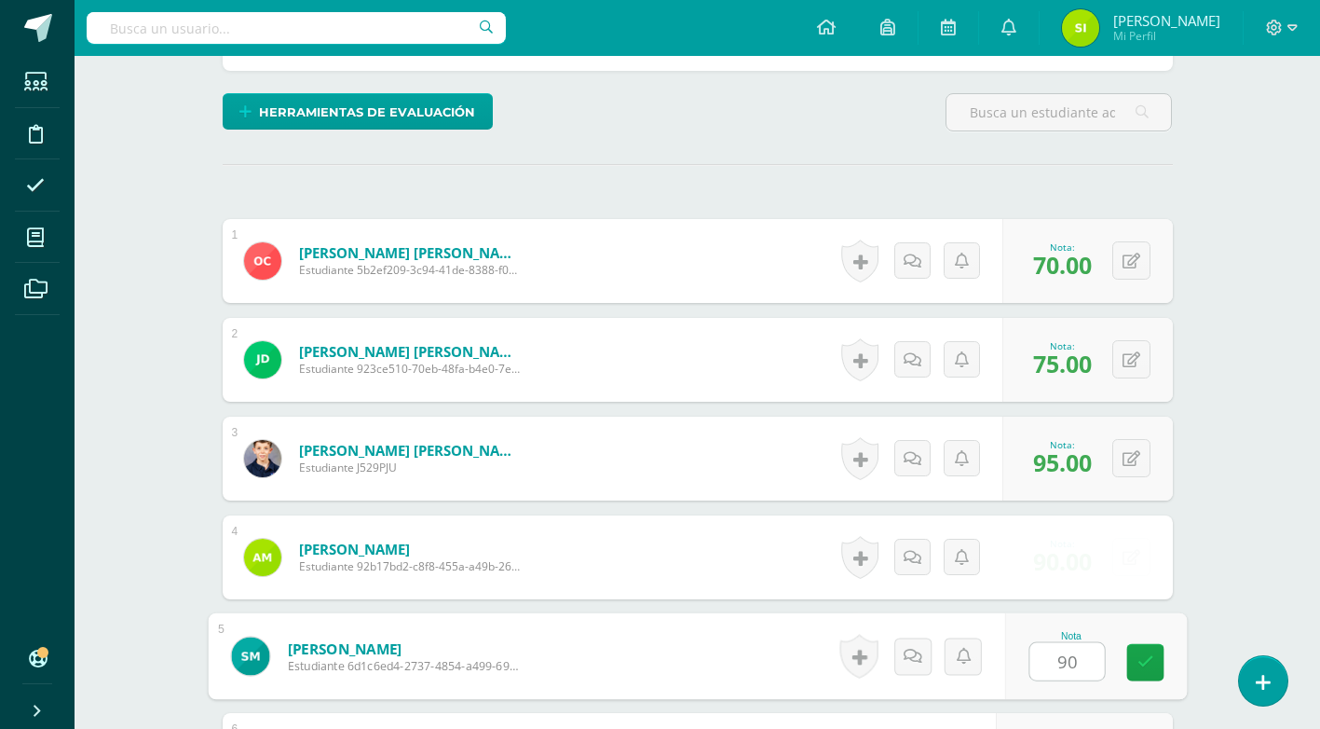
type input "90"
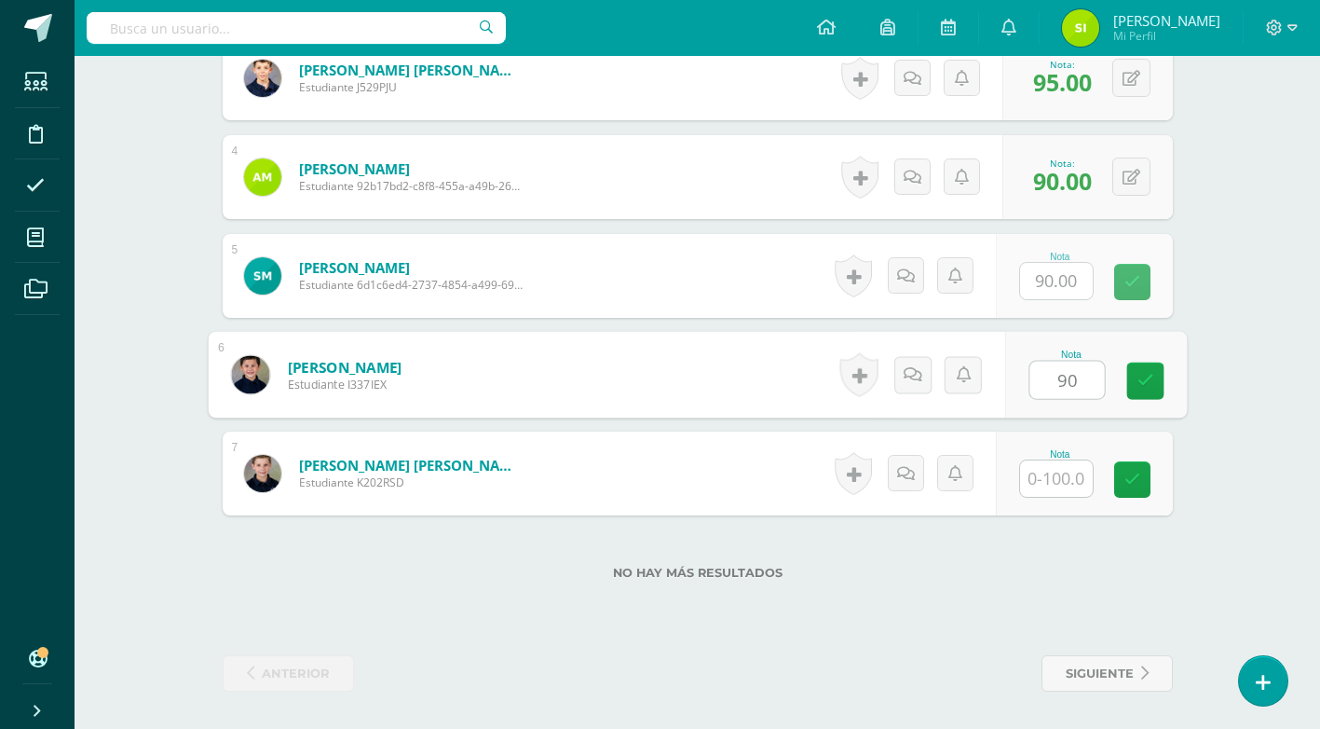
type input "90"
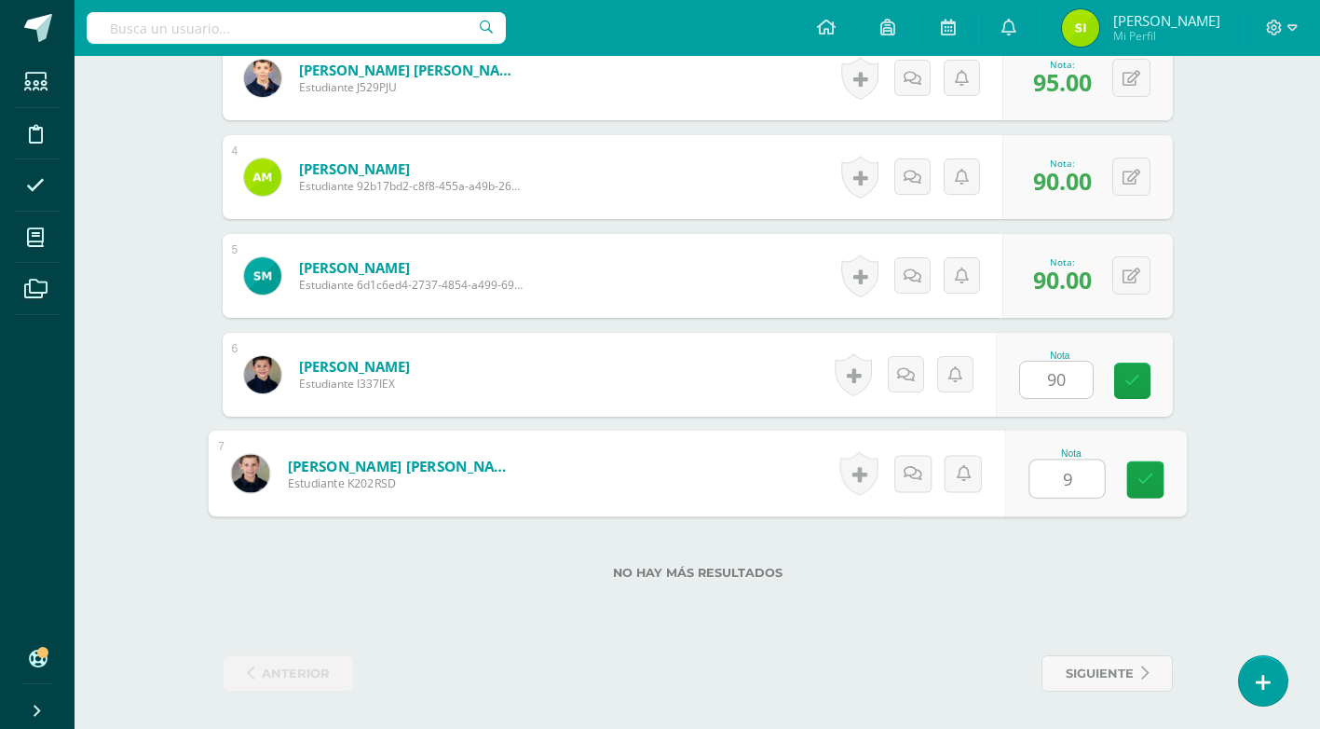
type input "90"
click at [1134, 480] on link at bounding box center [1145, 479] width 37 height 37
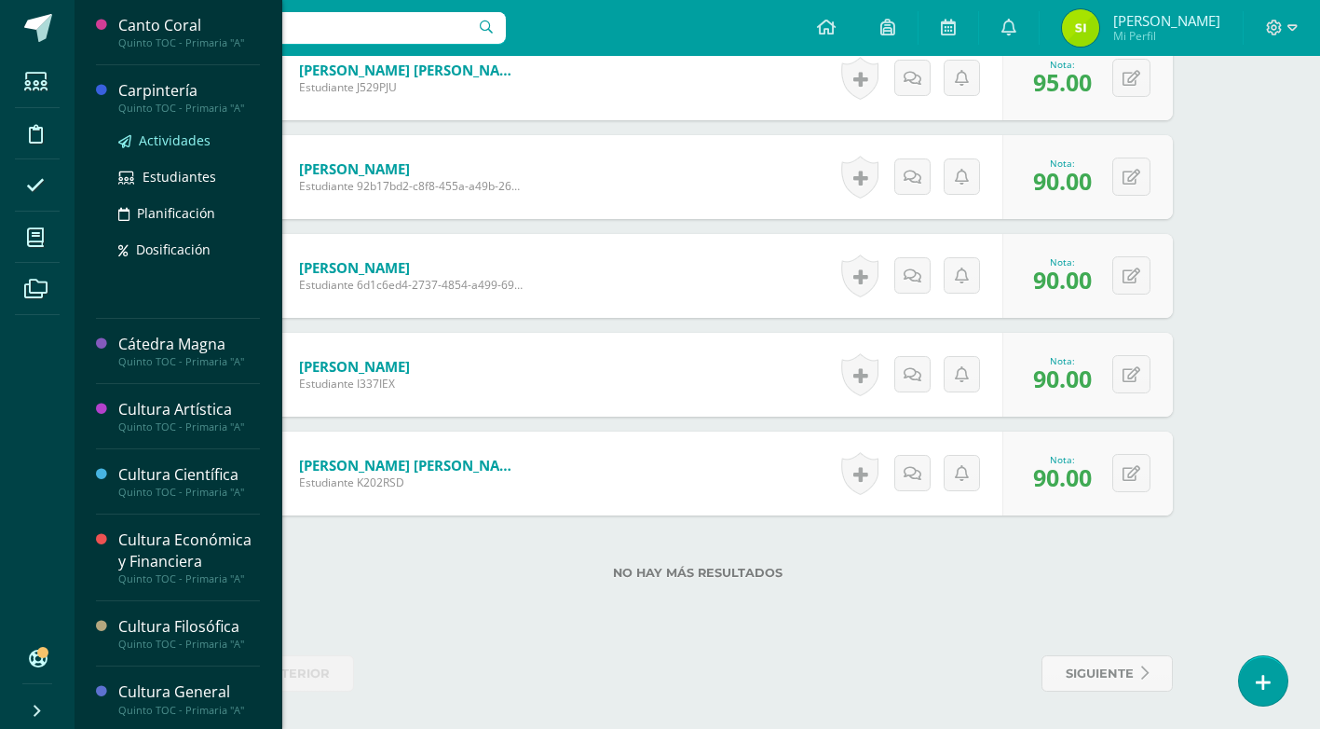
click at [162, 136] on span "Actividades" at bounding box center [175, 140] width 72 height 18
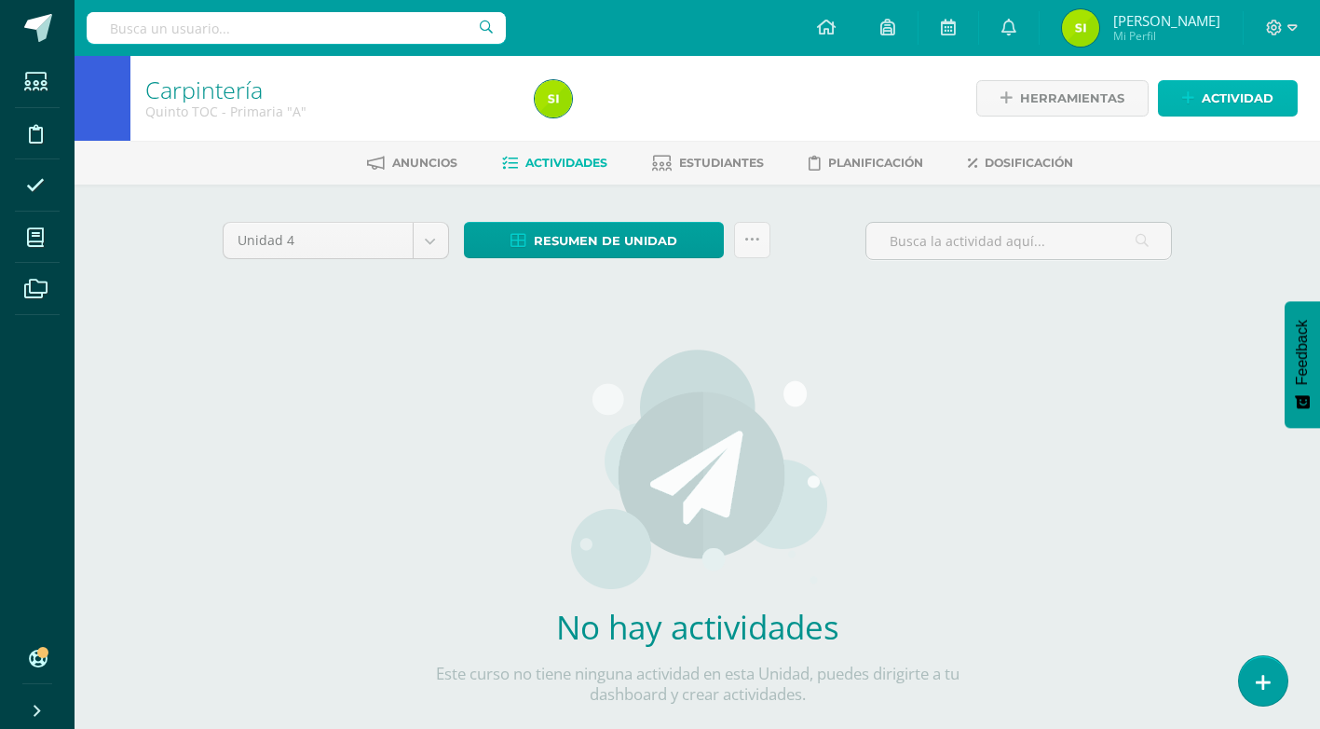
click at [1218, 109] on span "Actividad" at bounding box center [1238, 98] width 72 height 34
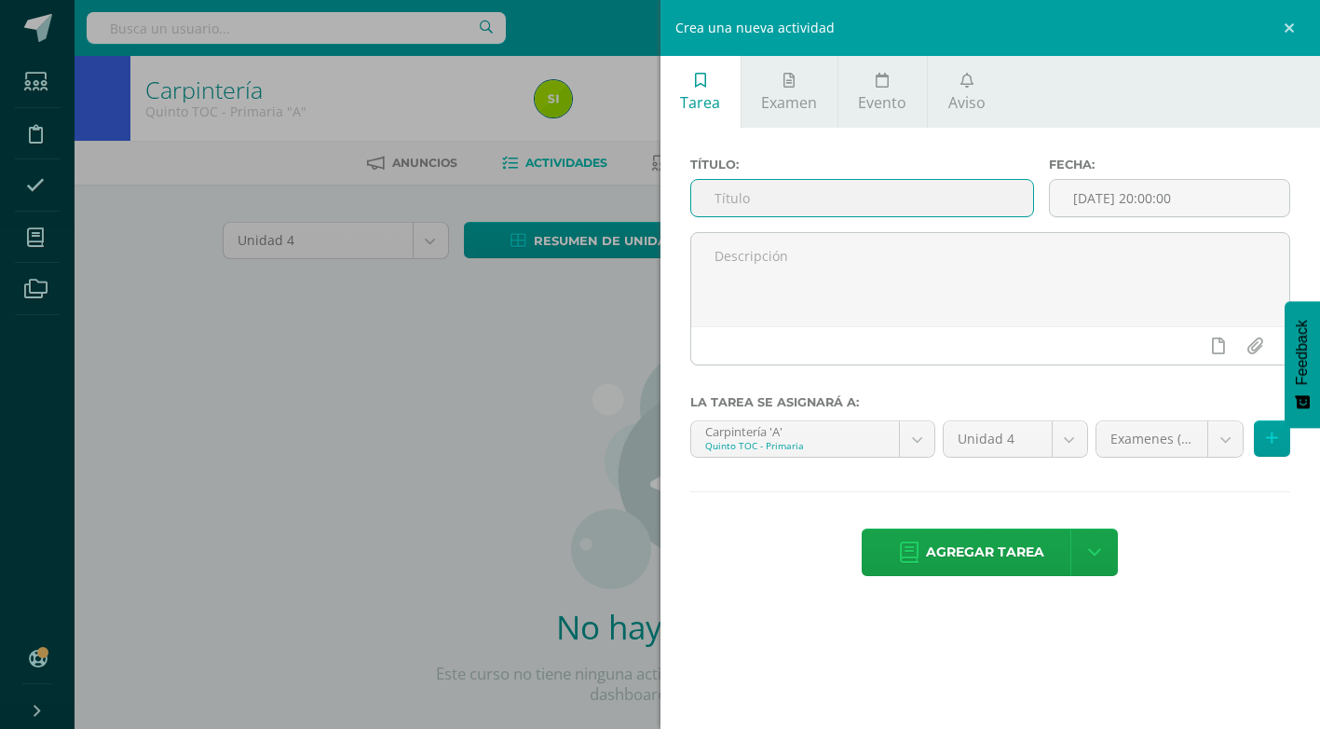
click at [895, 194] on input "text" at bounding box center [862, 198] width 342 height 36
type input "u"
type input "U4E4"
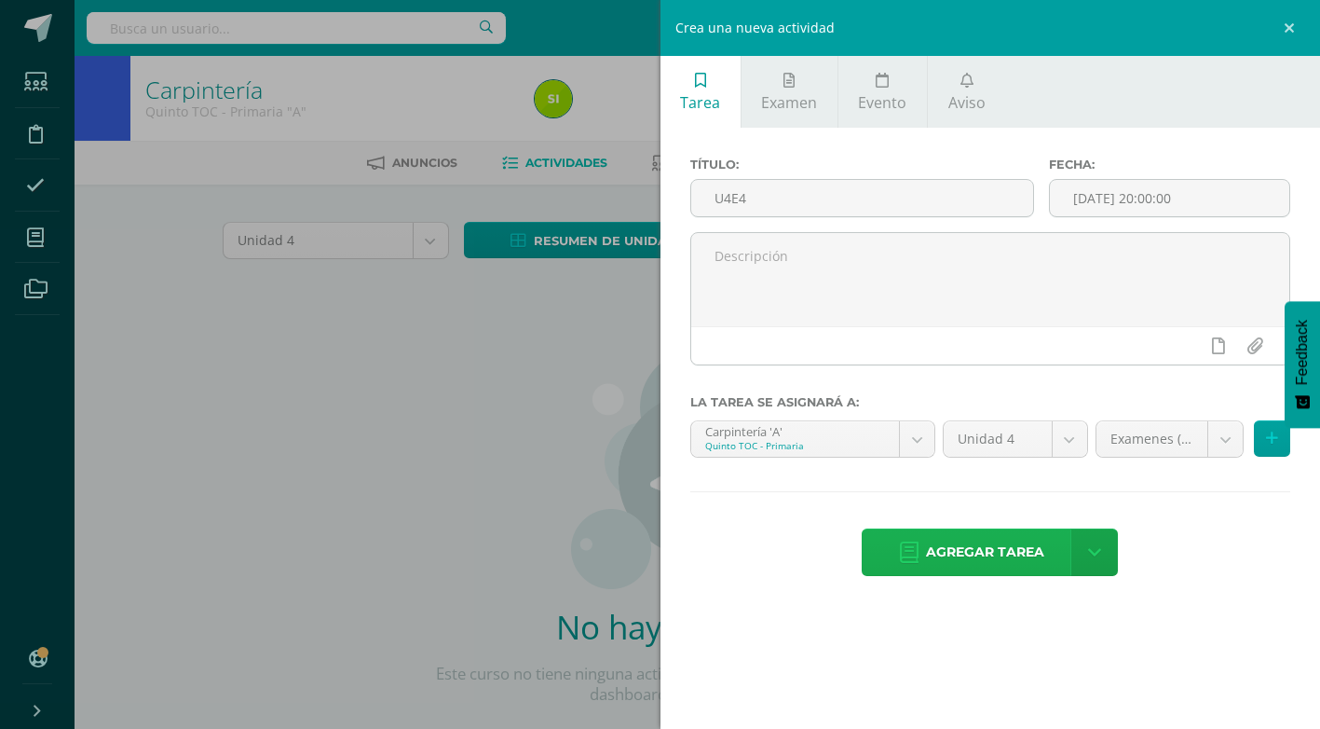
click at [991, 549] on span "Agregar tarea" at bounding box center [985, 552] width 118 height 46
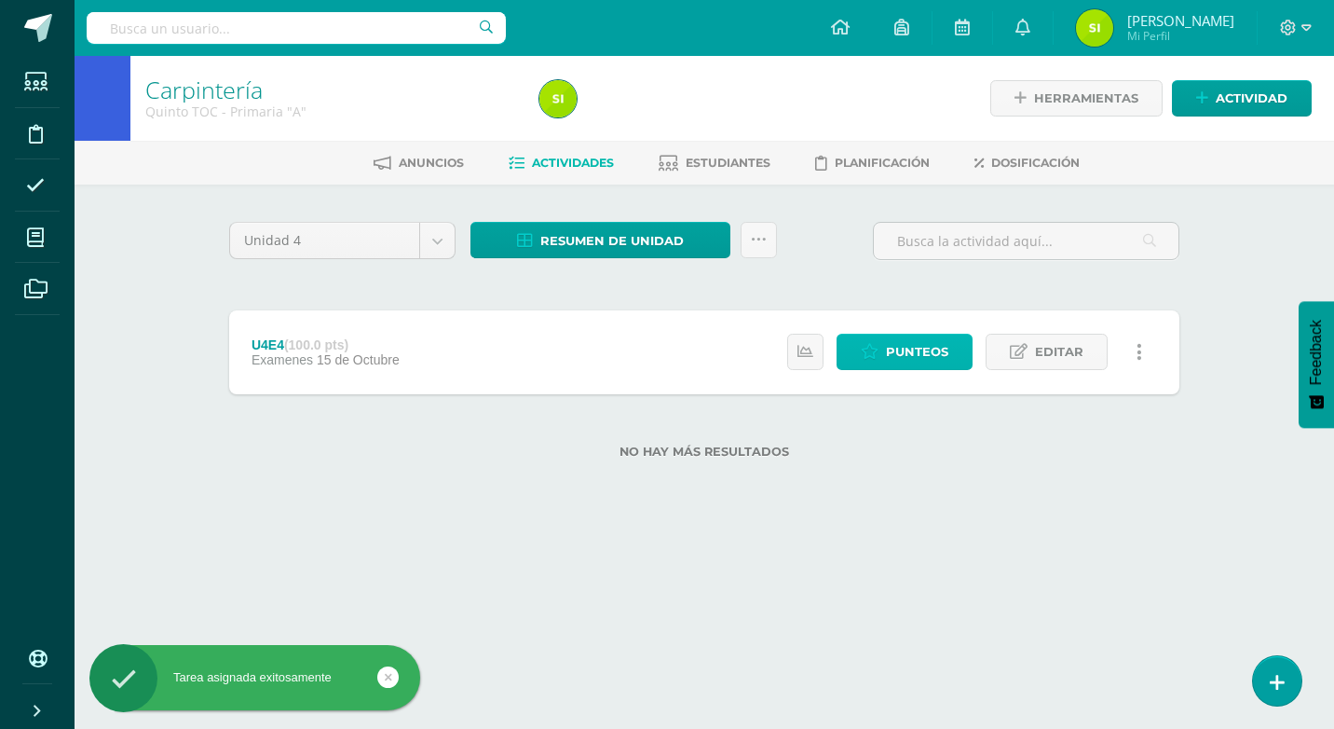
click at [901, 341] on span "Punteos" at bounding box center [917, 352] width 62 height 34
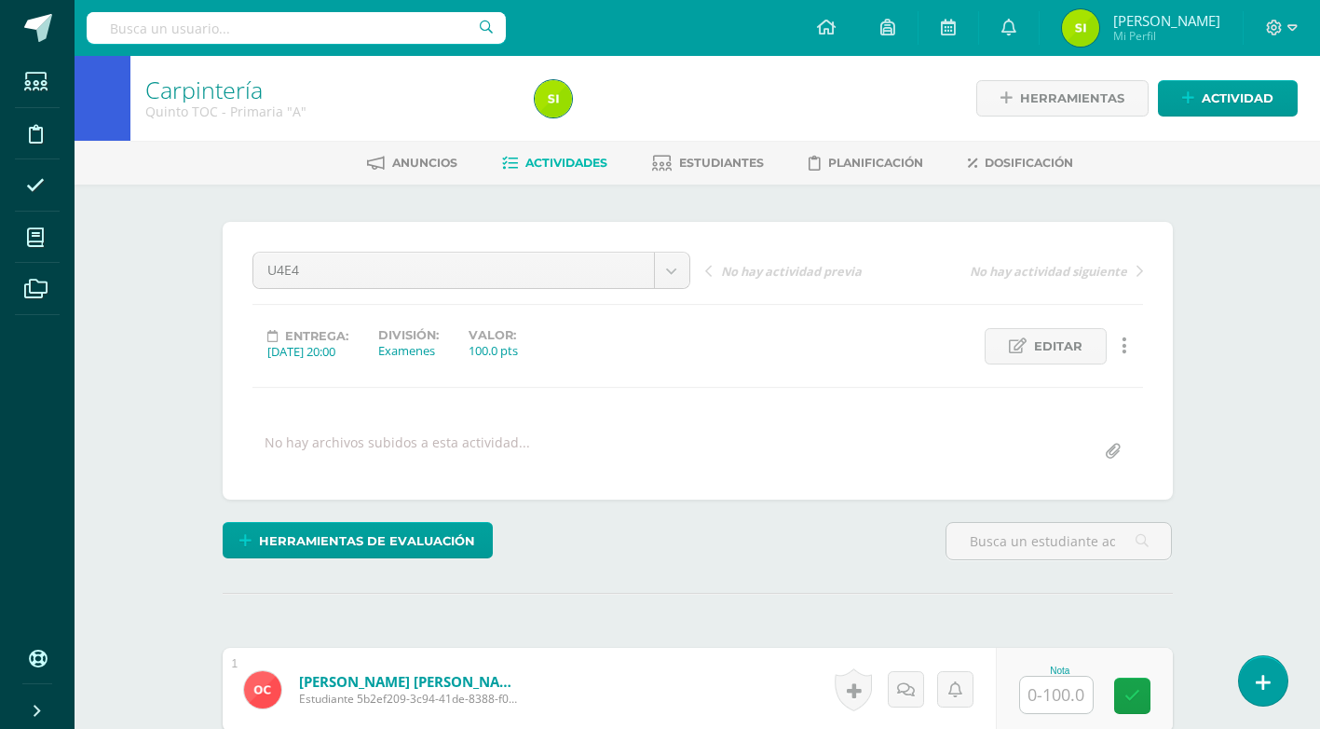
scroll to position [1, 0]
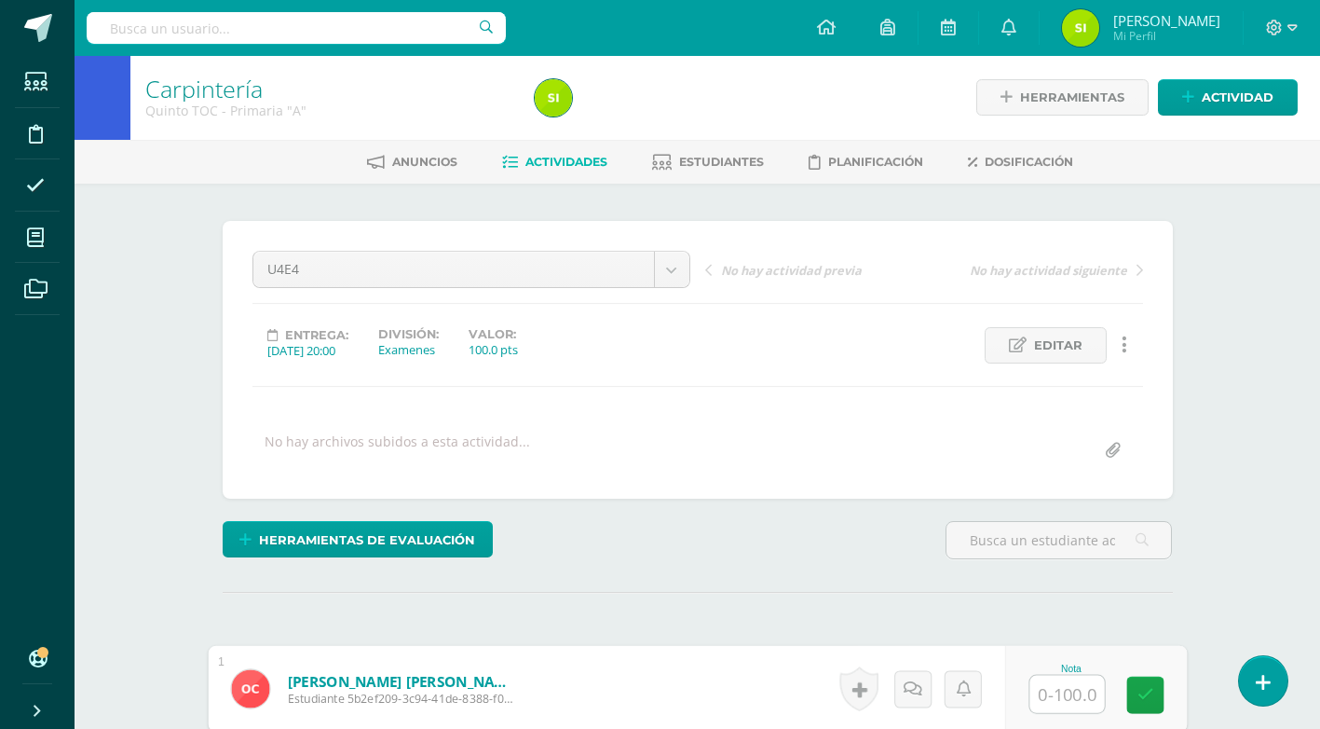
click at [1075, 695] on input "text" at bounding box center [1067, 694] width 75 height 37
type input "100"
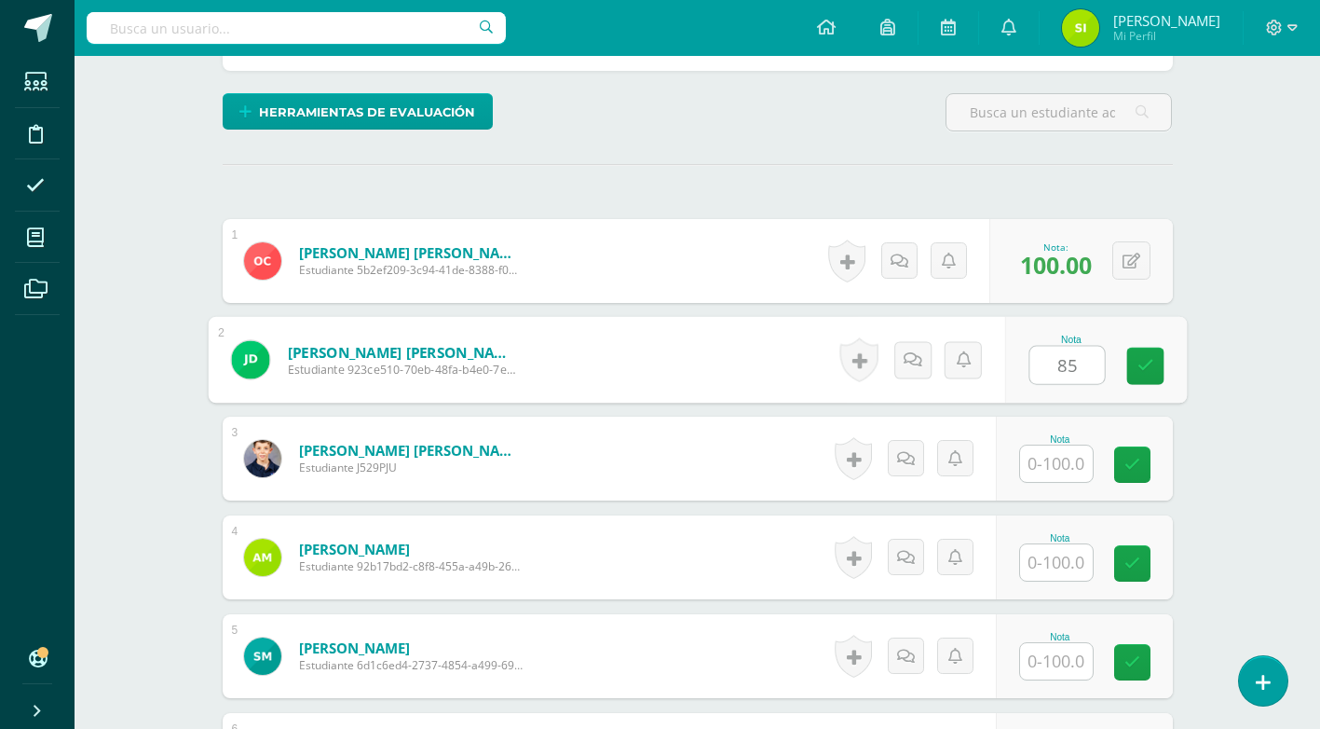
type input "85"
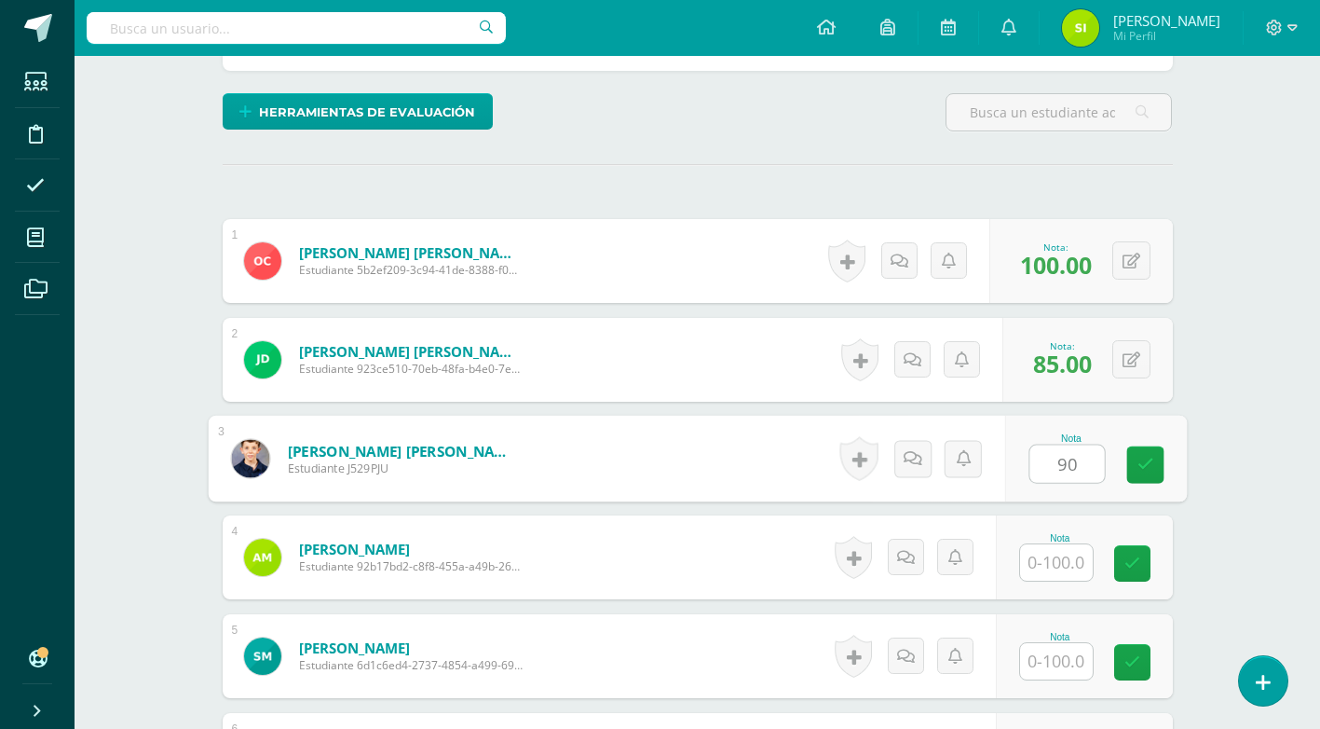
type input "90"
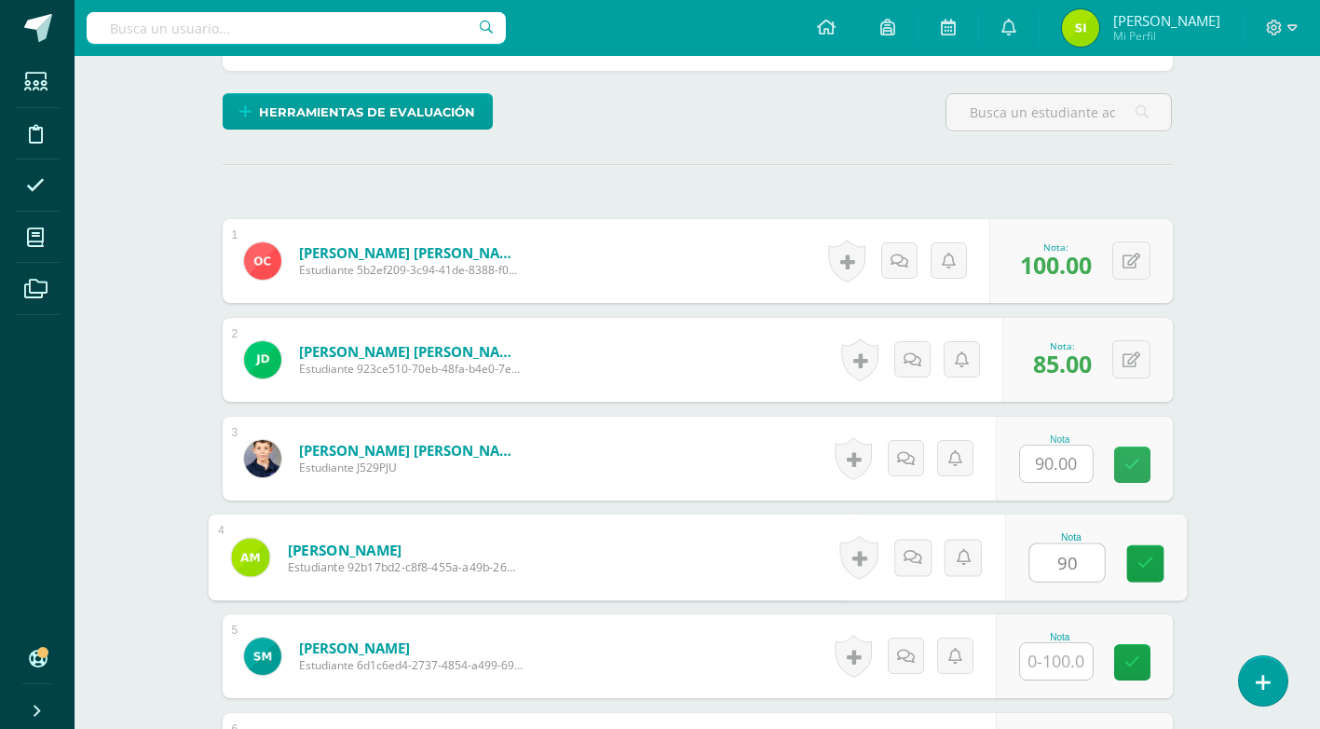
type input "90"
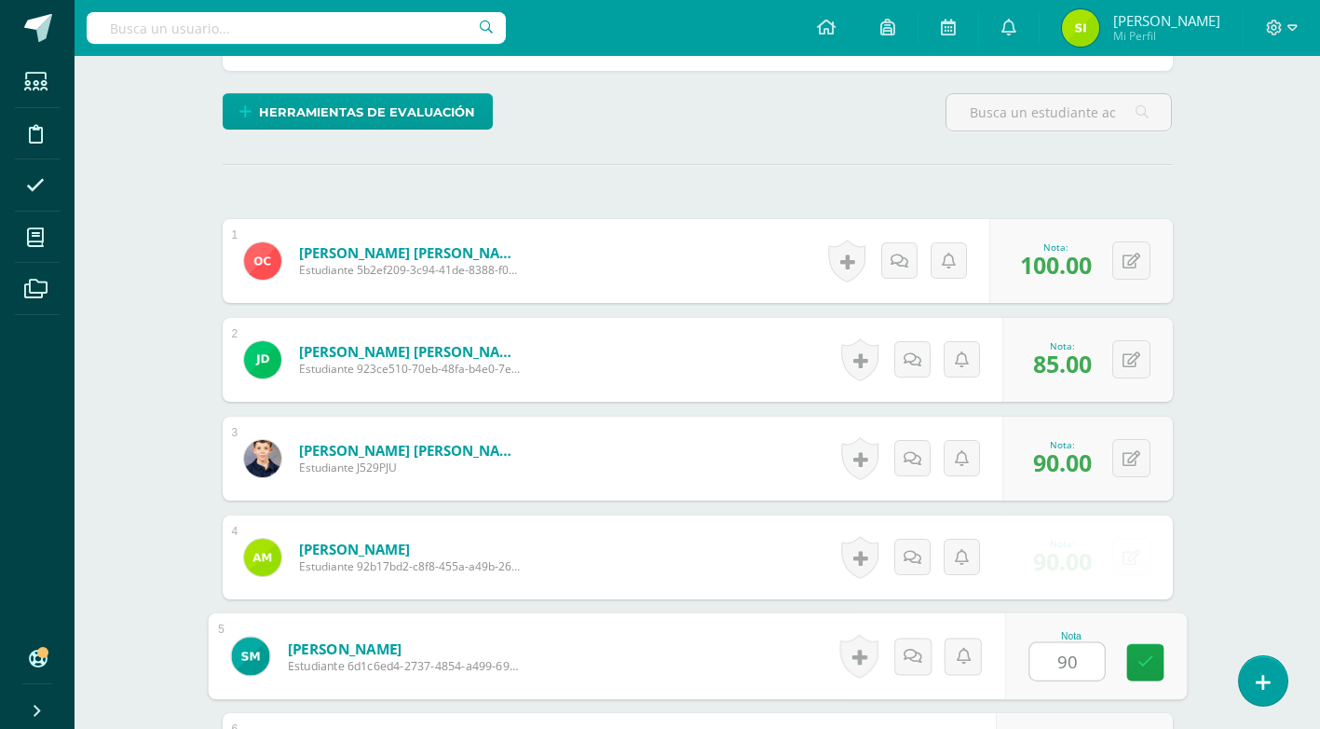
type input "90"
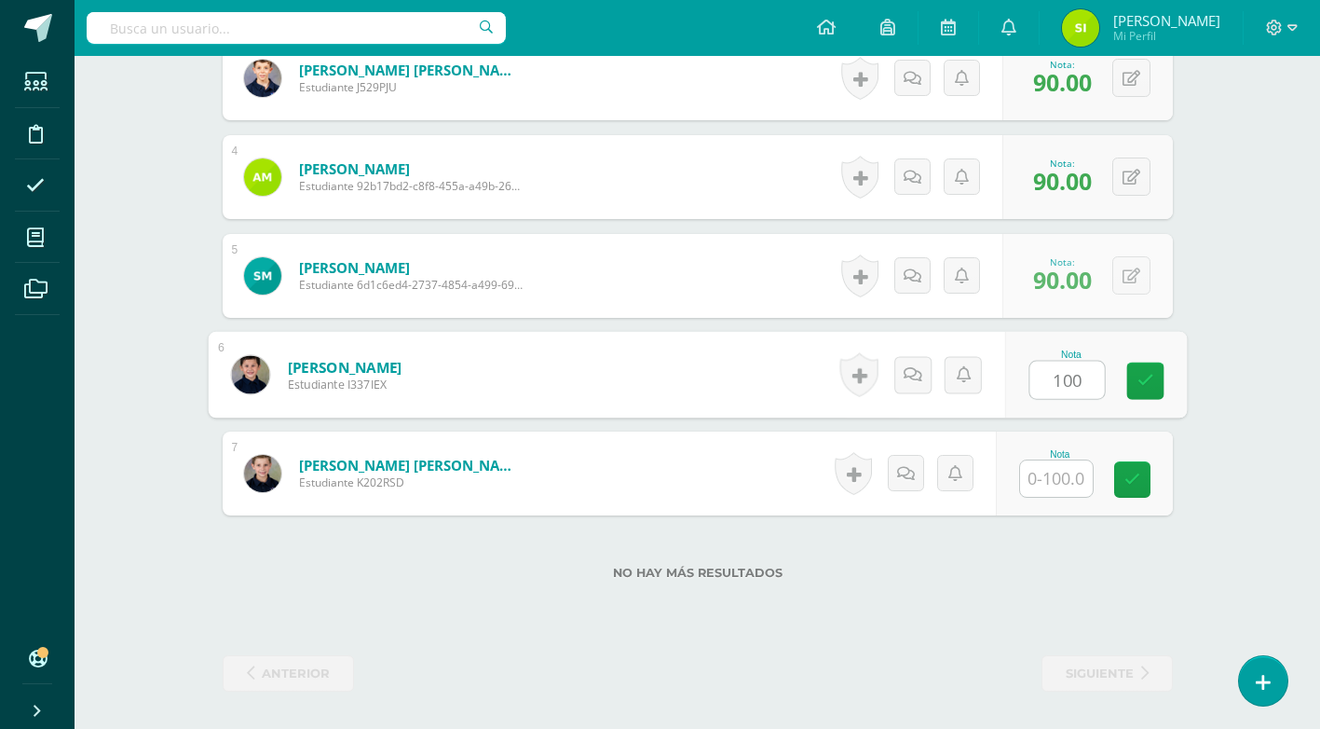
type input "100"
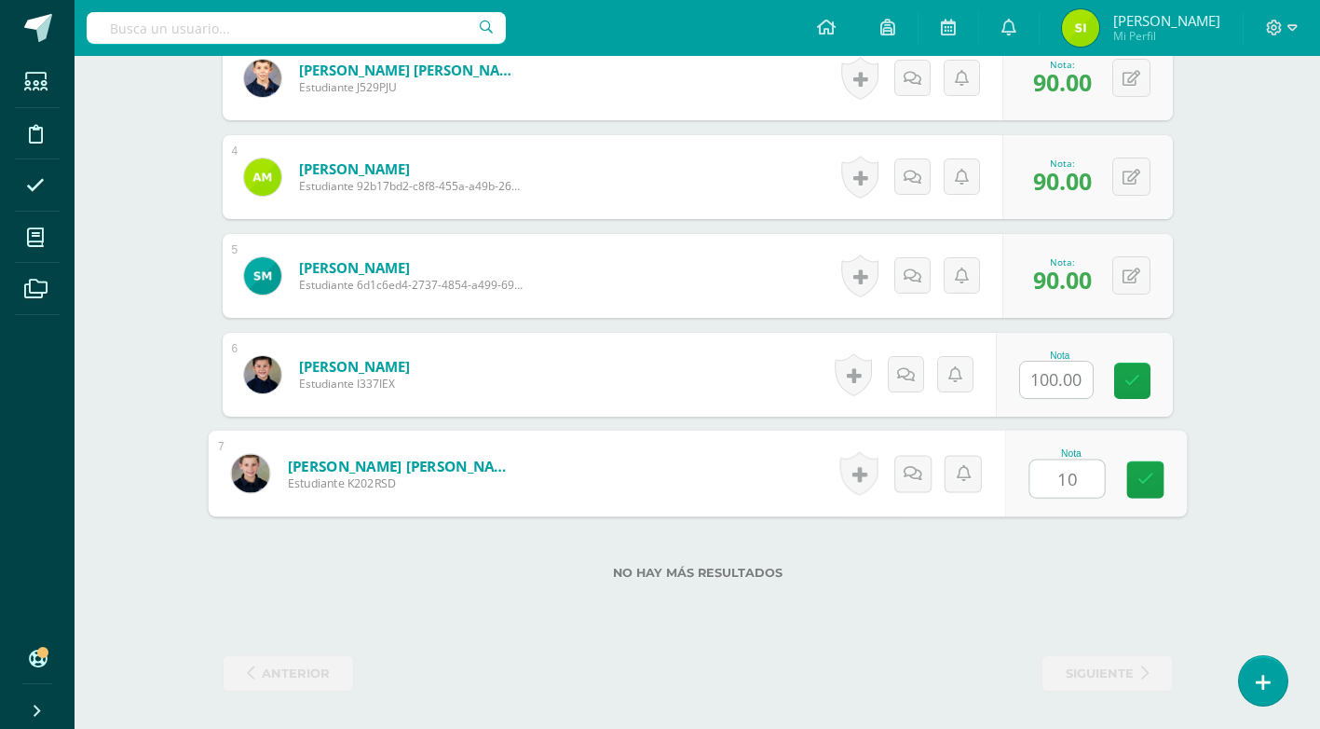
type input "100"
click at [1146, 480] on icon at bounding box center [1145, 479] width 17 height 16
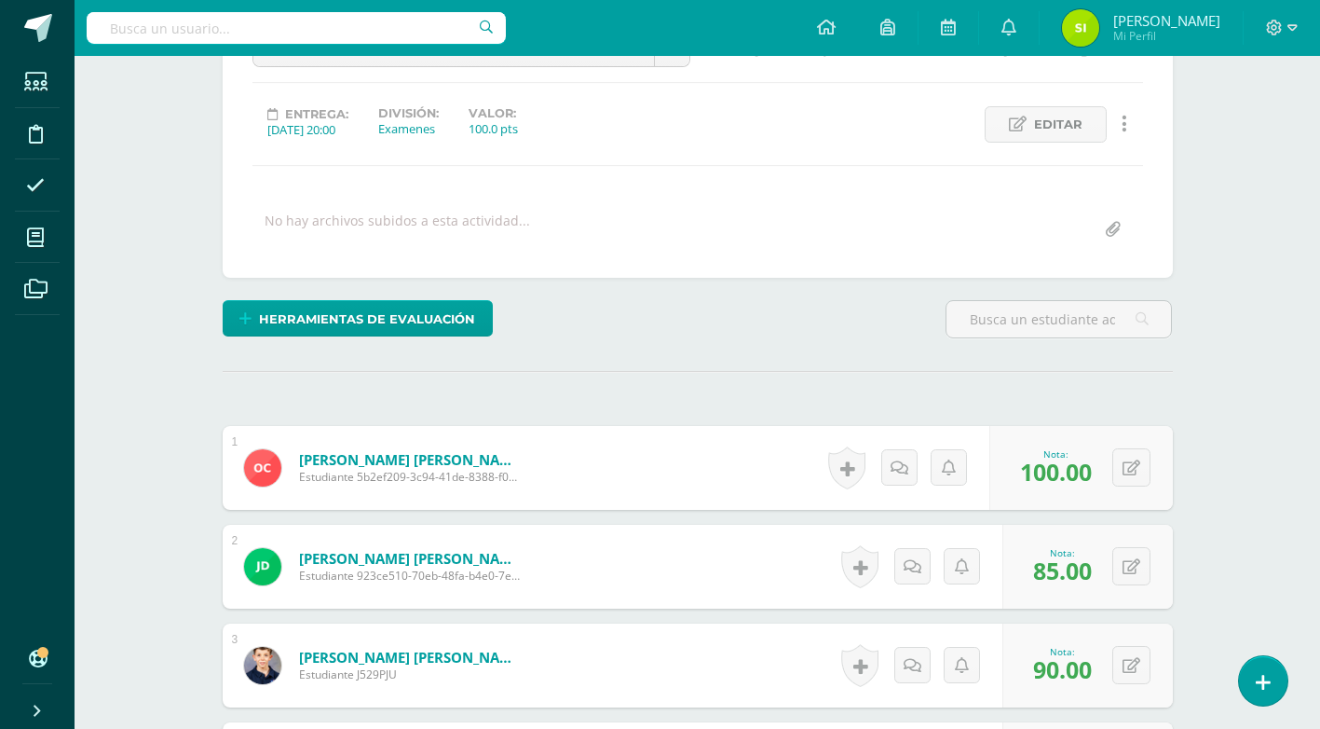
scroll to position [0, 0]
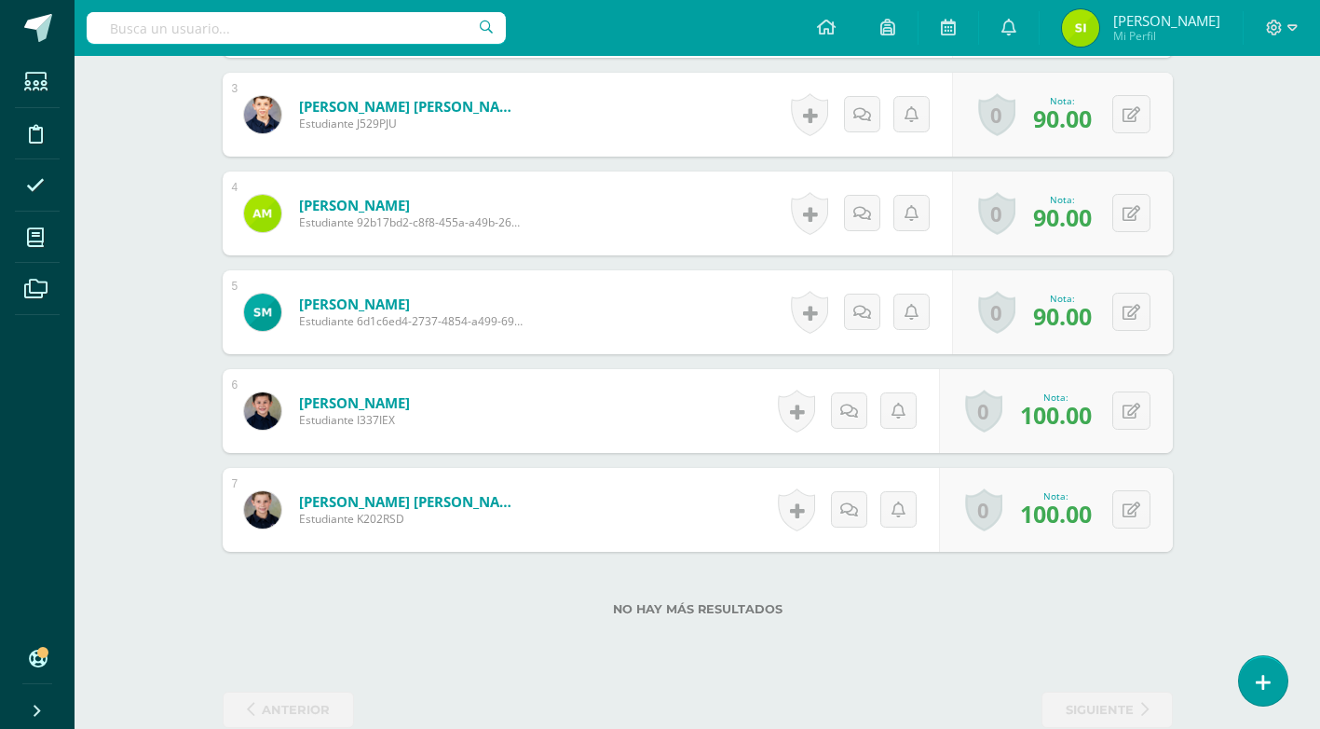
scroll to position [809, 0]
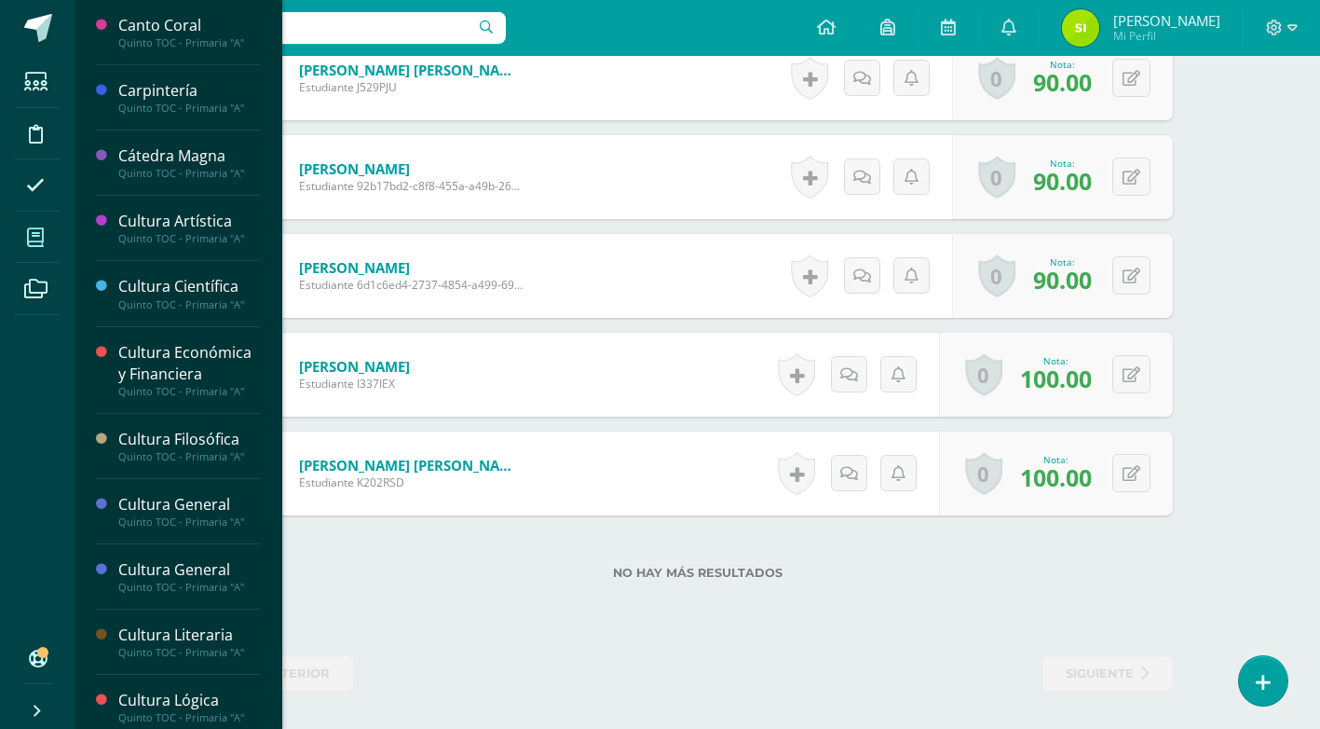
click at [45, 239] on span at bounding box center [36, 237] width 42 height 42
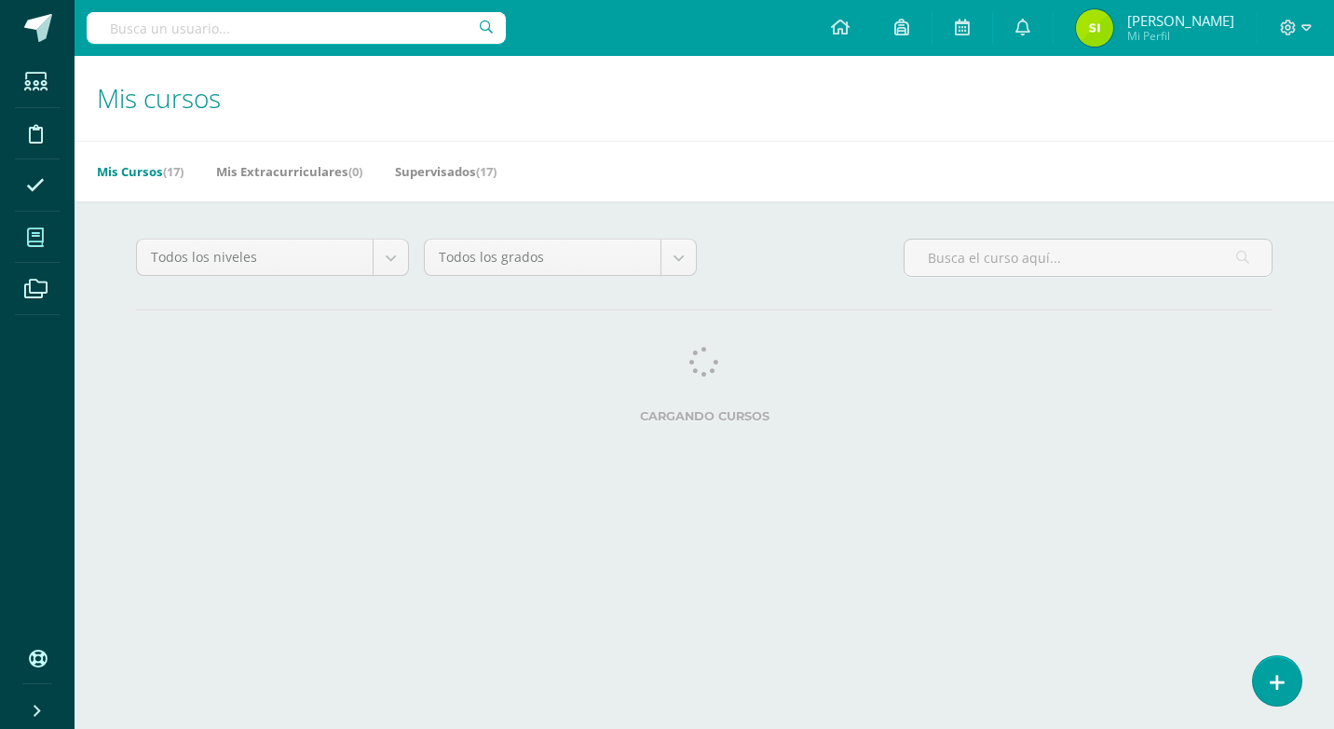
click at [275, 207] on div "Todos los niveles Todos los niveles TOC - Primaria TOC - Preprimaria TOC - Bach…" at bounding box center [704, 334] width 1211 height 266
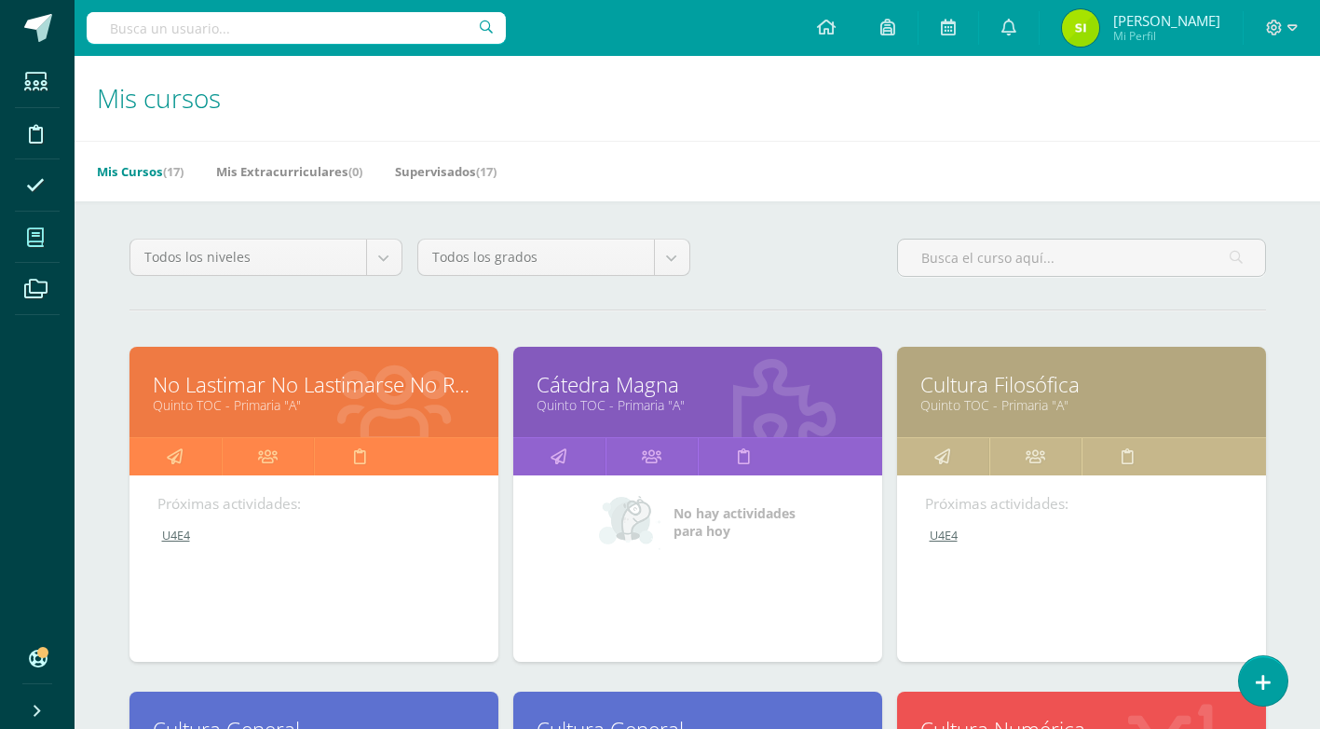
click at [946, 536] on link "U4E4" at bounding box center [1082, 535] width 315 height 16
click at [950, 535] on link "U4E4" at bounding box center [1082, 535] width 315 height 16
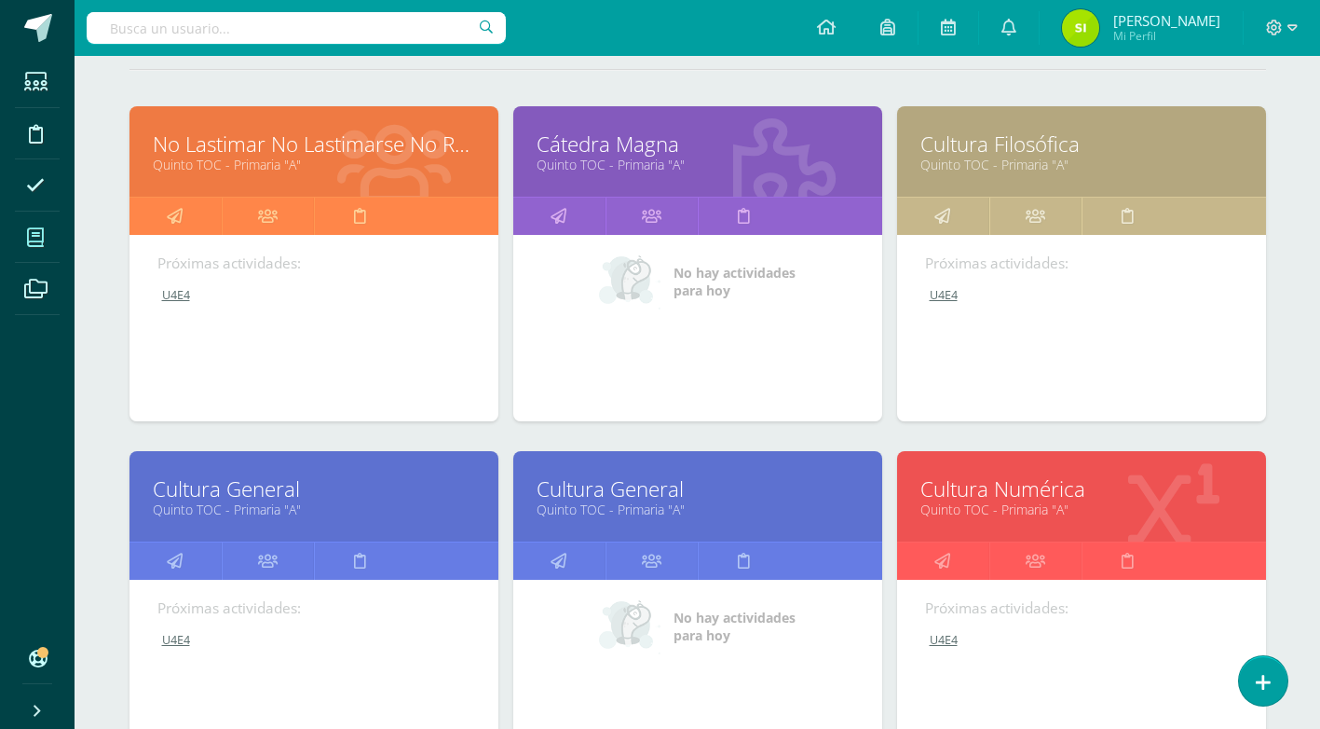
scroll to position [171, 0]
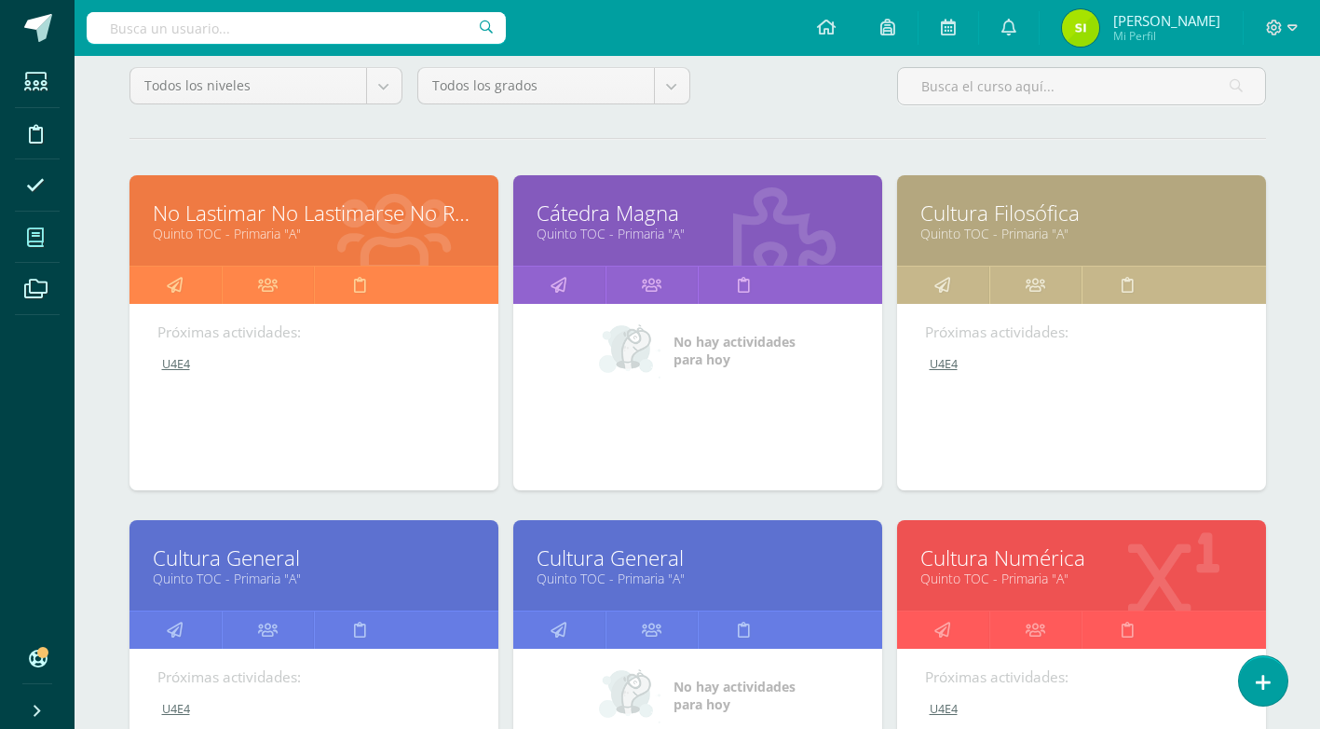
click at [941, 365] on link "U4E4" at bounding box center [1082, 364] width 315 height 16
click at [979, 221] on link "Cultura Filosófica" at bounding box center [1082, 212] width 322 height 29
click at [956, 287] on link at bounding box center [943, 284] width 92 height 37
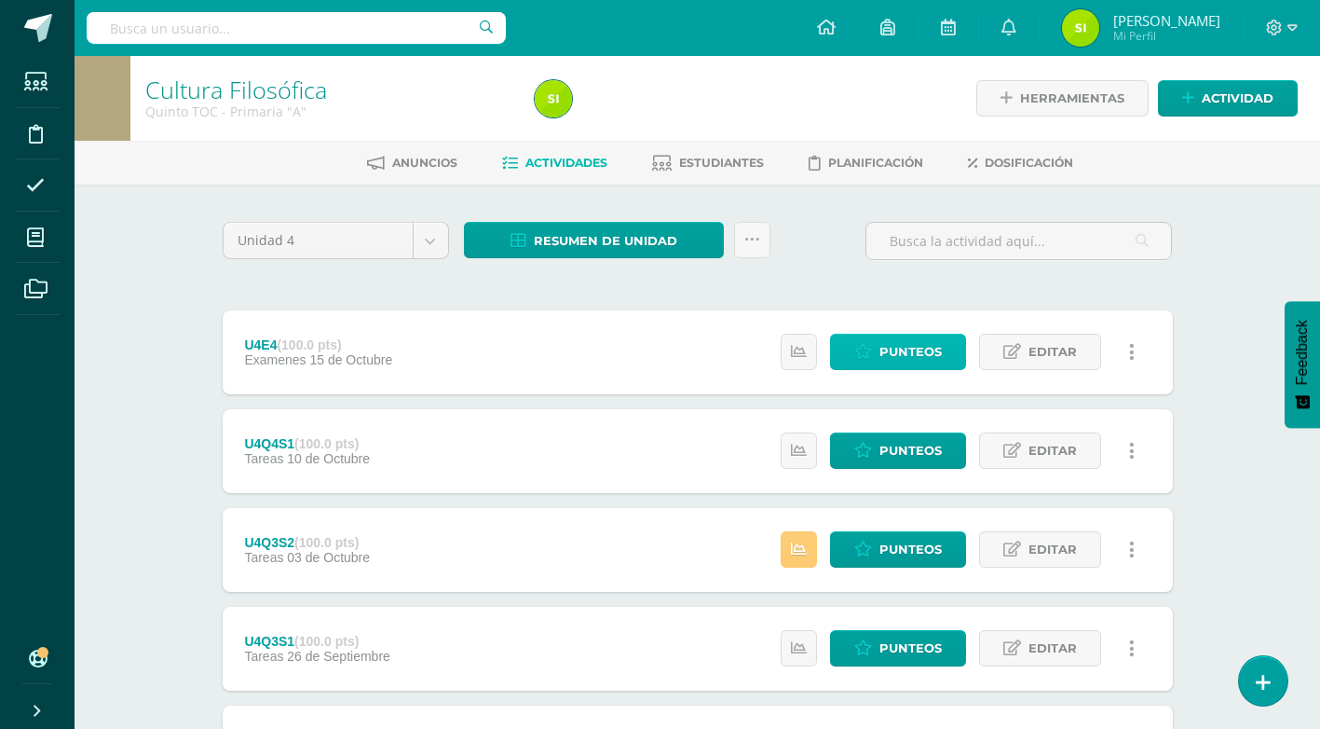
click at [914, 350] on span "Punteos" at bounding box center [911, 352] width 62 height 34
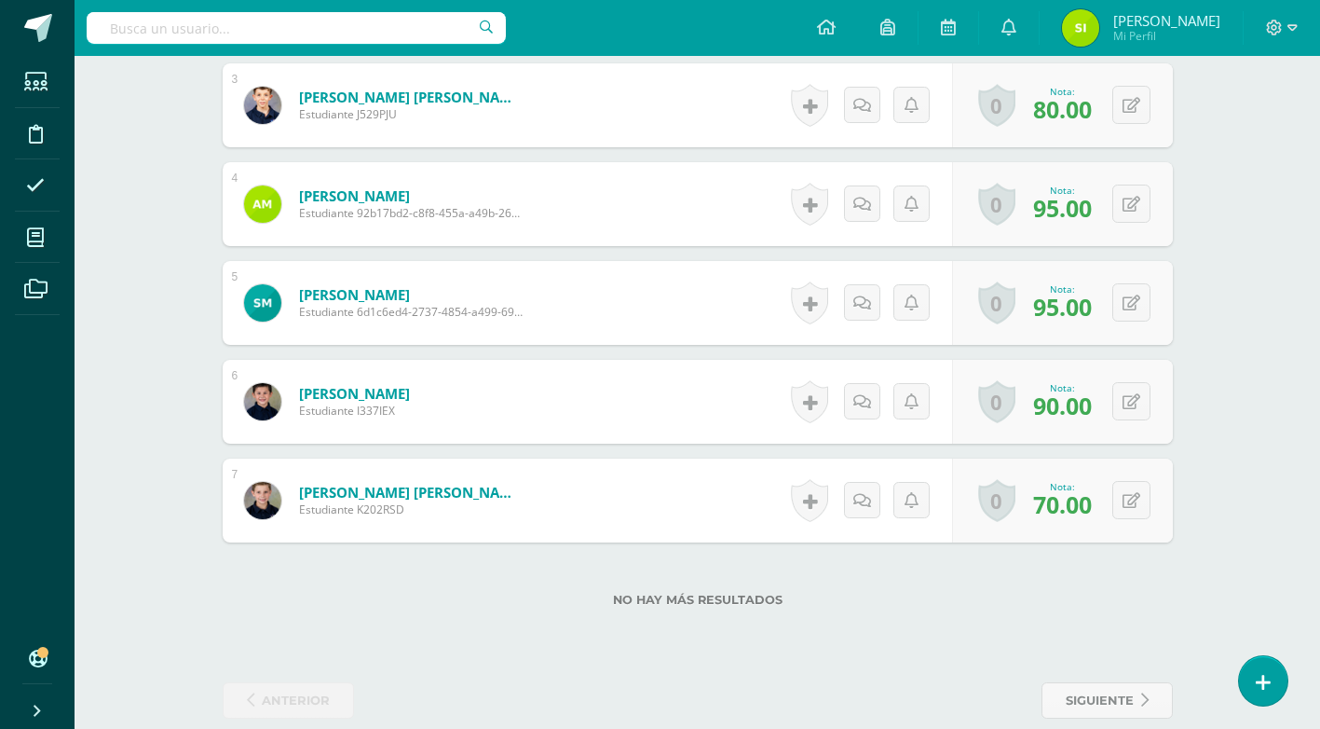
scroll to position [809, 0]
